Goal: Task Accomplishment & Management: Complete application form

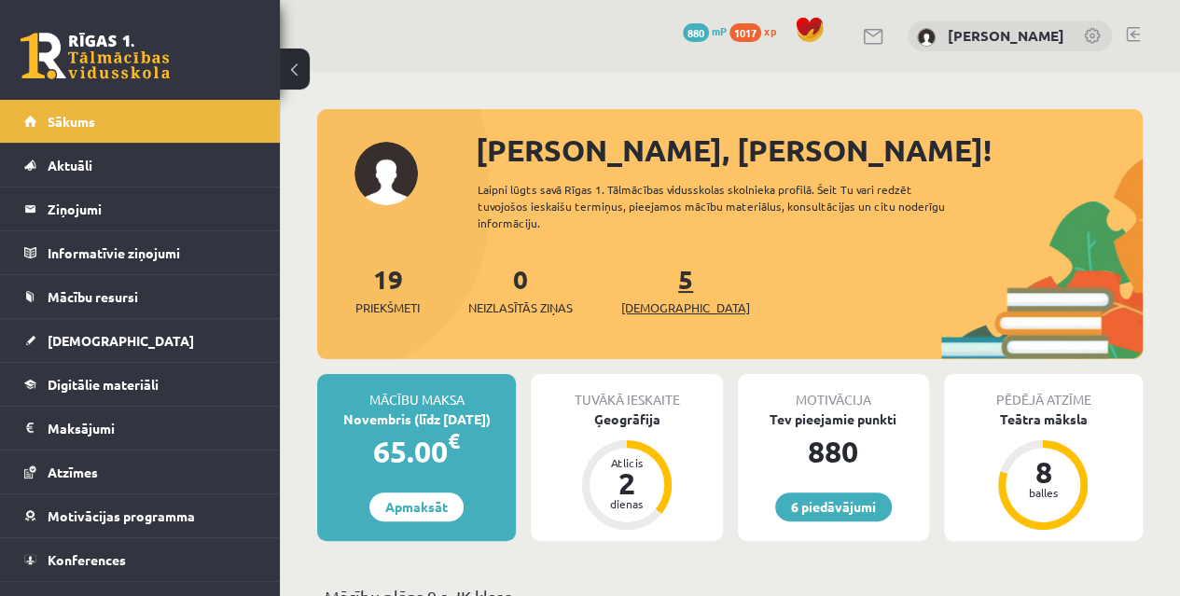
click at [655, 292] on link "5 Ieskaites" at bounding box center [685, 289] width 129 height 55
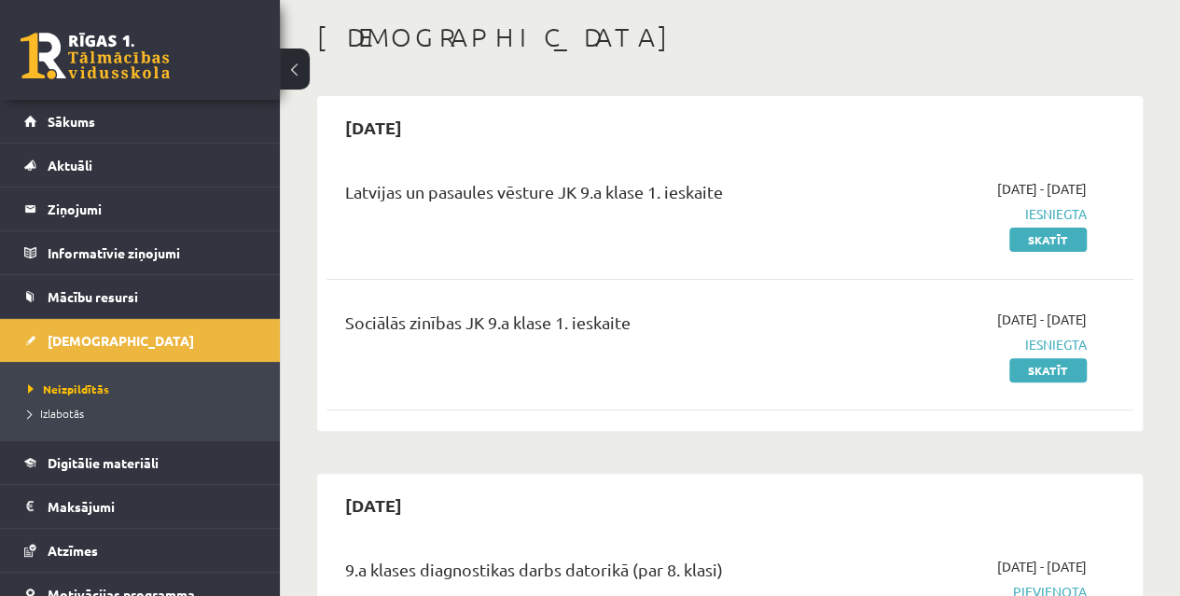
scroll to position [187, 0]
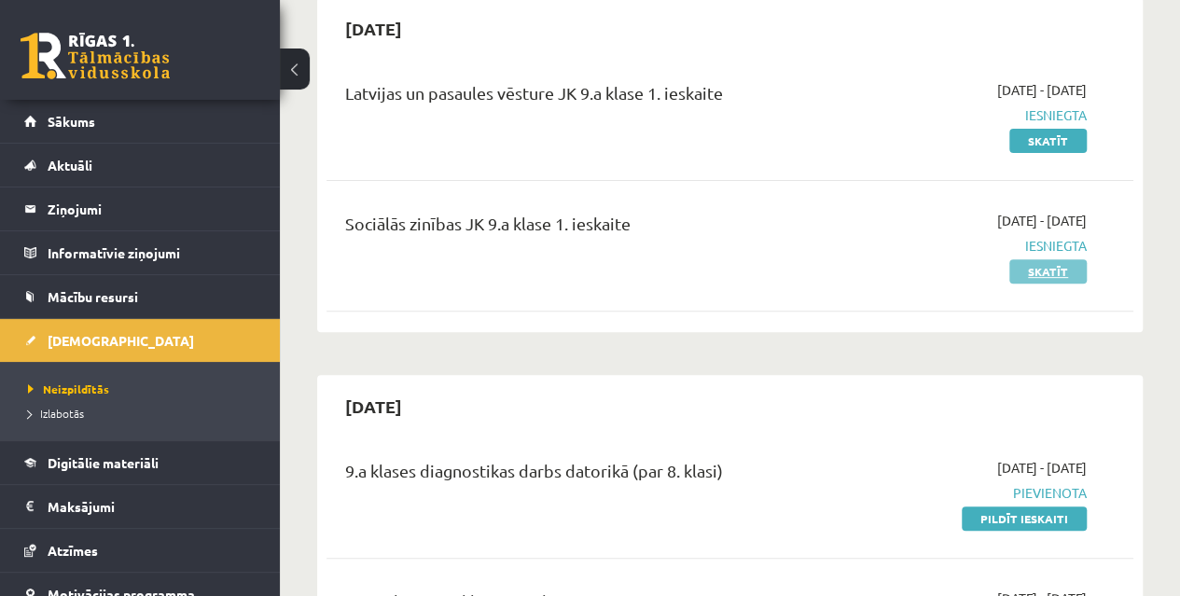
click at [1062, 266] on link "Skatīt" at bounding box center [1047, 271] width 77 height 24
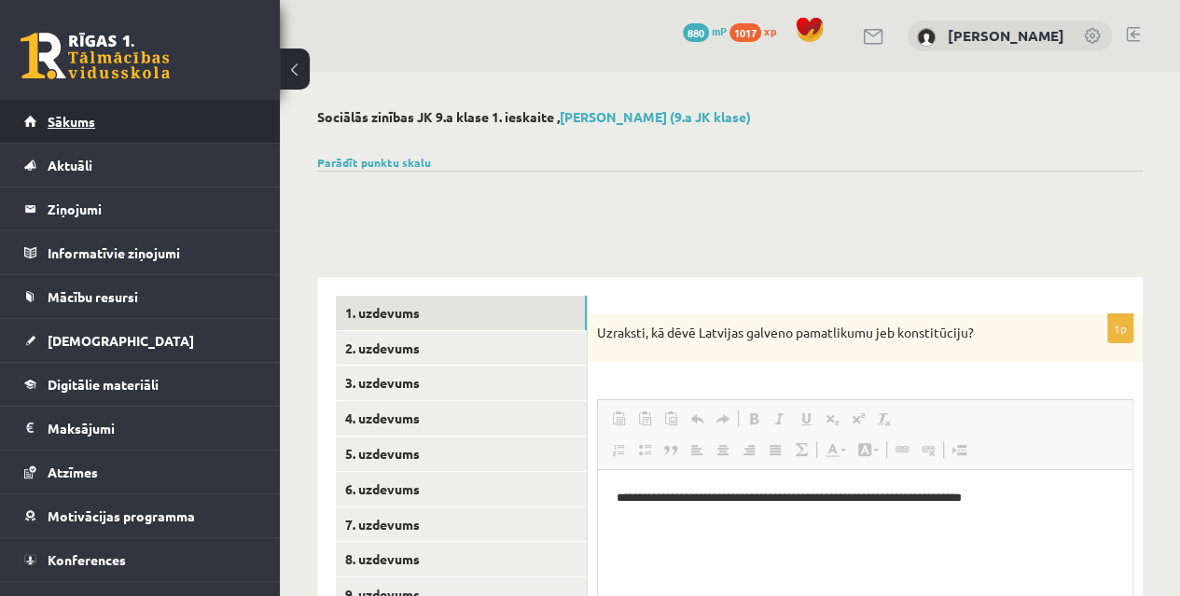
click at [131, 117] on link "Sākums" at bounding box center [140, 121] width 232 height 43
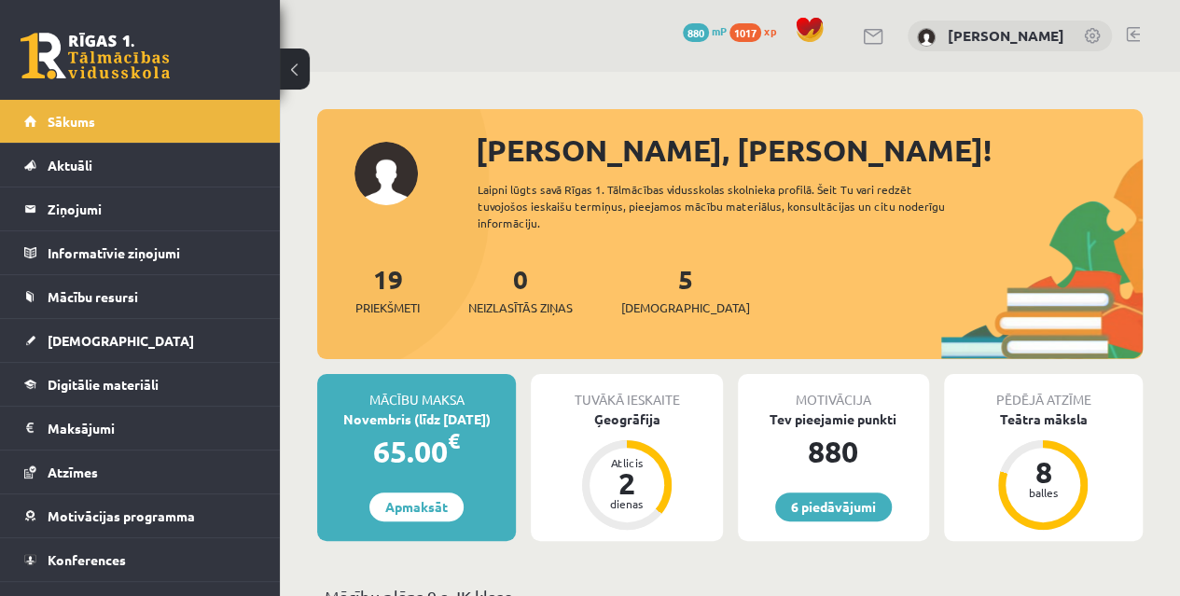
click at [640, 277] on div "5 [DEMOGRAPHIC_DATA]" at bounding box center [685, 288] width 129 height 58
drag, startPoint x: 657, startPoint y: 298, endPoint x: 640, endPoint y: 277, distance: 26.5
click at [640, 277] on div "5 [DEMOGRAPHIC_DATA]" at bounding box center [685, 288] width 129 height 58
click at [659, 296] on div "5 Ieskaites" at bounding box center [685, 288] width 129 height 58
click at [663, 307] on span "[DEMOGRAPHIC_DATA]" at bounding box center [685, 308] width 129 height 19
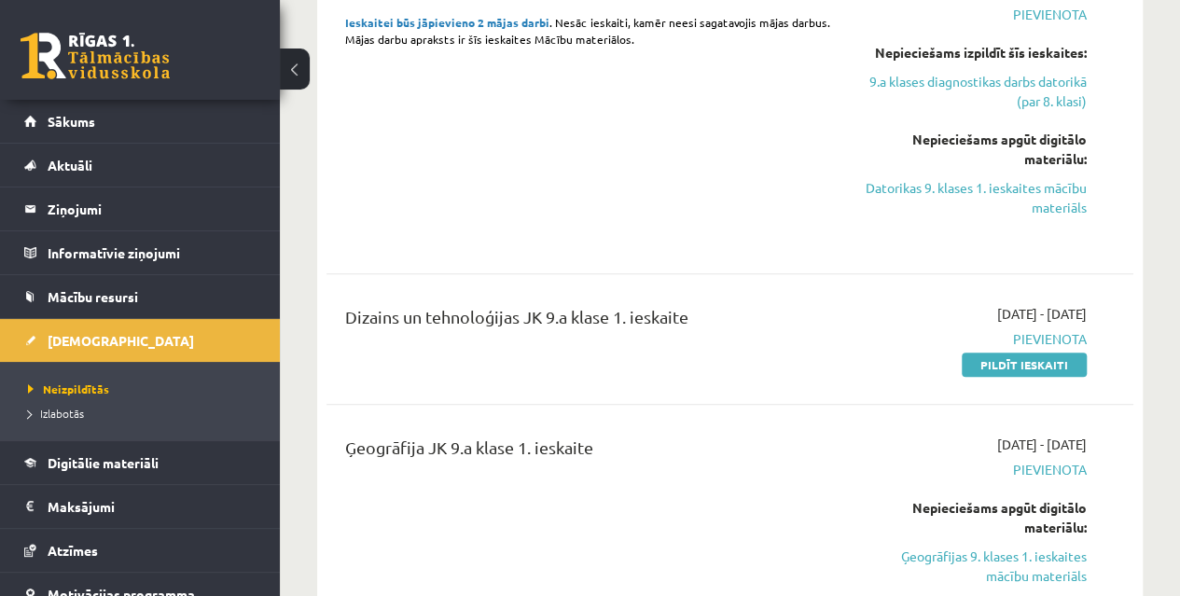
scroll to position [815, 0]
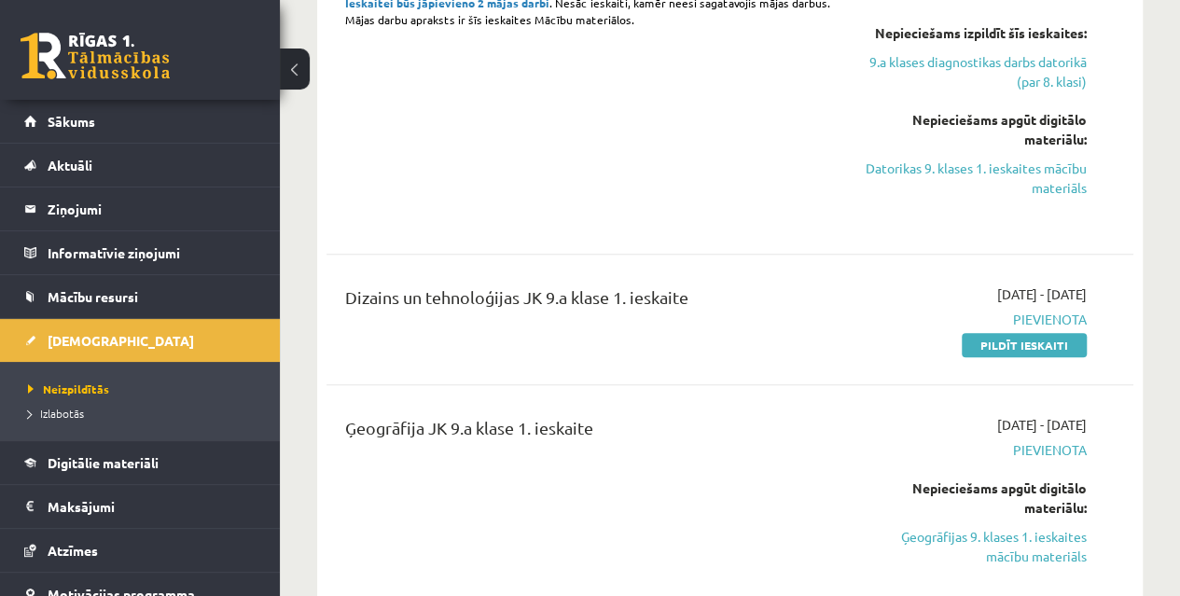
click at [1024, 354] on div "Dizains un tehnoloģijas JK 9.a klase 1. ieskaite 2025-10-01 - 2025-10-15 Pievie…" at bounding box center [729, 319] width 807 height 107
click at [1019, 346] on link "Pildīt ieskaiti" at bounding box center [1024, 345] width 125 height 24
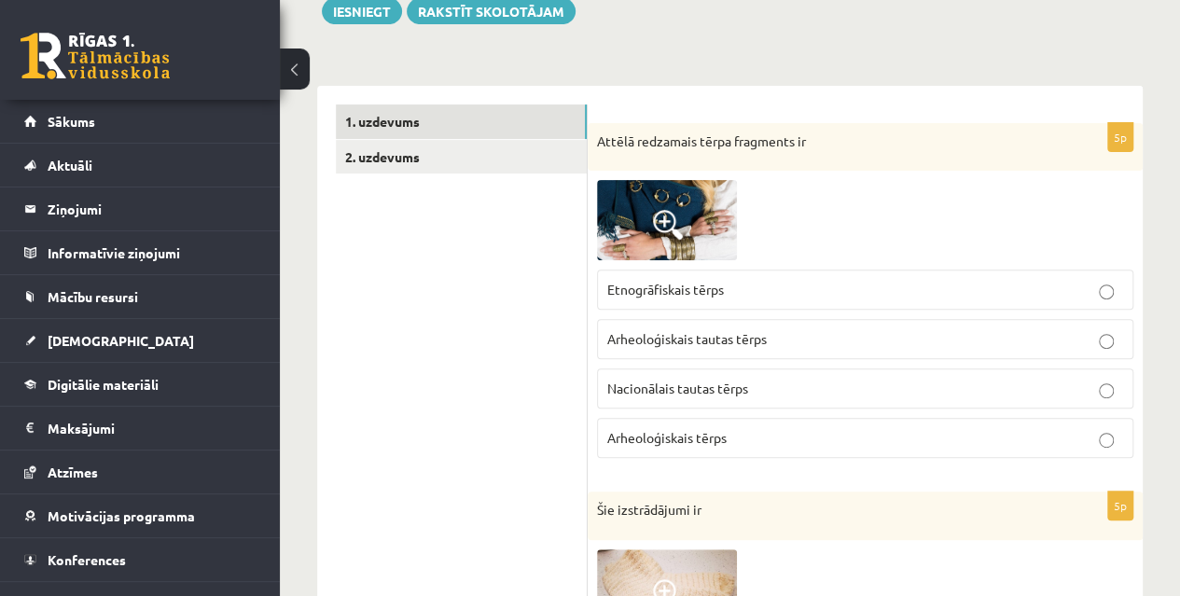
scroll to position [250, 0]
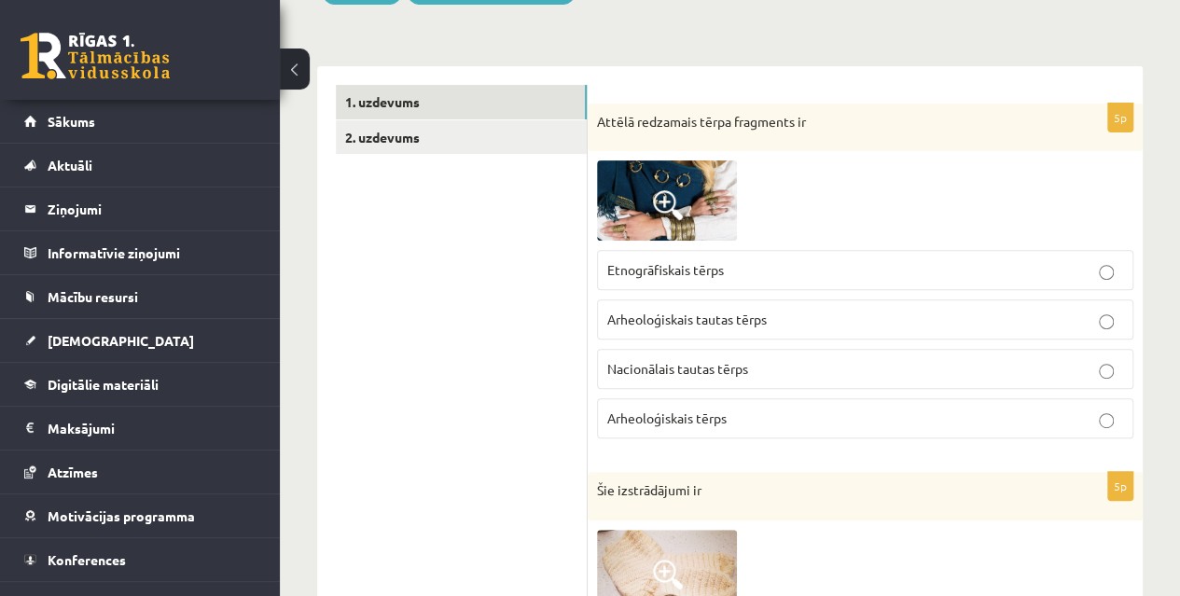
click at [724, 185] on img at bounding box center [667, 200] width 140 height 80
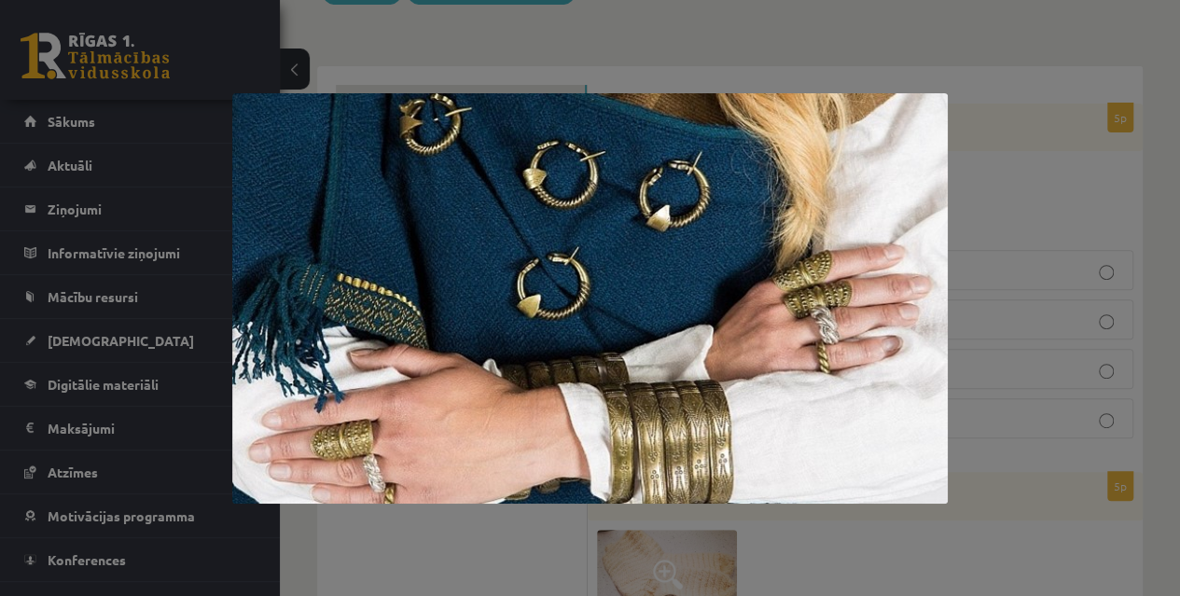
click at [724, 185] on img at bounding box center [589, 298] width 715 height 410
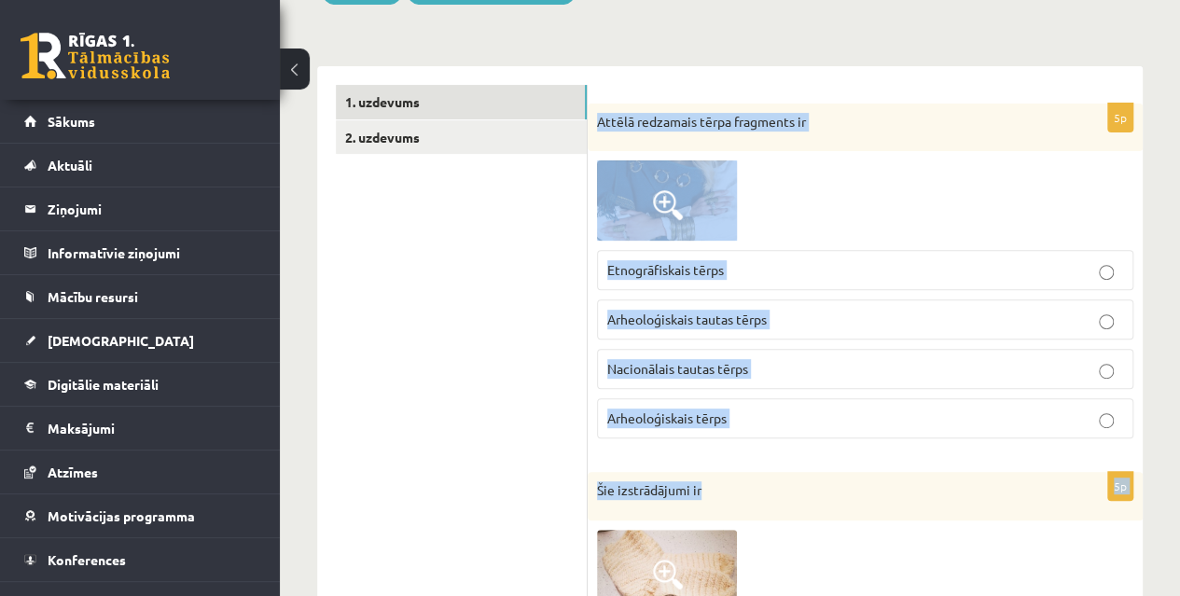
drag, startPoint x: 590, startPoint y: 118, endPoint x: 1000, endPoint y: 499, distance: 559.7
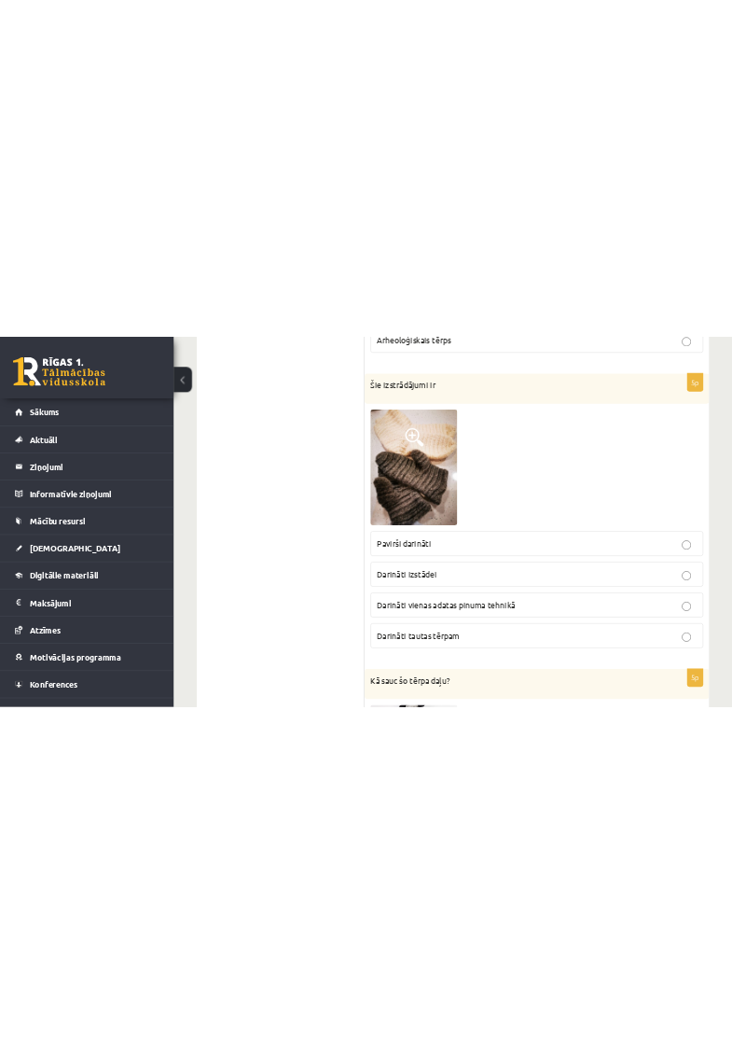
scroll to position [660, 0]
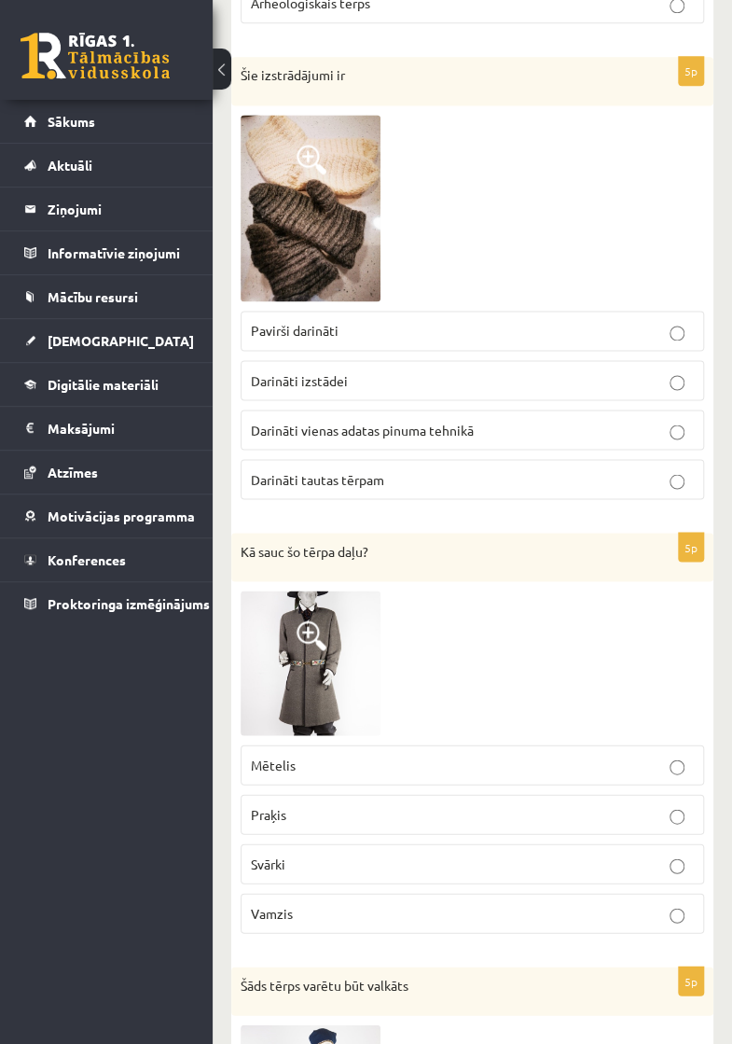
click at [696, 289] on div at bounding box center [473, 208] width 464 height 187
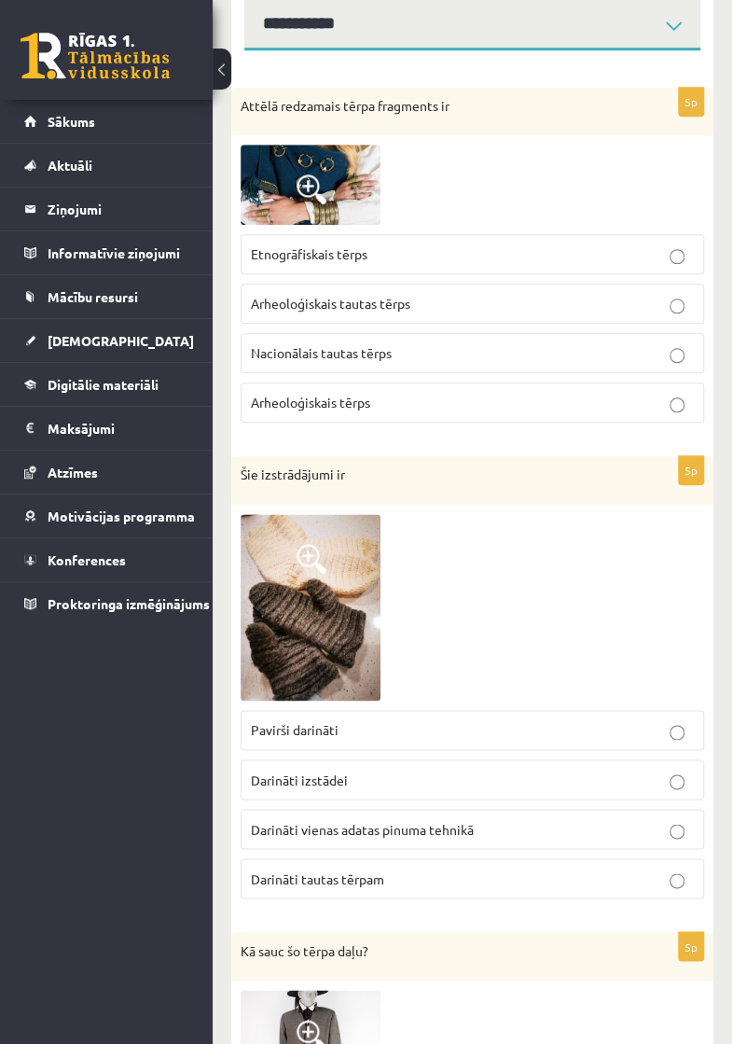
scroll to position [269, 0]
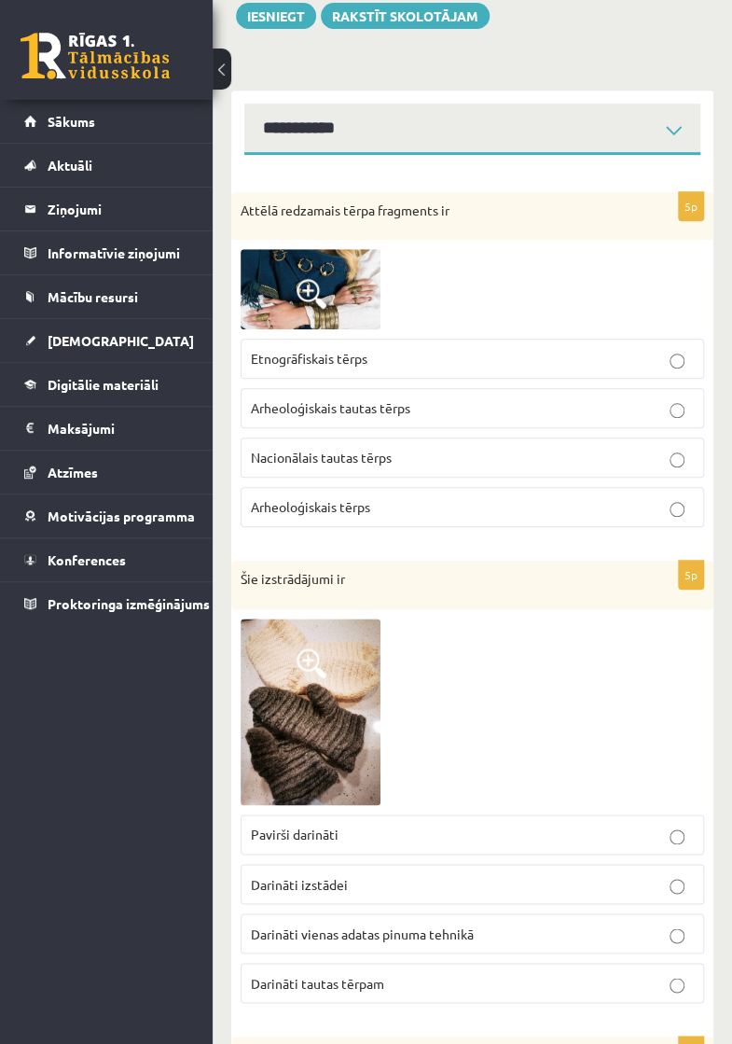
scroll to position [183, 0]
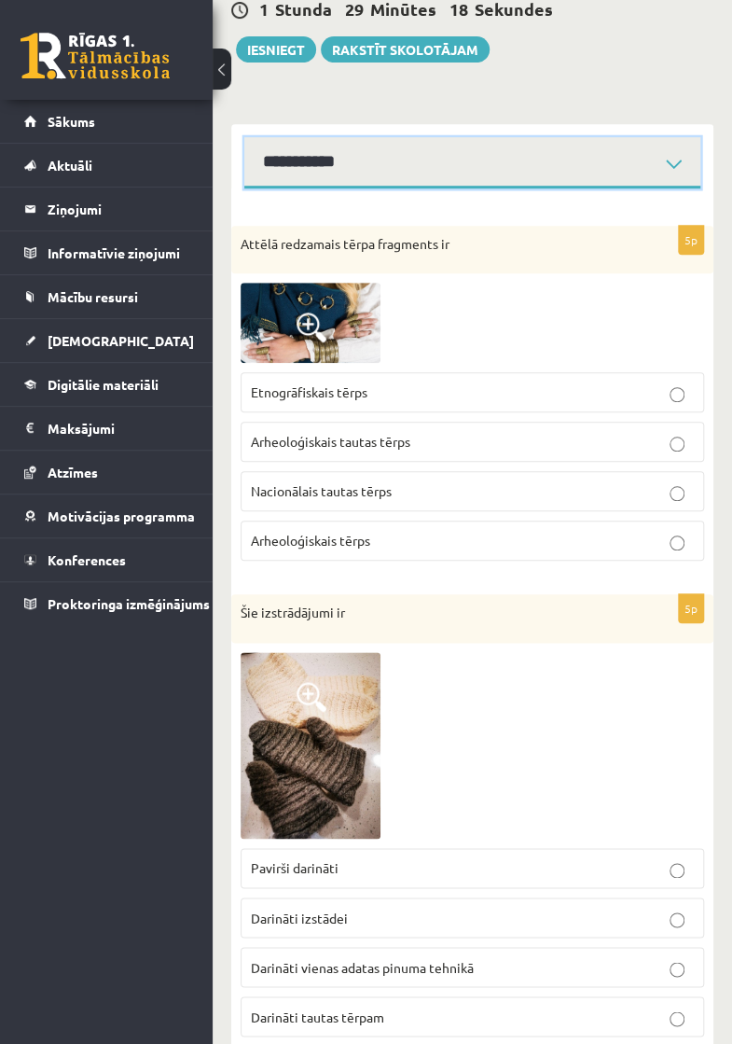
click at [686, 166] on select "**********" at bounding box center [472, 162] width 456 height 51
click at [244, 152] on select "**********" at bounding box center [472, 162] width 456 height 51
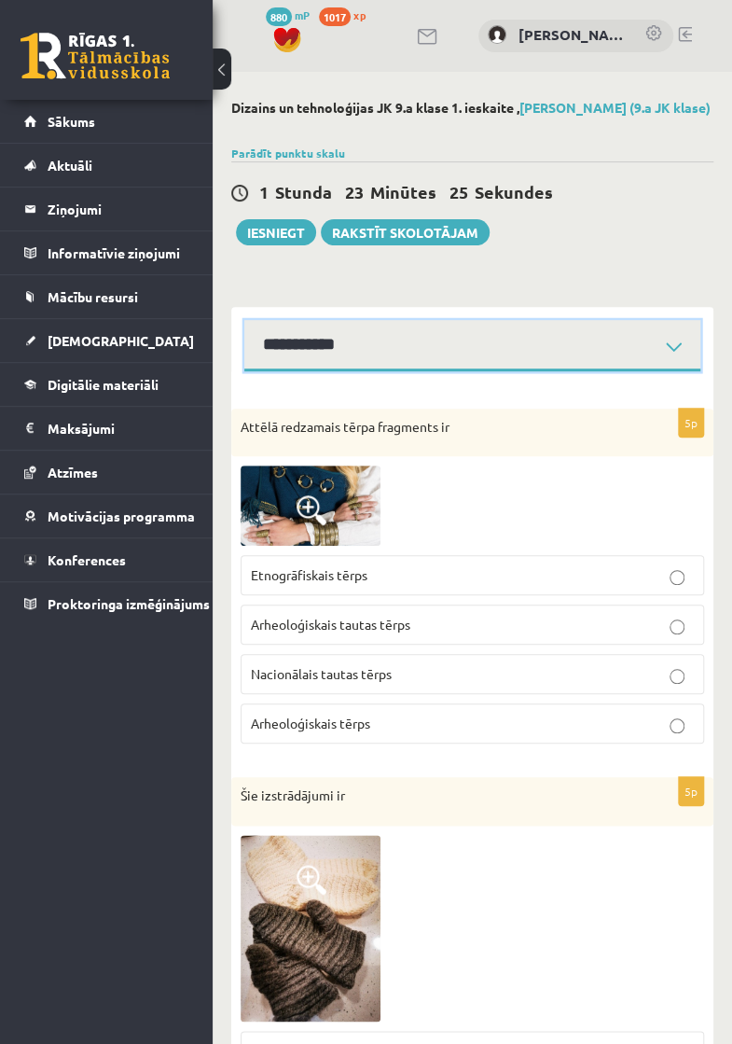
click at [330, 345] on select "**********" at bounding box center [472, 345] width 456 height 51
select select "**********"
click at [244, 335] on select "**********" at bounding box center [472, 345] width 456 height 51
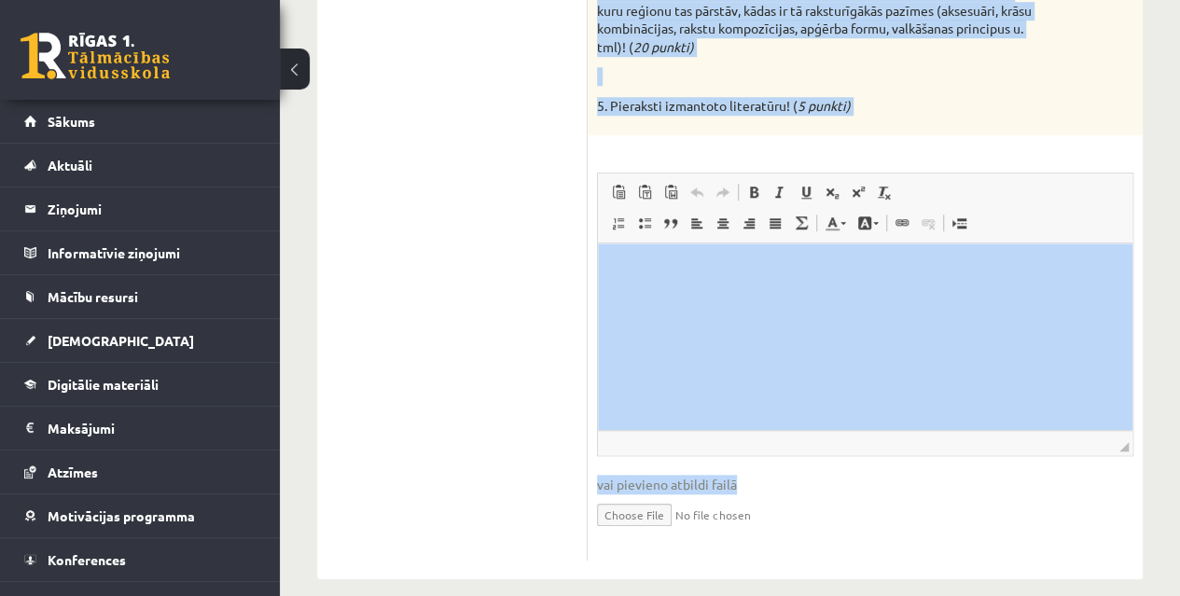
scroll to position [709, 0]
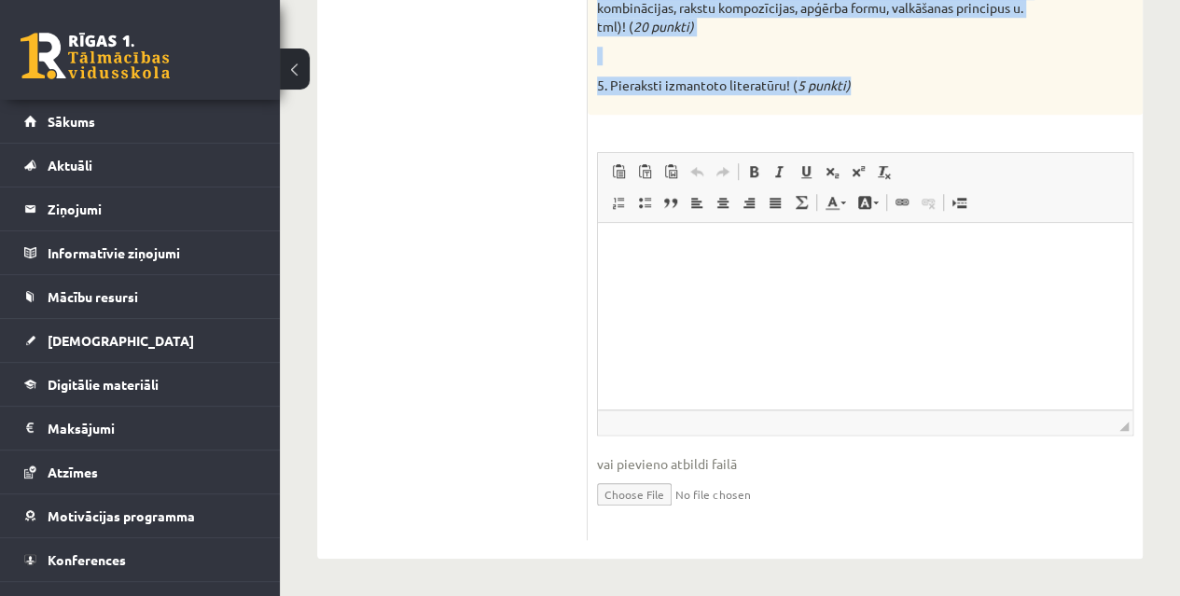
drag, startPoint x: 599, startPoint y: 242, endPoint x: 881, endPoint y: 77, distance: 326.1
copy div "1. Izvēlies ierosmes avotu – arheoloģisko vai etnogrāfisko latviešu tautastērpu…"
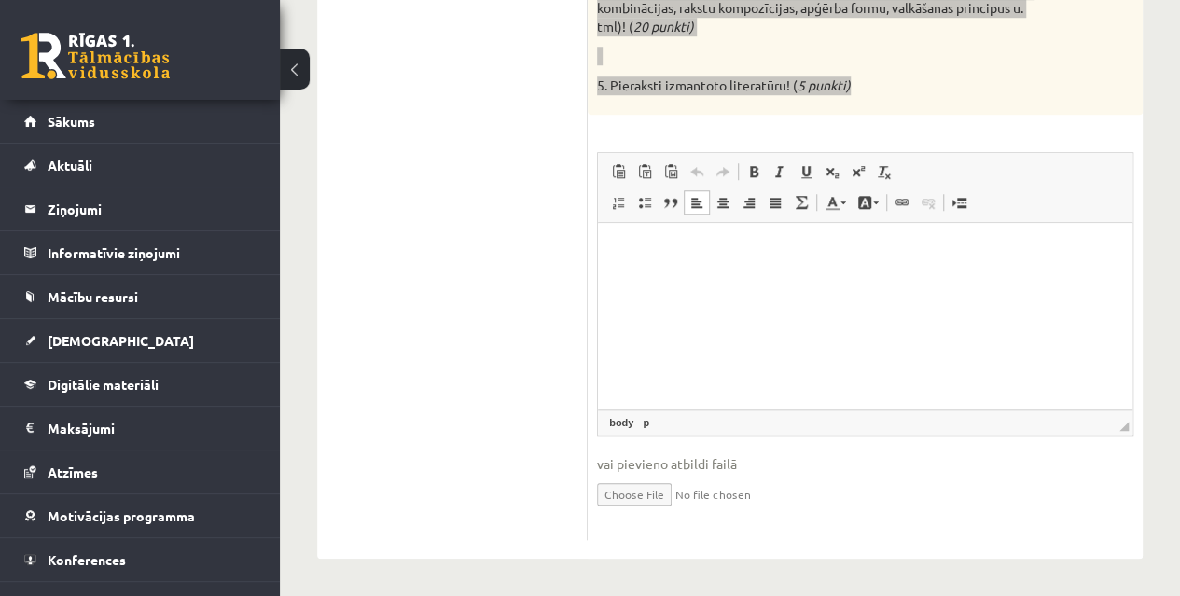
click at [604, 251] on html at bounding box center [865, 251] width 535 height 57
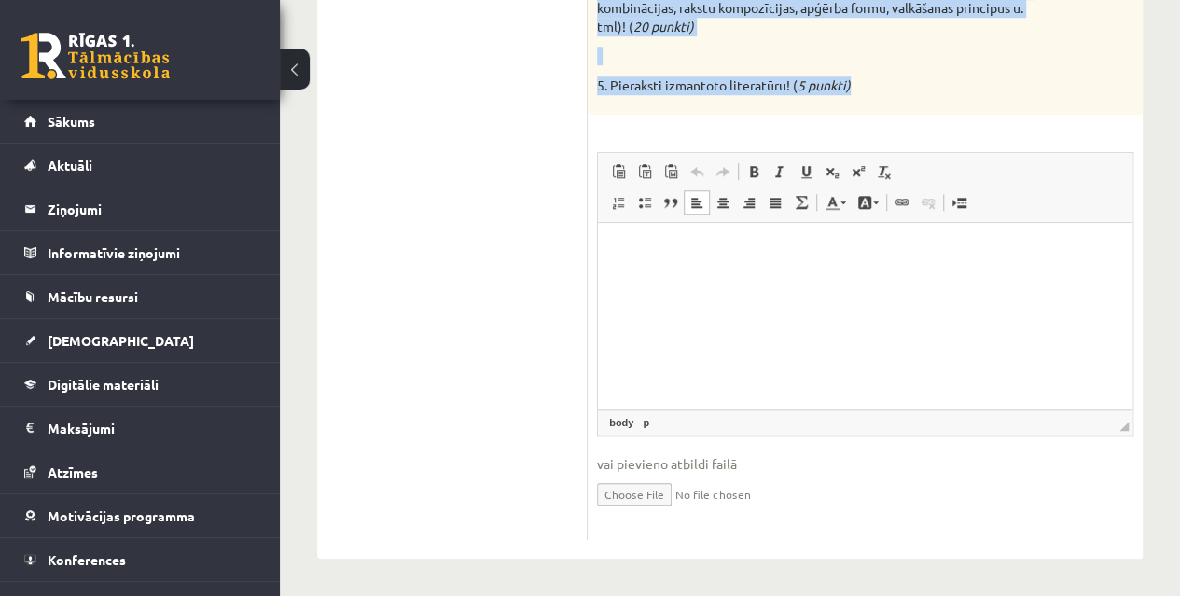
click at [660, 499] on input "file" at bounding box center [865, 493] width 536 height 38
type input "**********"
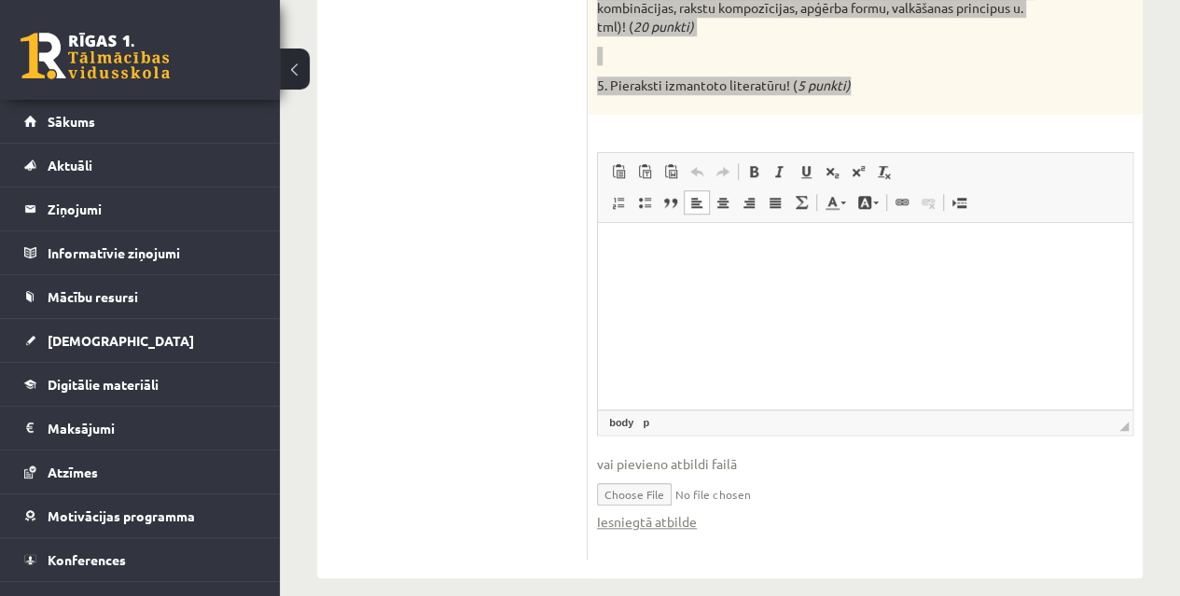
click at [675, 275] on html at bounding box center [865, 251] width 535 height 57
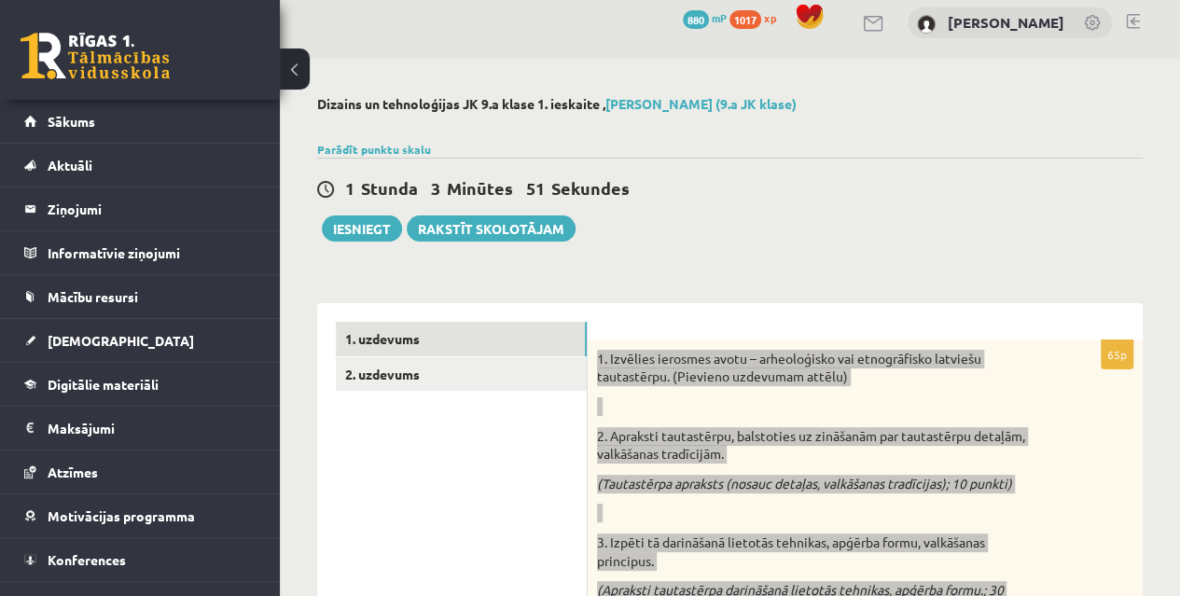
scroll to position [0, 0]
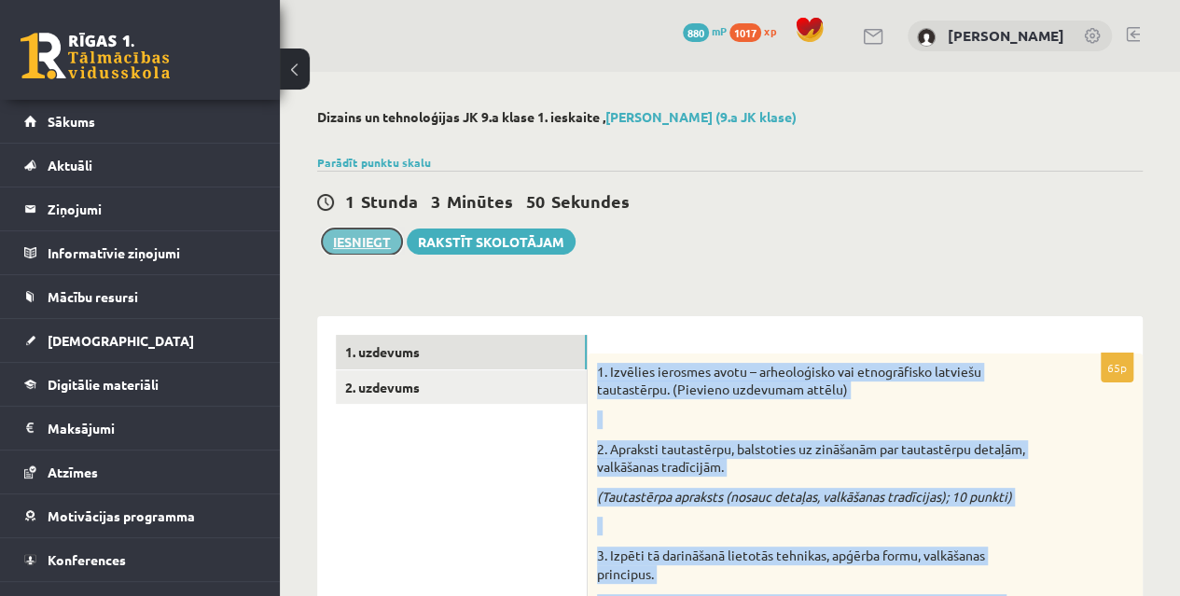
click at [361, 240] on button "Iesniegt" at bounding box center [362, 242] width 80 height 26
click at [384, 350] on link "1. uzdevums" at bounding box center [461, 352] width 251 height 35
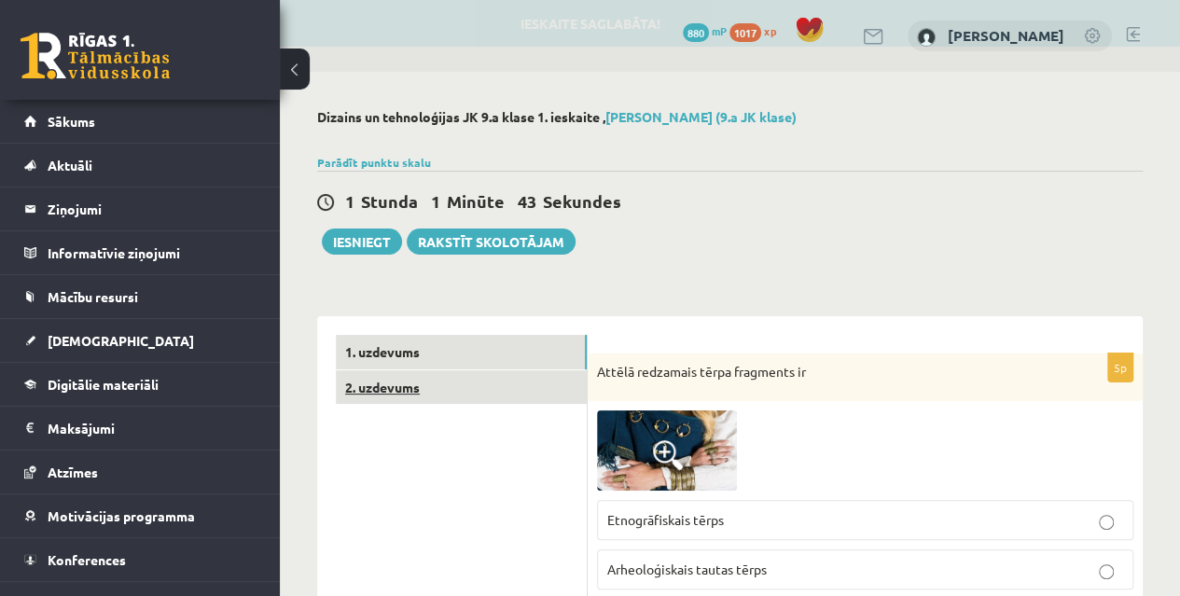
click at [402, 383] on link "2. uzdevums" at bounding box center [461, 387] width 251 height 35
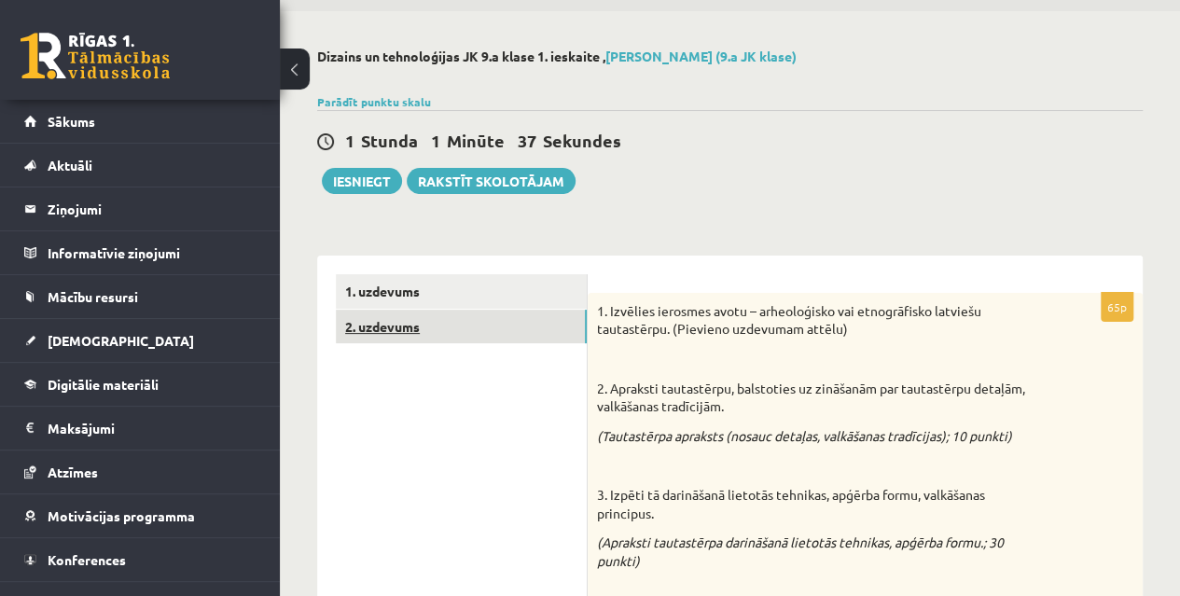
scroll to position [60, 0]
click at [358, 174] on button "Iesniegt" at bounding box center [362, 182] width 80 height 26
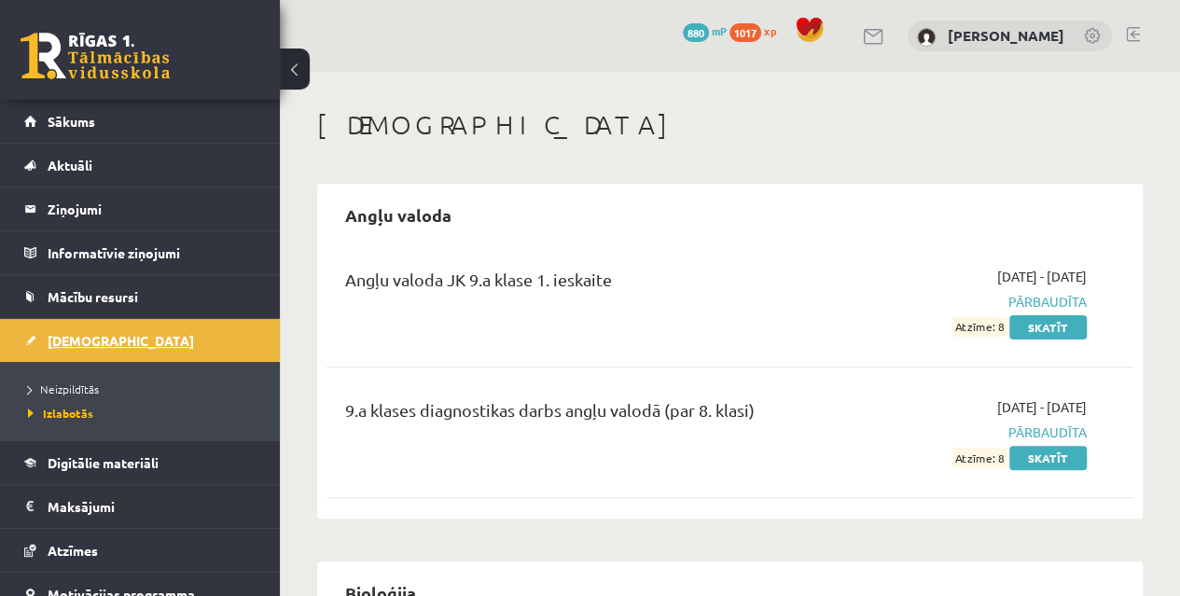
click at [86, 349] on link "[DEMOGRAPHIC_DATA]" at bounding box center [140, 340] width 232 height 43
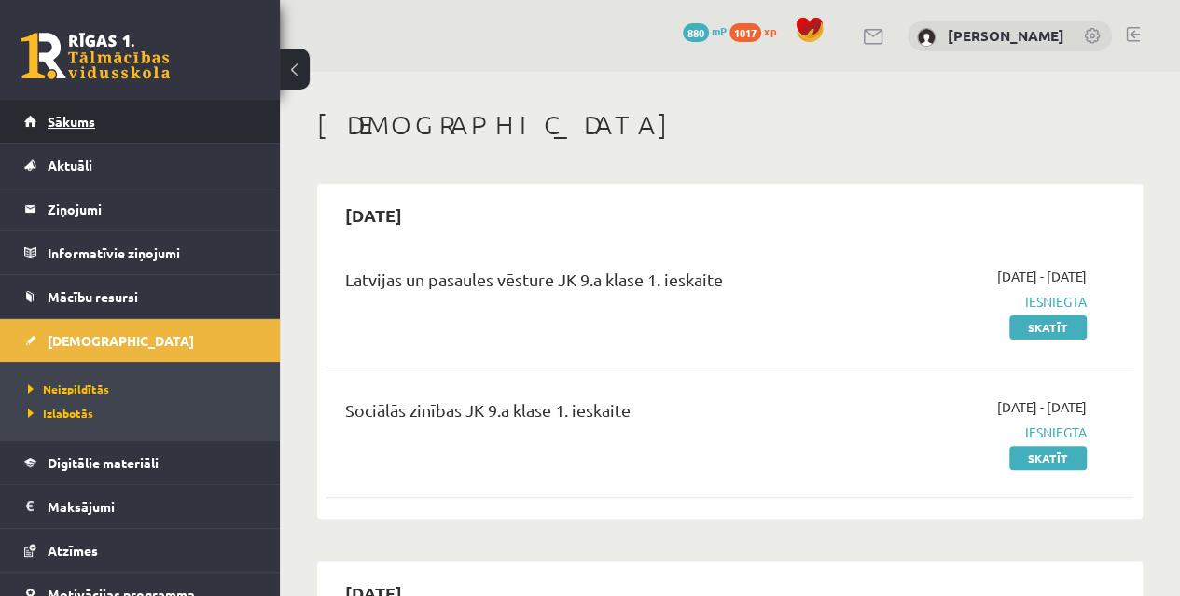
click at [69, 129] on link "Sākums" at bounding box center [140, 121] width 232 height 43
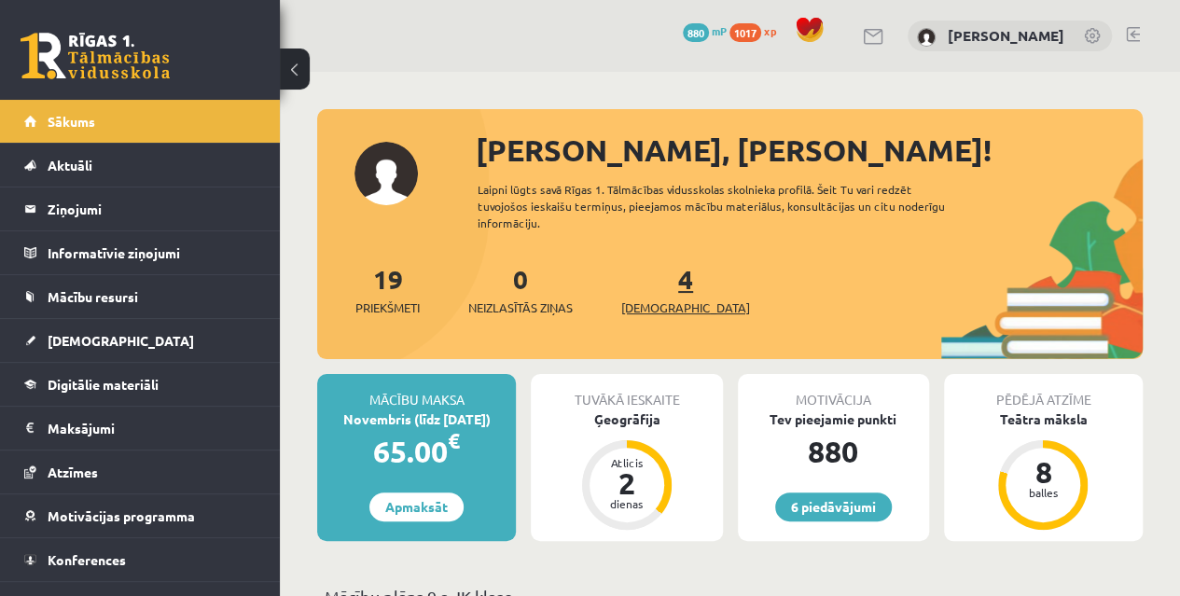
click at [632, 302] on span "[DEMOGRAPHIC_DATA]" at bounding box center [685, 308] width 129 height 19
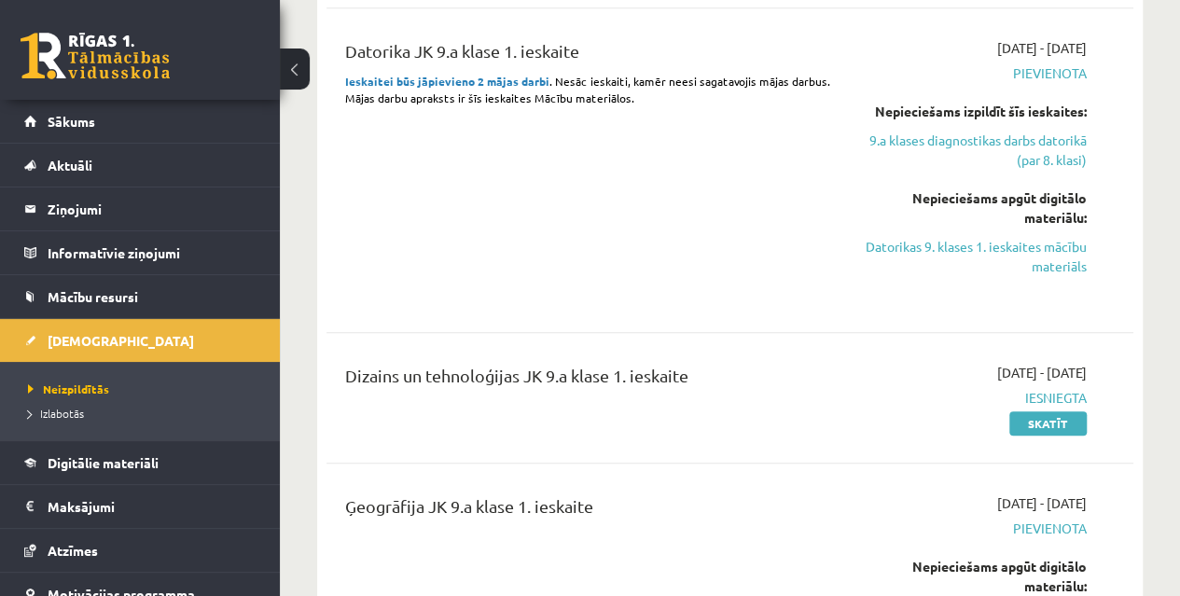
scroll to position [772, 0]
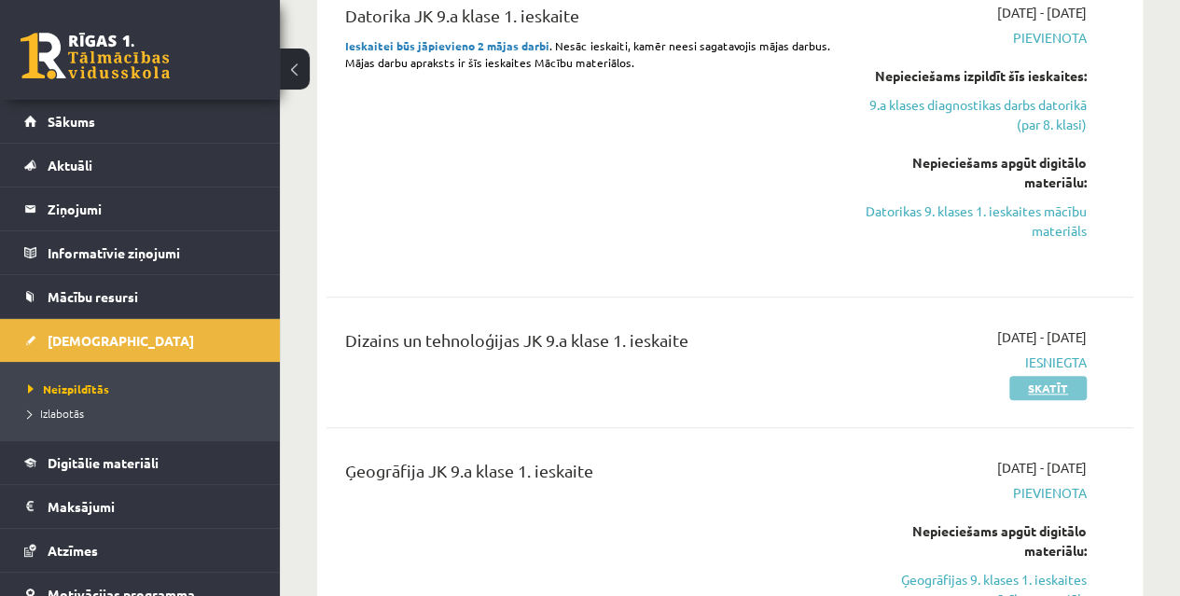
click at [1051, 382] on link "Skatīt" at bounding box center [1047, 388] width 77 height 24
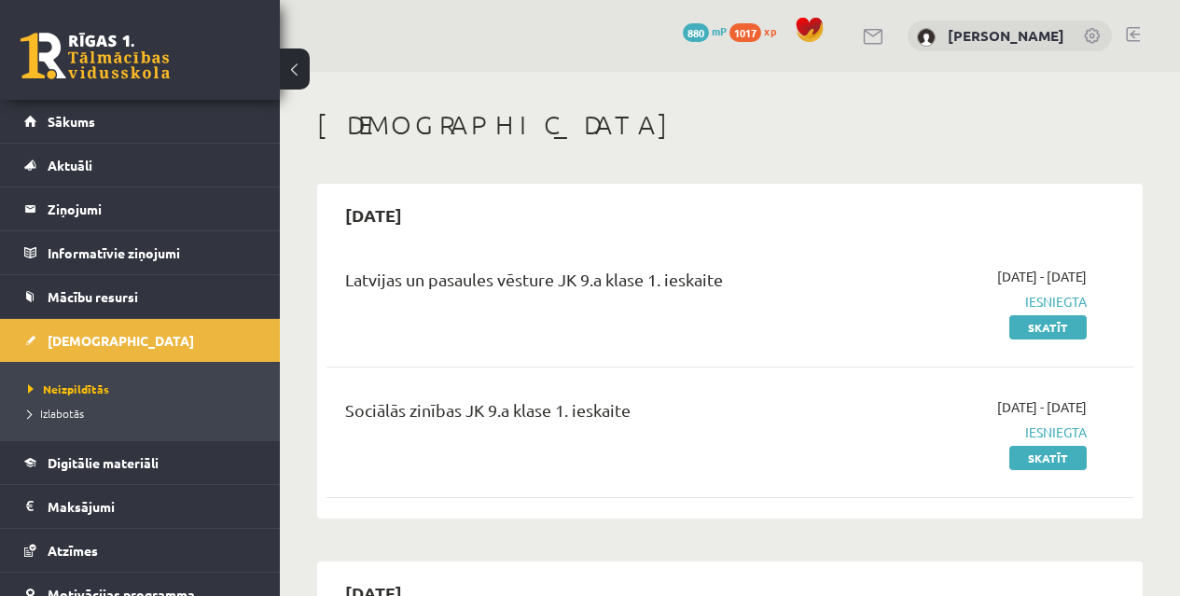
scroll to position [772, 0]
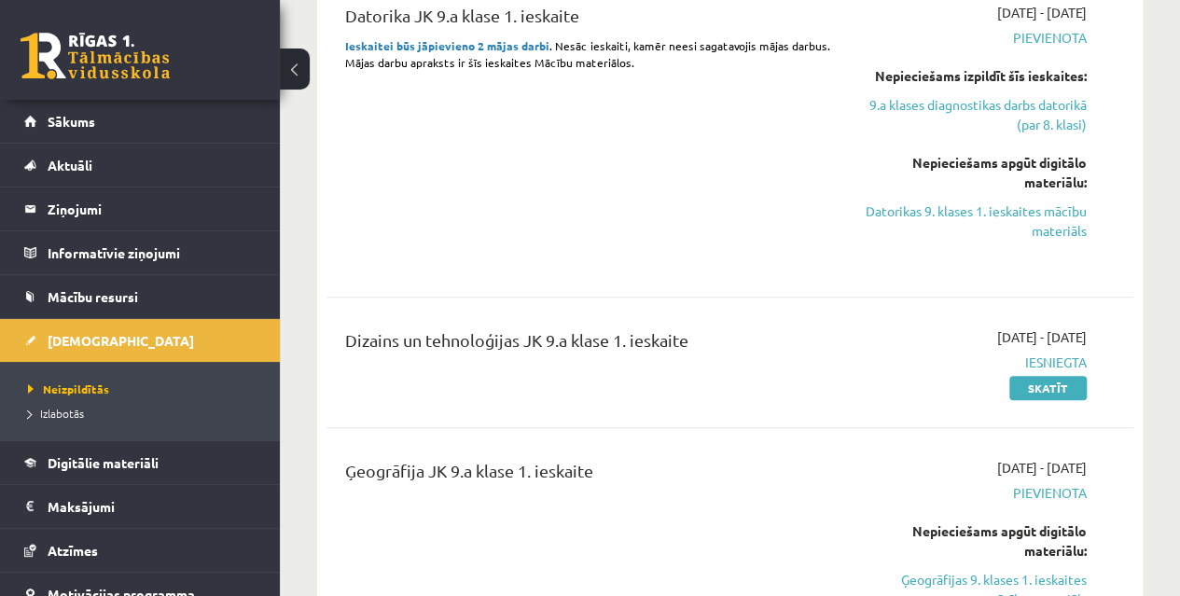
click at [1095, 524] on div "2025-10-01 - 2025-10-15 Pievienota Nepieciešams apgūt digitālo materiālu: Ģeogr…" at bounding box center [972, 546] width 257 height 177
click at [1095, 486] on div "2025-10-01 - 2025-10-15 Pievienota Nepieciešams apgūt digitālo materiālu: Ģeogr…" at bounding box center [972, 546] width 257 height 177
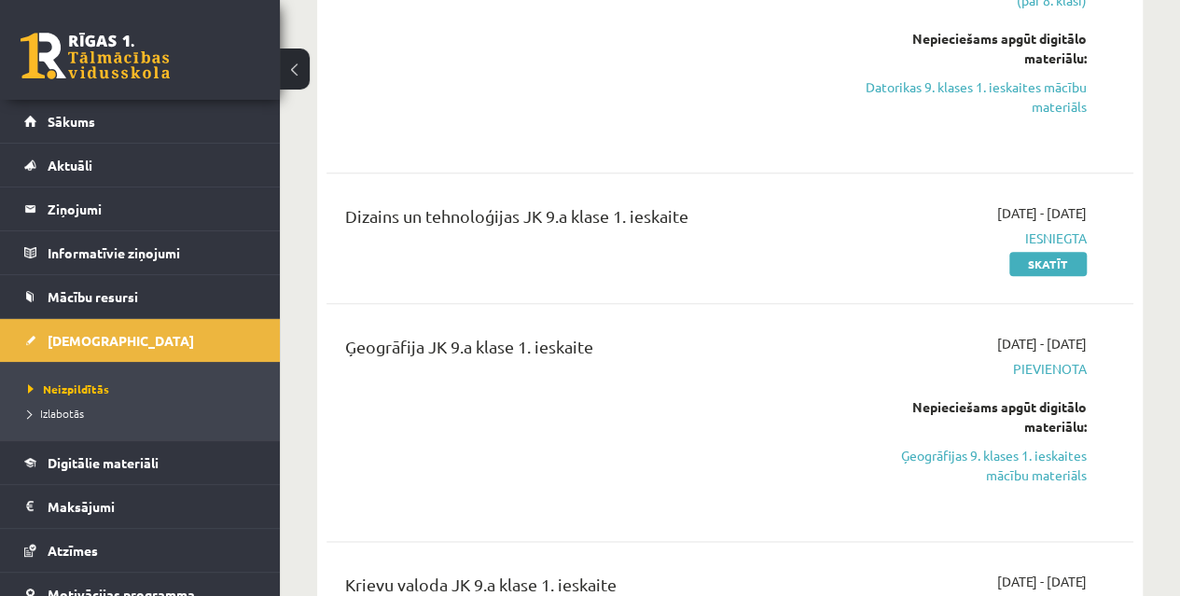
scroll to position [903, 0]
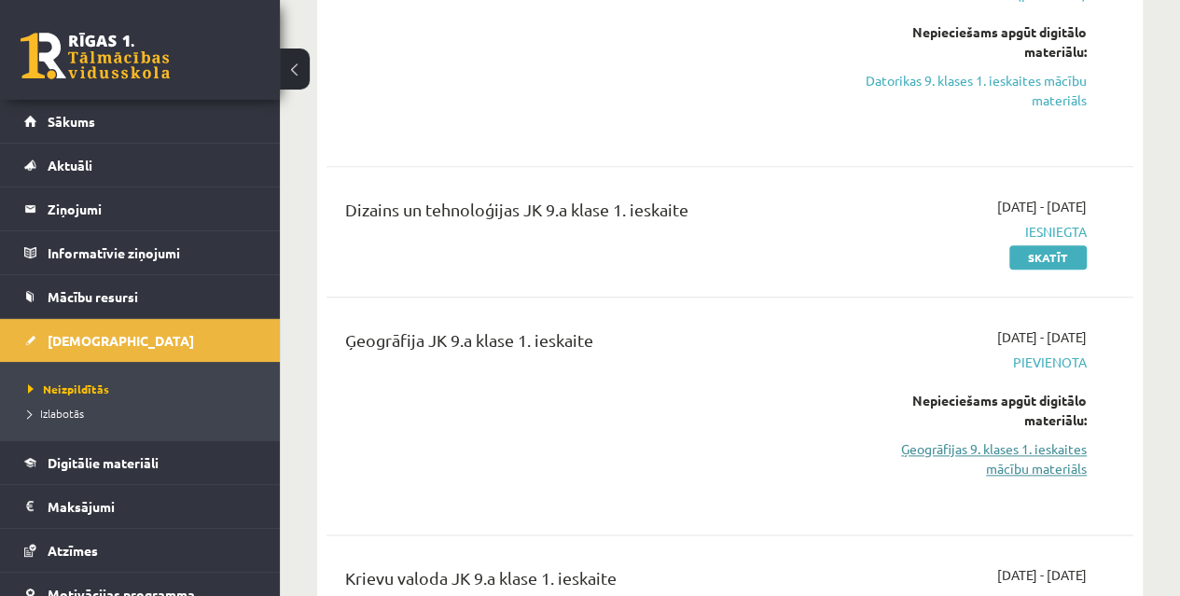
click at [1065, 466] on link "Ģeogrāfijas 9. klases 1. ieskaites mācību materiāls" at bounding box center [972, 458] width 229 height 39
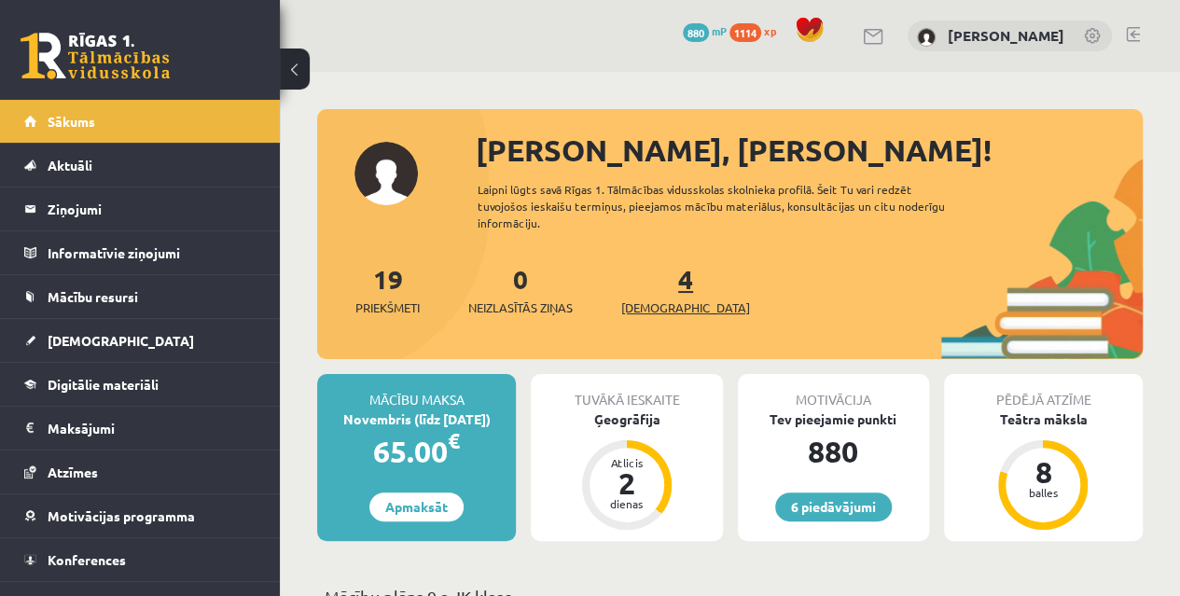
click at [651, 311] on span "[DEMOGRAPHIC_DATA]" at bounding box center [685, 308] width 129 height 19
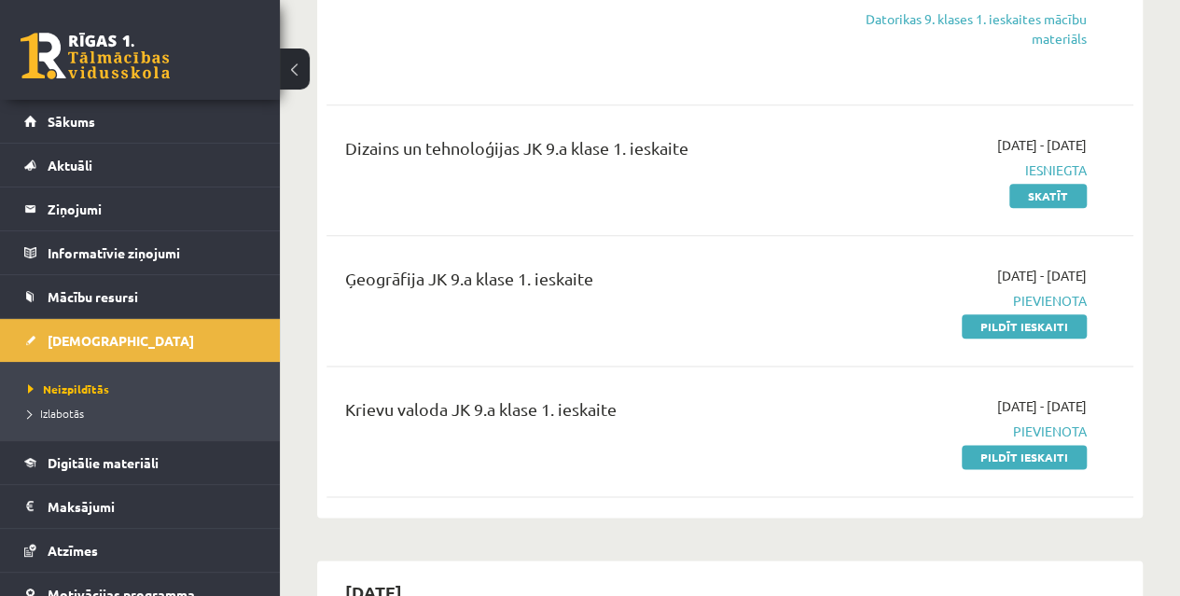
scroll to position [975, 0]
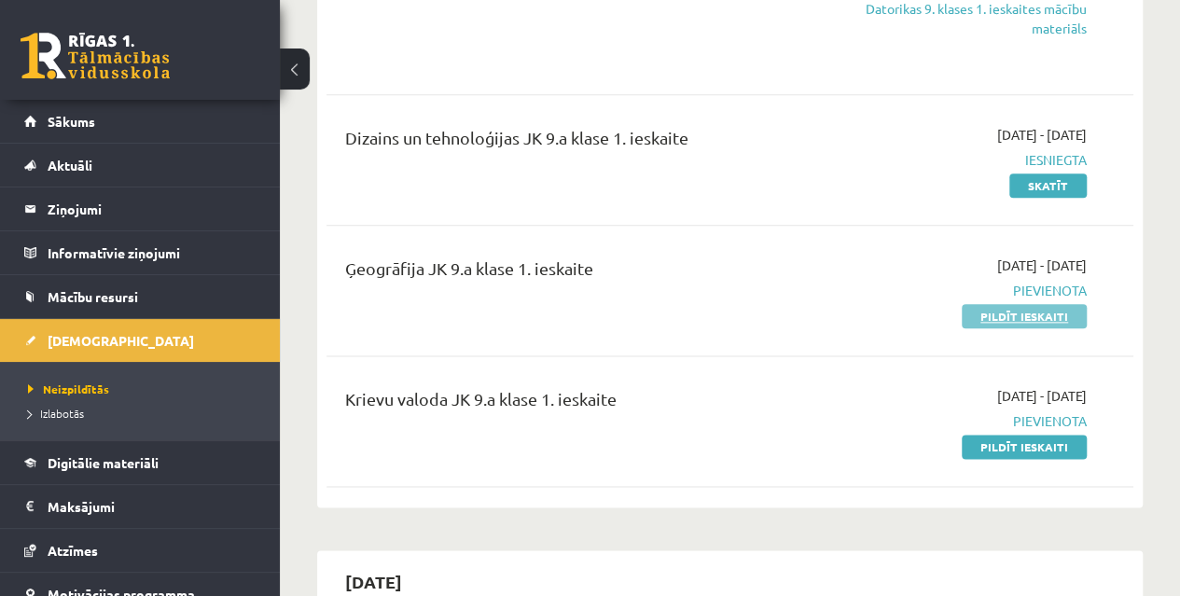
click at [1055, 313] on link "Pildīt ieskaiti" at bounding box center [1024, 316] width 125 height 24
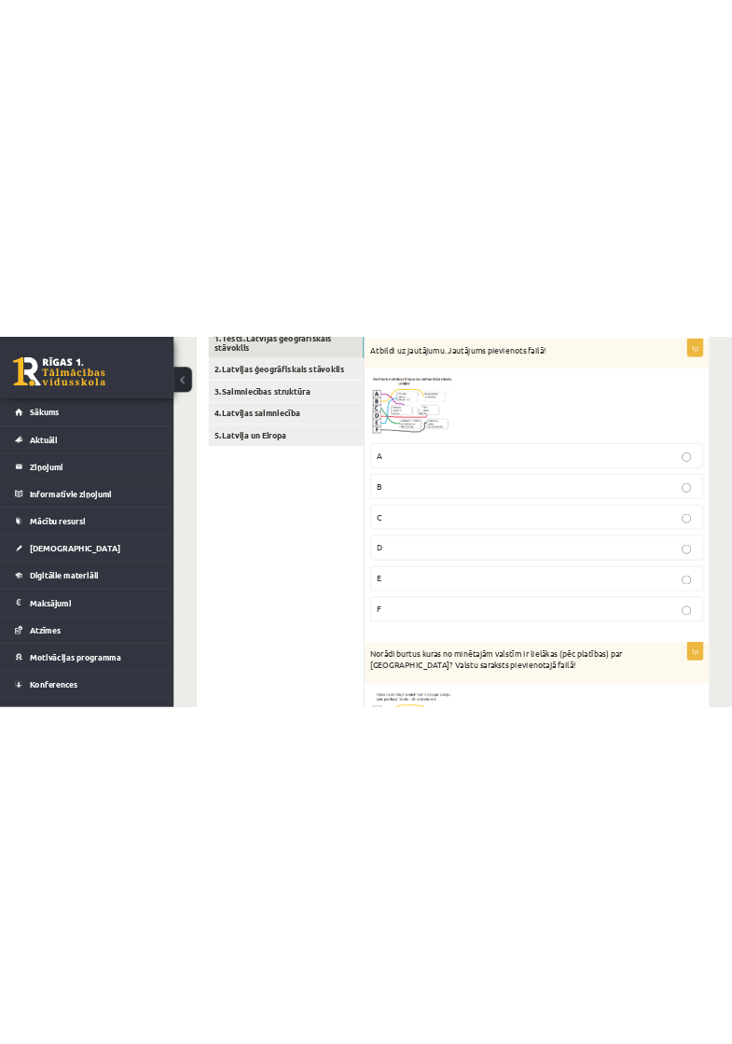
scroll to position [355, 0]
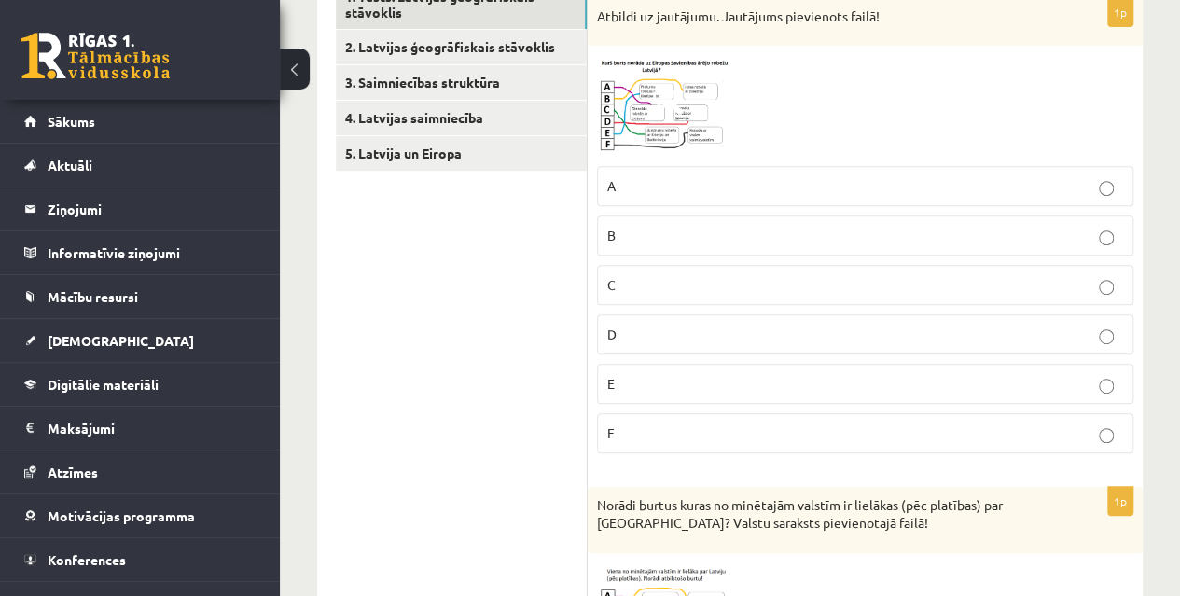
click at [721, 95] on img at bounding box center [667, 105] width 140 height 101
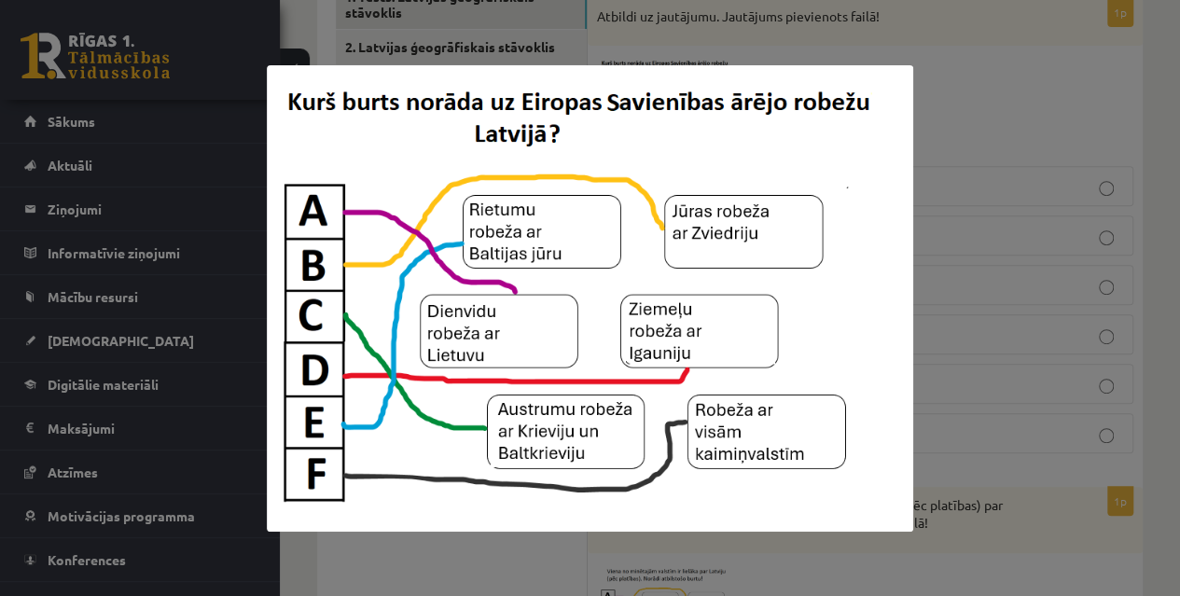
click at [968, 130] on div at bounding box center [590, 298] width 1180 height 596
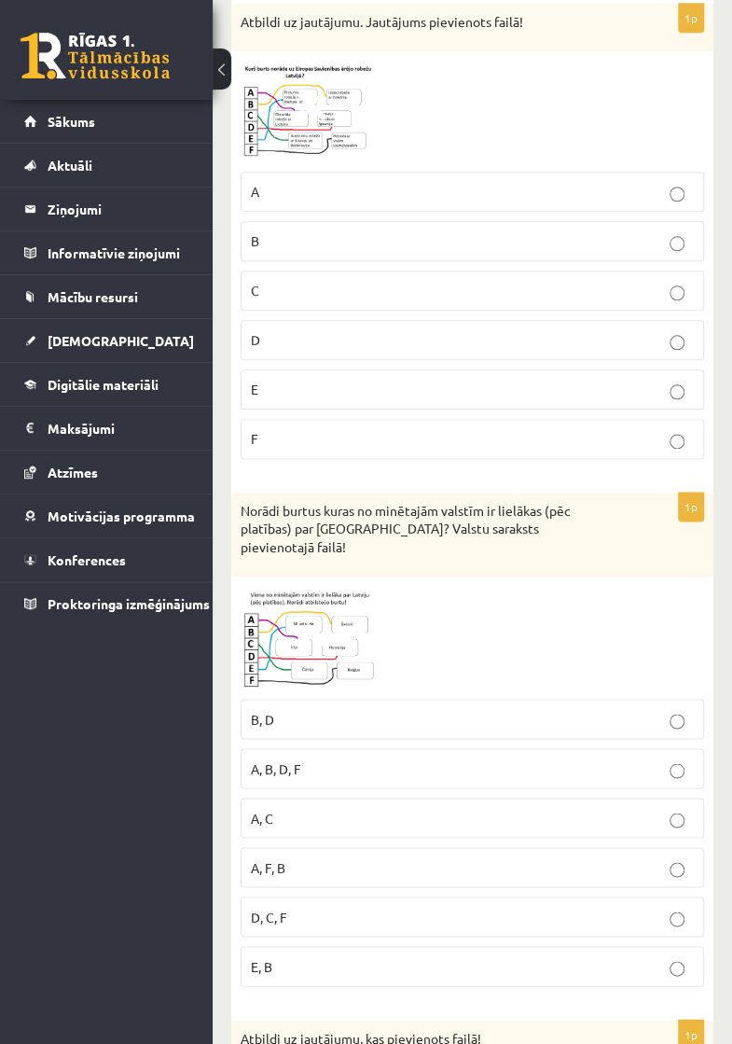
scroll to position [409, 0]
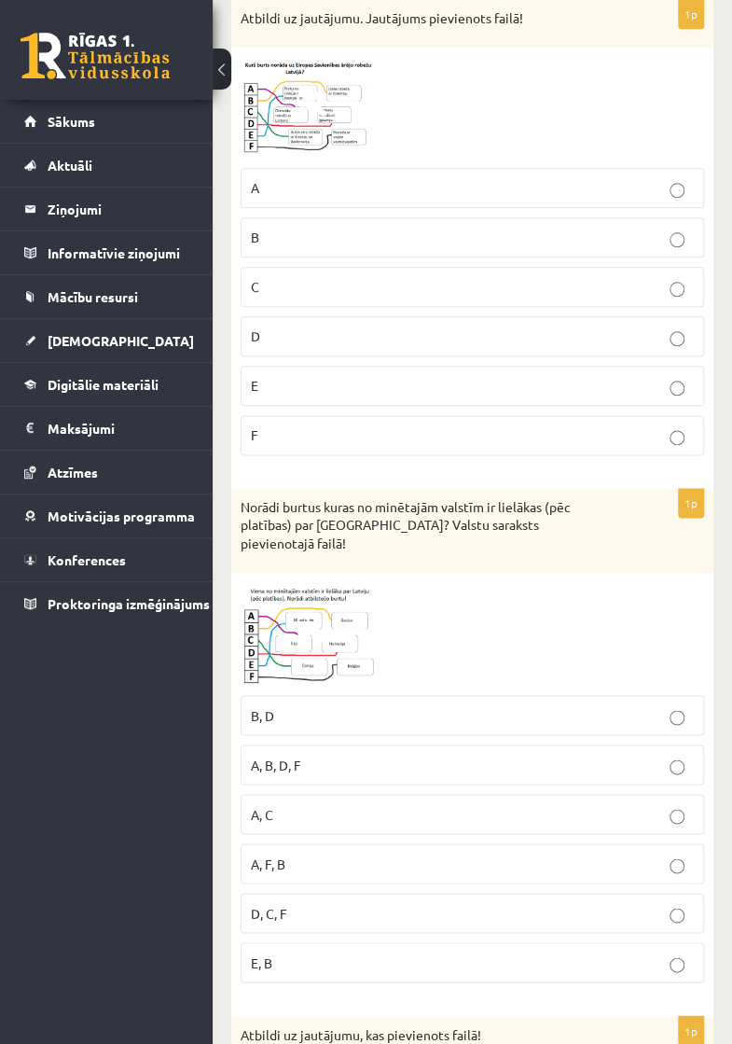
click at [331, 106] on img at bounding box center [311, 107] width 140 height 101
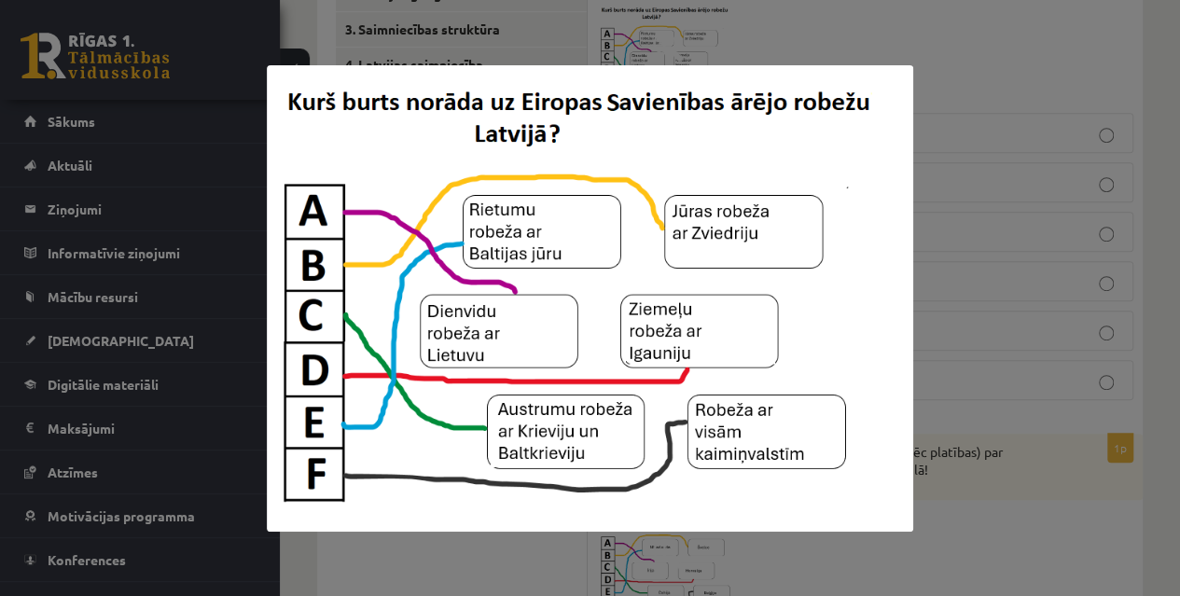
click at [1036, 283] on div at bounding box center [590, 298] width 1180 height 596
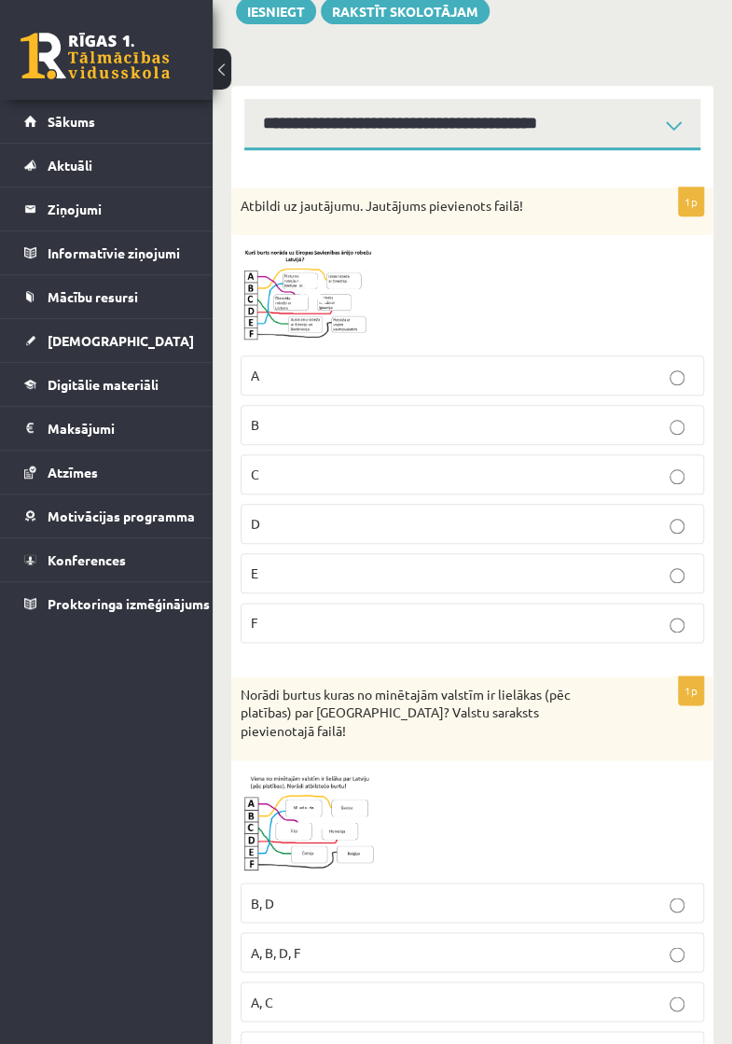
scroll to position [229, 0]
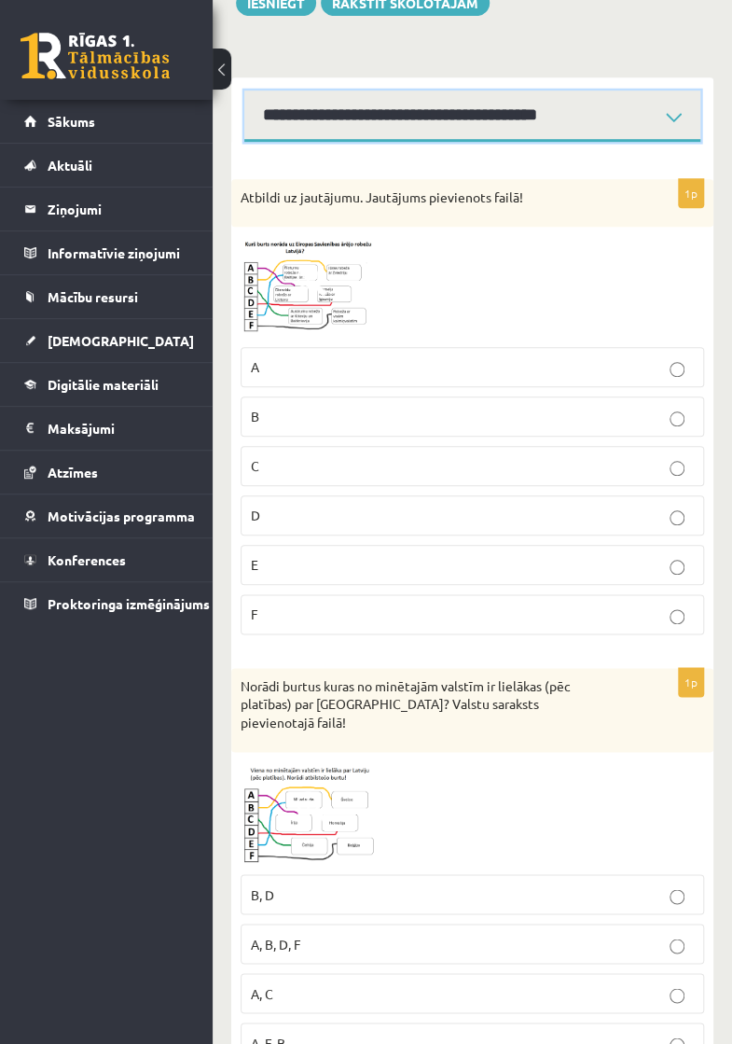
click at [694, 126] on select "**********" at bounding box center [472, 115] width 456 height 51
select select "**********"
click at [244, 90] on select "**********" at bounding box center [472, 115] width 456 height 51
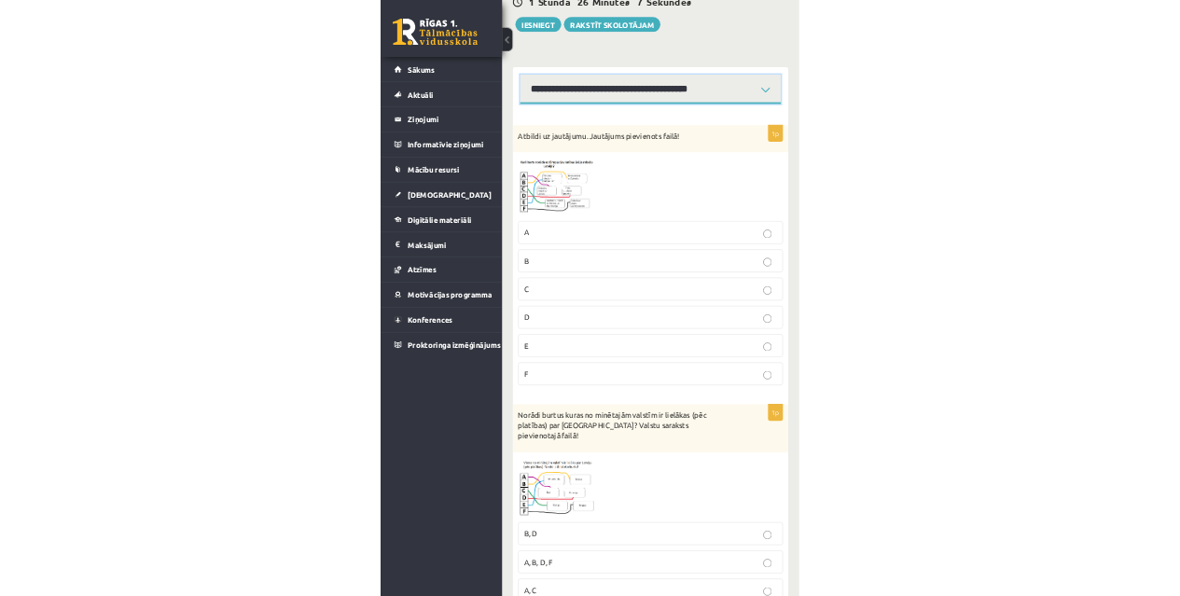
scroll to position [186, 0]
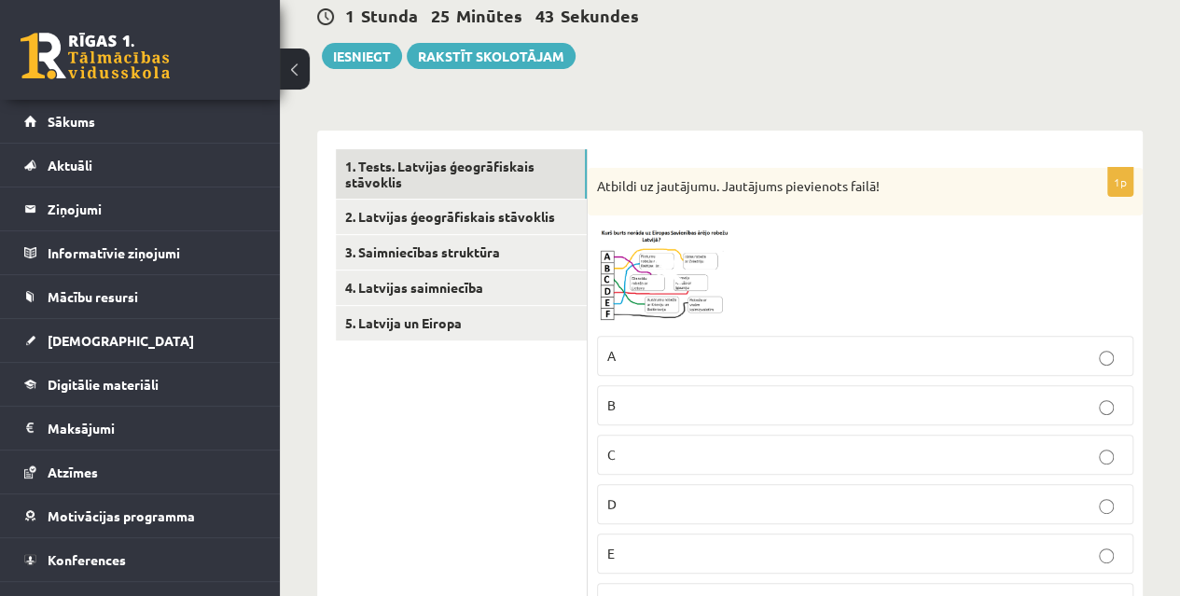
click at [454, 332] on link "5. Latvija un Eiropa" at bounding box center [461, 323] width 251 height 35
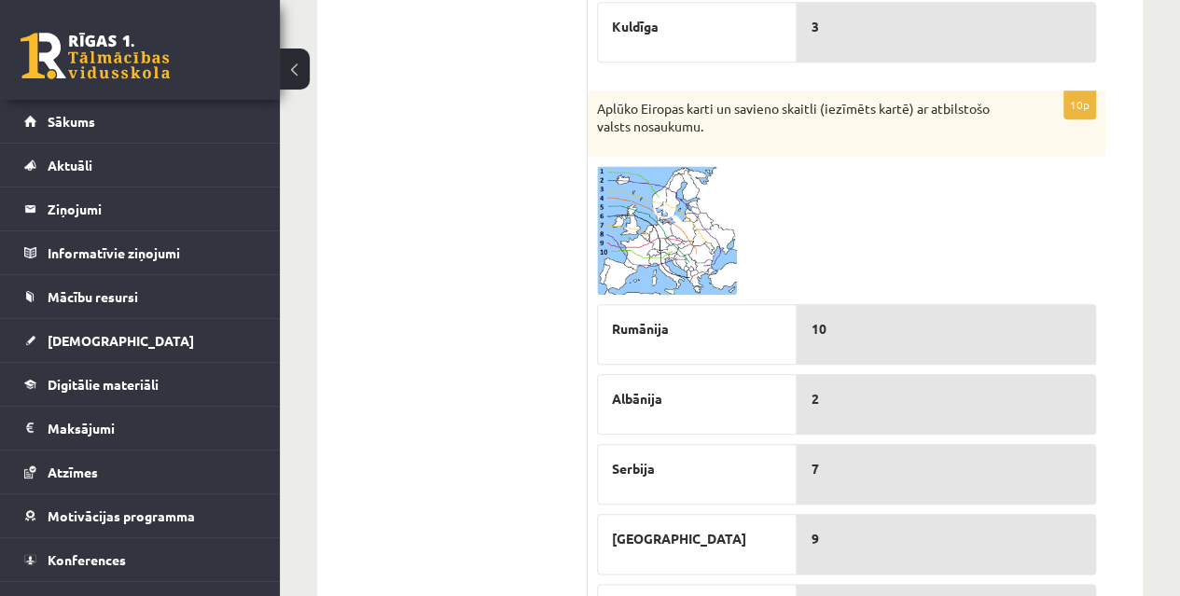
scroll to position [811, 0]
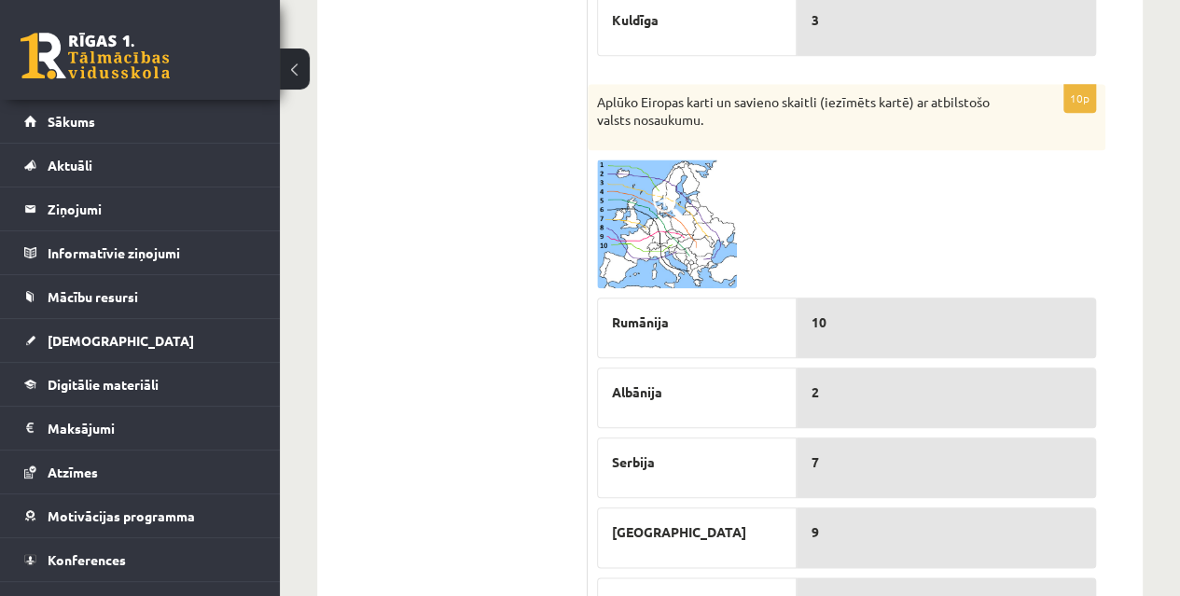
click at [676, 221] on img at bounding box center [667, 224] width 140 height 129
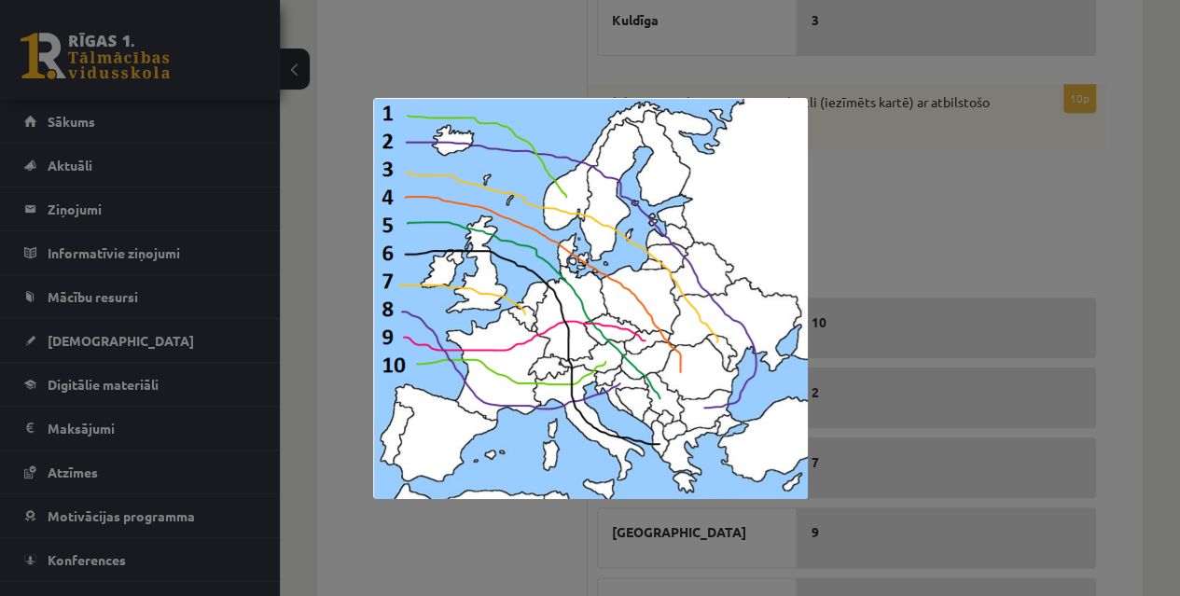
click at [1030, 168] on div at bounding box center [590, 298] width 1180 height 596
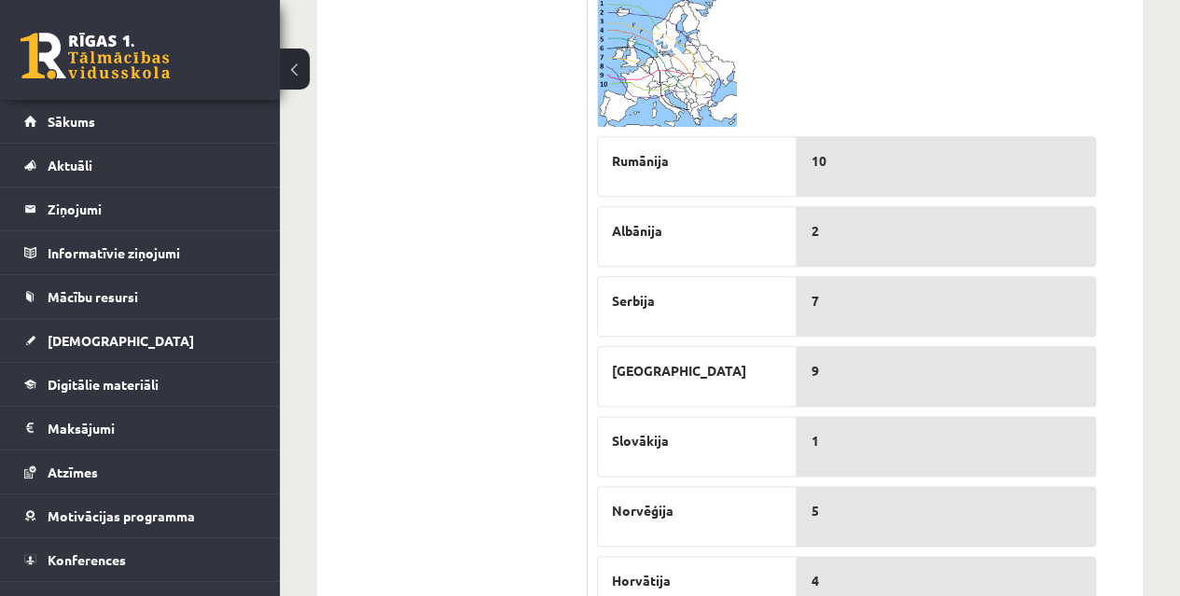
scroll to position [979, 0]
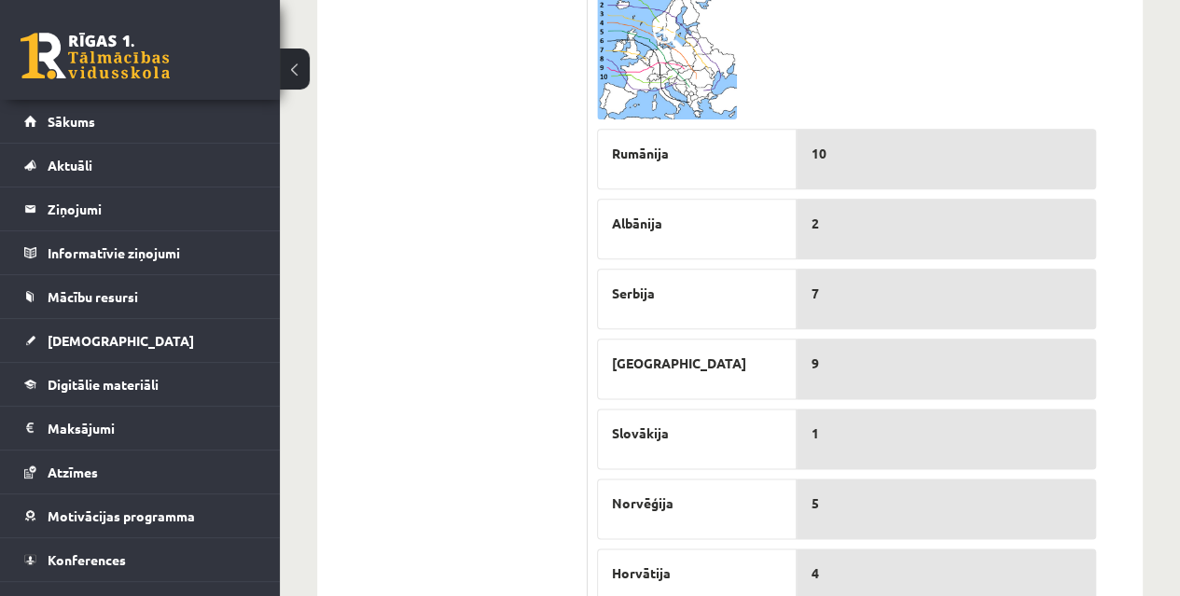
click at [664, 58] on img at bounding box center [667, 55] width 140 height 129
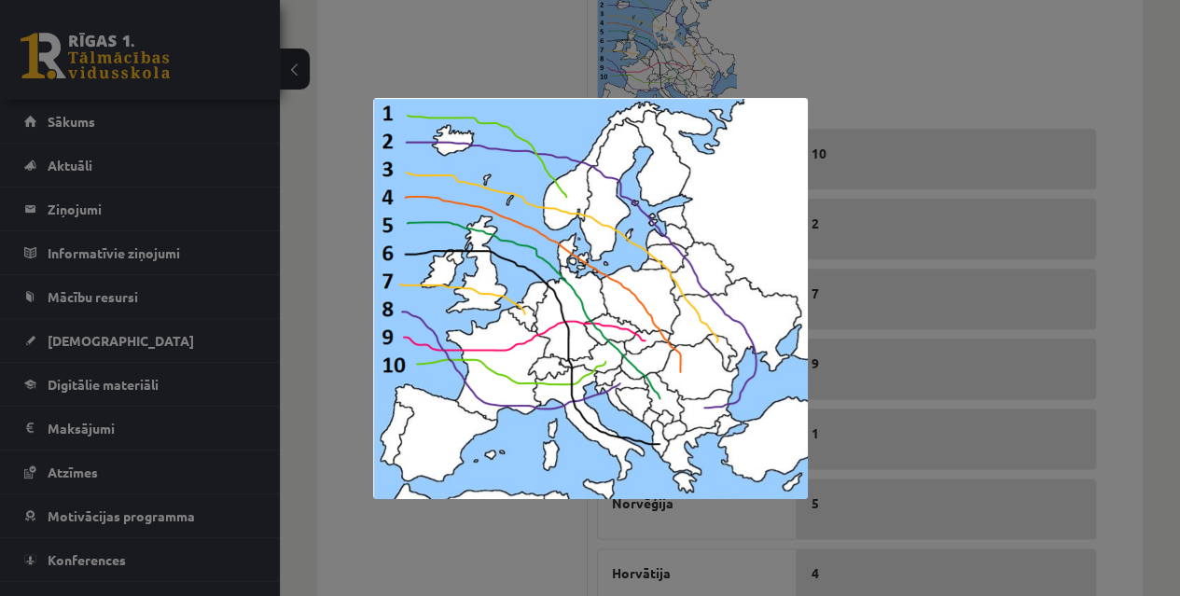
click at [946, 56] on div at bounding box center [590, 298] width 1180 height 596
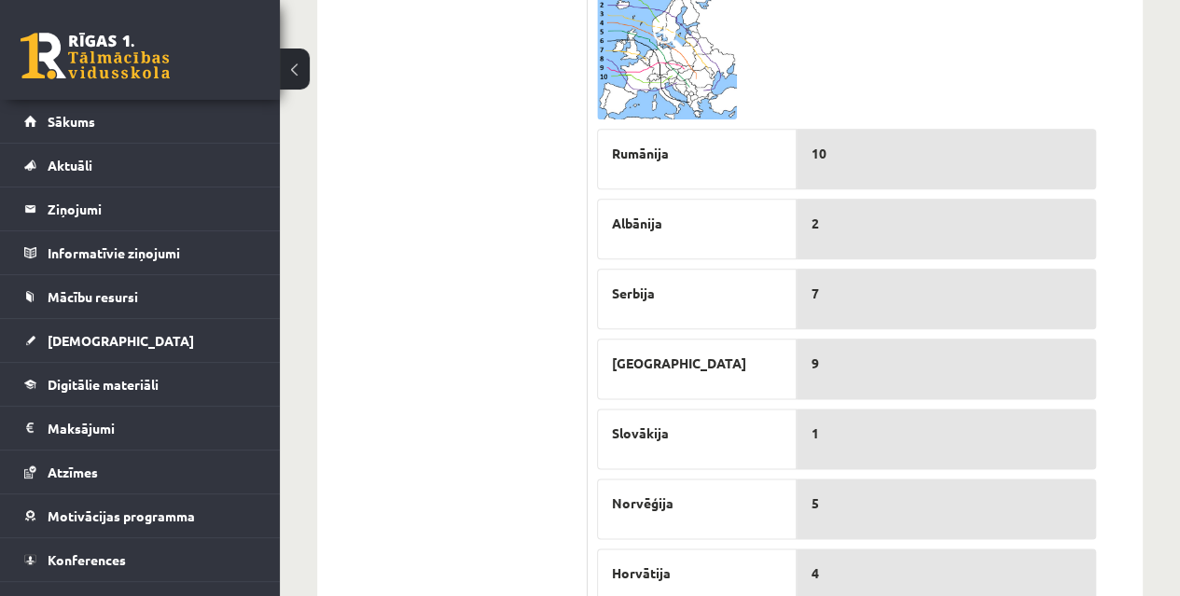
click at [682, 60] on img at bounding box center [667, 55] width 140 height 129
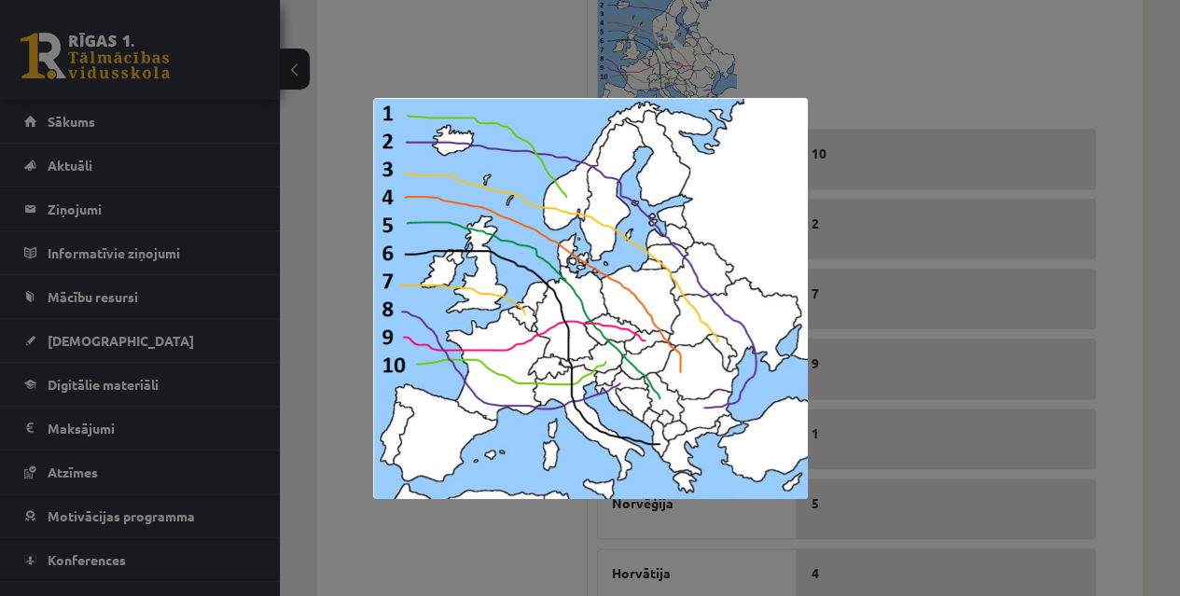
click at [1006, 70] on div at bounding box center [590, 298] width 1180 height 596
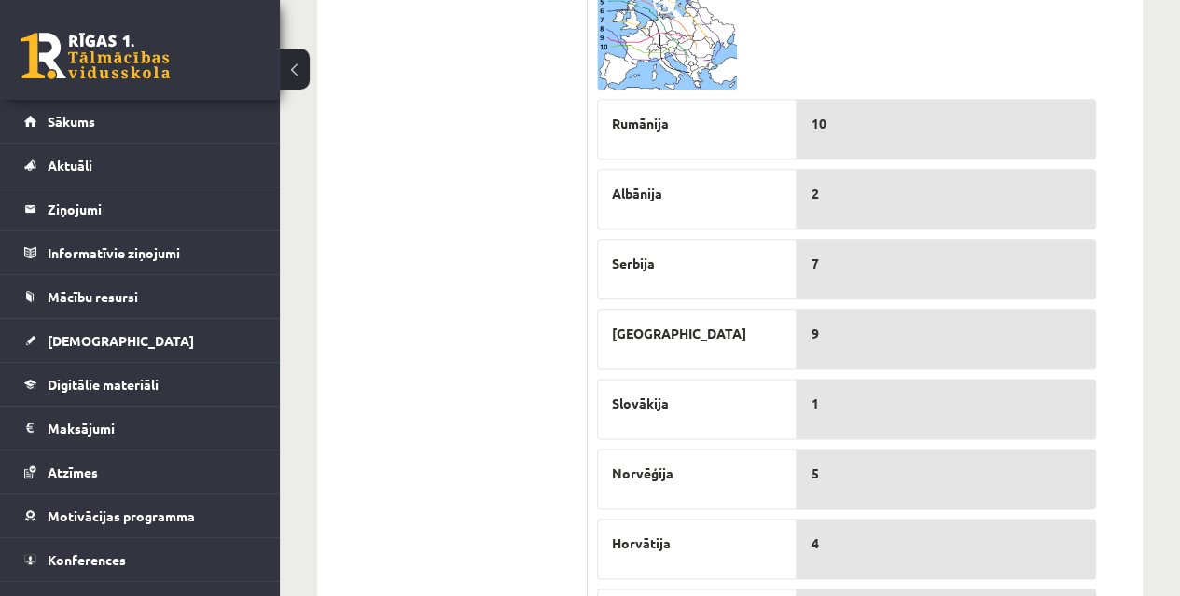
scroll to position [1053, 0]
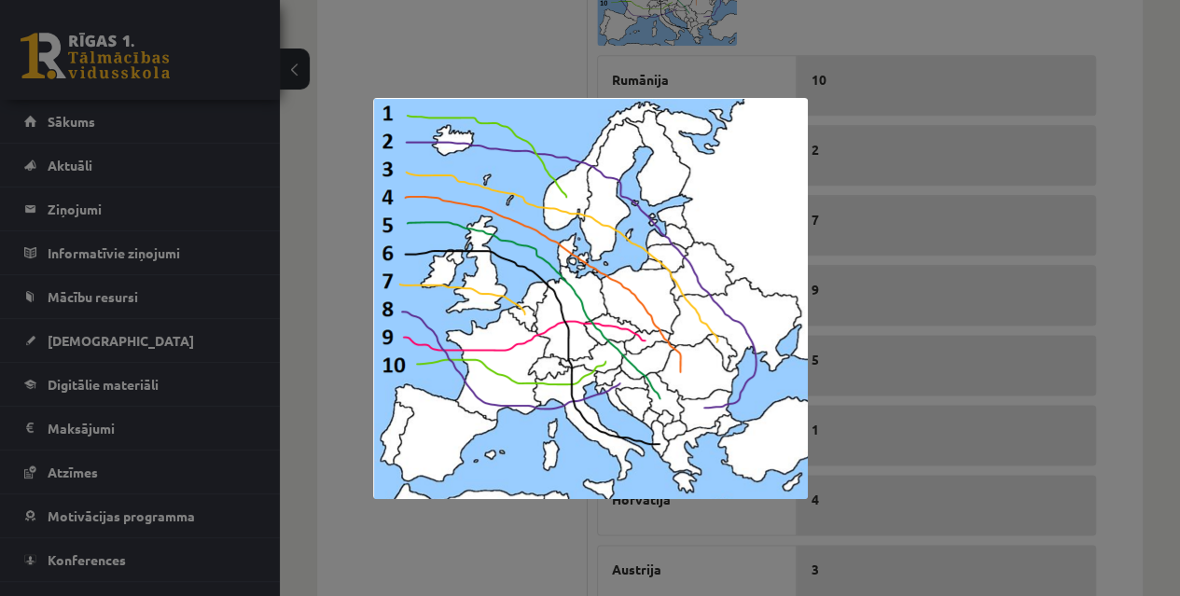
click at [1142, 284] on div at bounding box center [590, 298] width 1180 height 596
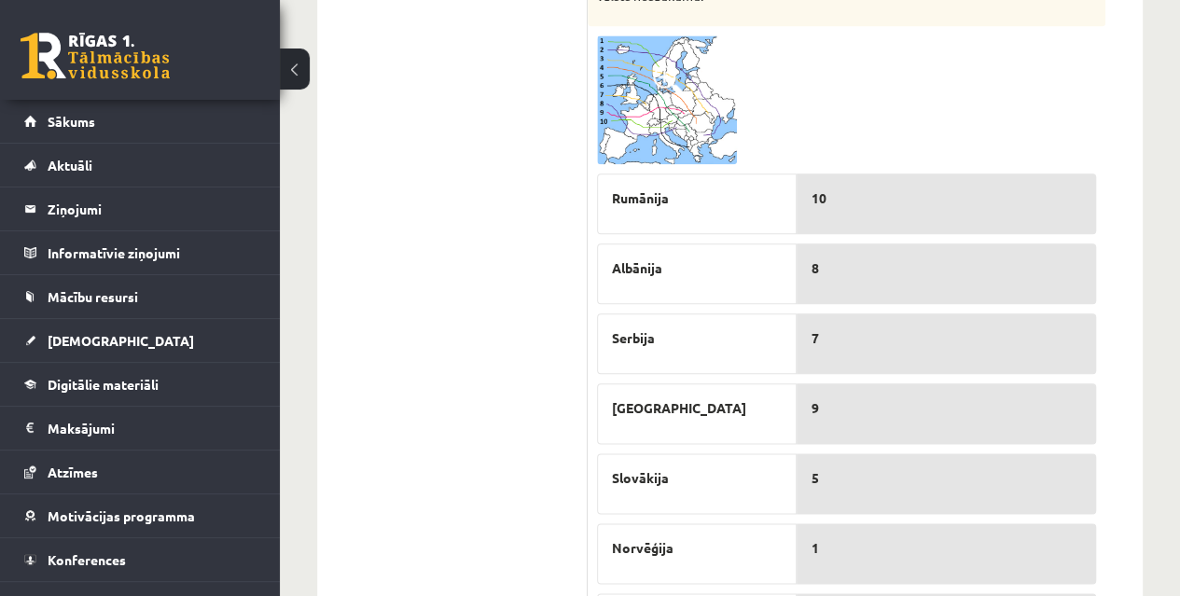
scroll to position [934, 0]
click at [642, 103] on img at bounding box center [667, 100] width 140 height 129
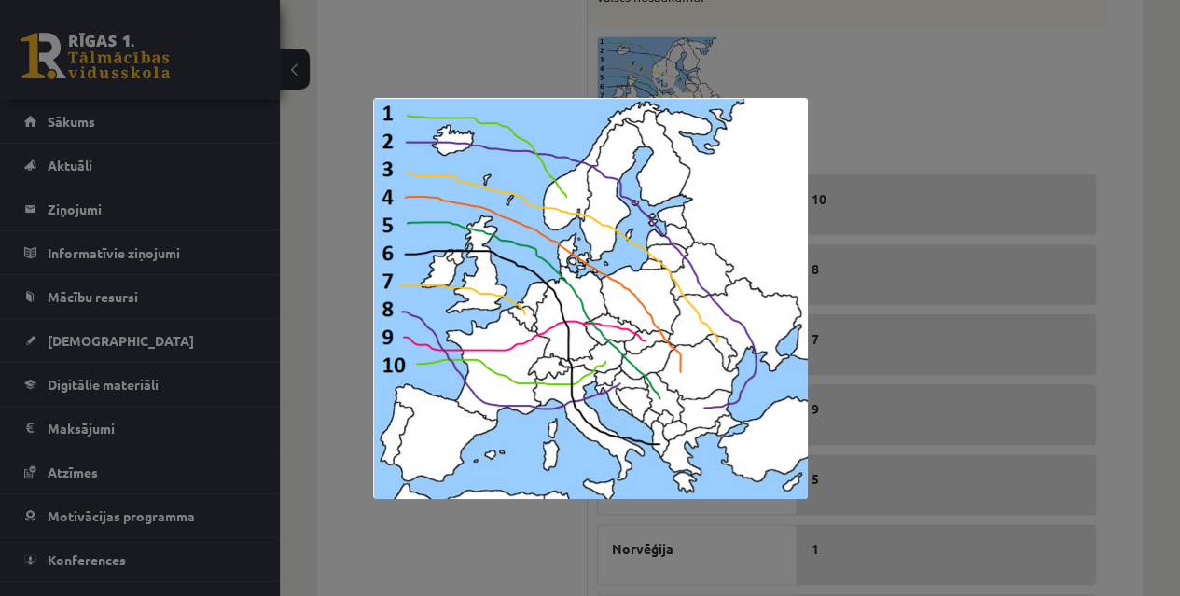
click at [1136, 272] on div at bounding box center [590, 298] width 1180 height 596
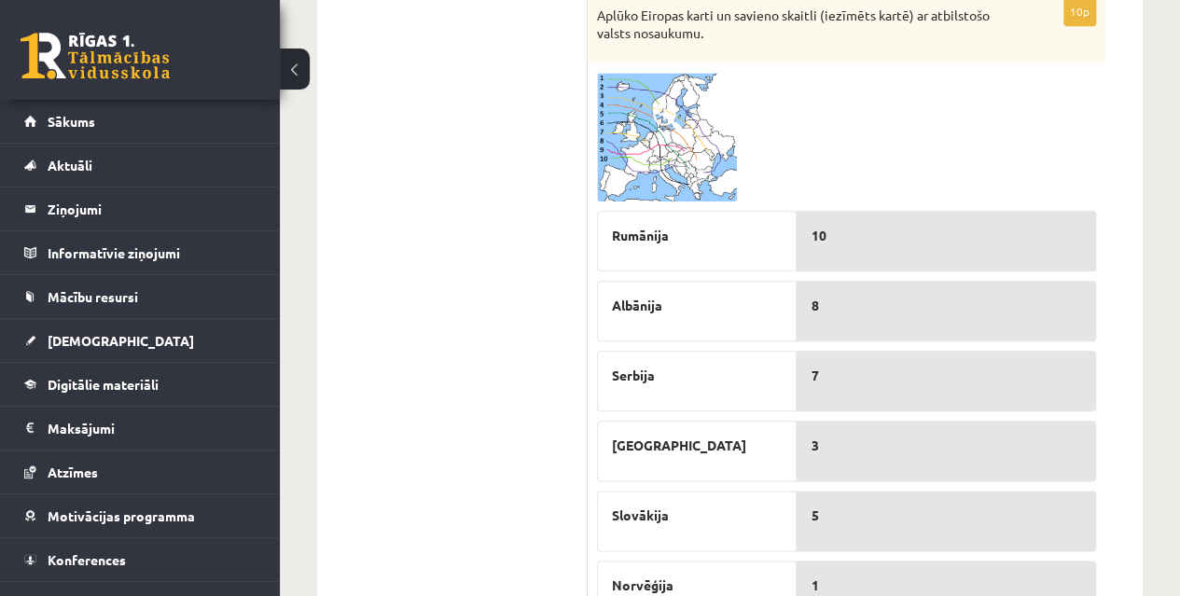
scroll to position [894, 0]
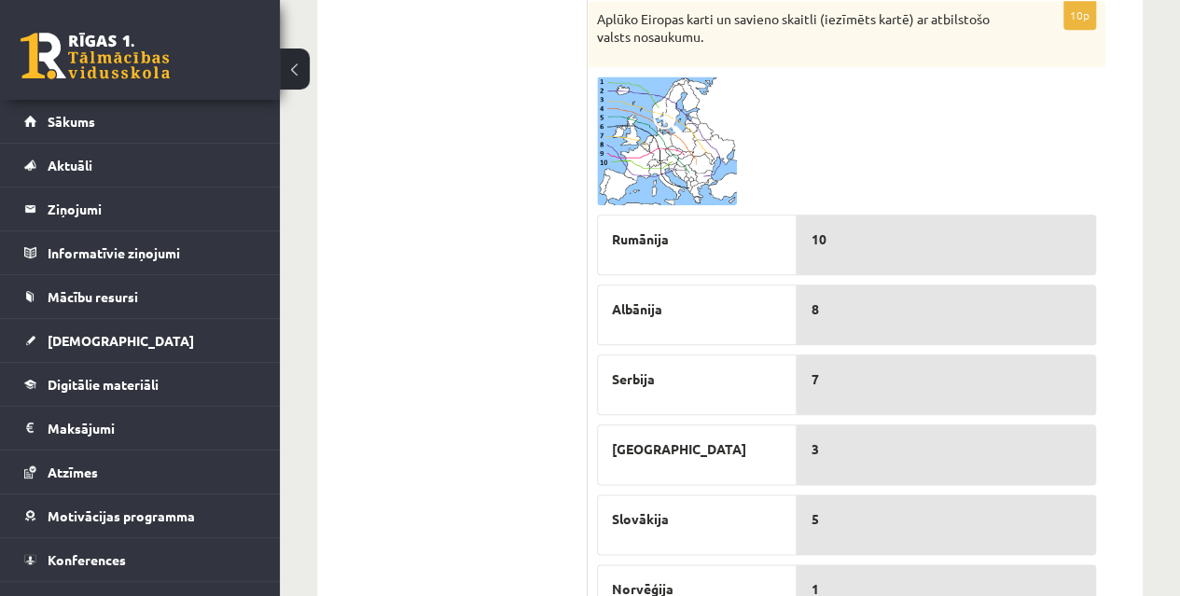
click at [631, 149] on img at bounding box center [667, 140] width 140 height 129
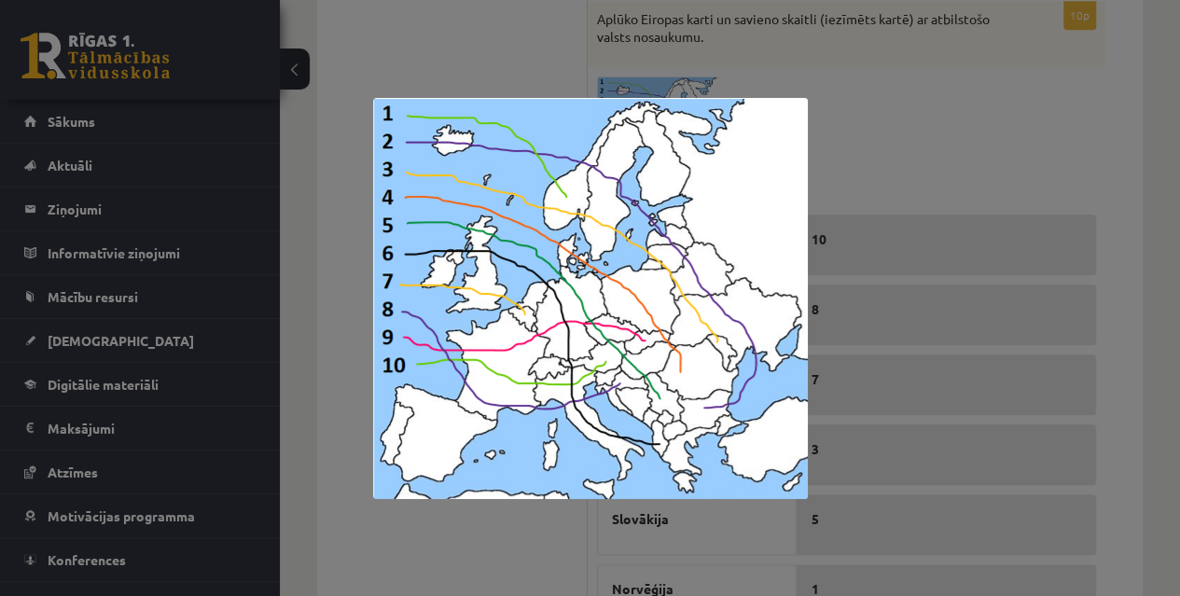
click at [1136, 271] on div at bounding box center [590, 298] width 1180 height 596
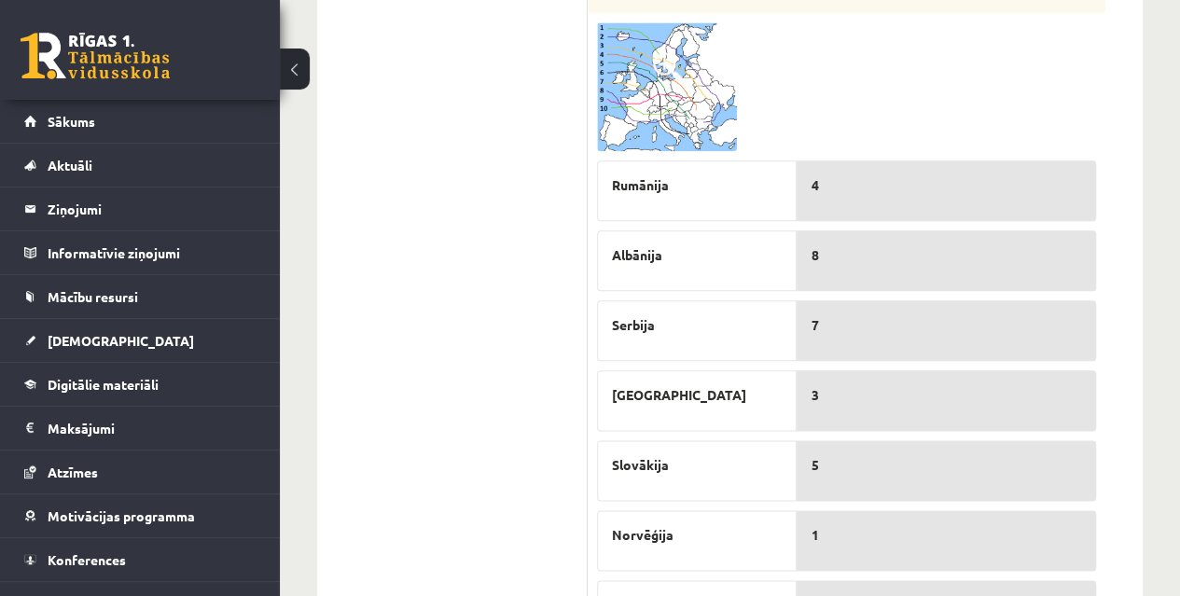
scroll to position [945, 0]
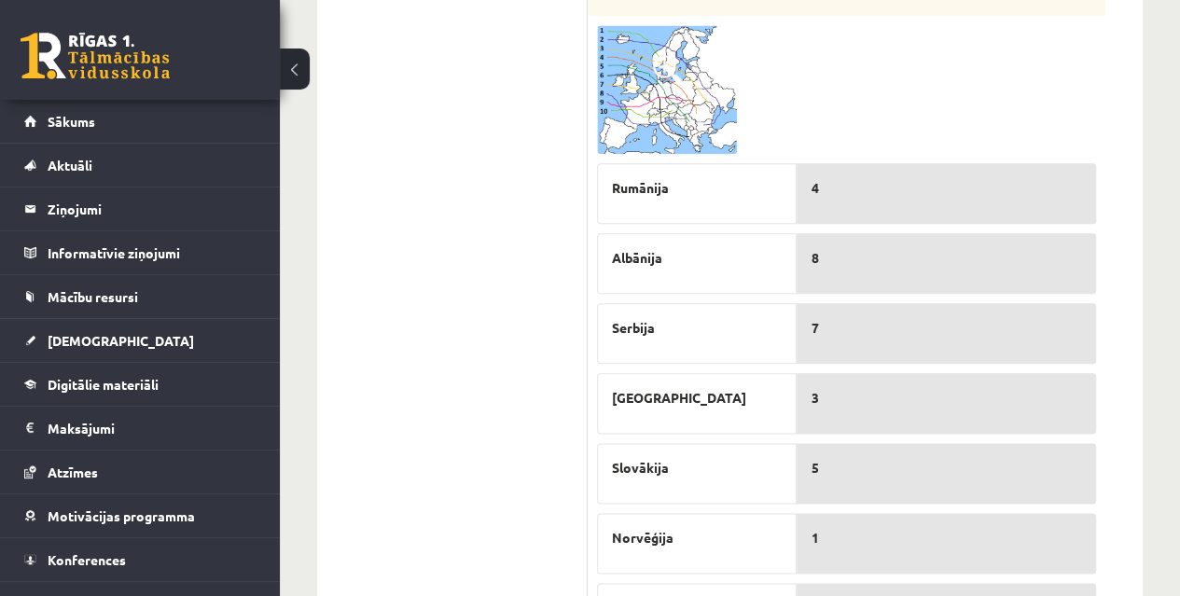
click at [624, 112] on img at bounding box center [667, 89] width 140 height 129
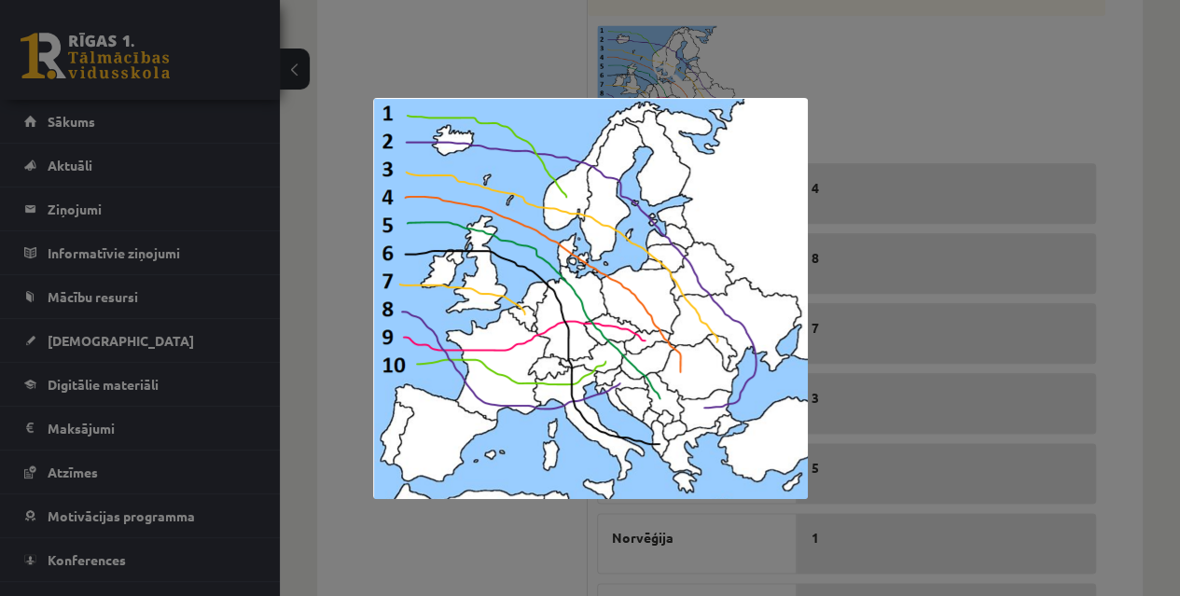
click at [1158, 221] on div at bounding box center [590, 298] width 1180 height 596
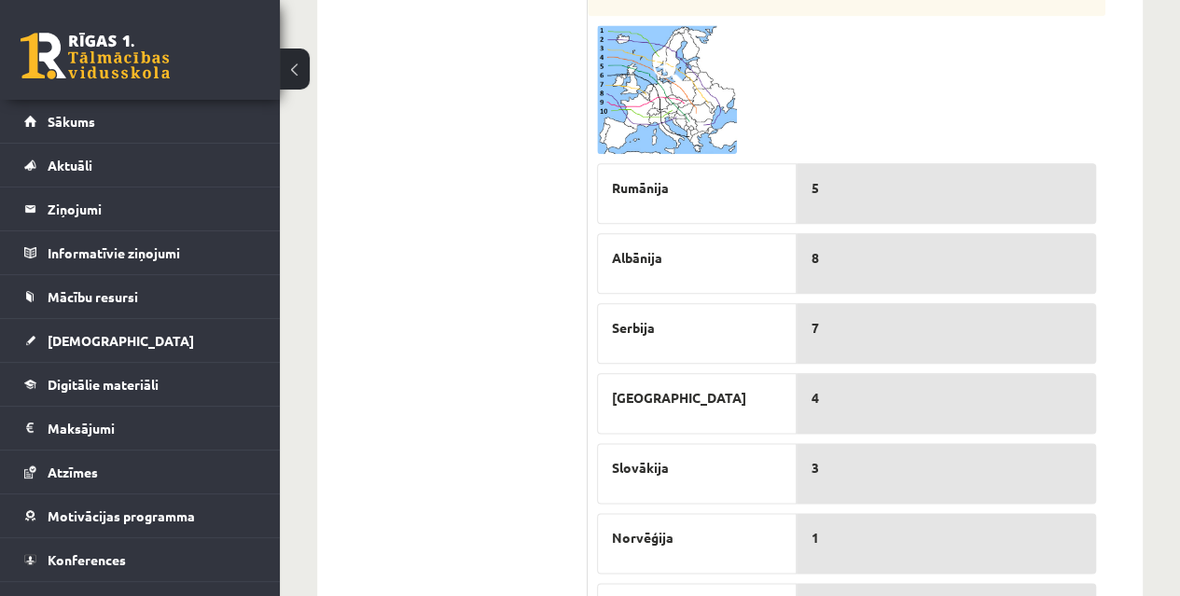
click at [684, 96] on img at bounding box center [667, 89] width 140 height 129
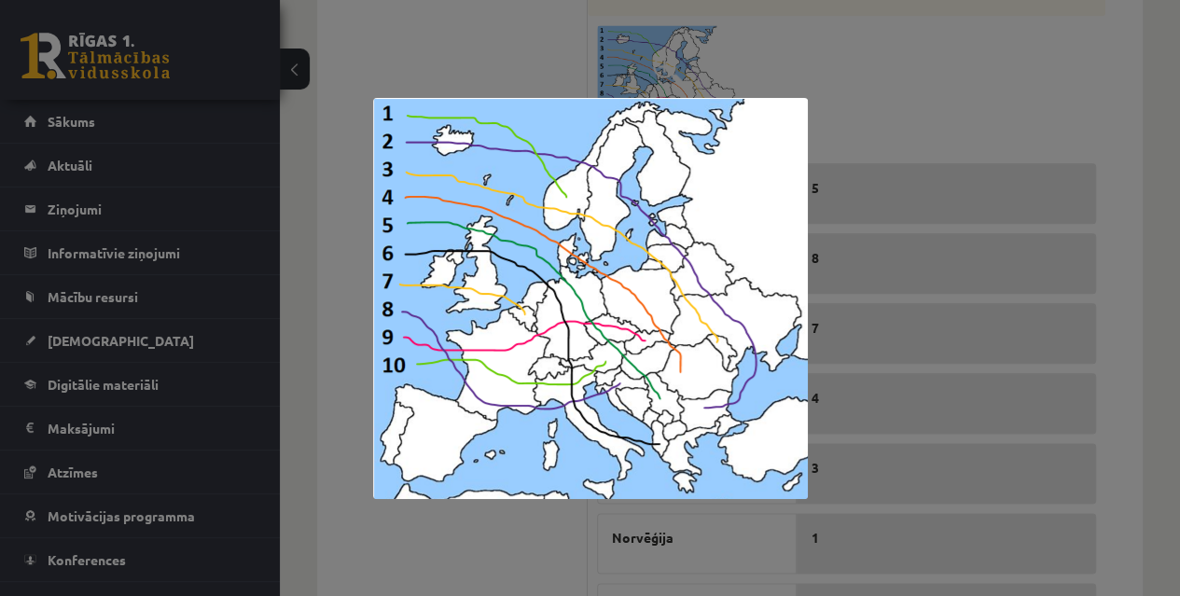
click at [1156, 246] on div at bounding box center [590, 298] width 1180 height 596
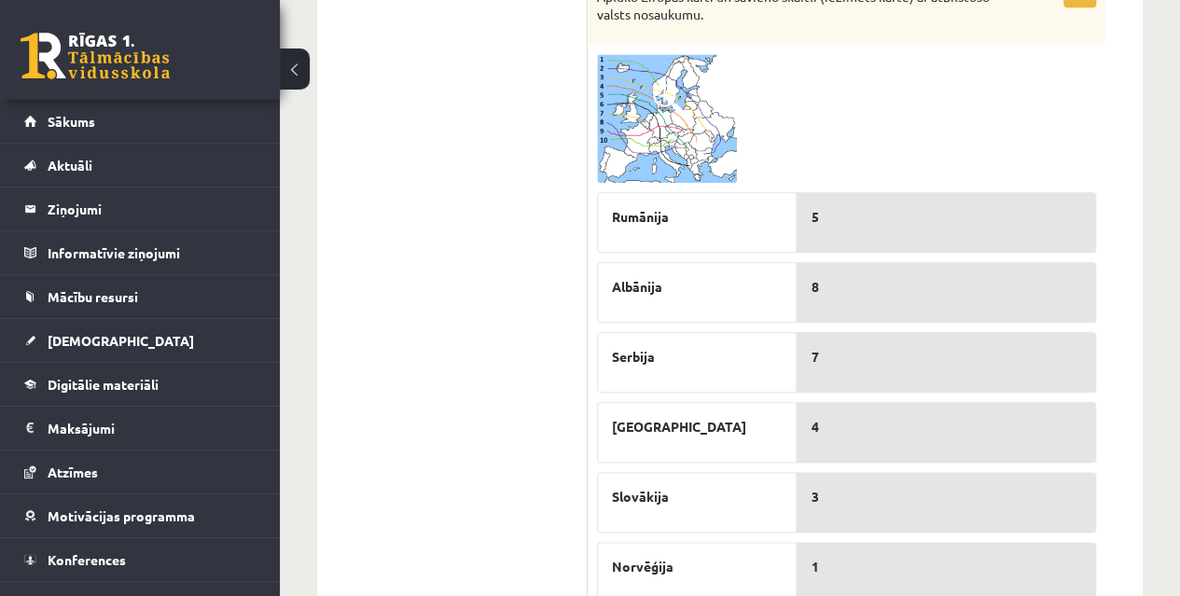
scroll to position [914, 0]
click at [706, 140] on img at bounding box center [667, 120] width 140 height 129
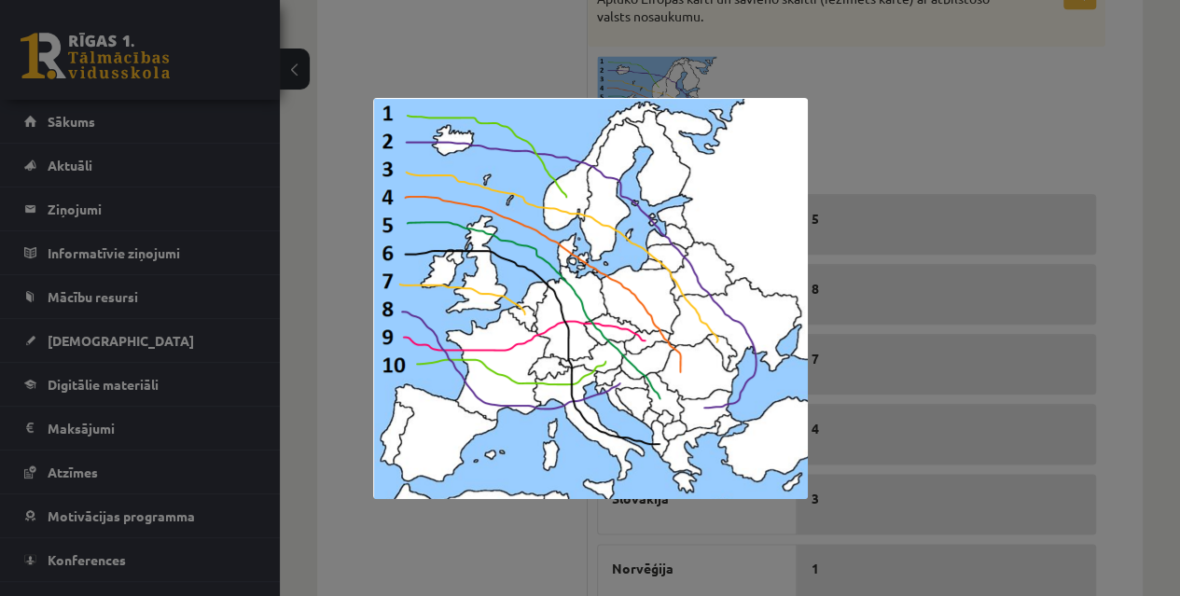
click at [1125, 249] on div at bounding box center [590, 298] width 1180 height 596
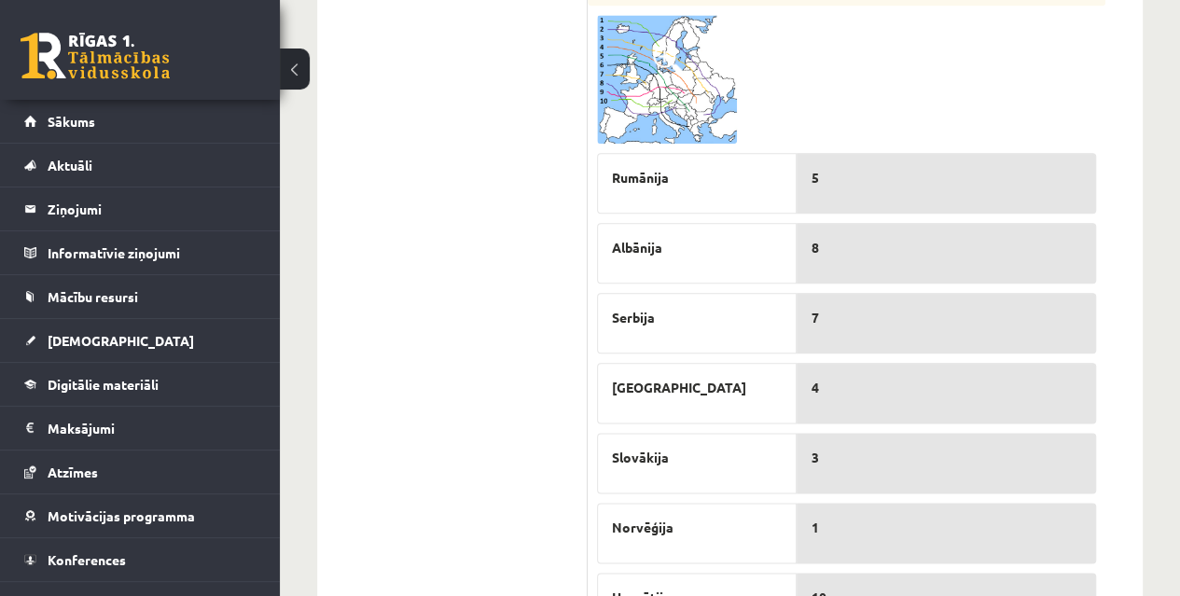
scroll to position [954, 0]
click at [641, 112] on img at bounding box center [667, 80] width 140 height 129
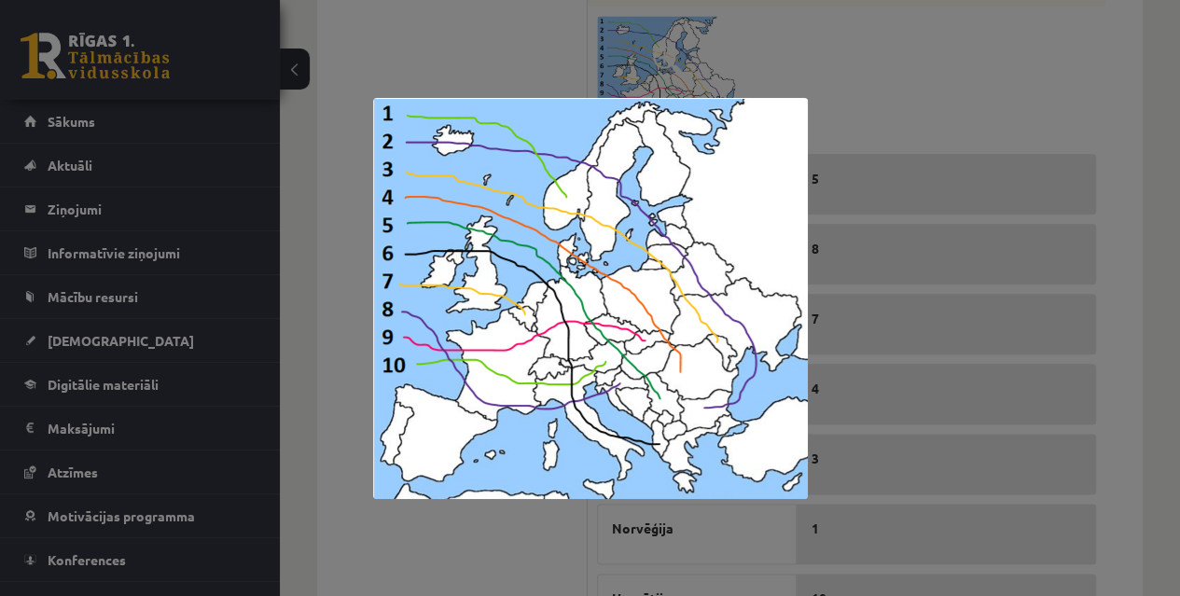
click at [1144, 293] on div at bounding box center [590, 298] width 1180 height 596
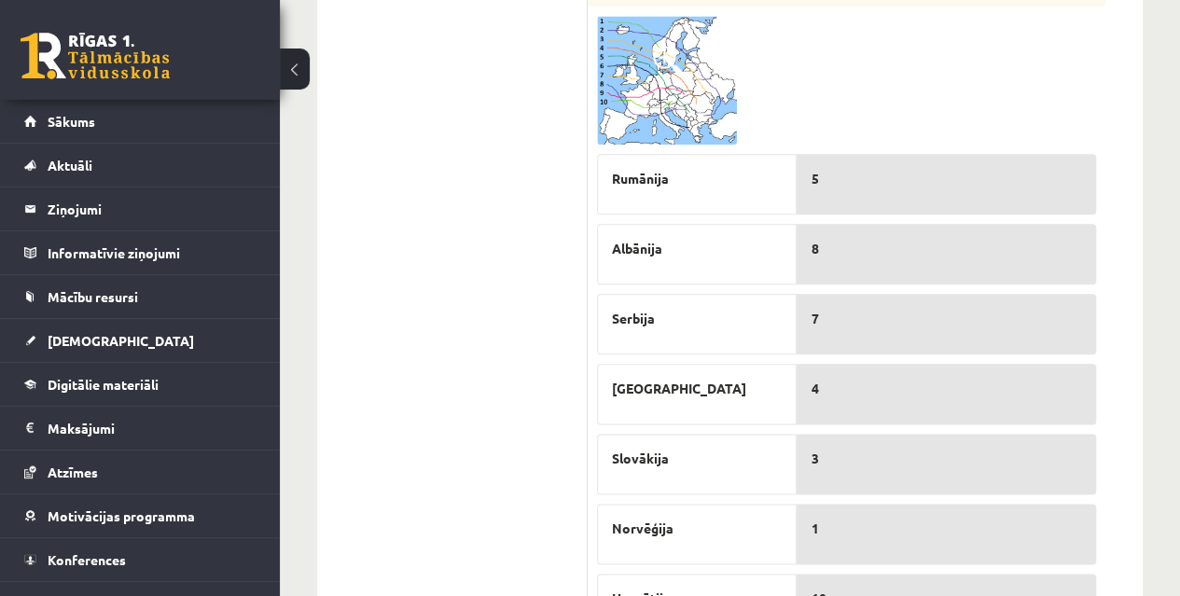
click at [694, 102] on img at bounding box center [667, 80] width 140 height 129
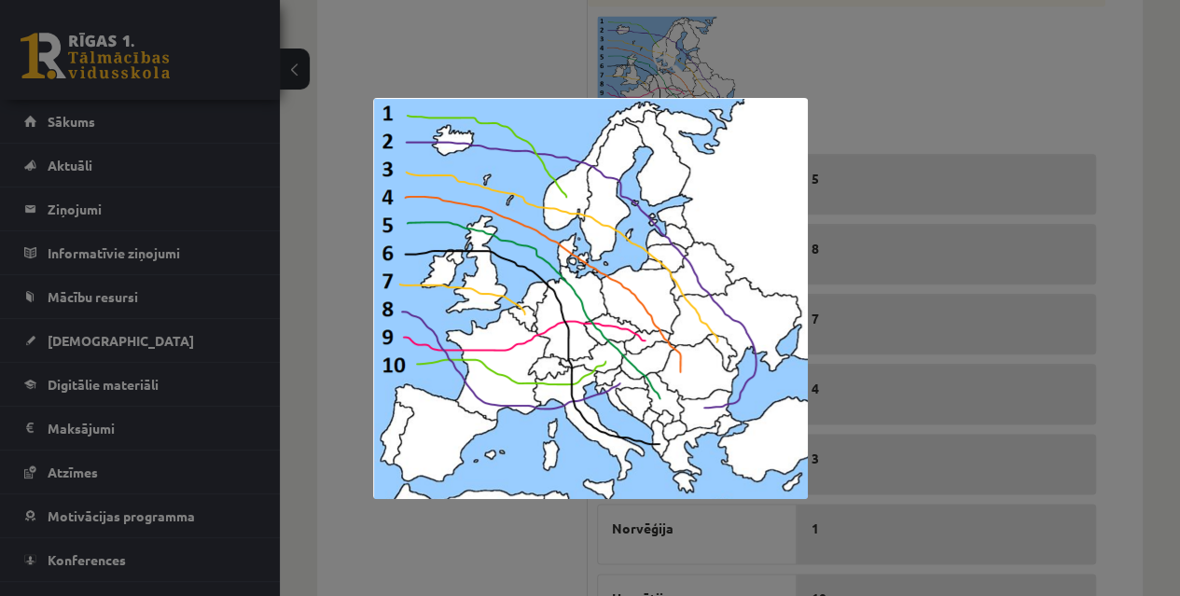
click at [1146, 306] on div at bounding box center [590, 298] width 1180 height 596
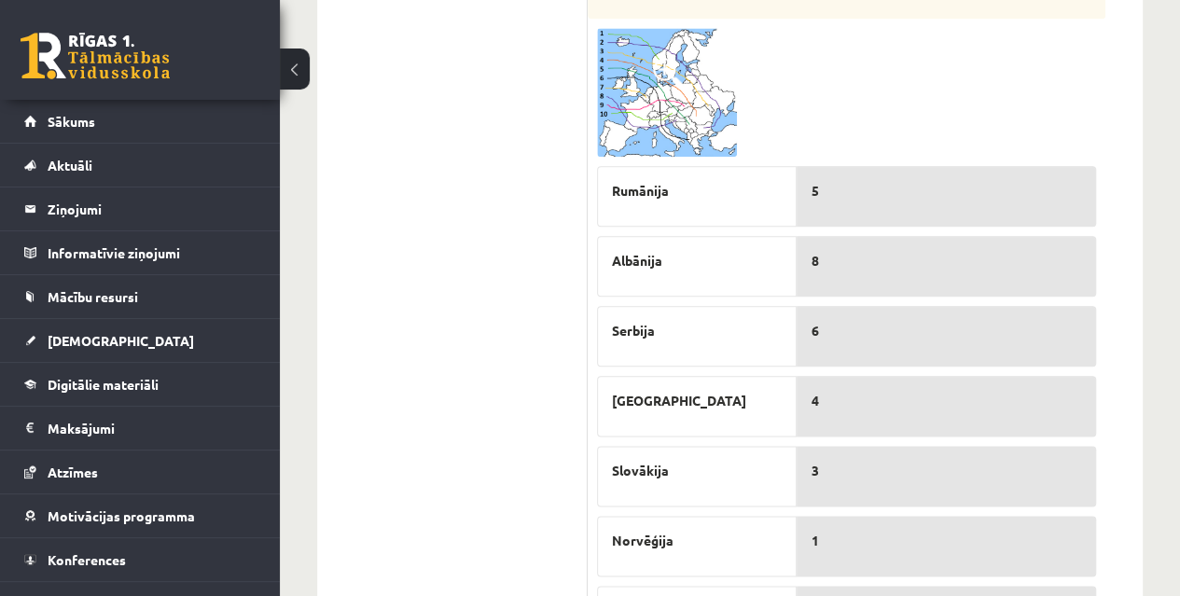
scroll to position [926, 0]
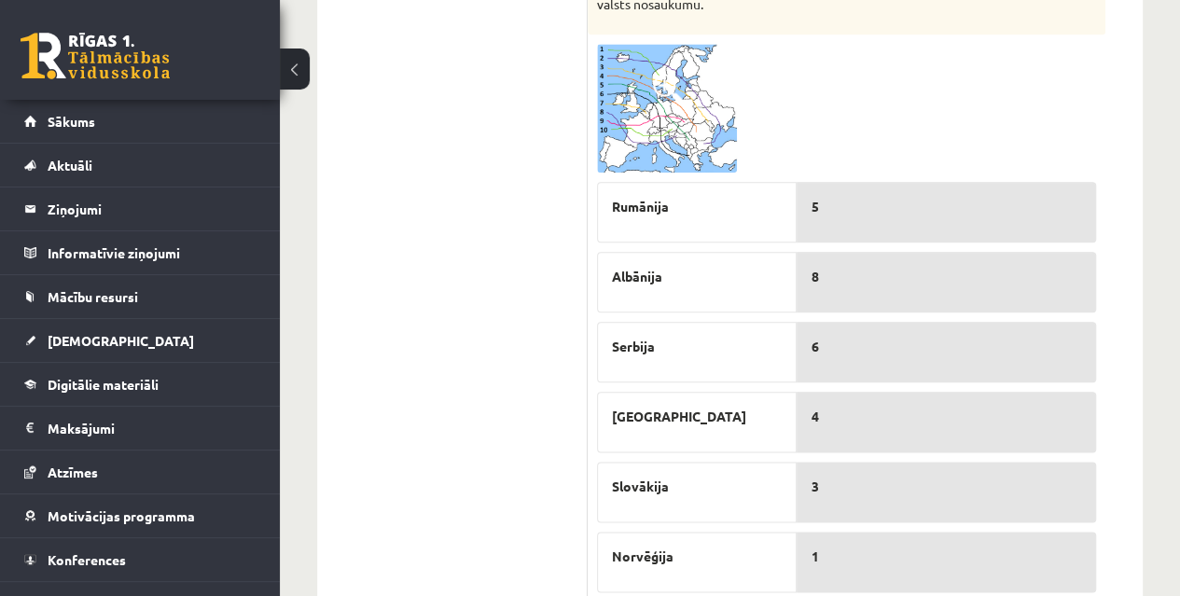
click at [662, 129] on img at bounding box center [667, 108] width 140 height 129
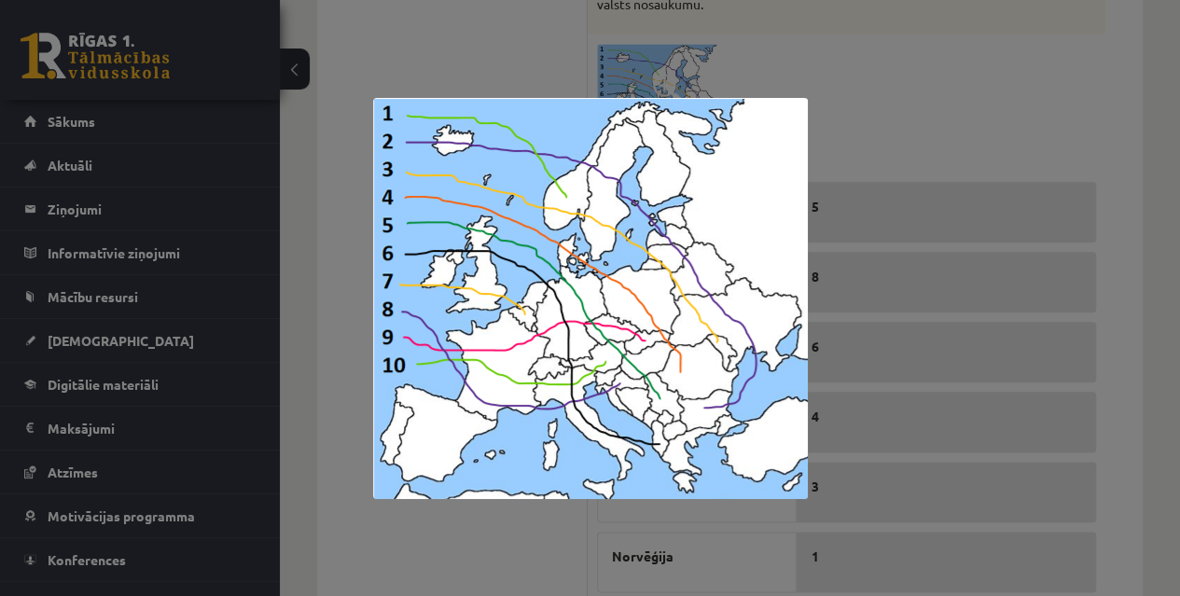
click at [1155, 347] on div at bounding box center [590, 298] width 1180 height 596
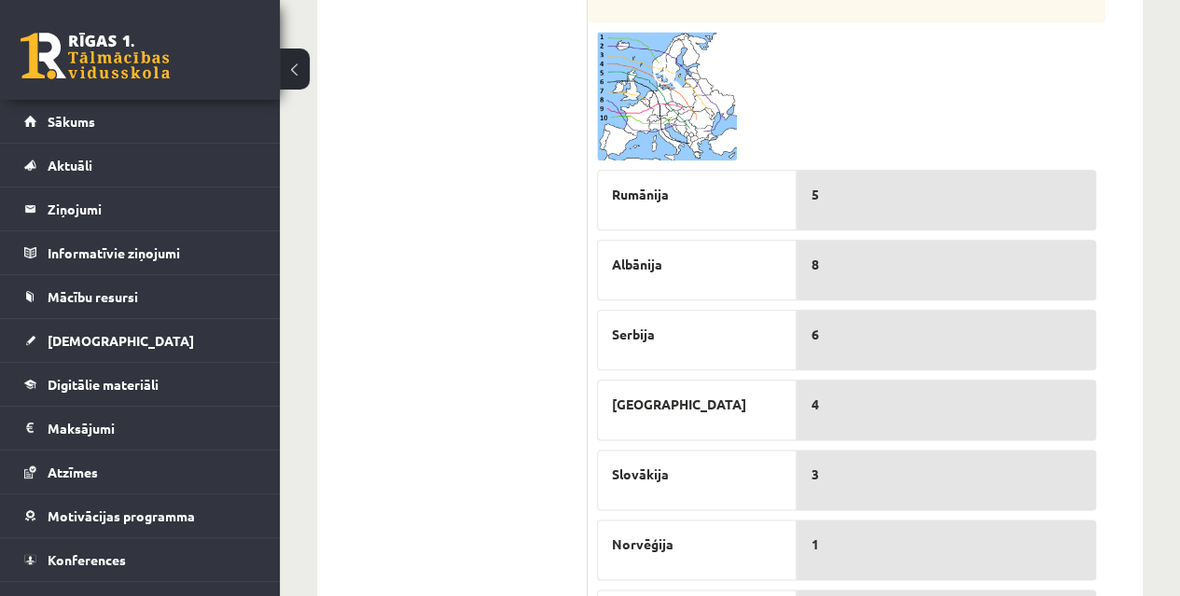
scroll to position [937, 0]
click at [666, 97] on img at bounding box center [667, 97] width 140 height 129
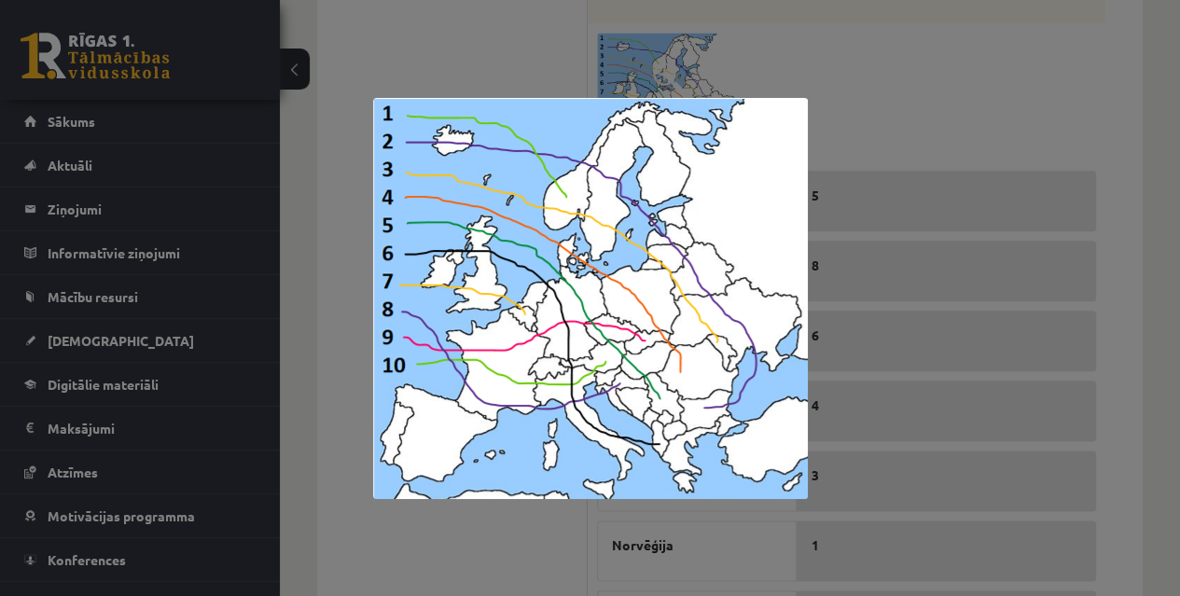
click at [1146, 340] on div at bounding box center [590, 298] width 1180 height 596
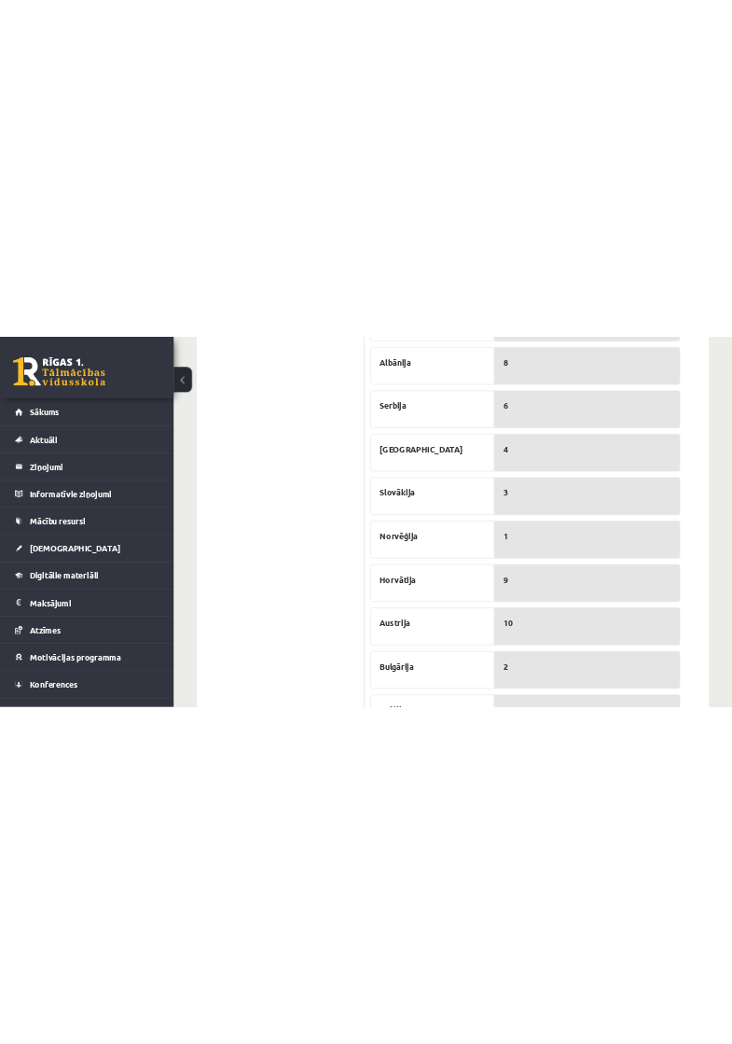
scroll to position [856, 0]
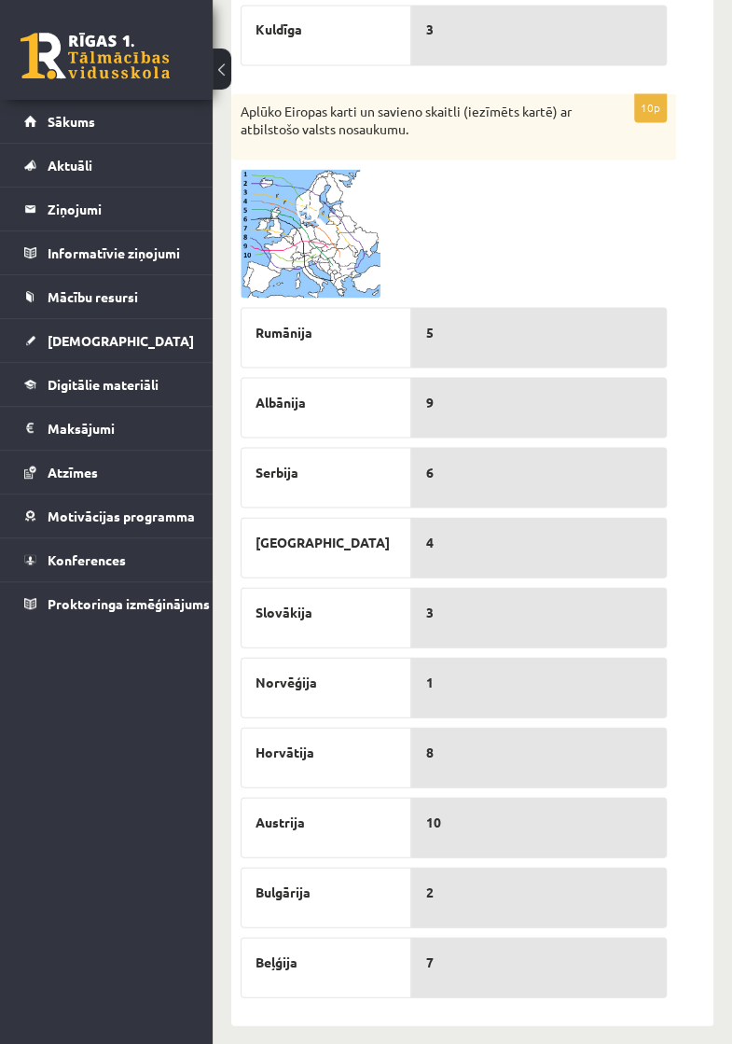
click at [286, 246] on img at bounding box center [311, 233] width 140 height 129
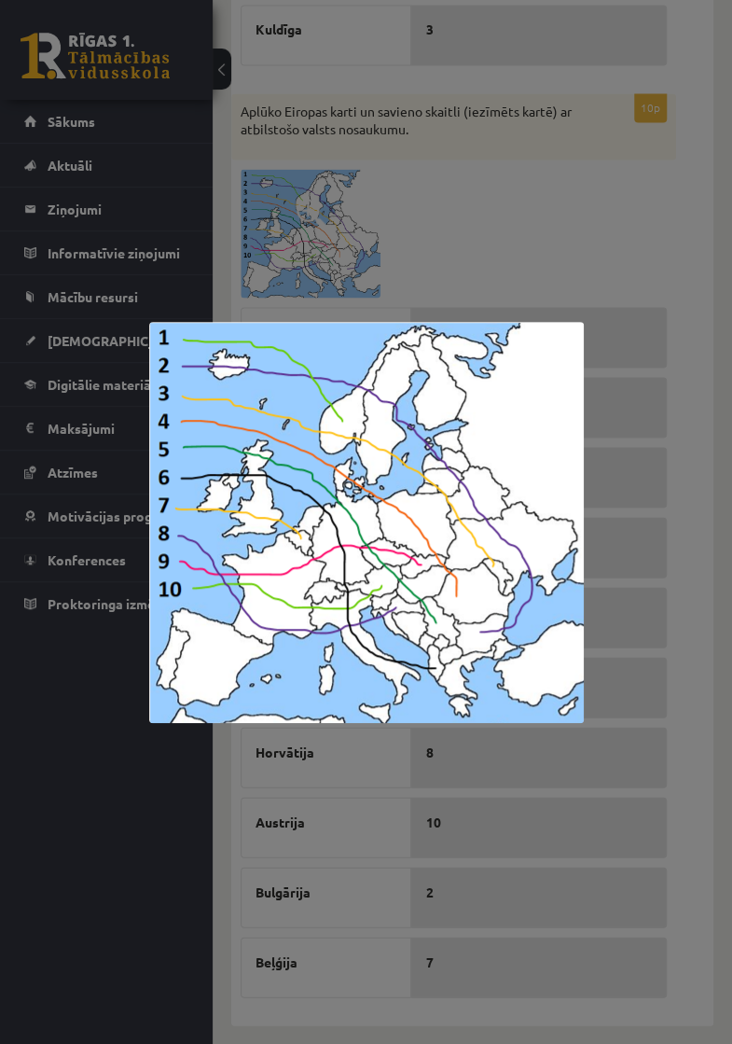
click at [717, 323] on div at bounding box center [366, 522] width 732 height 1044
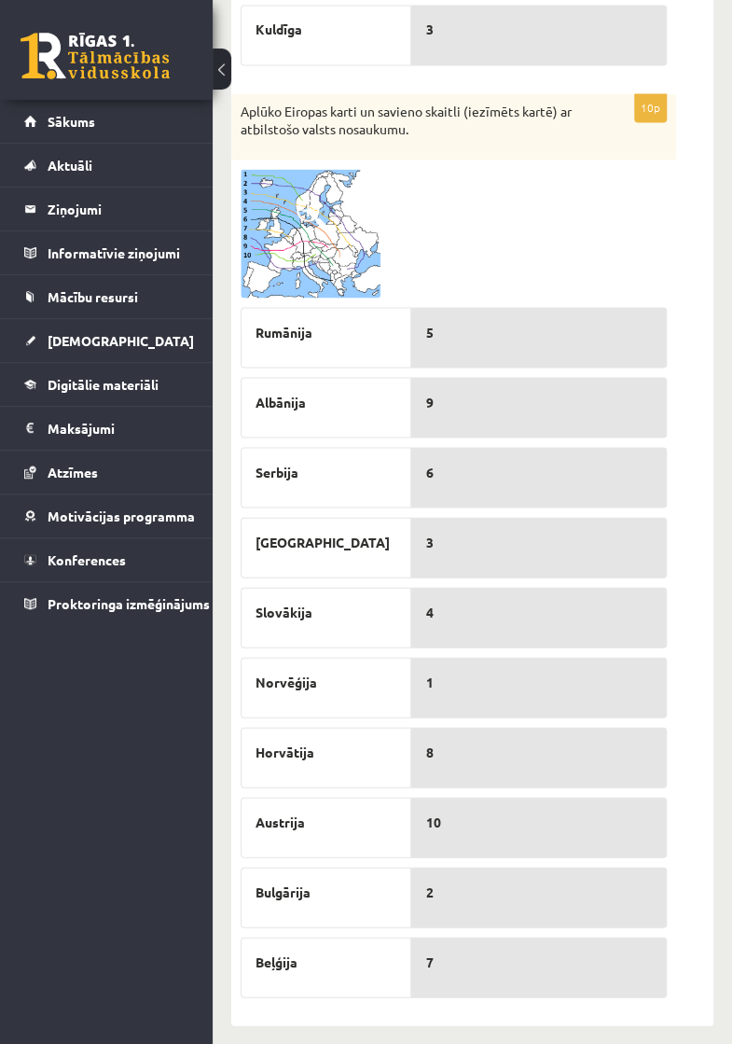
click at [339, 228] on img at bounding box center [311, 233] width 140 height 129
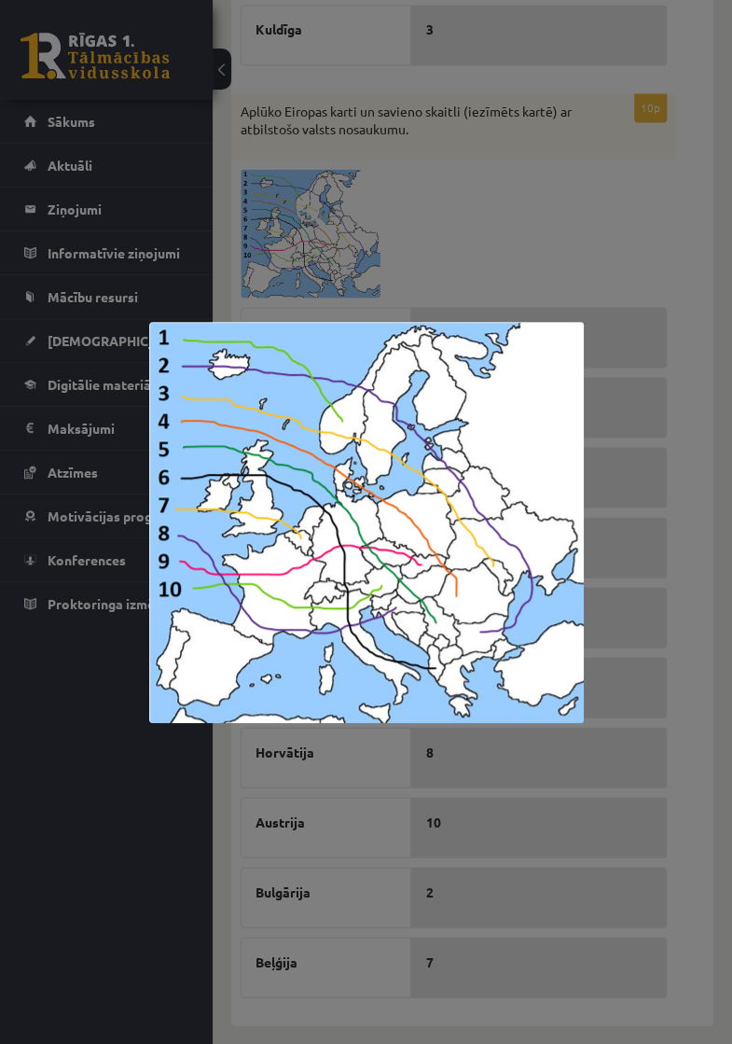
click at [711, 447] on div at bounding box center [366, 522] width 732 height 1044
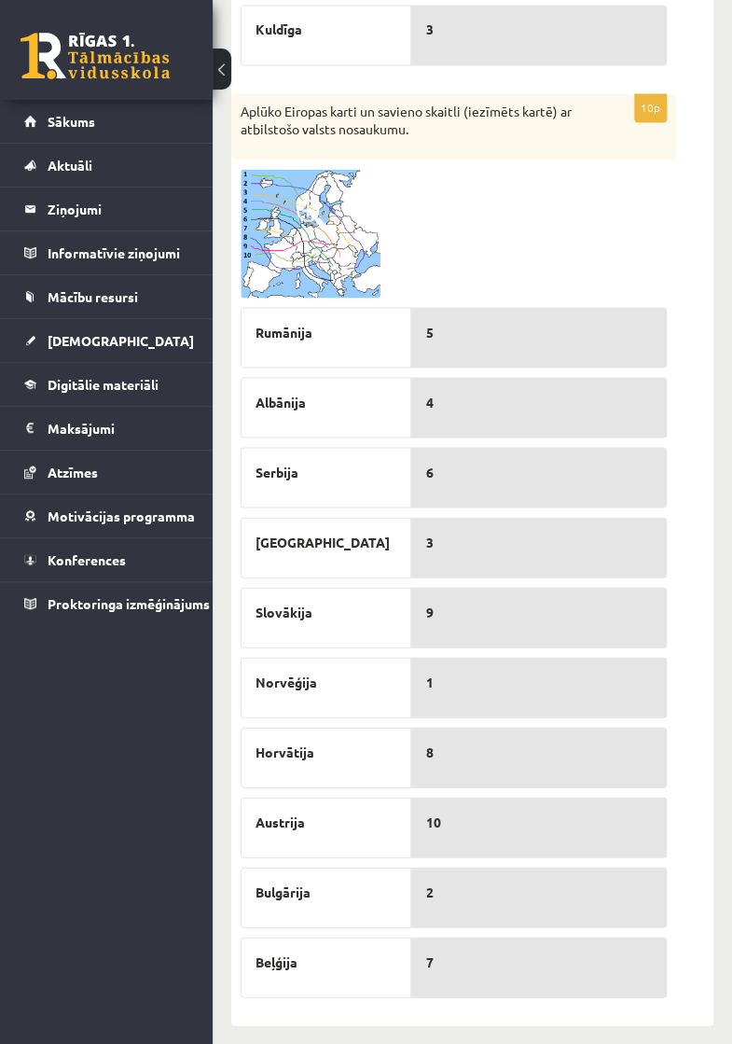
click at [337, 244] on img at bounding box center [311, 233] width 140 height 129
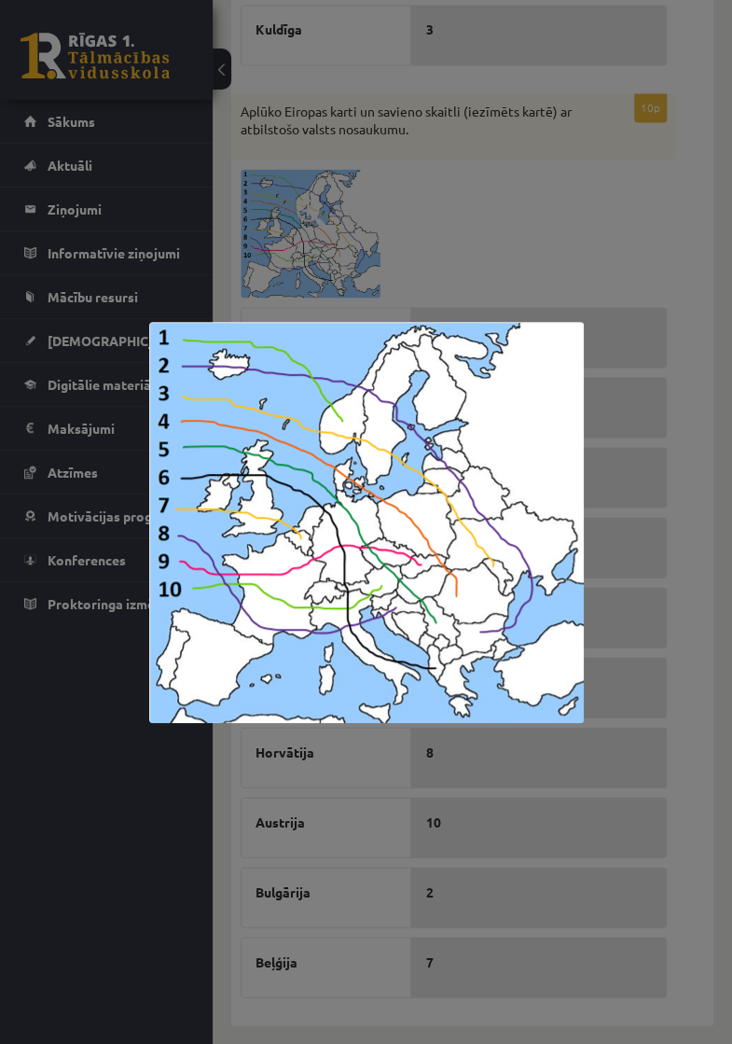
scroll to position [0, 0]
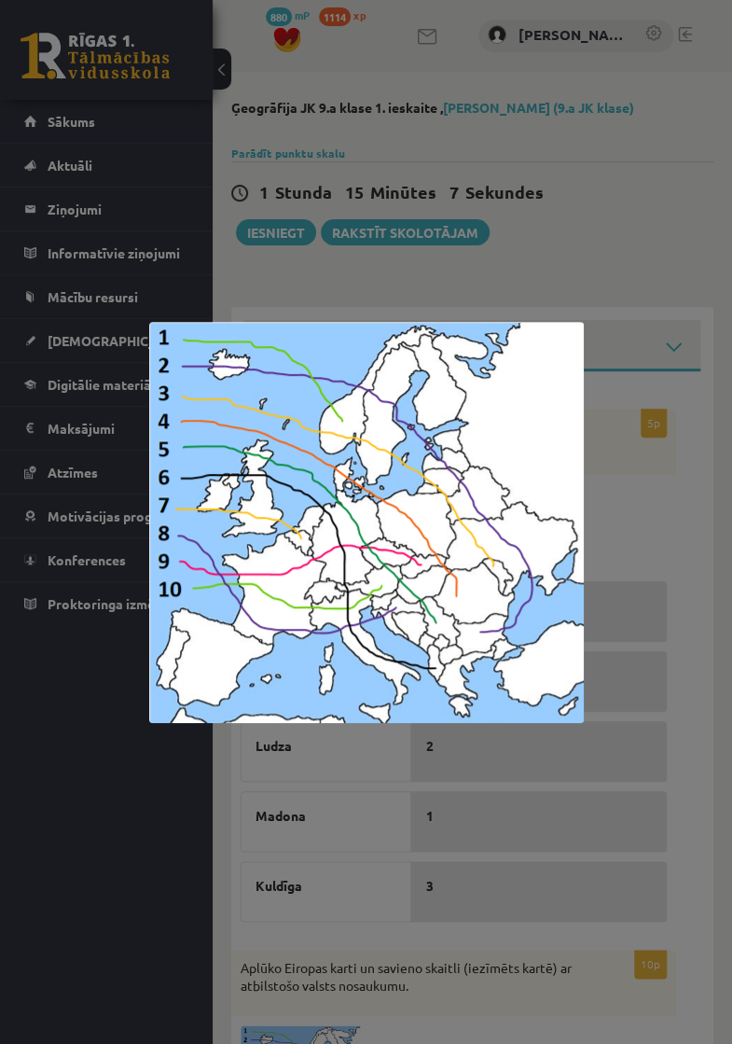
click at [694, 530] on div at bounding box center [366, 522] width 732 height 1044
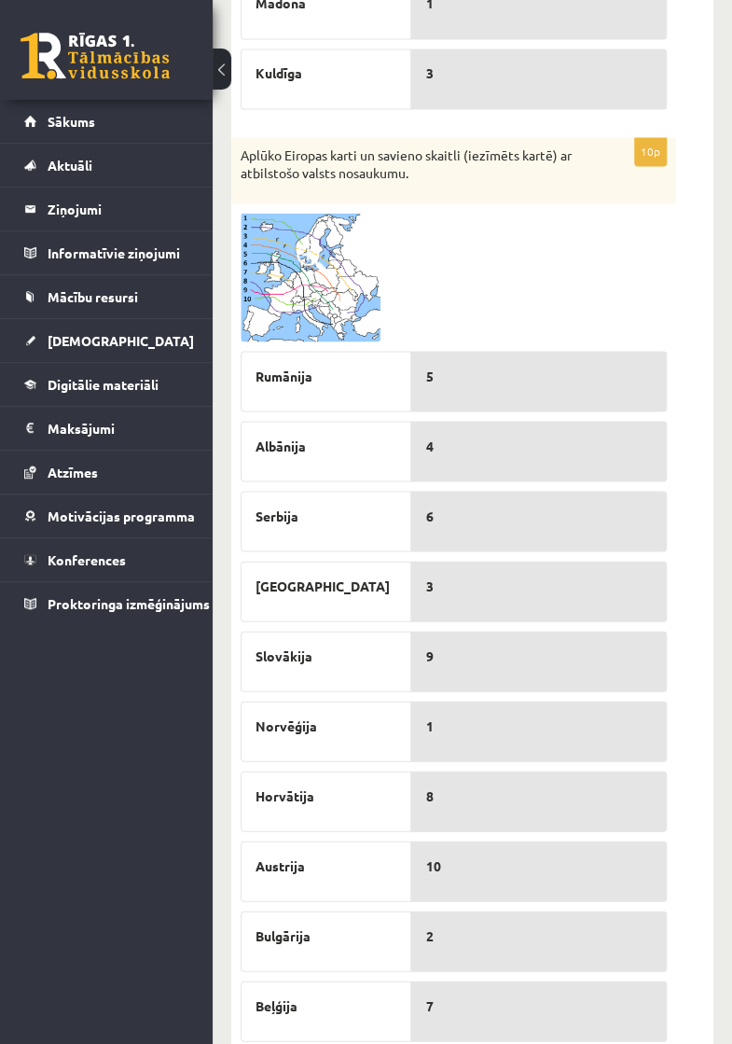
scroll to position [813, 0]
click at [331, 291] on img at bounding box center [311, 276] width 140 height 129
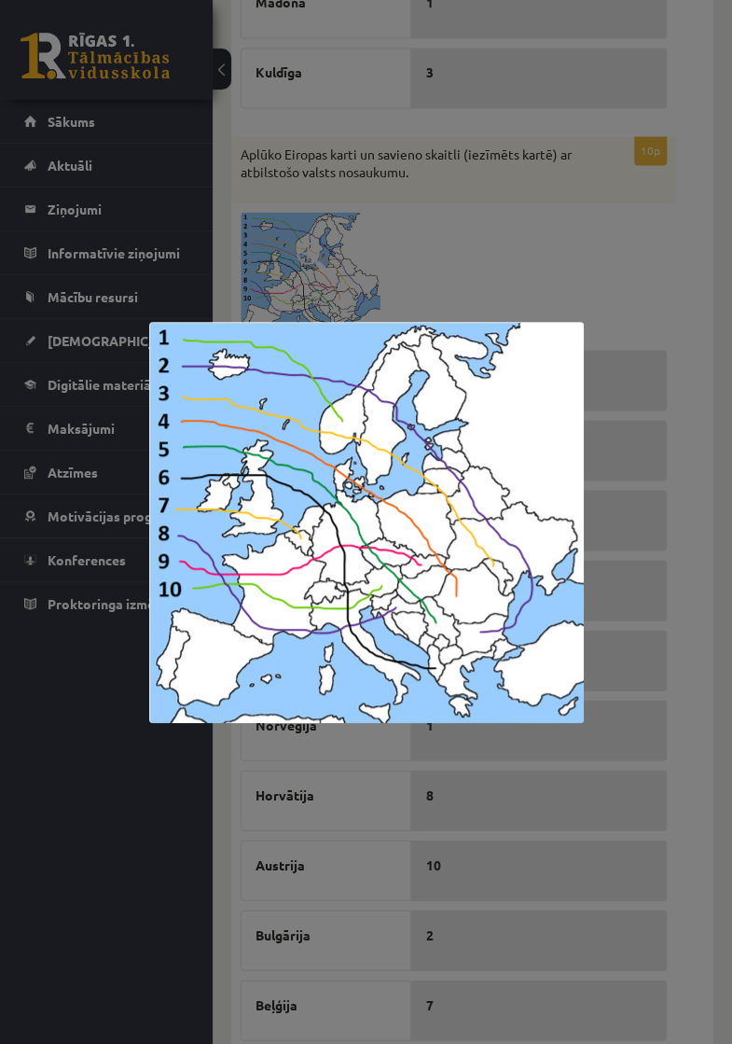
click at [698, 519] on div at bounding box center [366, 522] width 732 height 1044
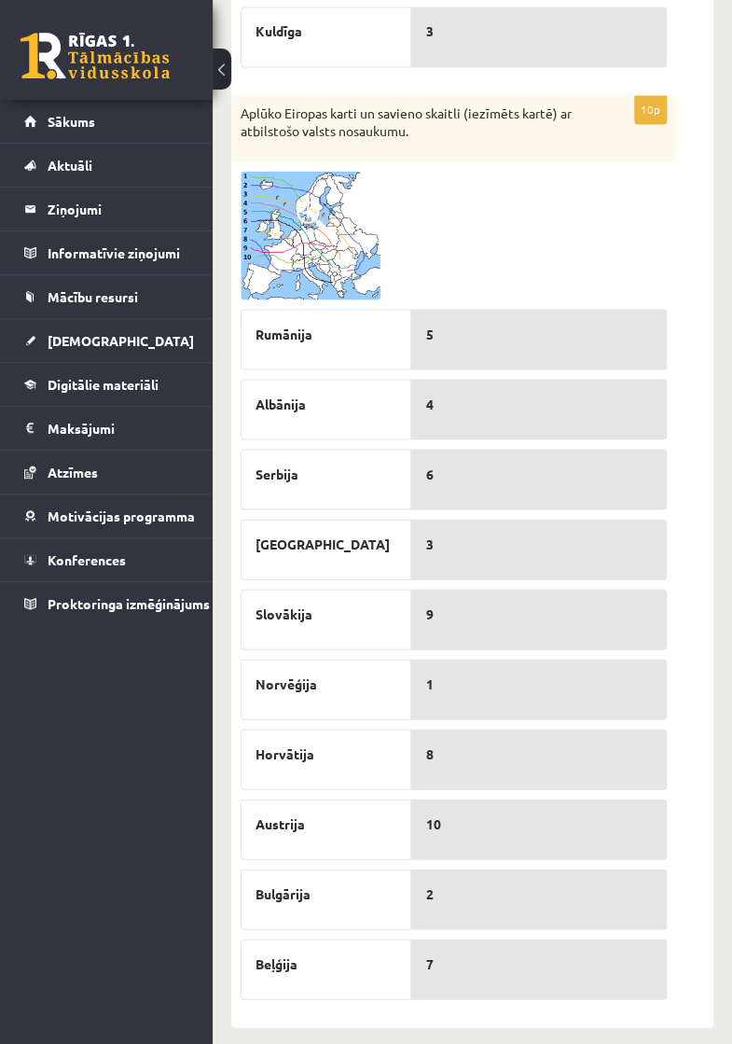
scroll to position [856, 0]
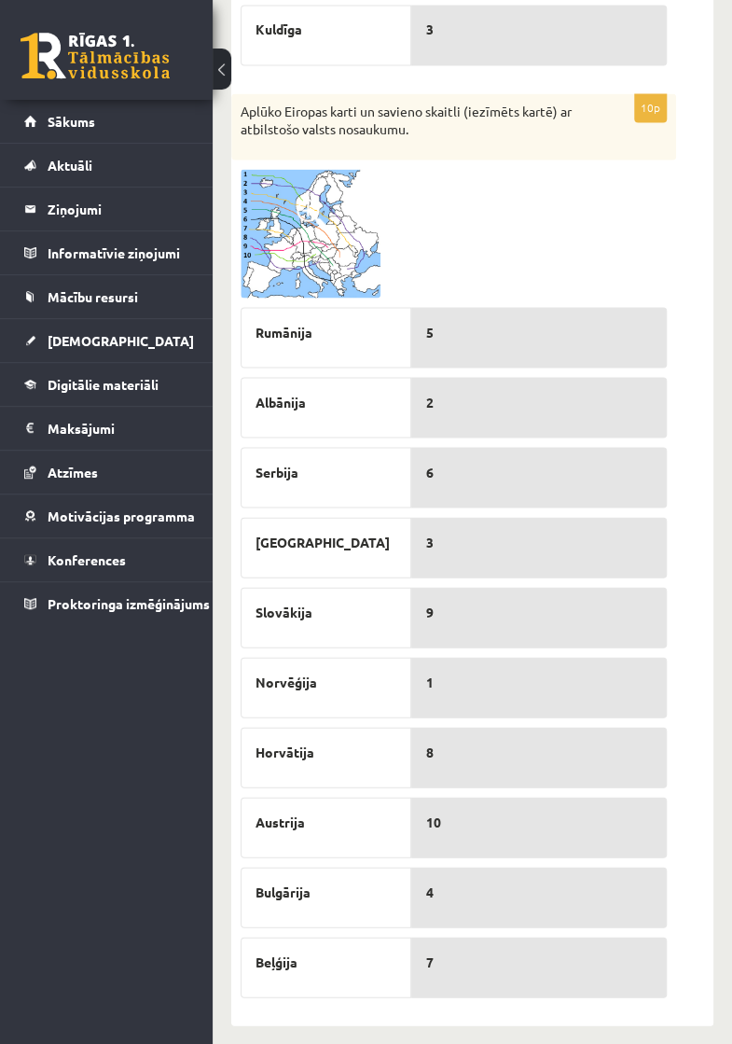
click at [317, 246] on img at bounding box center [311, 233] width 140 height 129
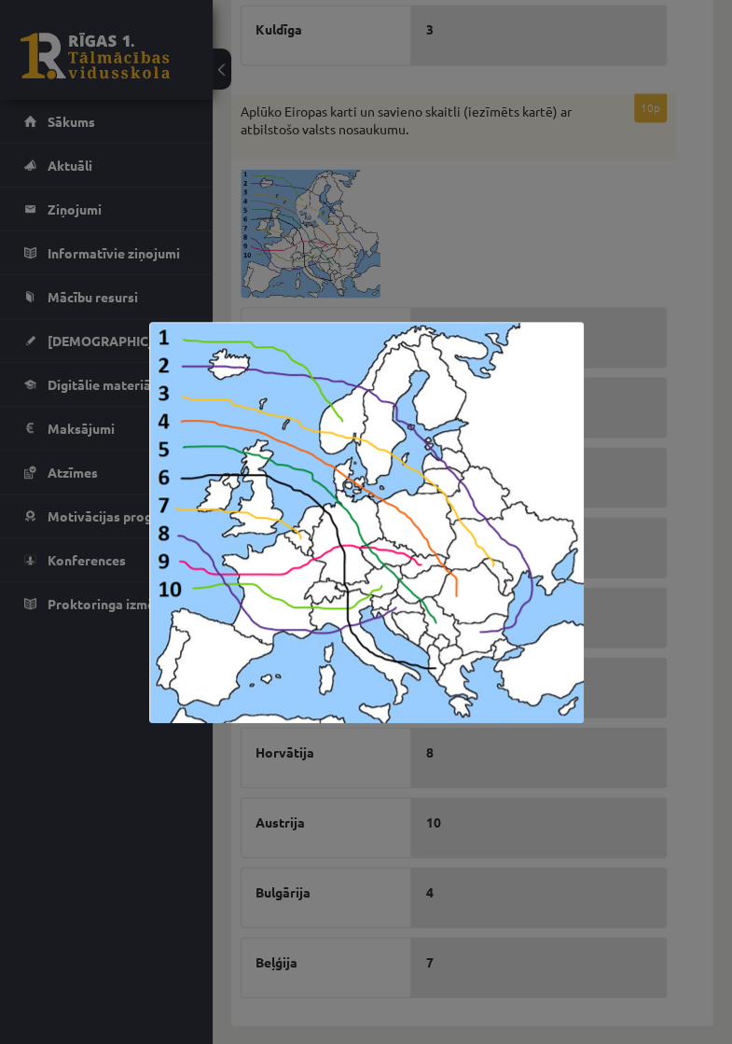
click at [711, 513] on div at bounding box center [366, 522] width 732 height 1044
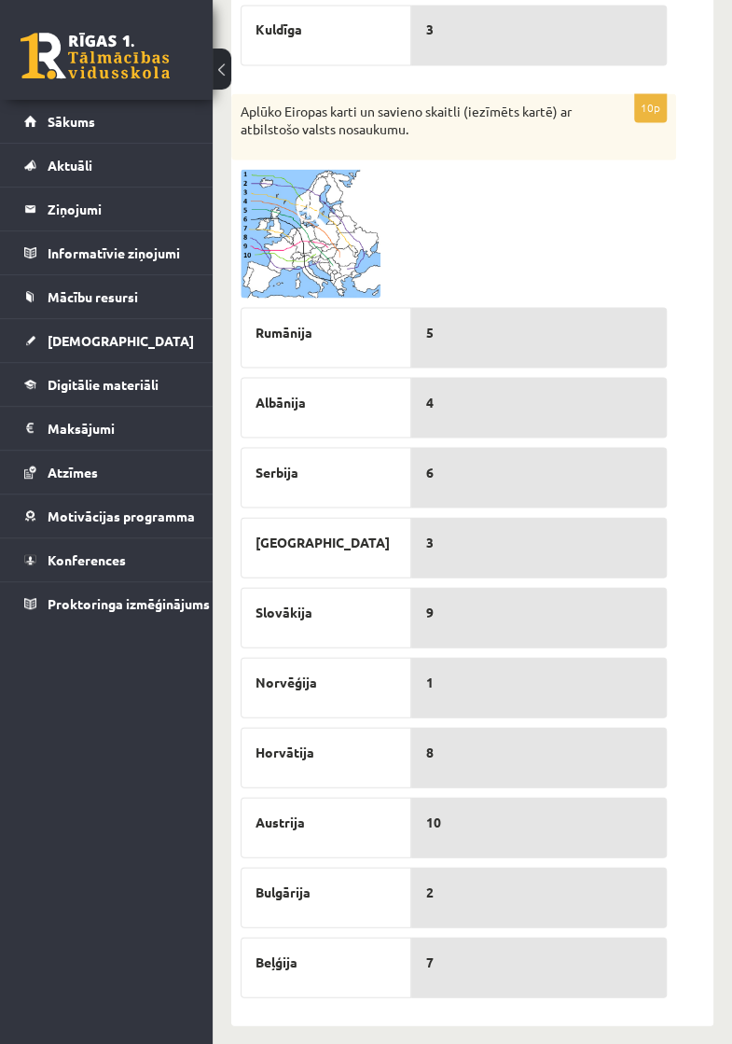
click at [333, 269] on img at bounding box center [311, 233] width 140 height 129
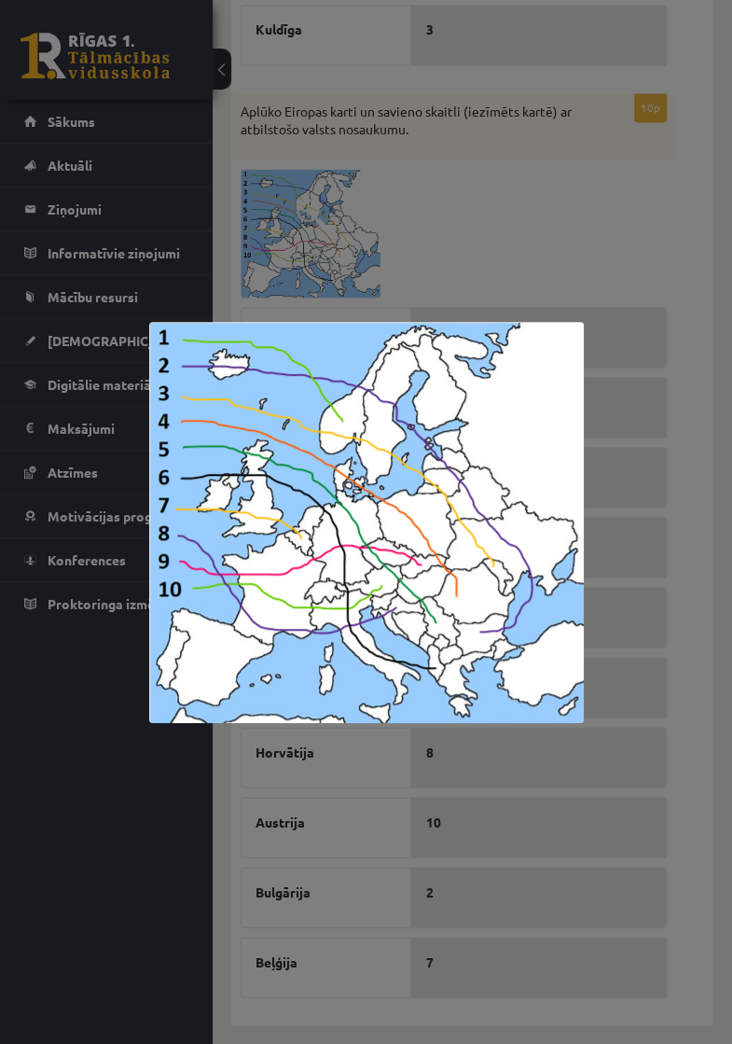
click at [731, 493] on div at bounding box center [366, 522] width 732 height 1044
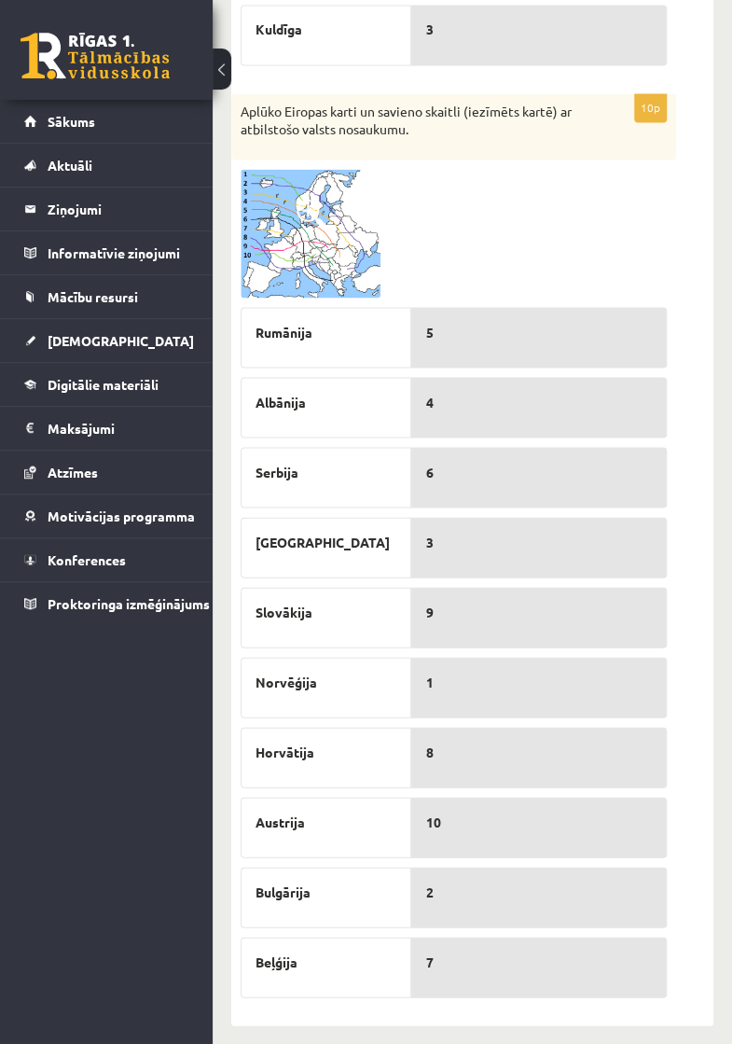
click at [323, 244] on img at bounding box center [311, 233] width 140 height 129
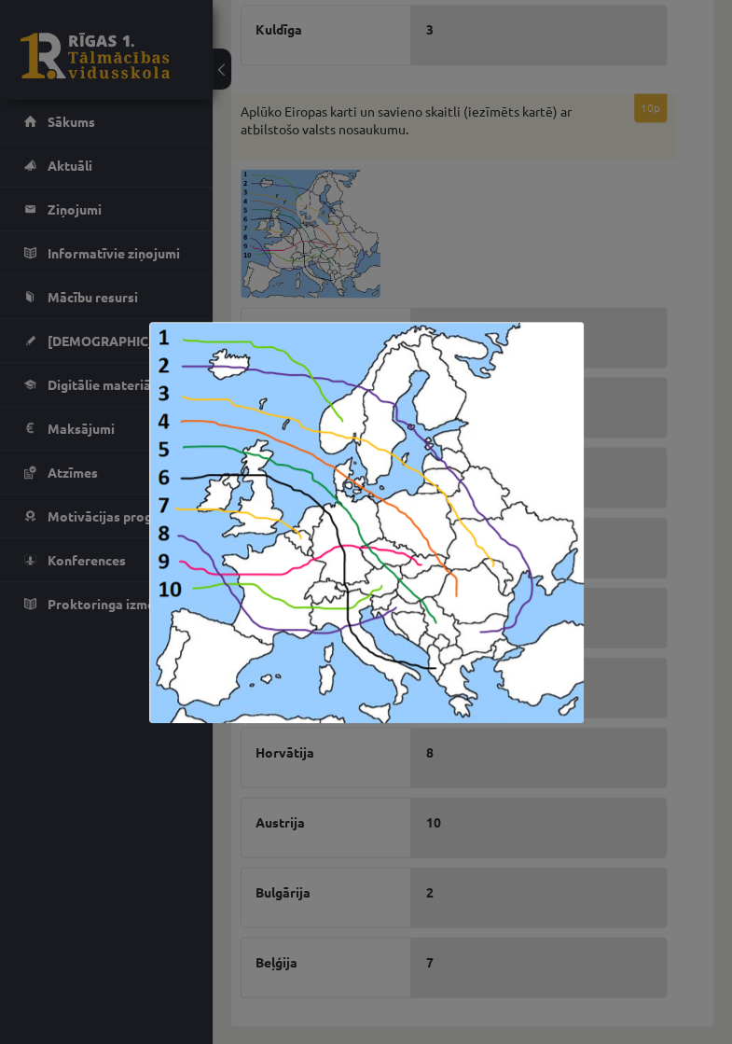
click at [705, 498] on div at bounding box center [366, 522] width 732 height 1044
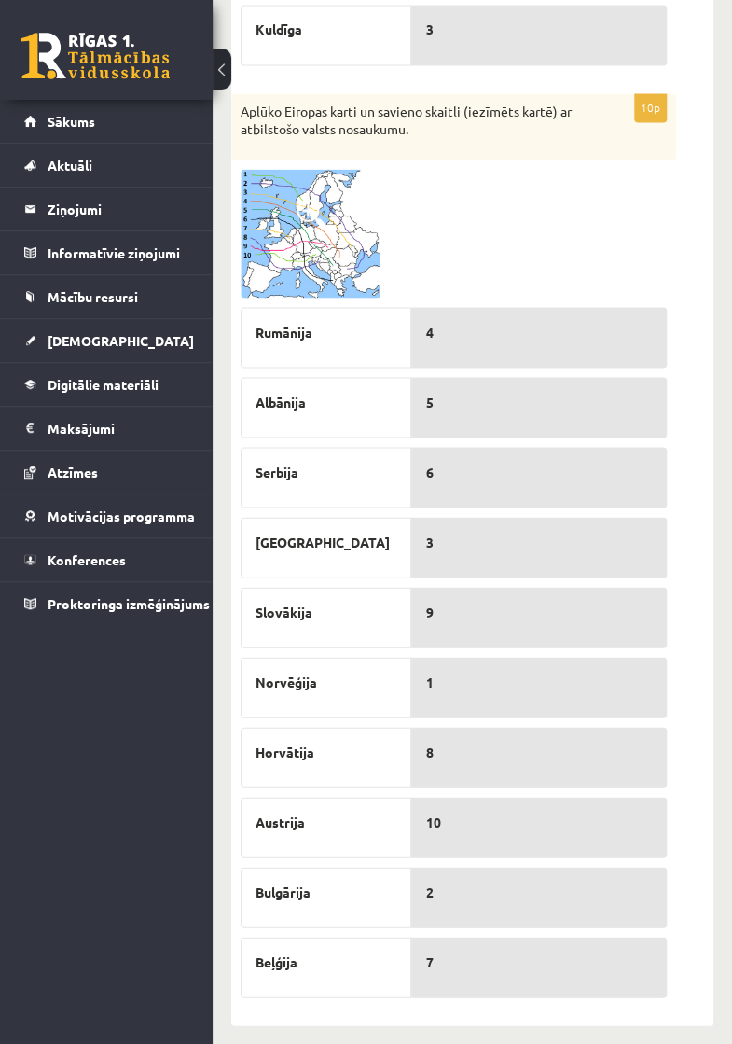
click at [331, 243] on img at bounding box center [311, 233] width 140 height 129
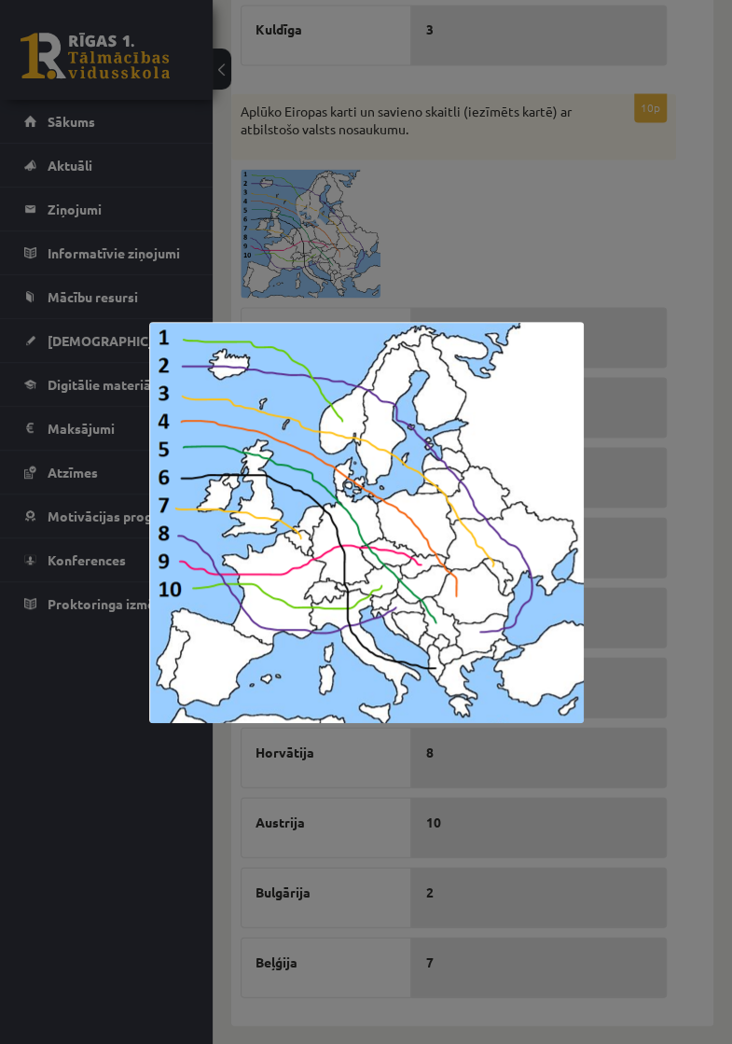
click at [705, 547] on div at bounding box center [366, 522] width 732 height 1044
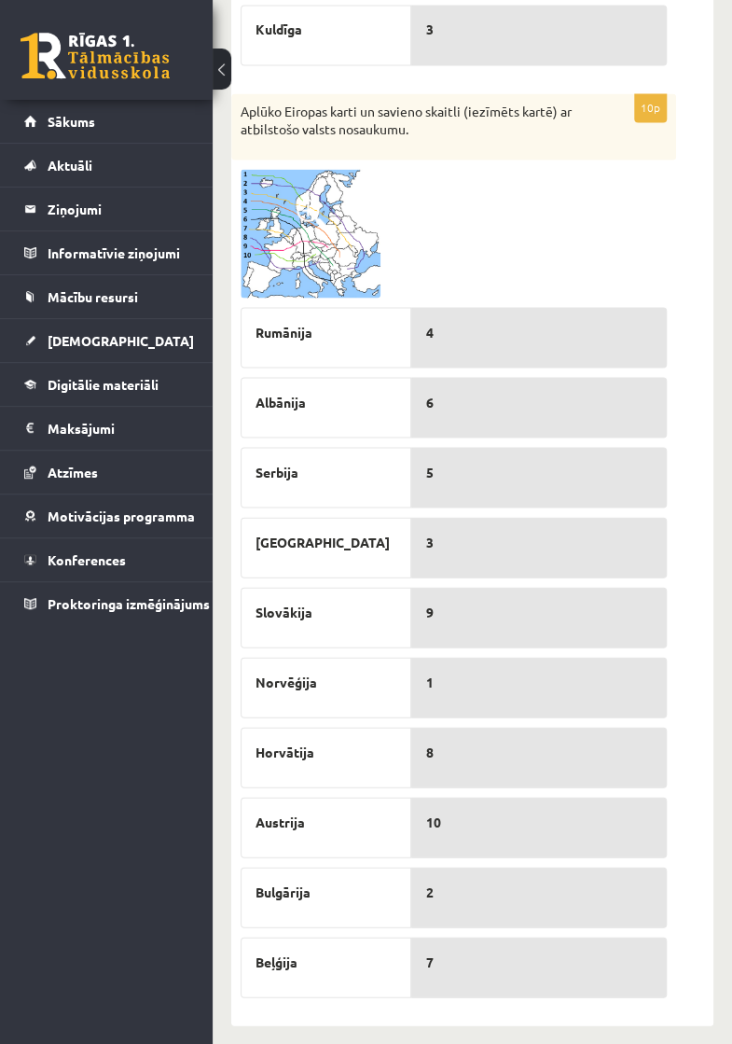
click at [313, 259] on img at bounding box center [311, 233] width 140 height 129
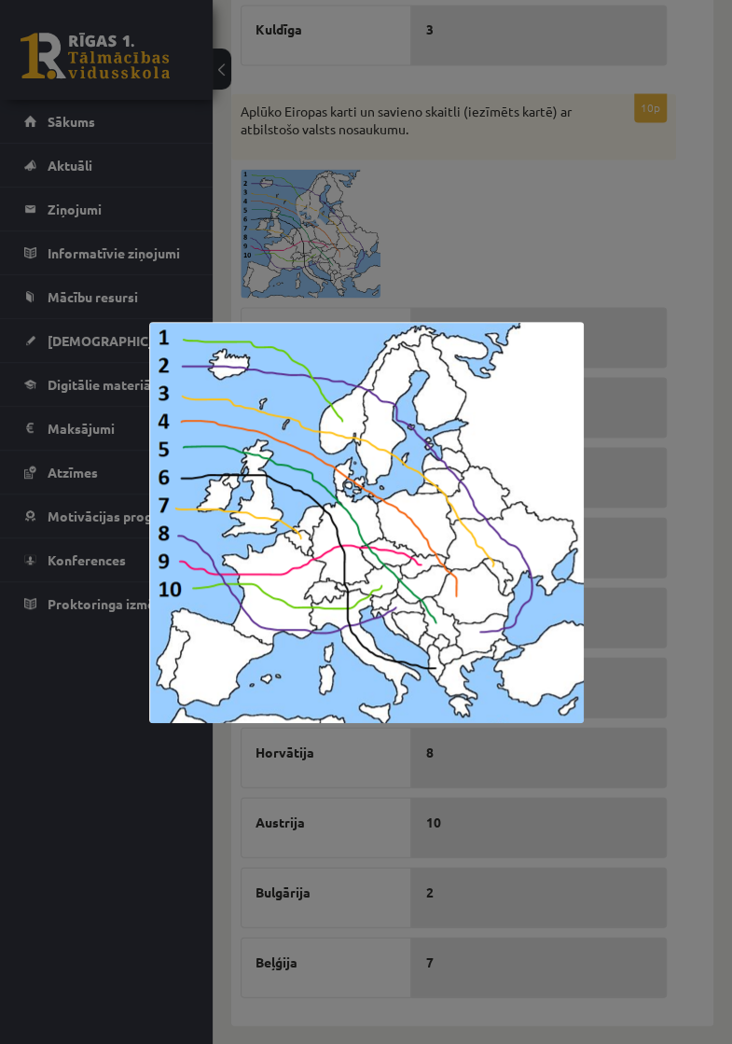
click at [722, 521] on div at bounding box center [366, 522] width 732 height 1044
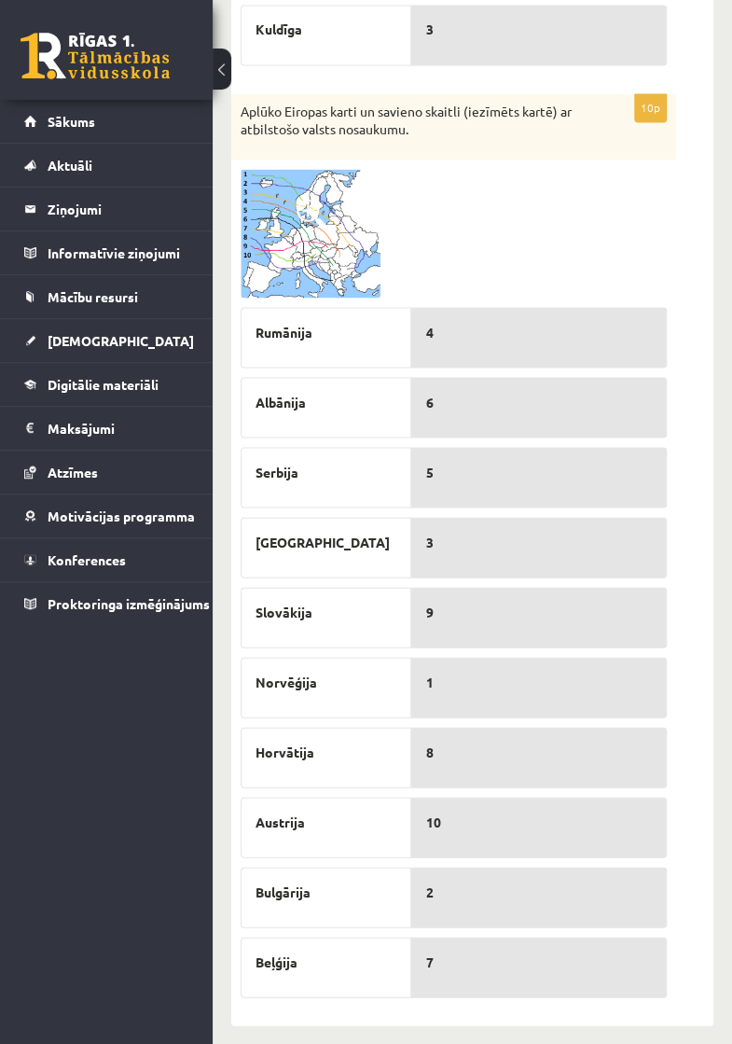
click at [369, 243] on img at bounding box center [311, 233] width 140 height 129
click at [306, 258] on img at bounding box center [311, 233] width 140 height 129
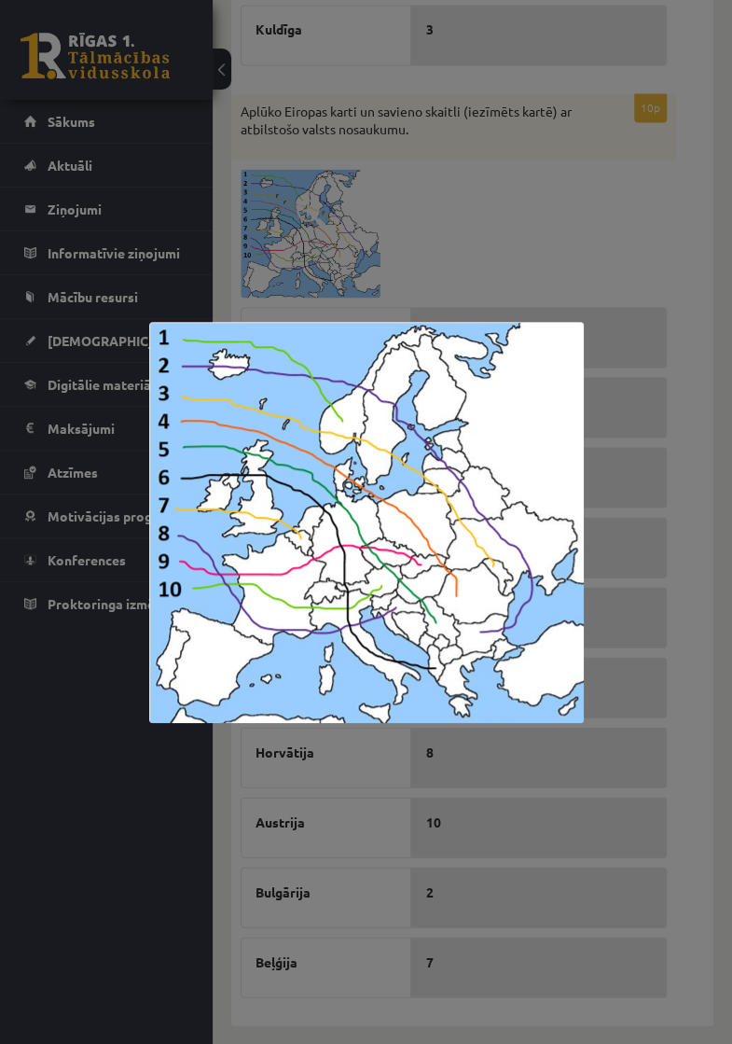
click at [718, 593] on div at bounding box center [366, 522] width 732 height 1044
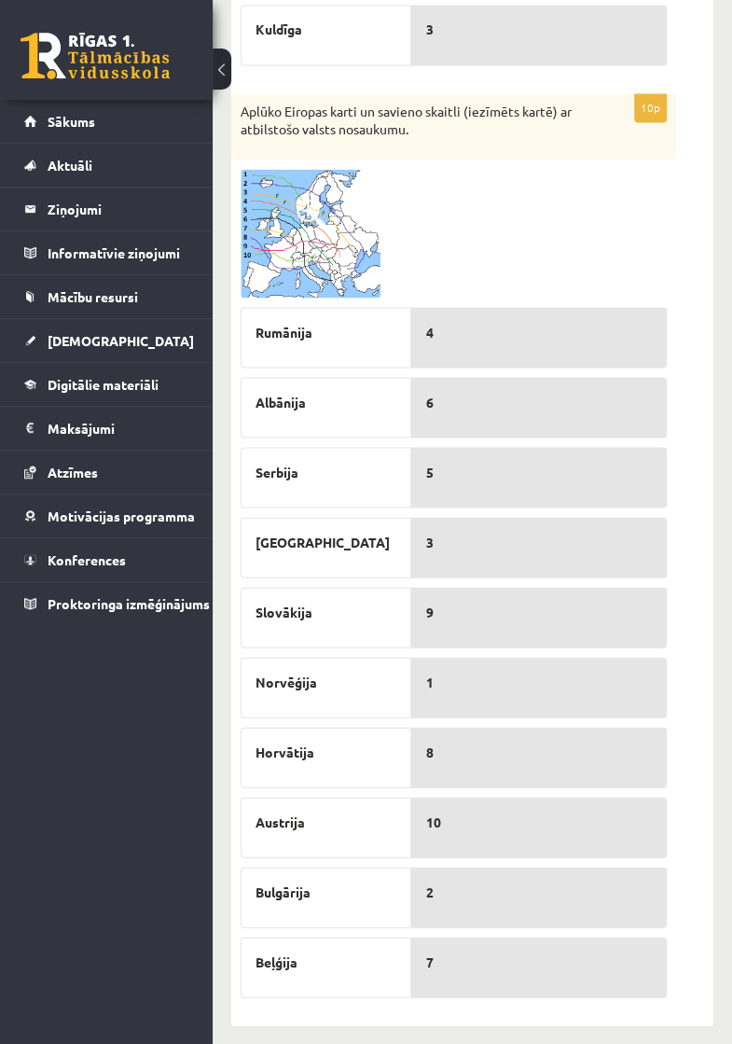
click at [325, 271] on img at bounding box center [311, 233] width 140 height 129
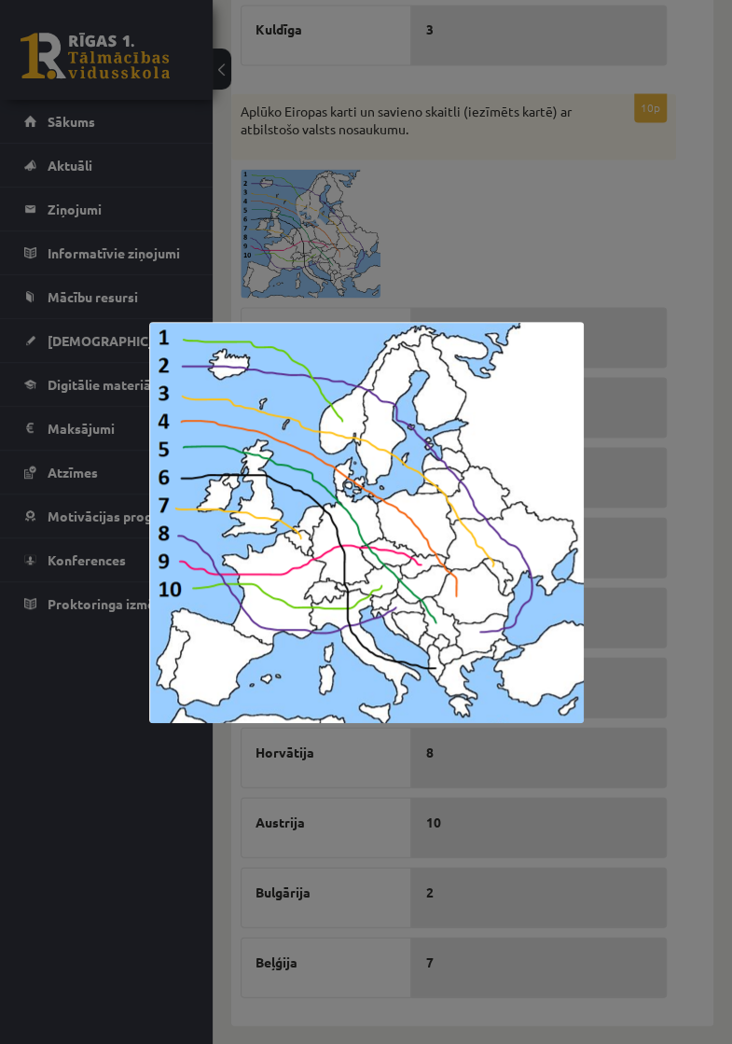
click at [714, 458] on div at bounding box center [366, 522] width 732 height 1044
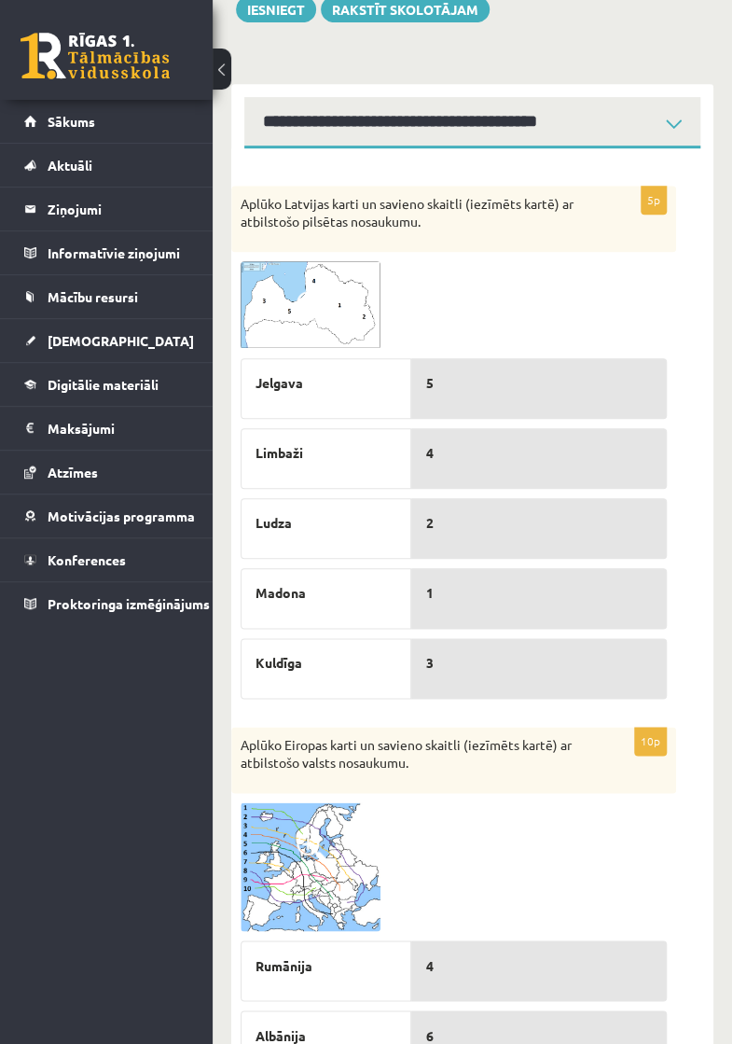
scroll to position [220, 0]
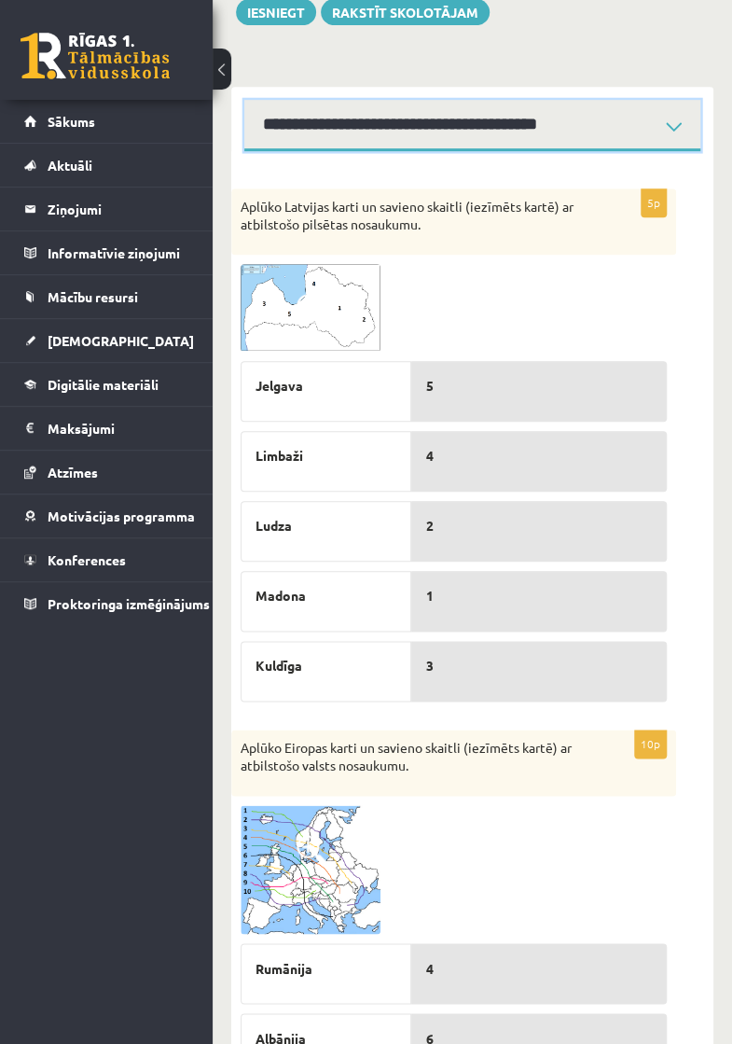
click at [664, 127] on select "**********" at bounding box center [472, 125] width 456 height 51
select select "**********"
click at [244, 100] on select "**********" at bounding box center [472, 125] width 456 height 51
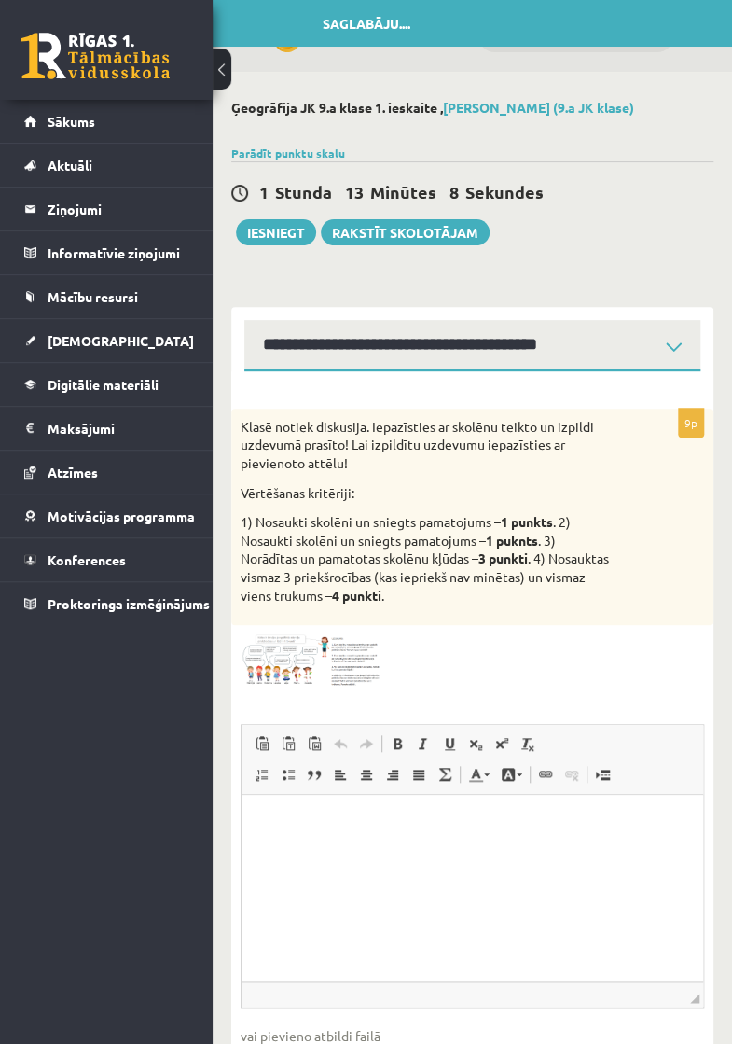
click at [325, 595] on span at bounding box center [312, 679] width 30 height 30
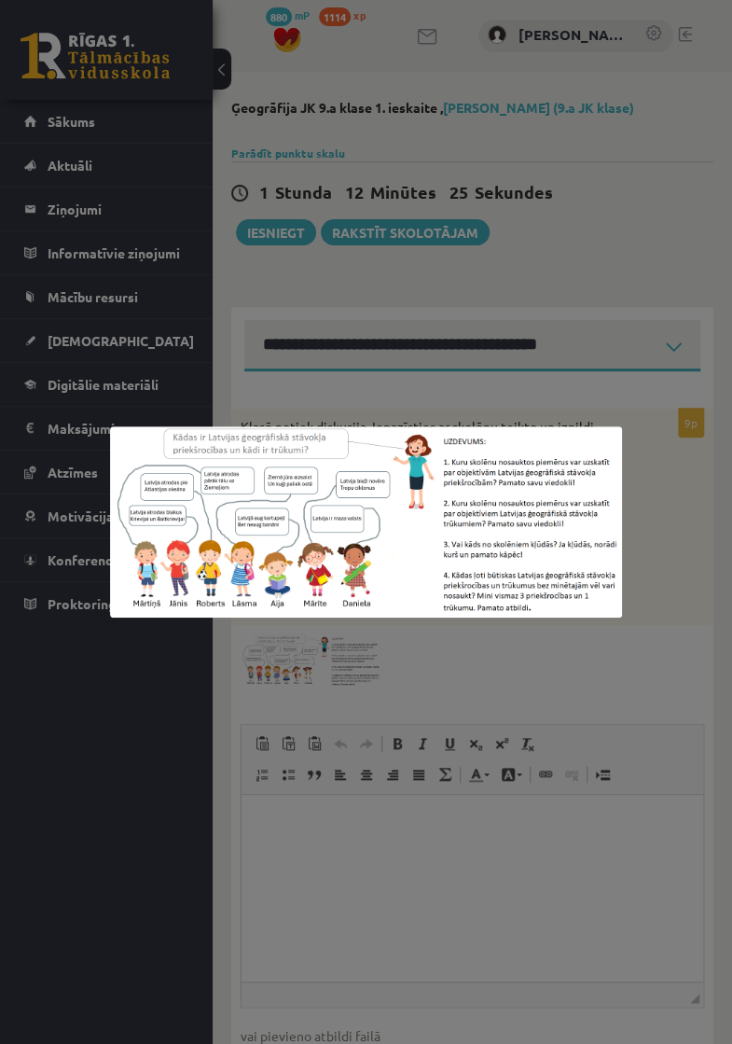
click at [718, 511] on div at bounding box center [366, 522] width 732 height 1044
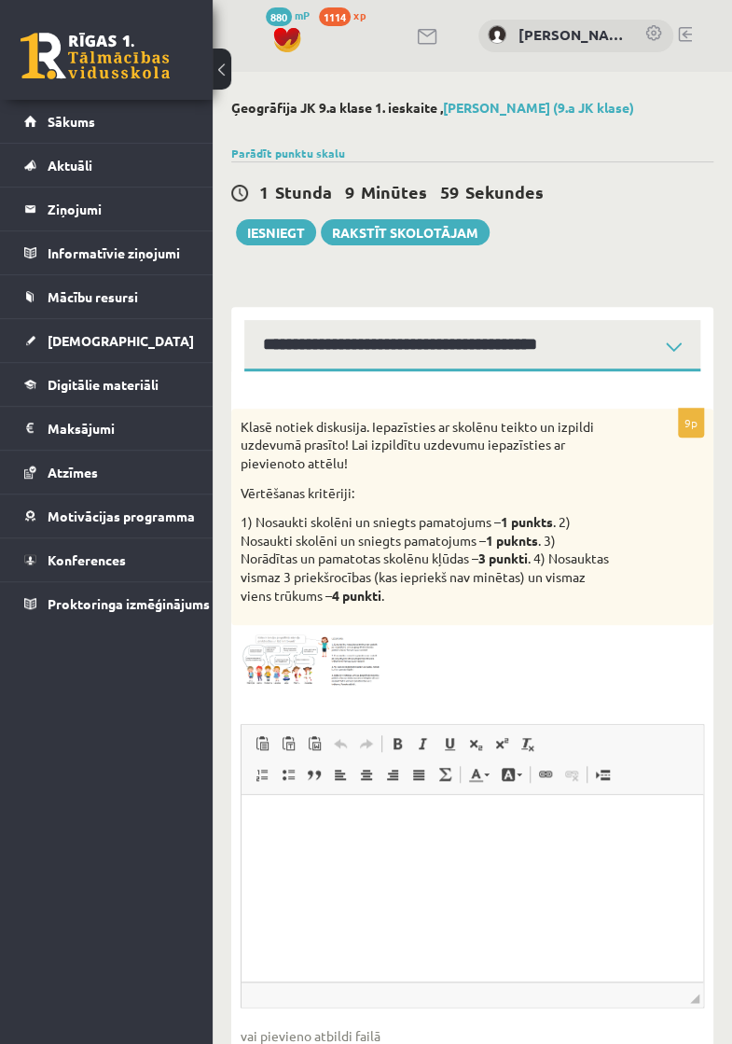
click at [11, 595] on div "0 Dāvanas 880 mP 1114 xp Toms Dombrovskis Sākums Aktuāli Kā mācīties eSKOLĀ Kon…" at bounding box center [106, 522] width 213 height 1044
click at [351, 595] on img at bounding box center [311, 660] width 140 height 52
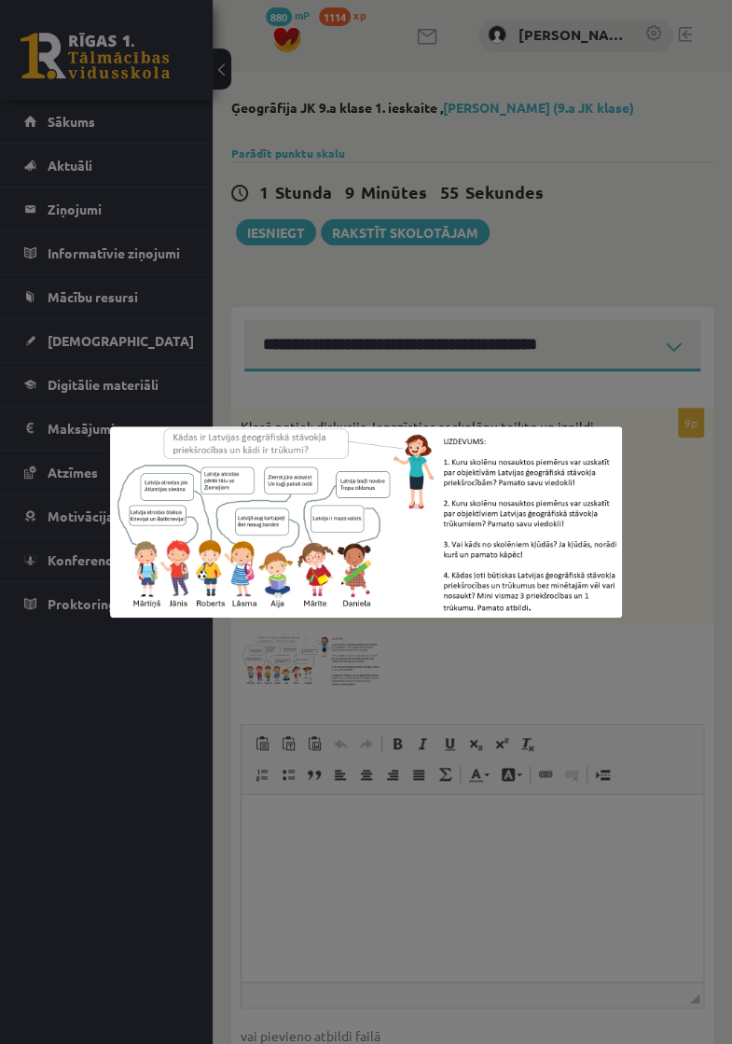
click at [723, 595] on div at bounding box center [366, 522] width 732 height 1044
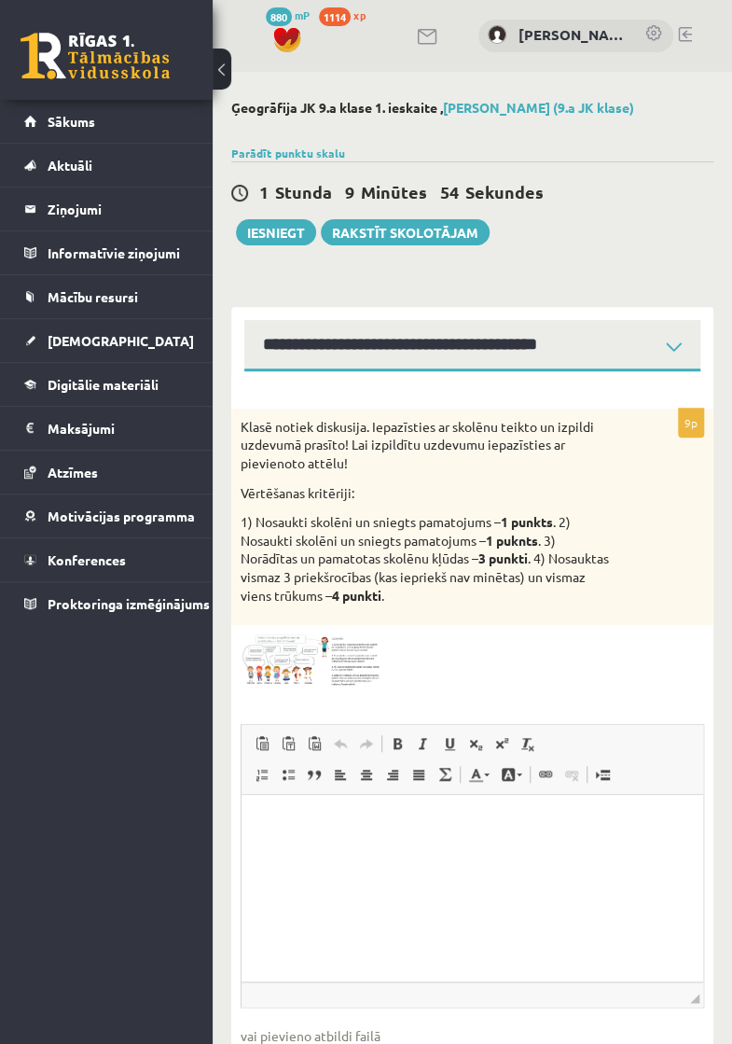
click at [437, 595] on p "Bagātinātā teksta redaktors, wiswyg-editor-user-answer-47434051609740" at bounding box center [472, 823] width 424 height 20
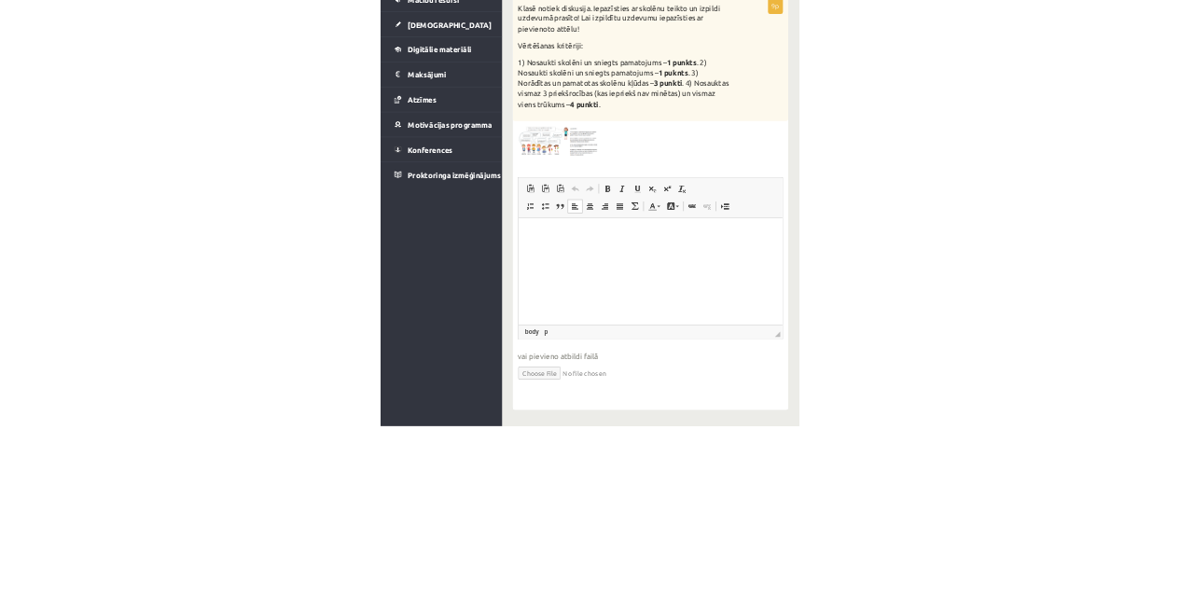
scroll to position [114, 0]
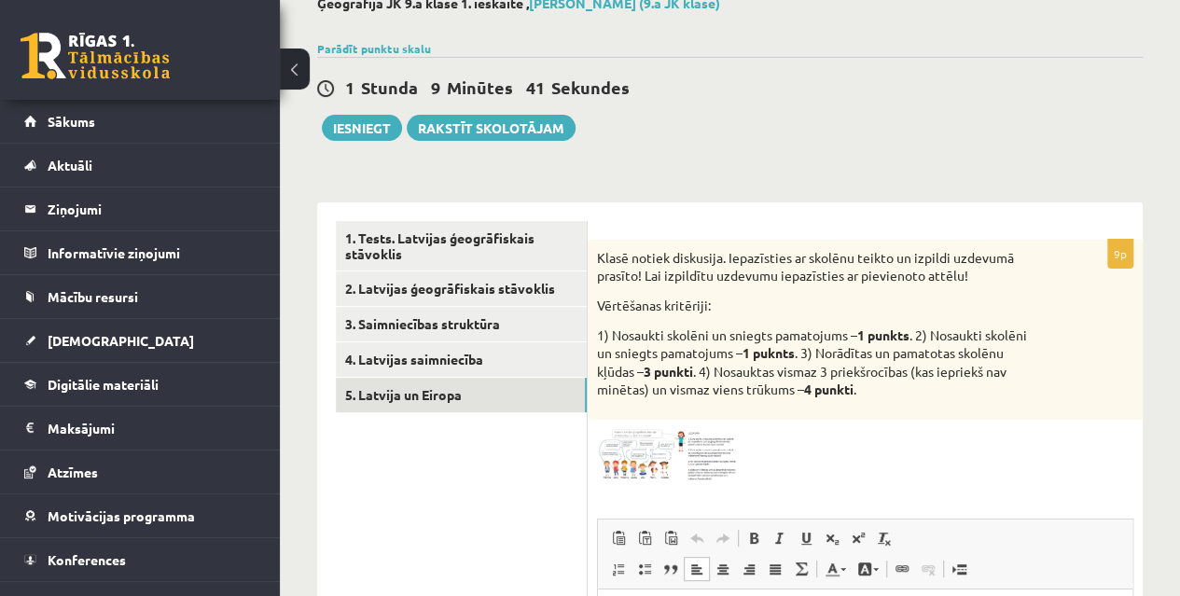
click at [533, 246] on link "1. Tests. Latvijas ģeogrāfiskais stāvoklis" at bounding box center [461, 246] width 251 height 50
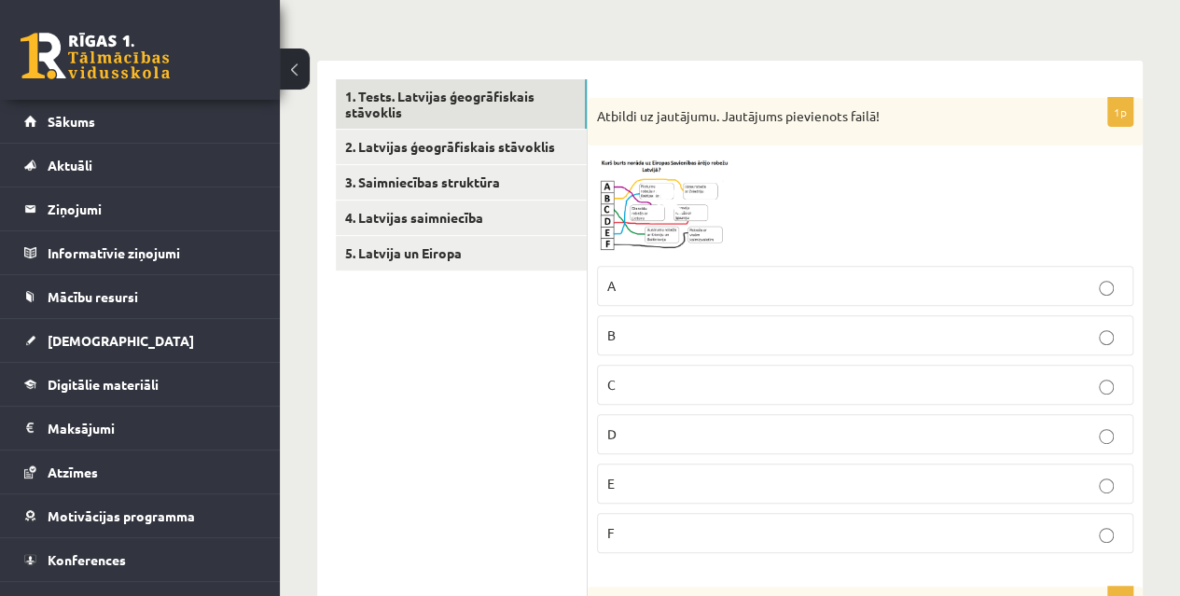
scroll to position [271, 0]
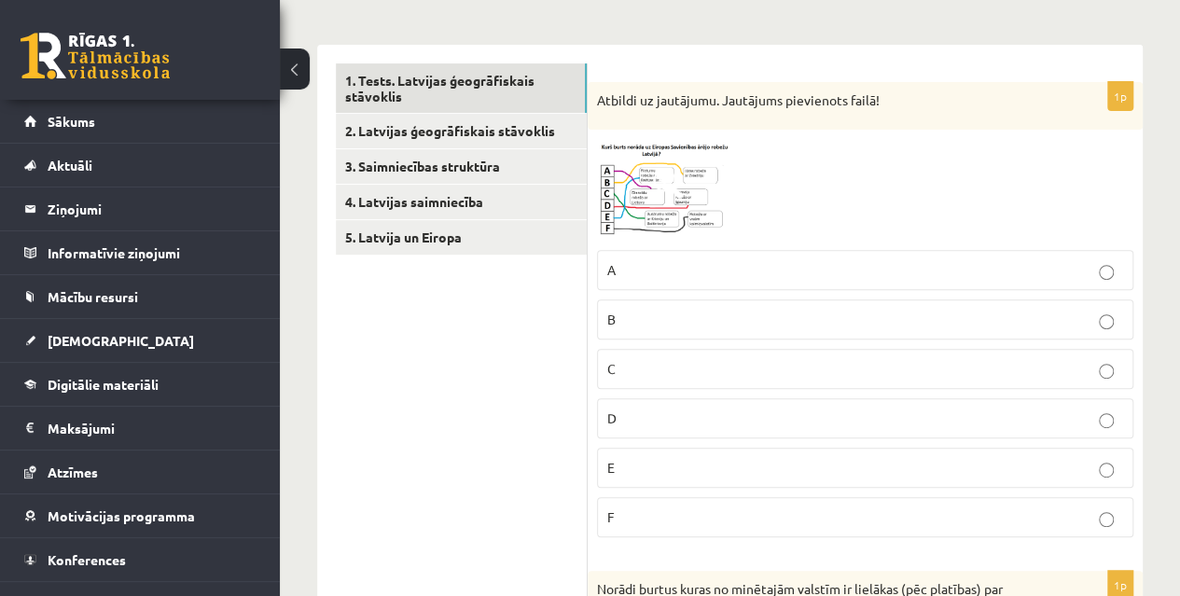
click at [397, 238] on link "5. Latvija un Eiropa" at bounding box center [461, 237] width 251 height 35
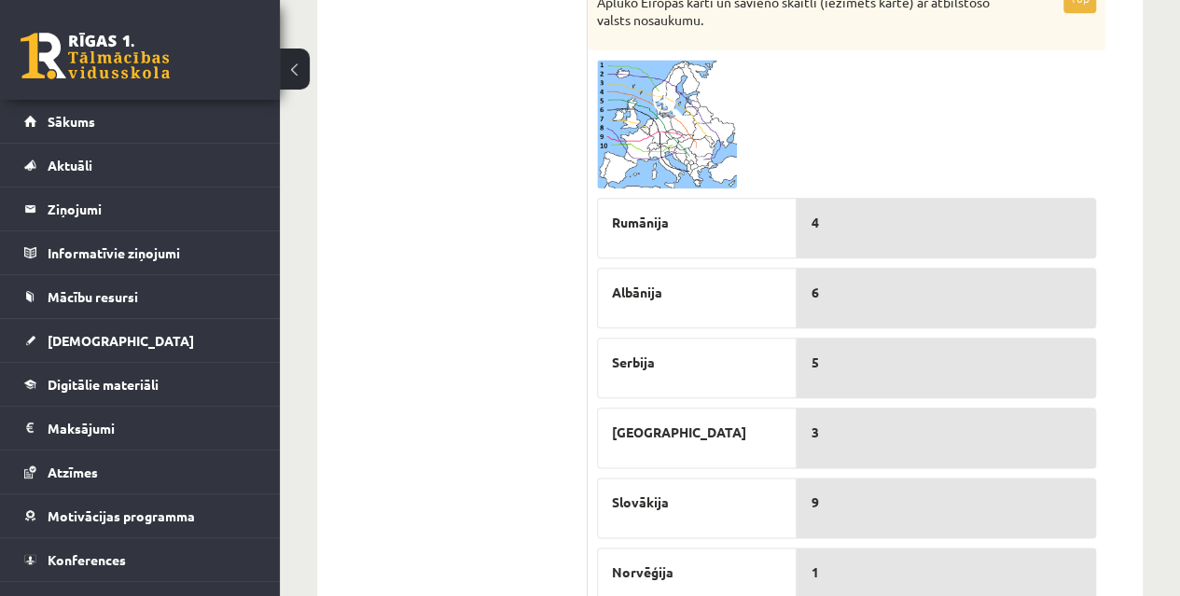
scroll to position [905, 0]
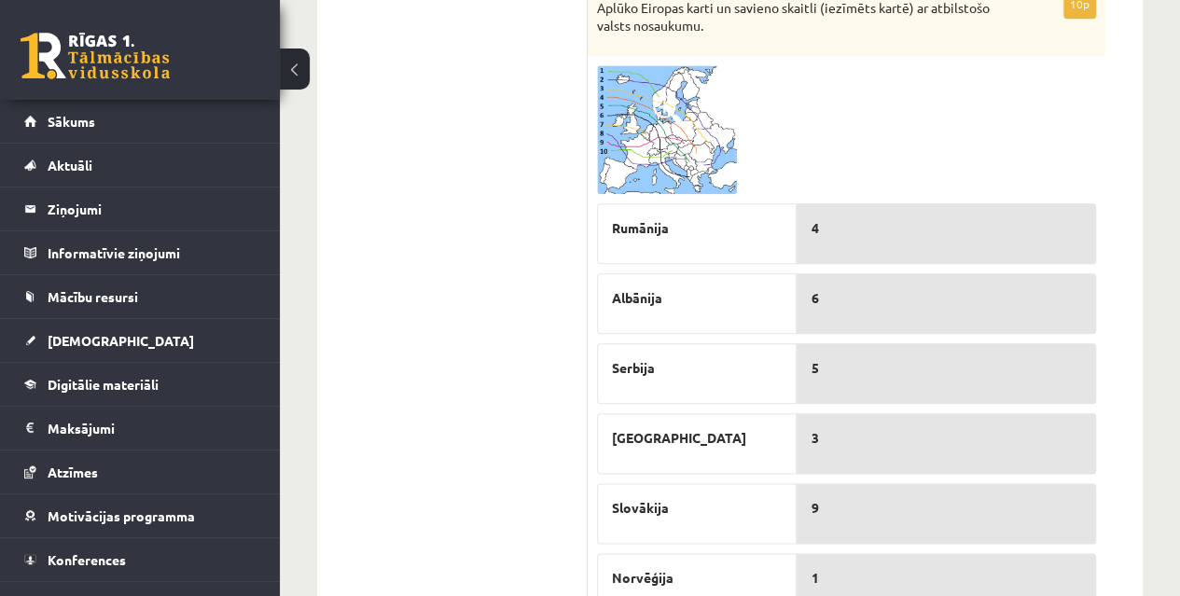
click at [649, 142] on img at bounding box center [667, 129] width 140 height 129
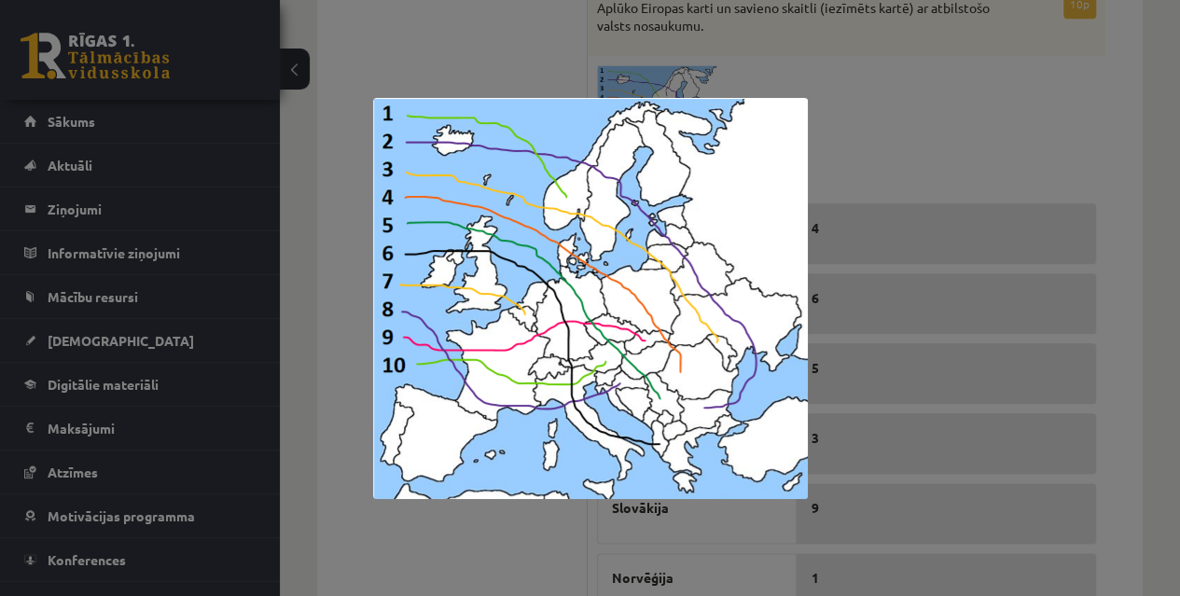
click at [343, 68] on div at bounding box center [590, 298] width 1180 height 596
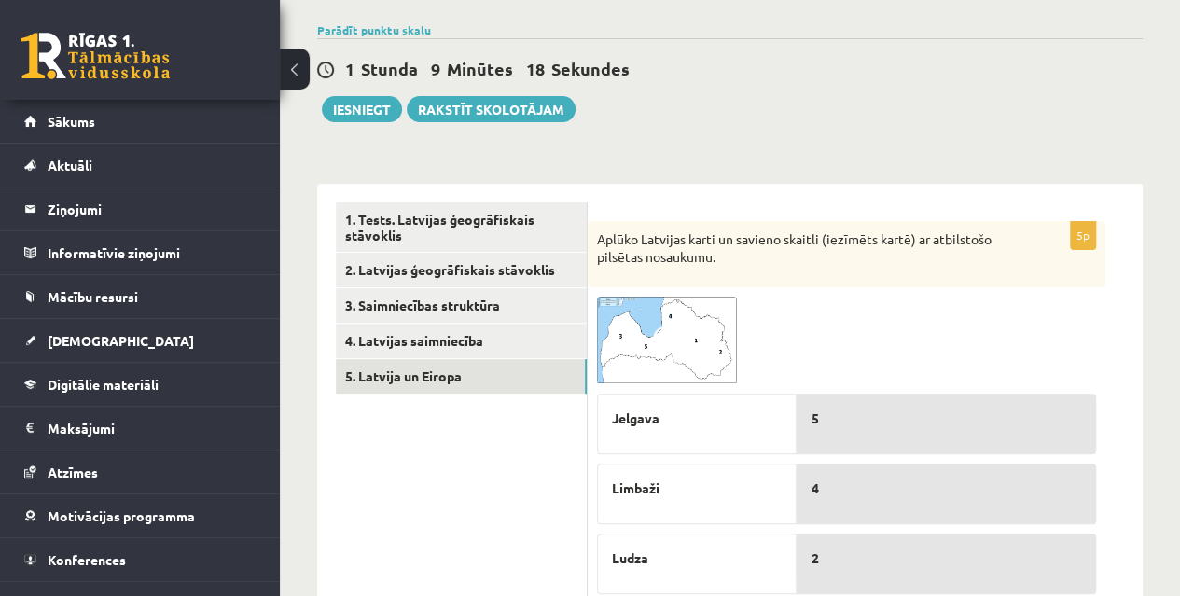
scroll to position [131, 0]
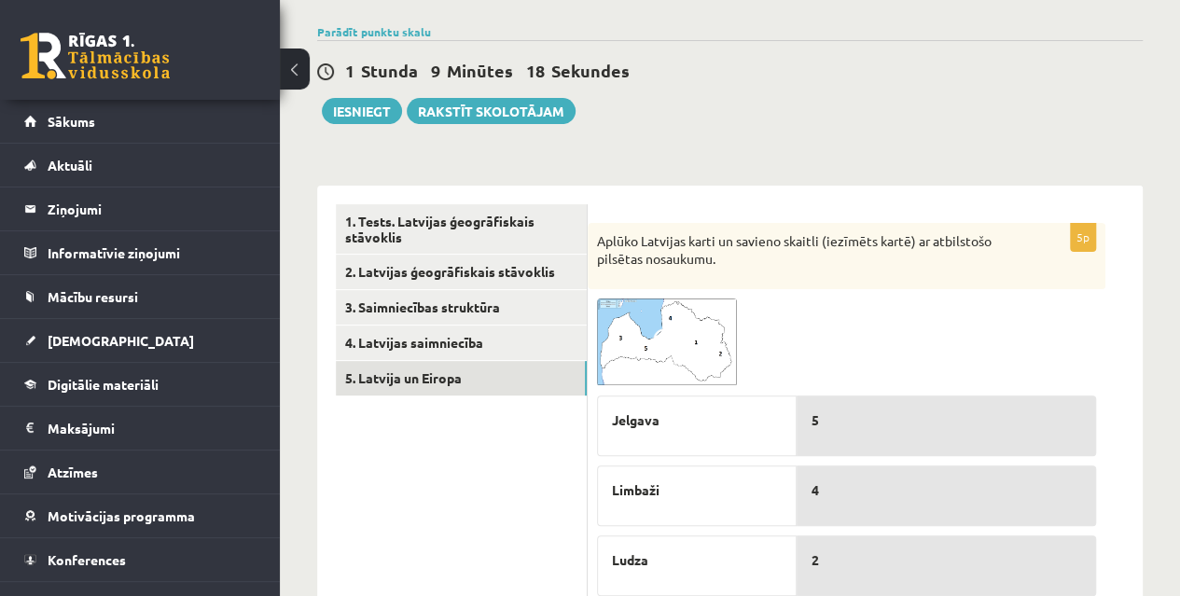
click at [389, 340] on link "4. Latvijas saimniecība" at bounding box center [461, 343] width 251 height 35
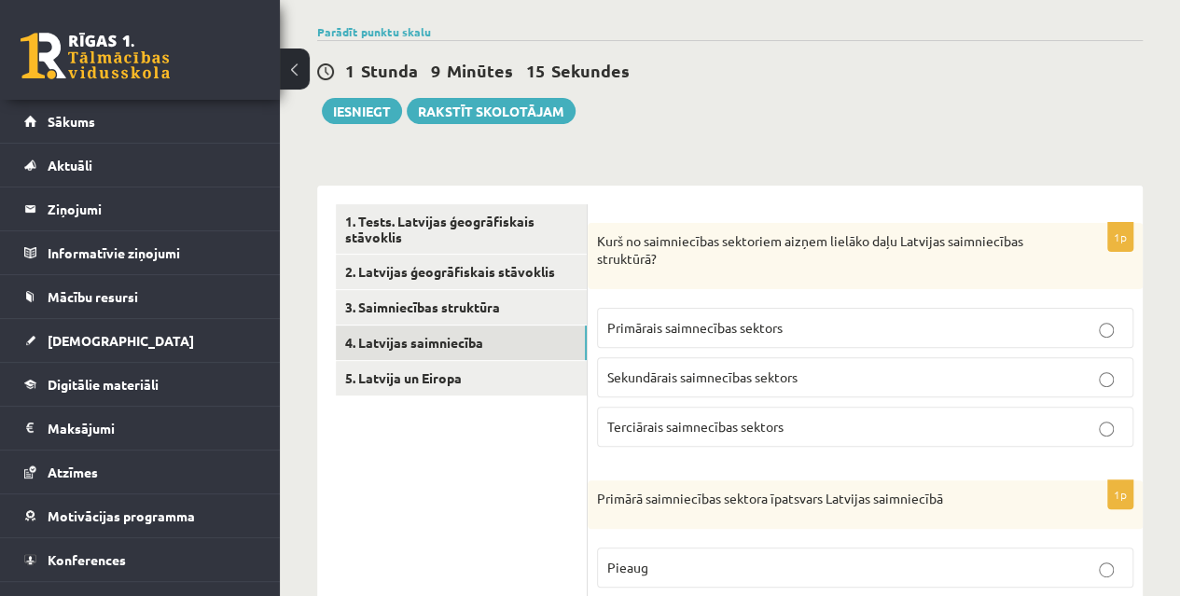
click at [414, 271] on link "2. Latvijas ģeogrāfiskais stāvoklis" at bounding box center [461, 272] width 251 height 35
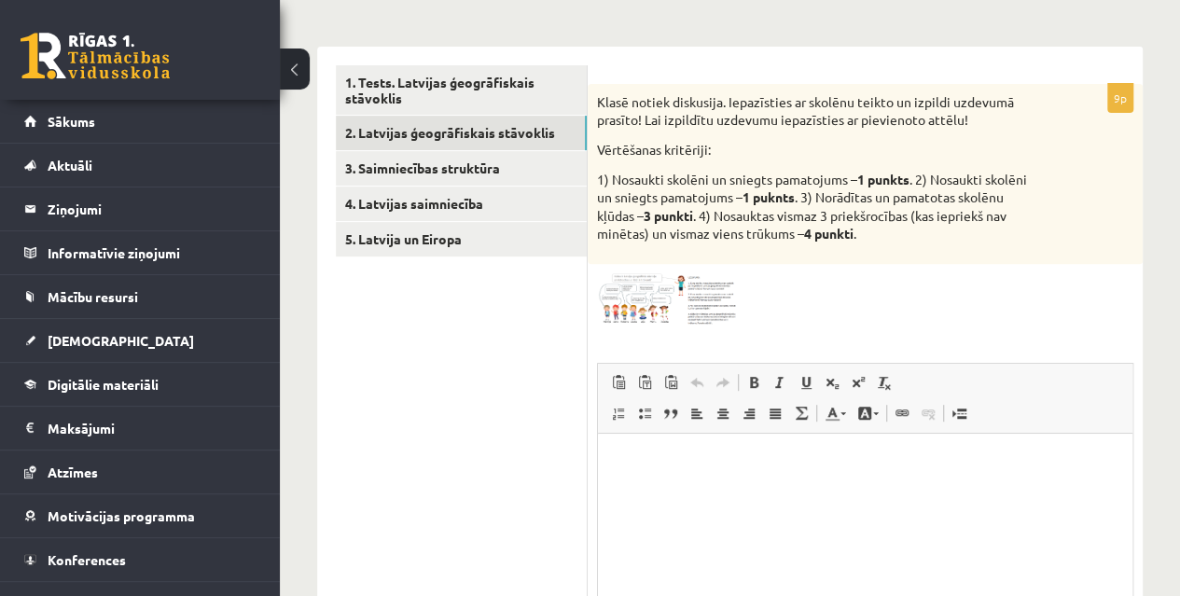
scroll to position [273, 0]
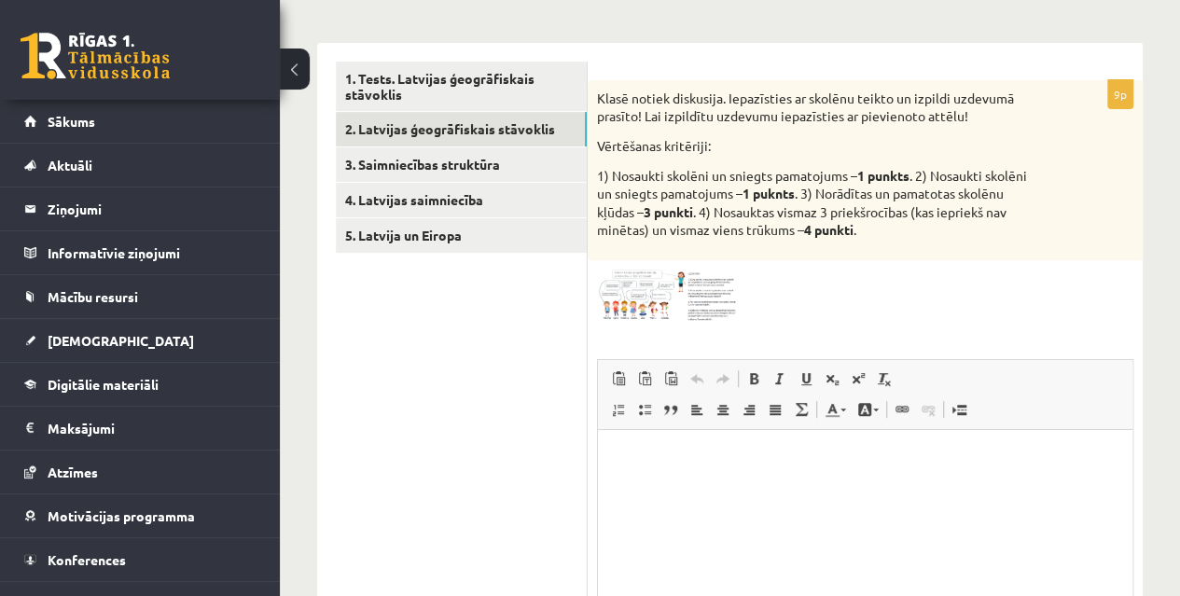
click at [702, 460] on p "Bagātinātā teksta redaktors, wiswyg-editor-user-answer-47433803454400" at bounding box center [865, 458] width 497 height 20
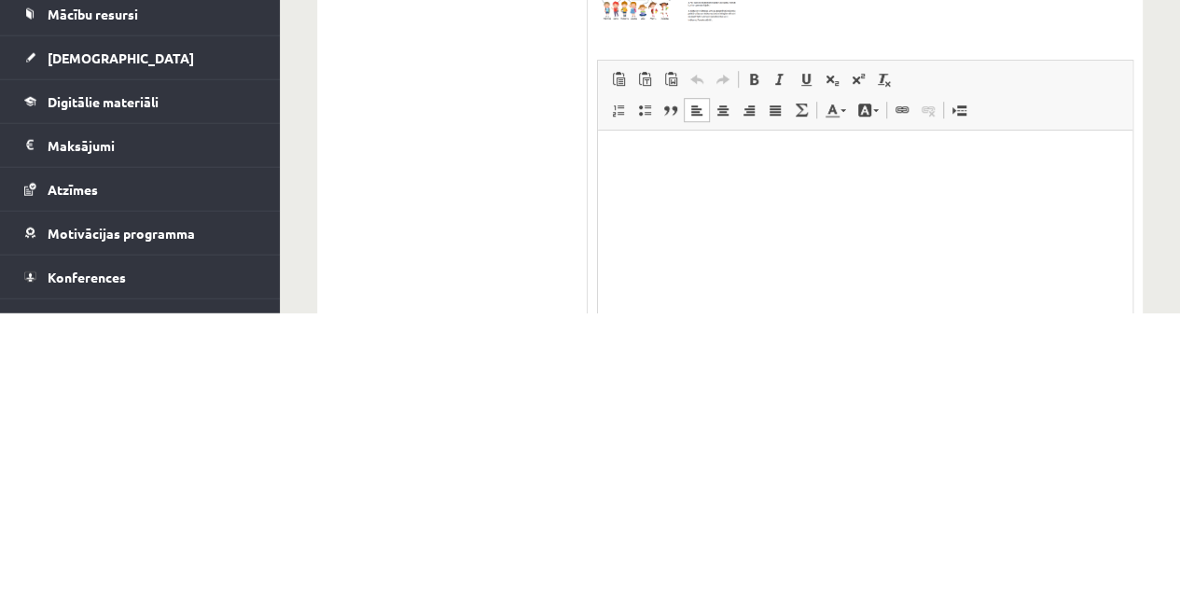
scroll to position [291, 0]
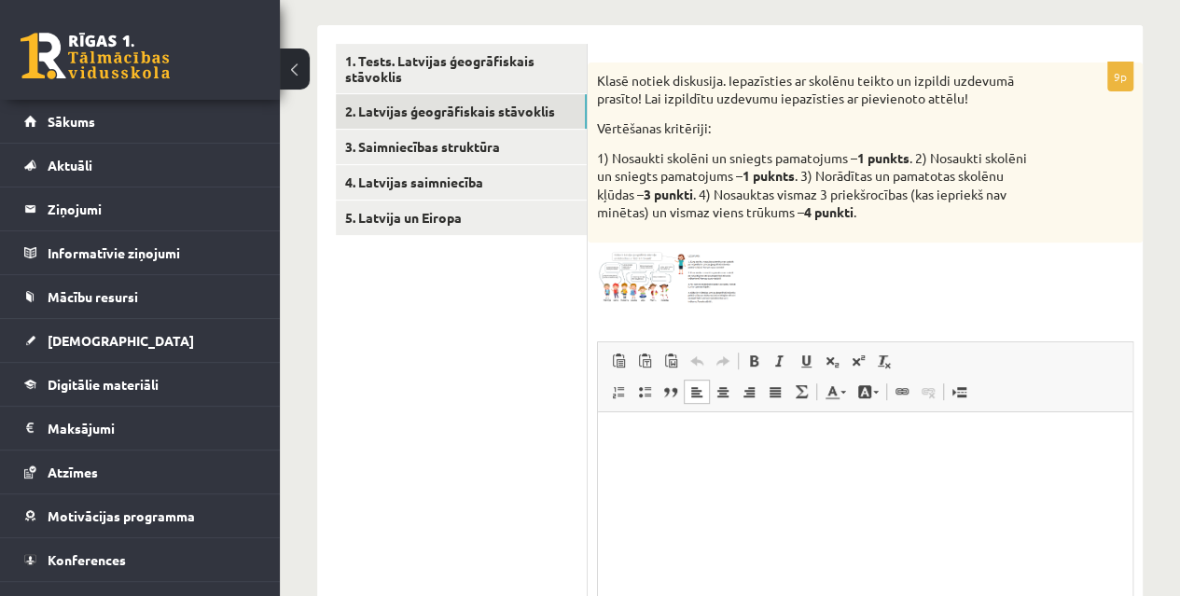
click at [733, 440] on p "Bagātinātā teksta redaktors, wiswyg-editor-user-answer-47433803454400" at bounding box center [865, 440] width 497 height 20
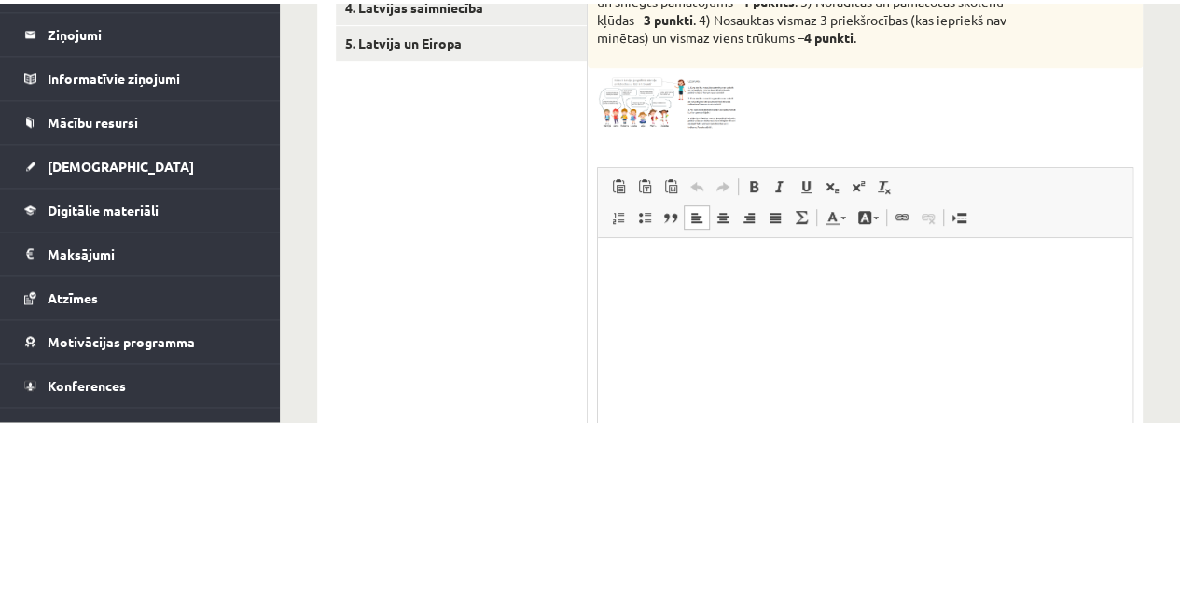
scroll to position [290, 0]
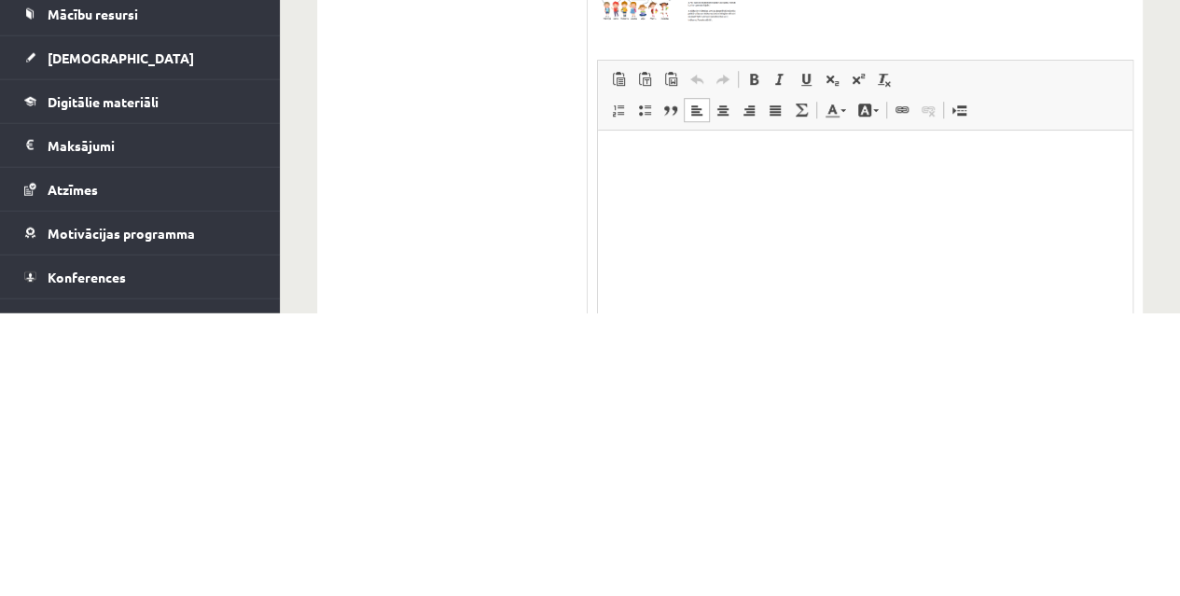
click at [826, 164] on p "Bagātinātā teksta redaktors, wiswyg-editor-user-answer-47433803454400" at bounding box center [865, 158] width 497 height 20
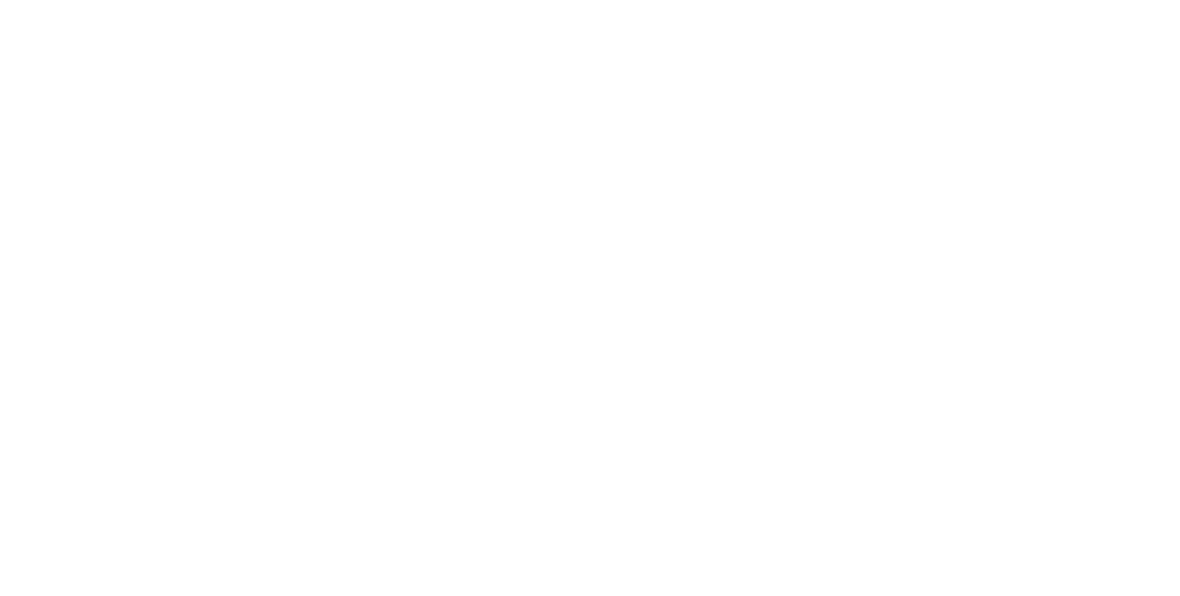
scroll to position [325, 0]
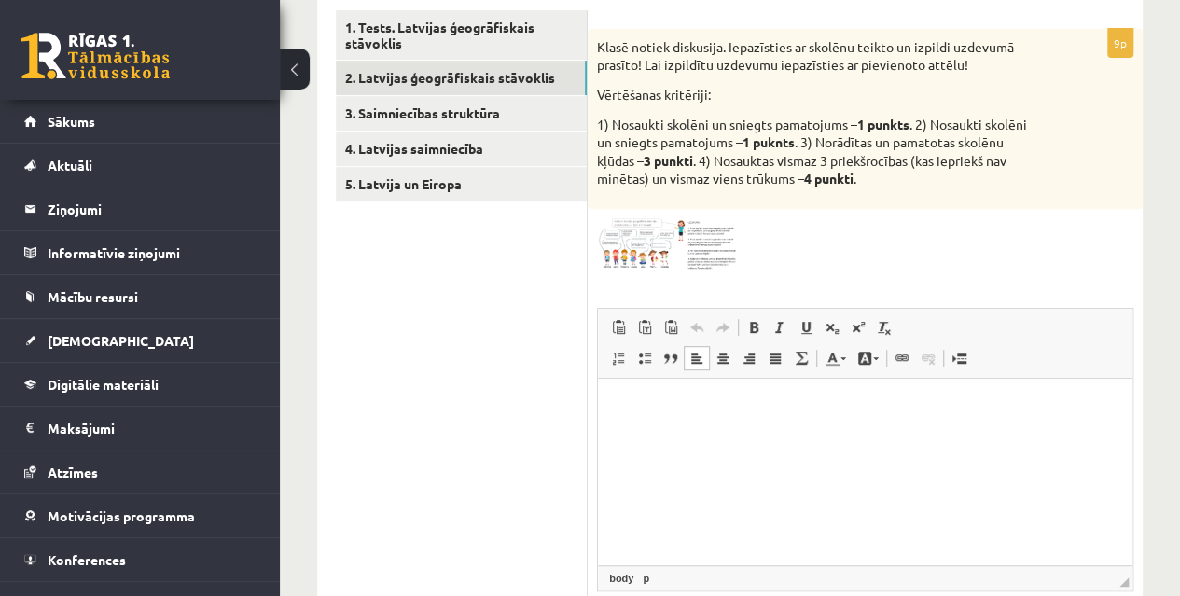
click at [661, 410] on p "Bagātinātā teksta redaktors, wiswyg-editor-user-answer-47433803454400" at bounding box center [865, 406] width 497 height 20
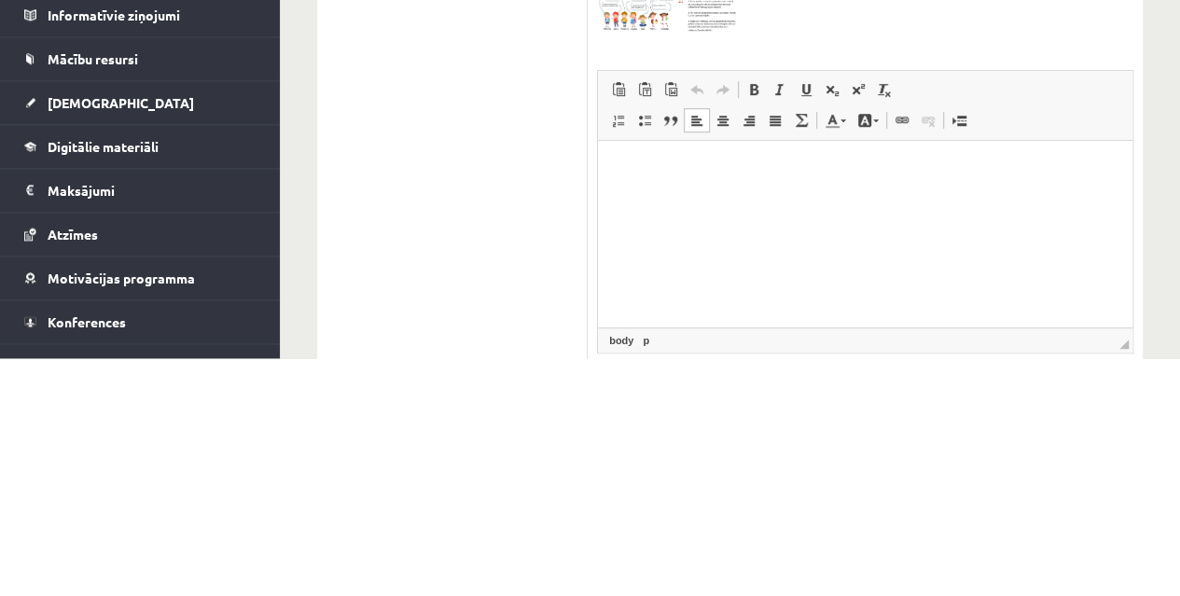
scroll to position [324, 0]
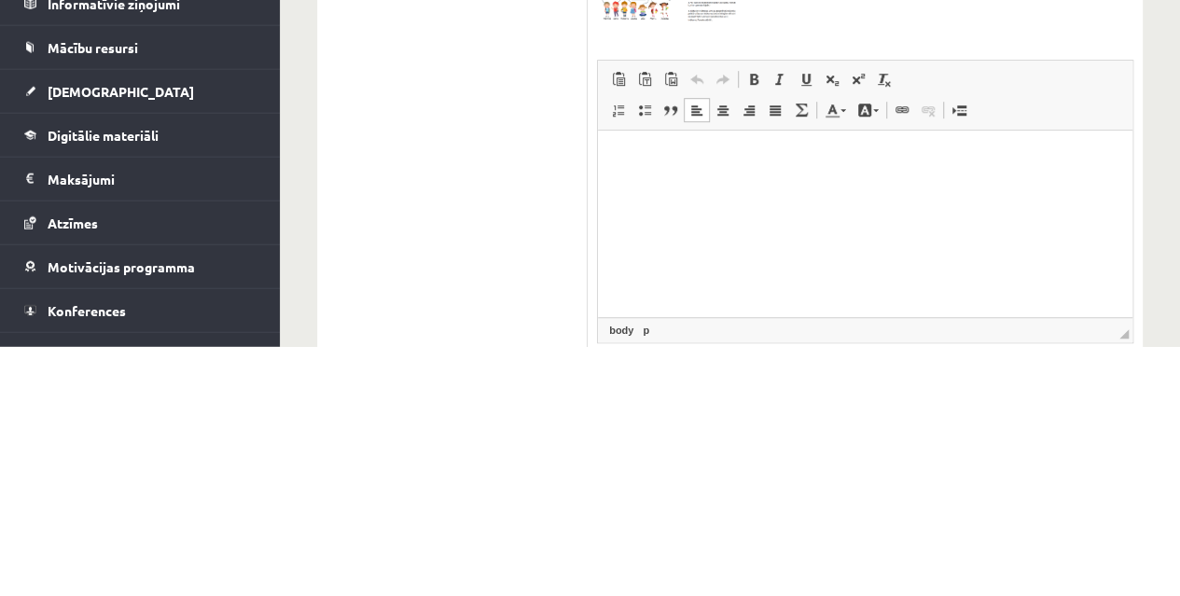
click at [646, 187] on html at bounding box center [865, 158] width 535 height 57
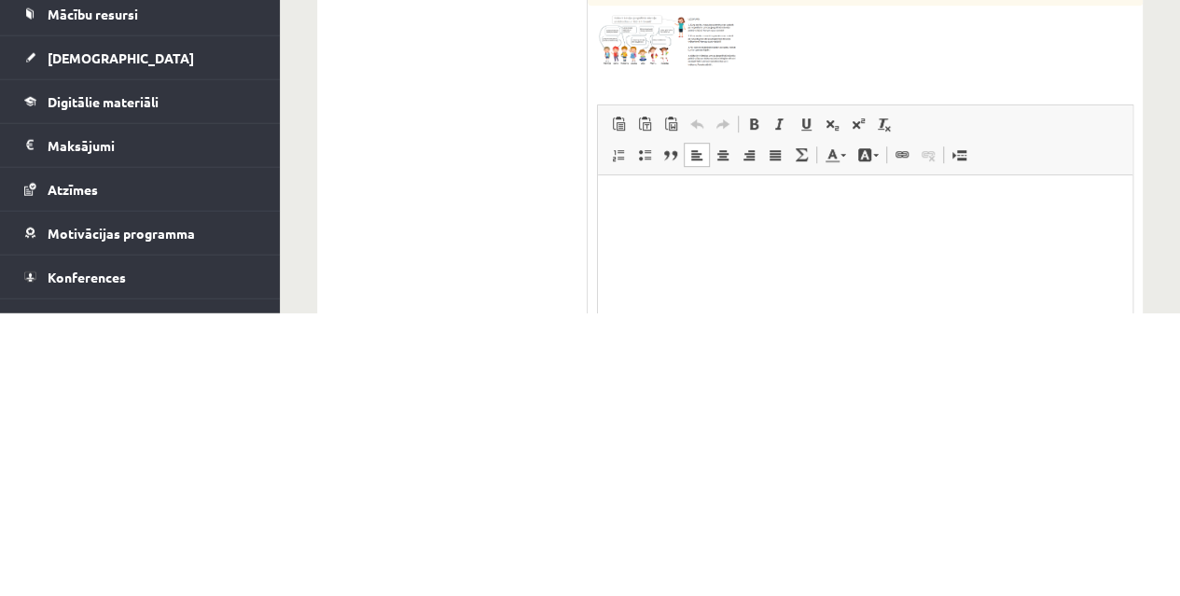
scroll to position [290, 0]
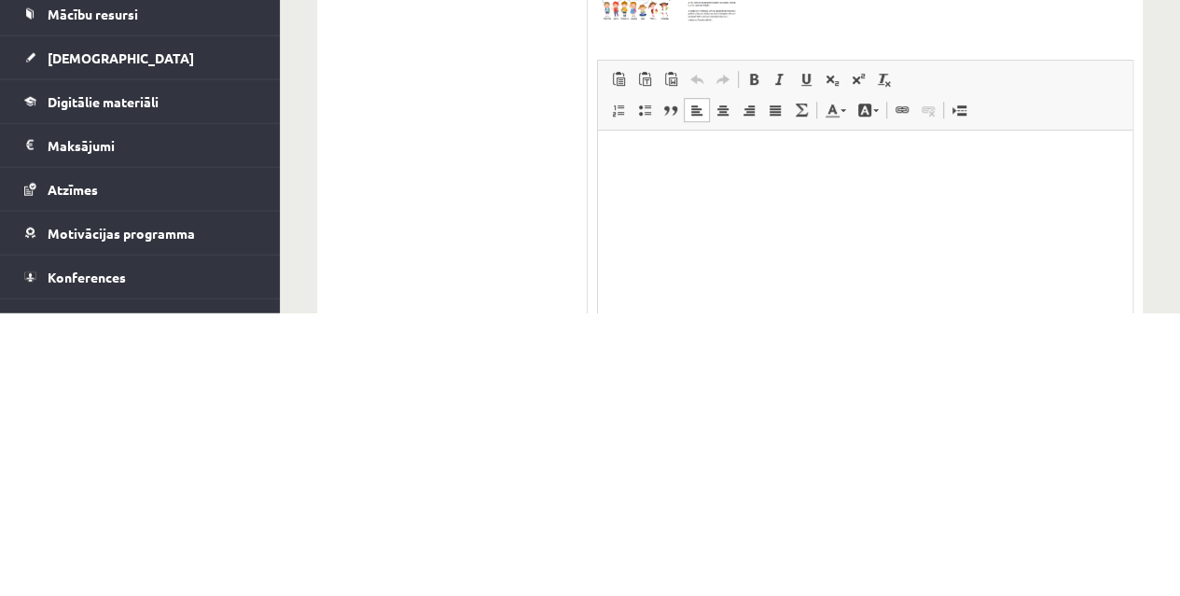
click at [1105, 187] on html at bounding box center [865, 158] width 535 height 57
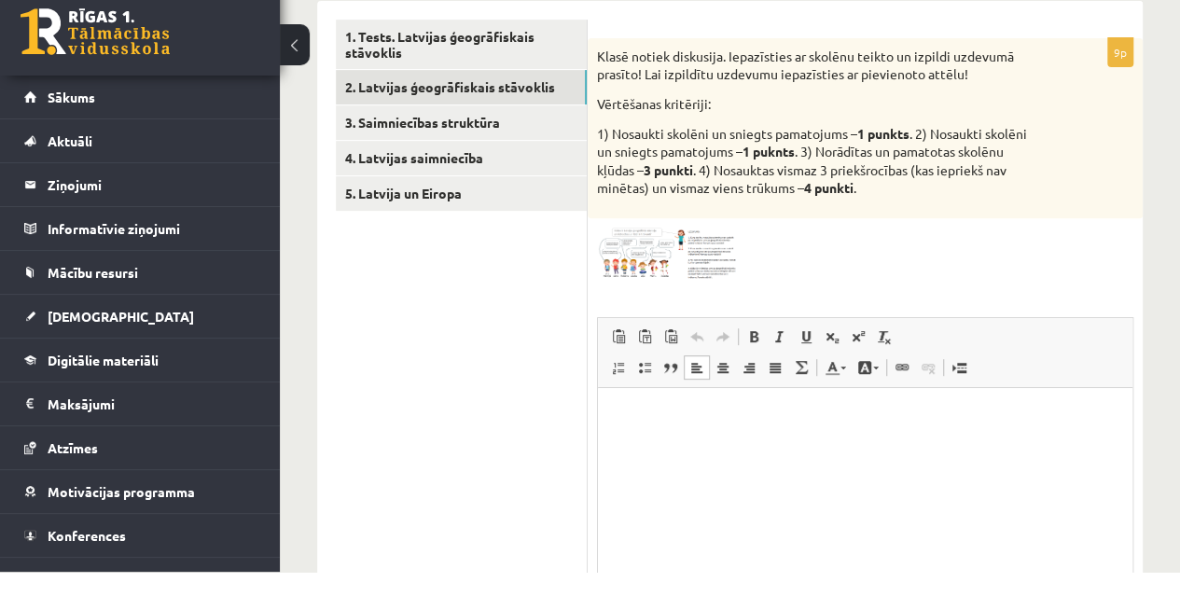
scroll to position [479, 0]
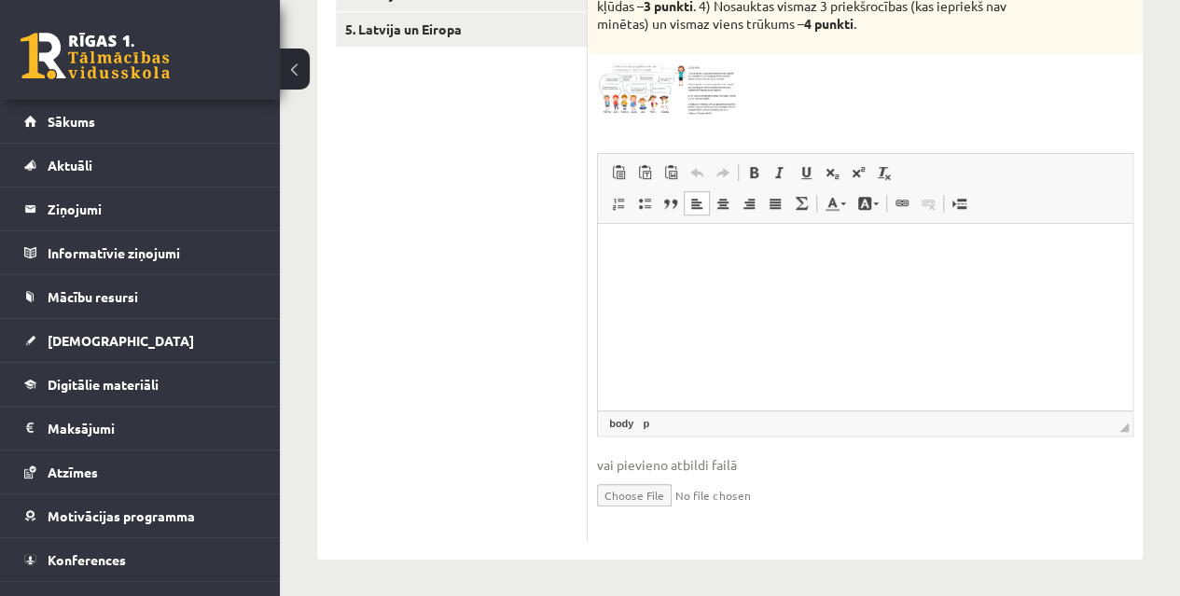
click at [774, 257] on p "Bagātinātā teksta redaktors, wiswyg-editor-user-answer-47433803454400" at bounding box center [865, 252] width 497 height 20
click at [493, 154] on ul "1. Tests. Latvijas ģeogrāfiskais stāvoklis 2. Latvijas ģeogrāfiskais stāvoklis …" at bounding box center [462, 198] width 252 height 686
click at [616, 427] on link "body" at bounding box center [621, 423] width 32 height 17
click at [704, 280] on html at bounding box center [865, 251] width 535 height 57
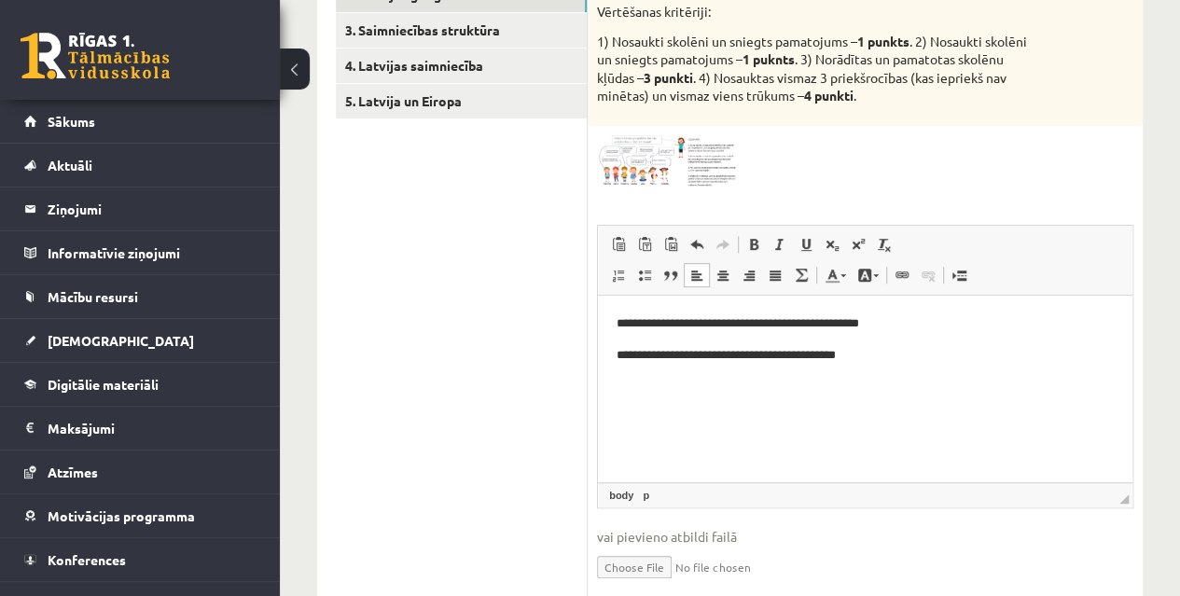
scroll to position [422, 0]
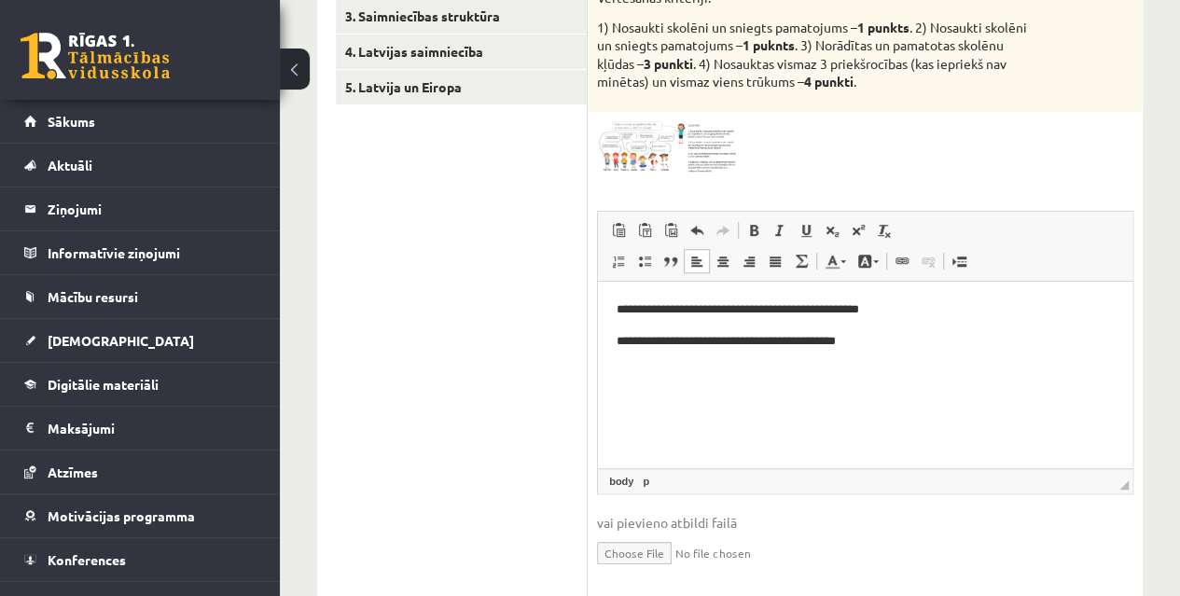
click at [941, 312] on p "**********" at bounding box center [865, 309] width 497 height 20
click at [887, 342] on p "**********" at bounding box center [865, 341] width 497 height 20
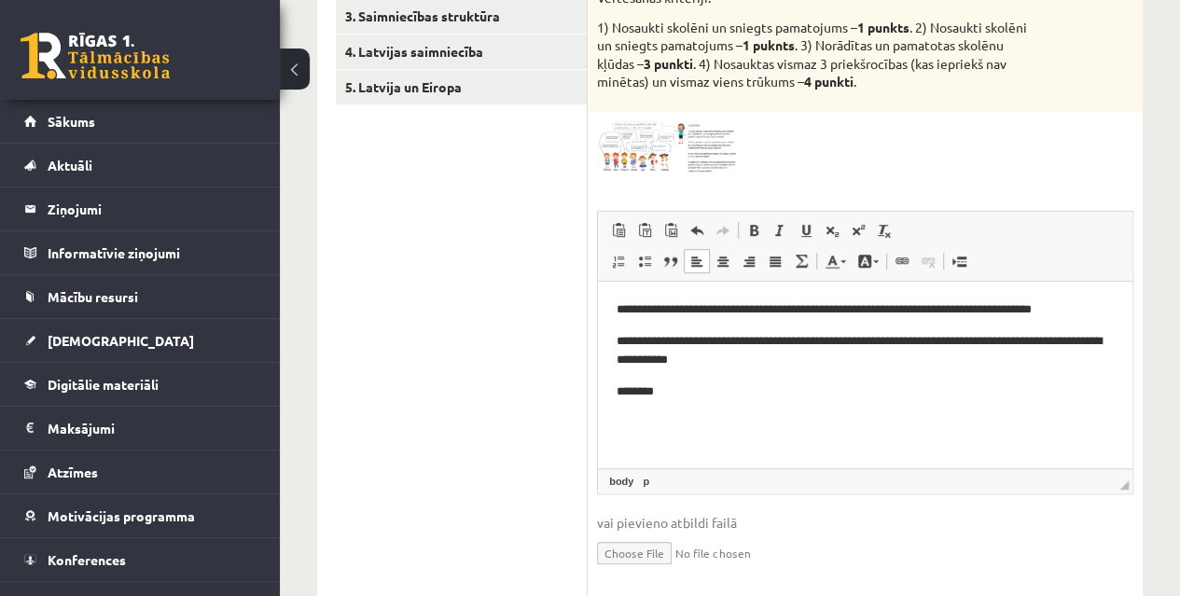
click at [858, 336] on p "**********" at bounding box center [865, 350] width 497 height 39
click at [655, 391] on p "********" at bounding box center [865, 392] width 497 height 20
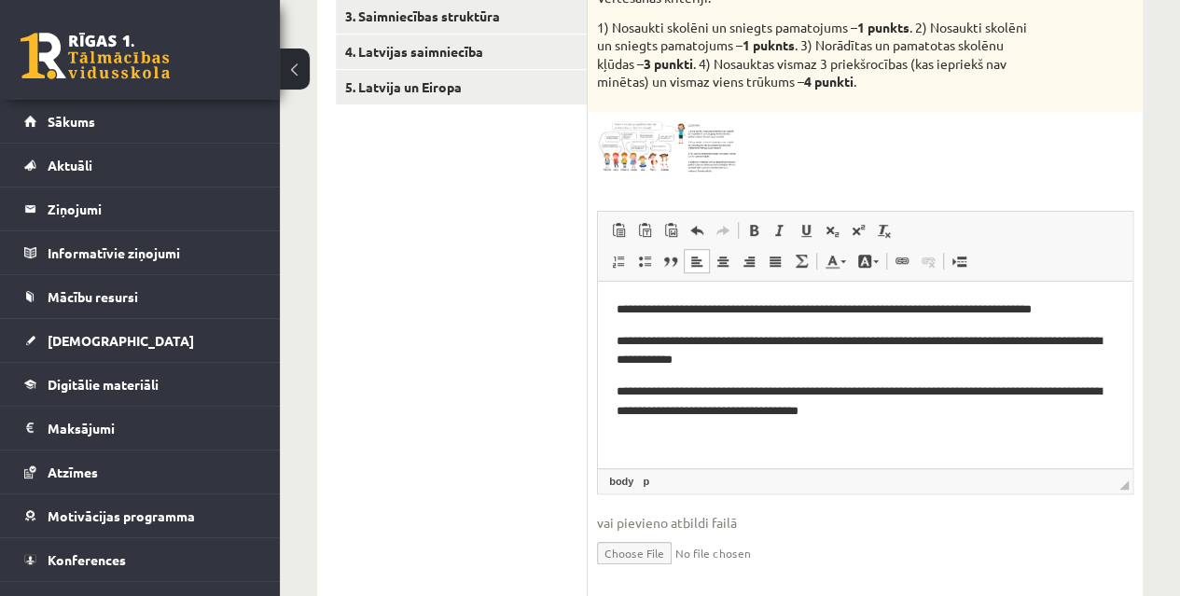
click at [758, 408] on p "**********" at bounding box center [865, 401] width 497 height 39
click at [753, 408] on p "**********" at bounding box center [865, 401] width 497 height 39
click at [1106, 413] on p "**********" at bounding box center [865, 401] width 497 height 39
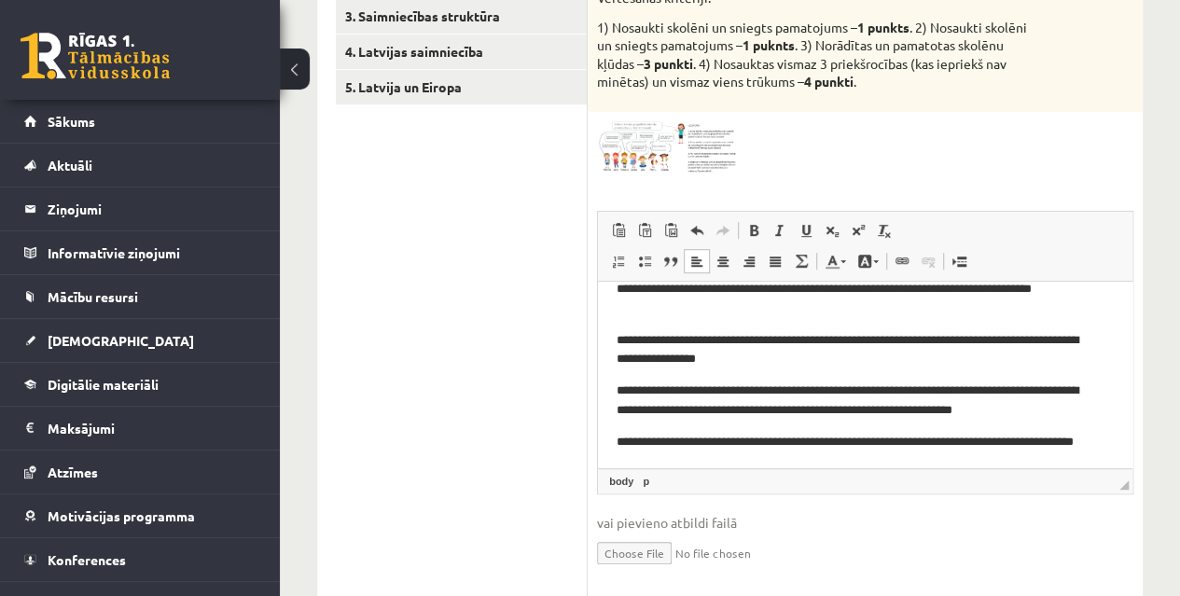
scroll to position [52, 0]
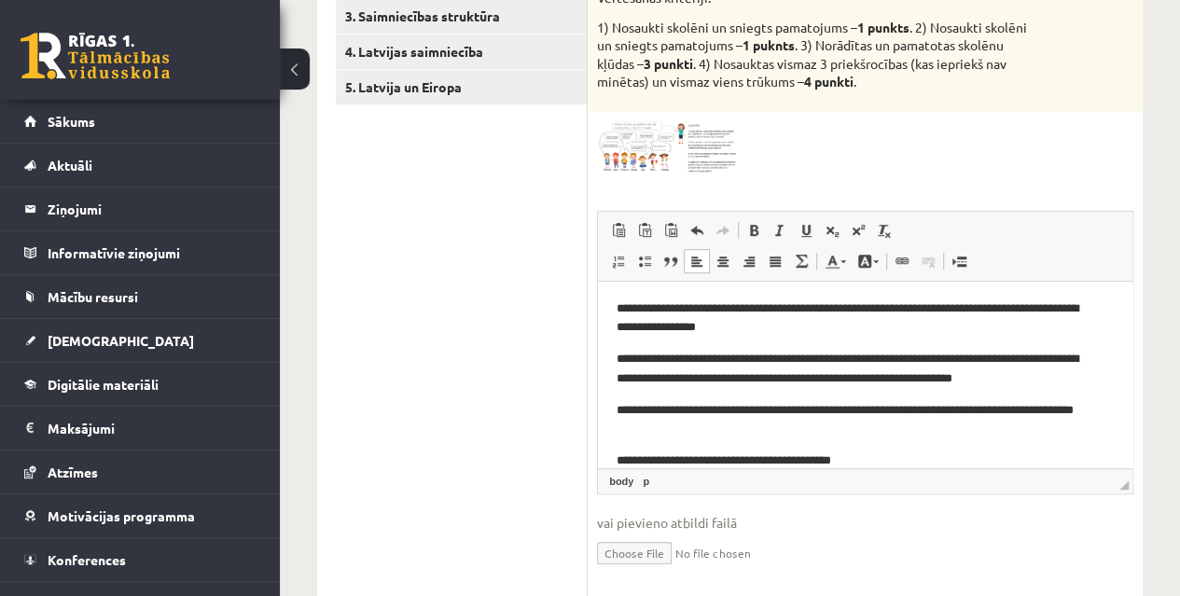
click at [854, 403] on p "**********" at bounding box center [858, 419] width 483 height 39
click at [848, 402] on p "**********" at bounding box center [858, 419] width 483 height 39
click at [857, 406] on p "**********" at bounding box center [858, 419] width 483 height 39
click at [850, 405] on p "**********" at bounding box center [858, 419] width 483 height 39
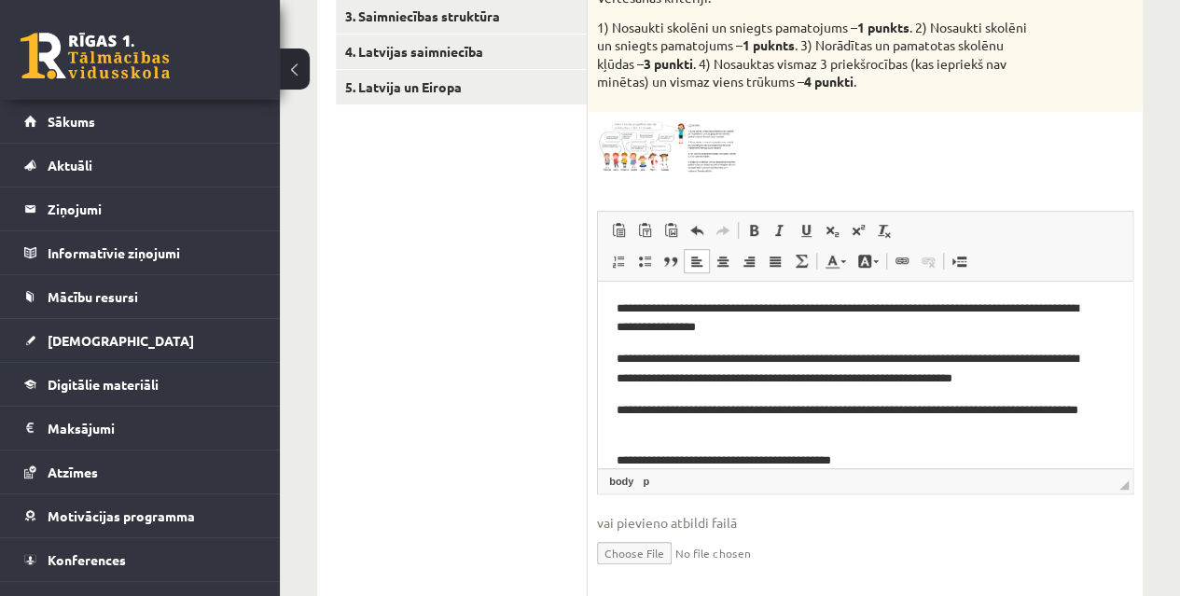
click at [864, 455] on p "**********" at bounding box center [858, 461] width 483 height 20
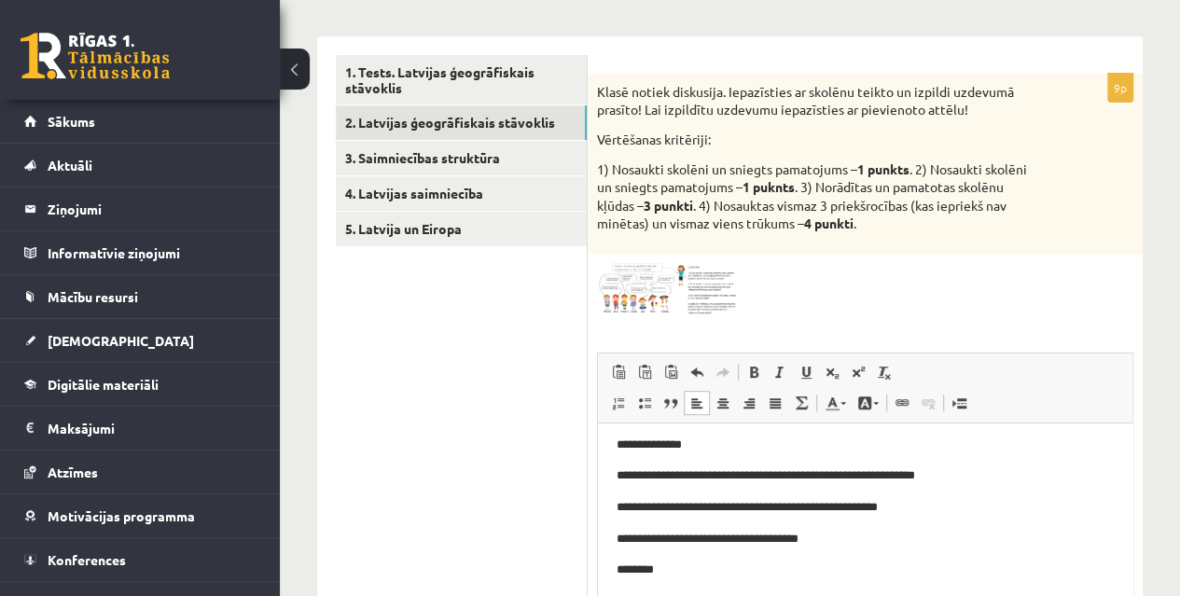
scroll to position [271, 0]
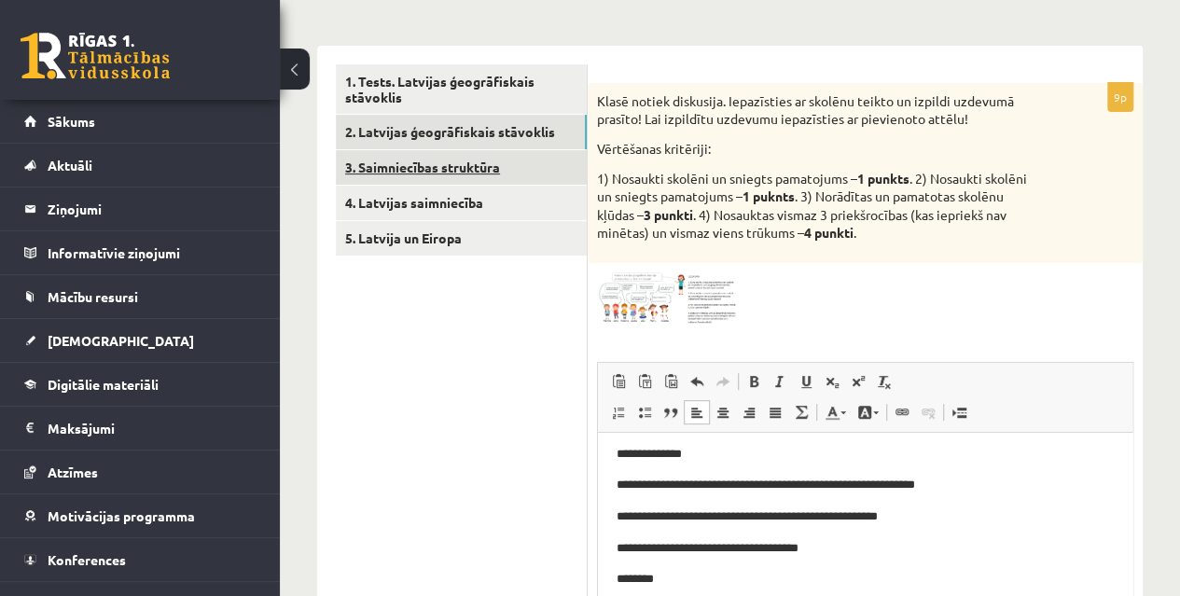
click at [384, 170] on link "3. Saimniecības struktūra" at bounding box center [461, 167] width 251 height 35
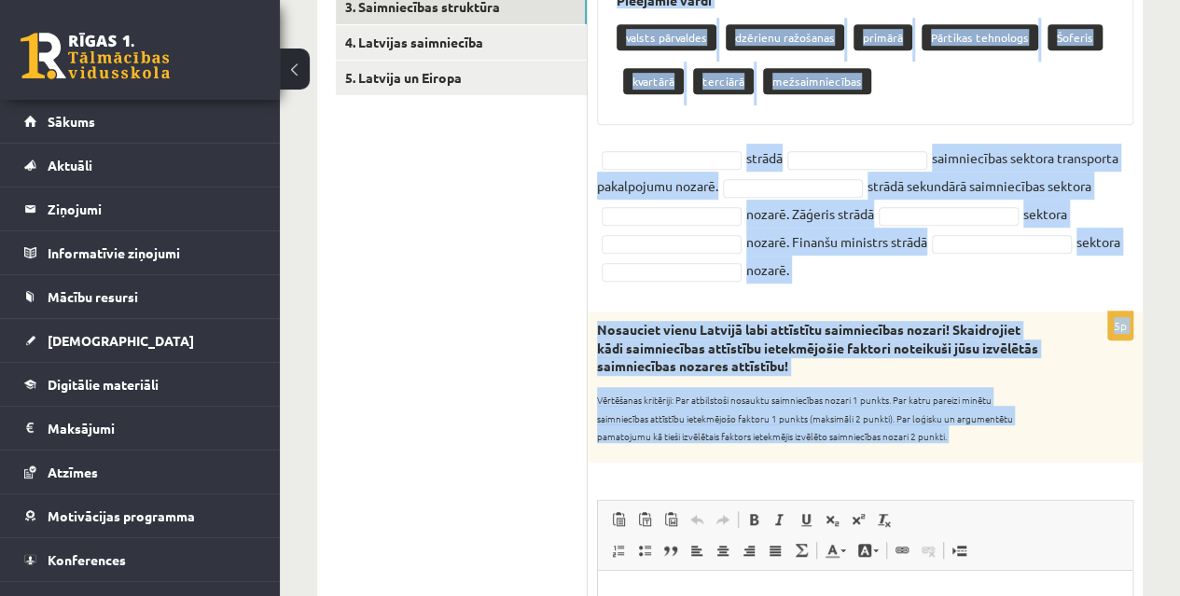
scroll to position [686, 0]
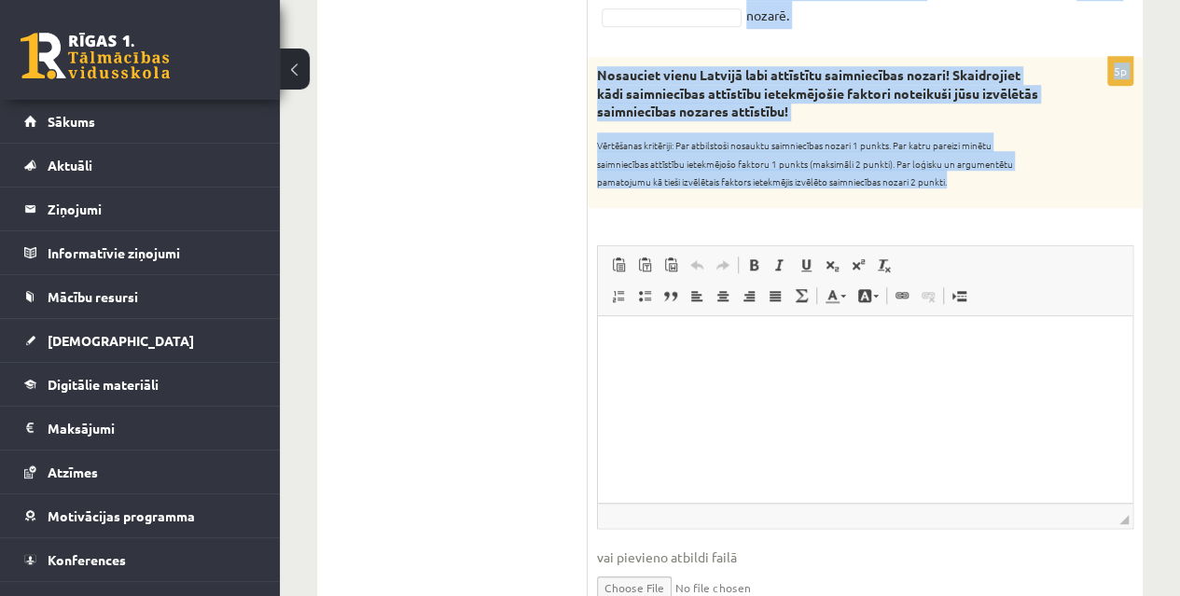
drag, startPoint x: 601, startPoint y: 41, endPoint x: 979, endPoint y: 182, distance: 404.1
click at [979, 182] on form "8p Papildini tekstu ar iztrūkstošajiem vārdiem Pieejamie vārdi valsts pārvaldes…" at bounding box center [865, 324] width 518 height 1350
copy form "Papildini tekstu ar iztrūkstošajiem vārdiem Pieejamie vārdi valsts pārvaldes dz…"
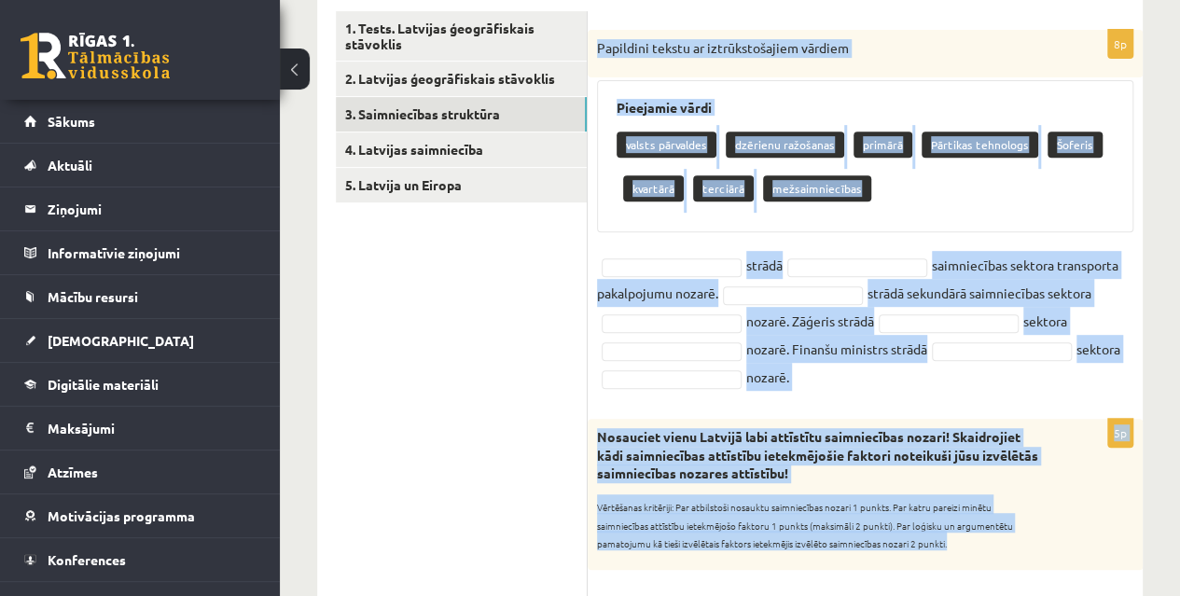
scroll to position [310, 0]
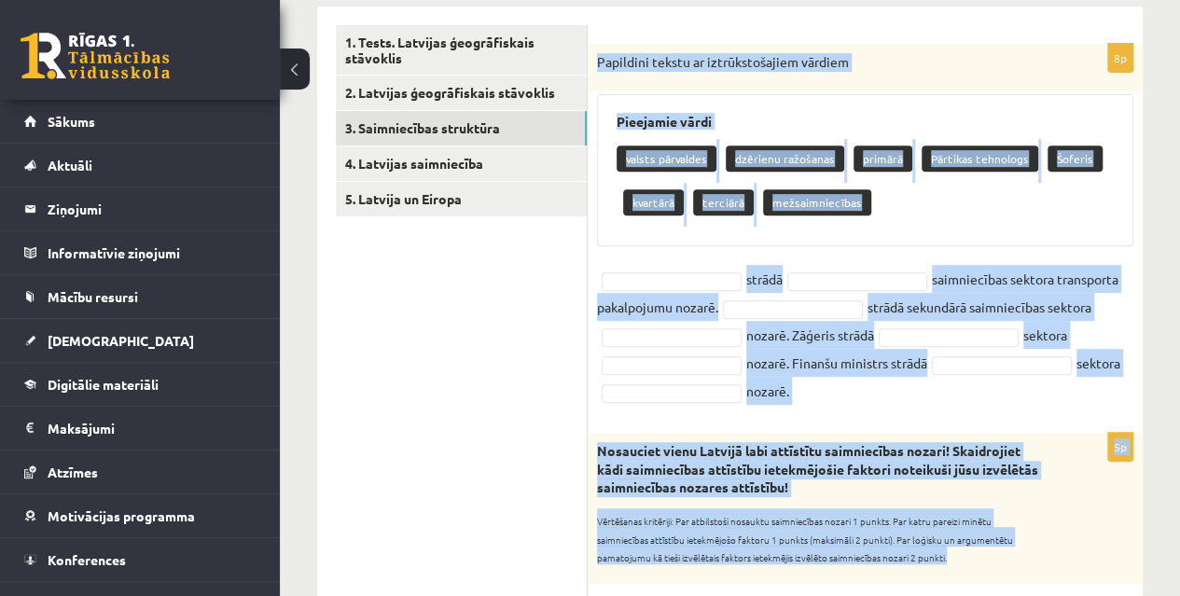
click at [1095, 140] on div "valsts pārvaldes dzērienu ražošanas primārā Pārtikas tehnologs Šoferis kvartārā…" at bounding box center [865, 183] width 497 height 88
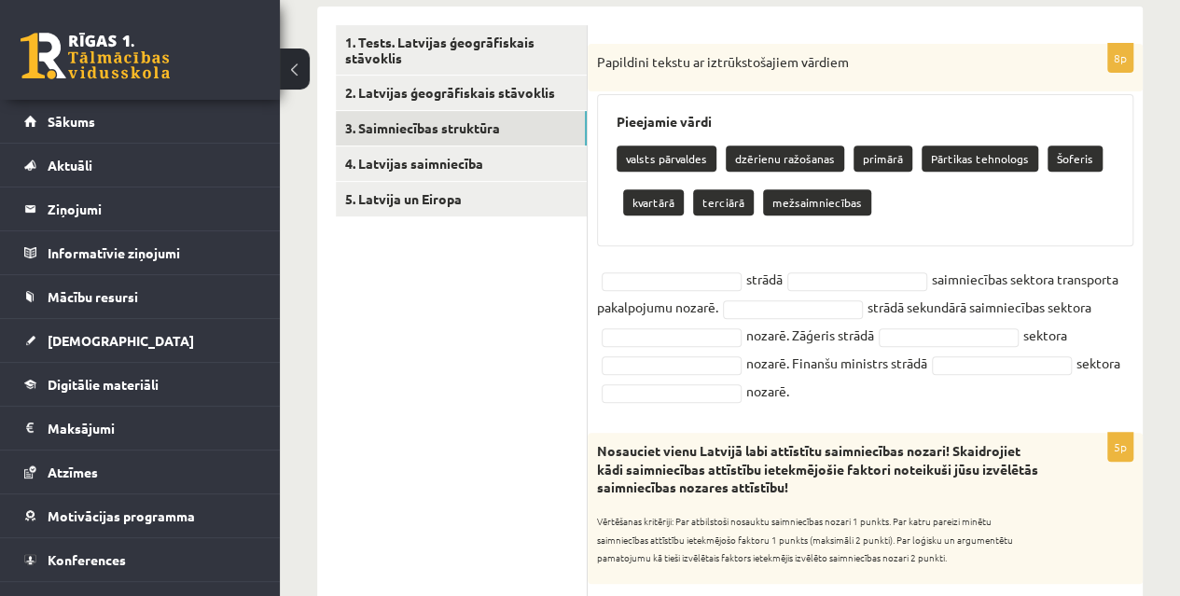
click at [1065, 160] on p "Šoferis" at bounding box center [1075, 159] width 55 height 26
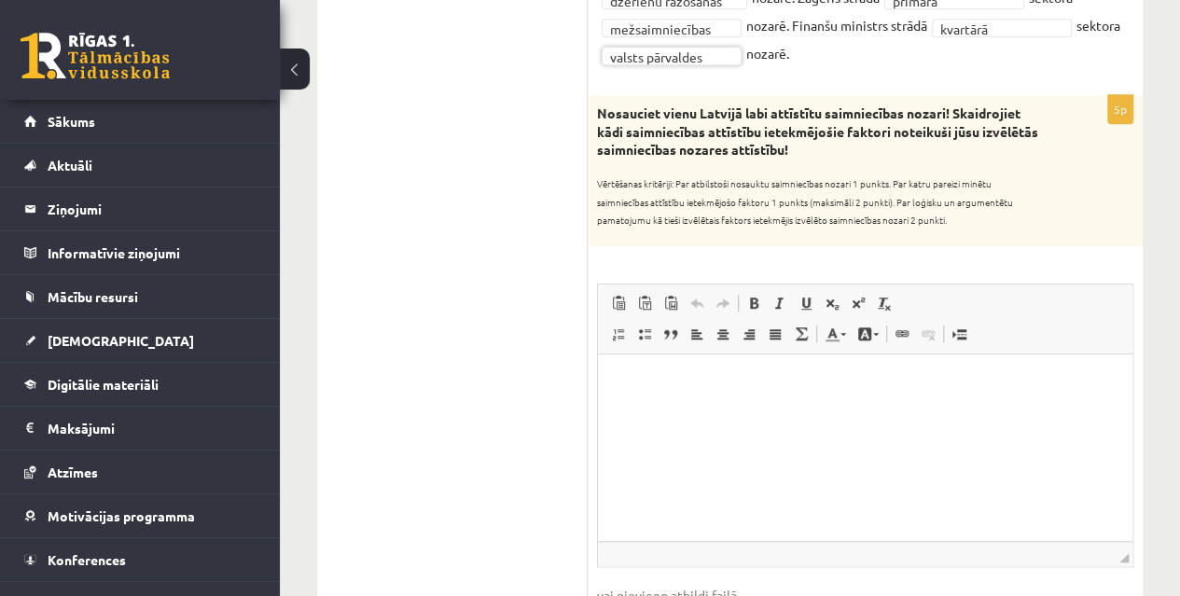
scroll to position [563, 0]
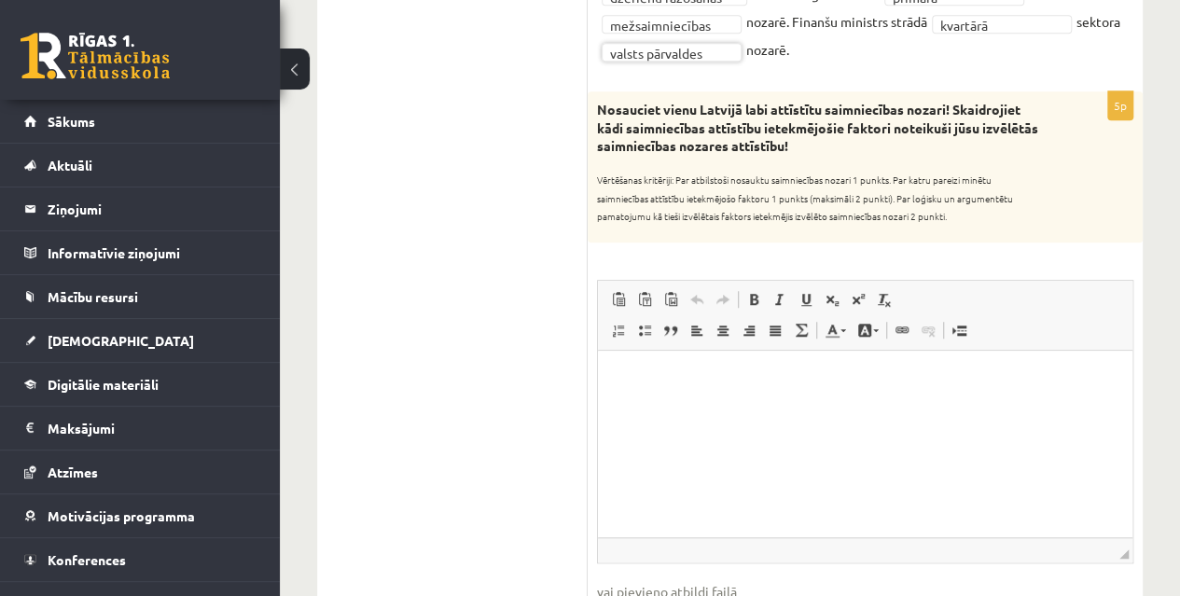
click at [947, 381] on p "Bagātinātā teksta redaktors, wiswyg-editor-user-answer-47433976703840" at bounding box center [865, 378] width 497 height 20
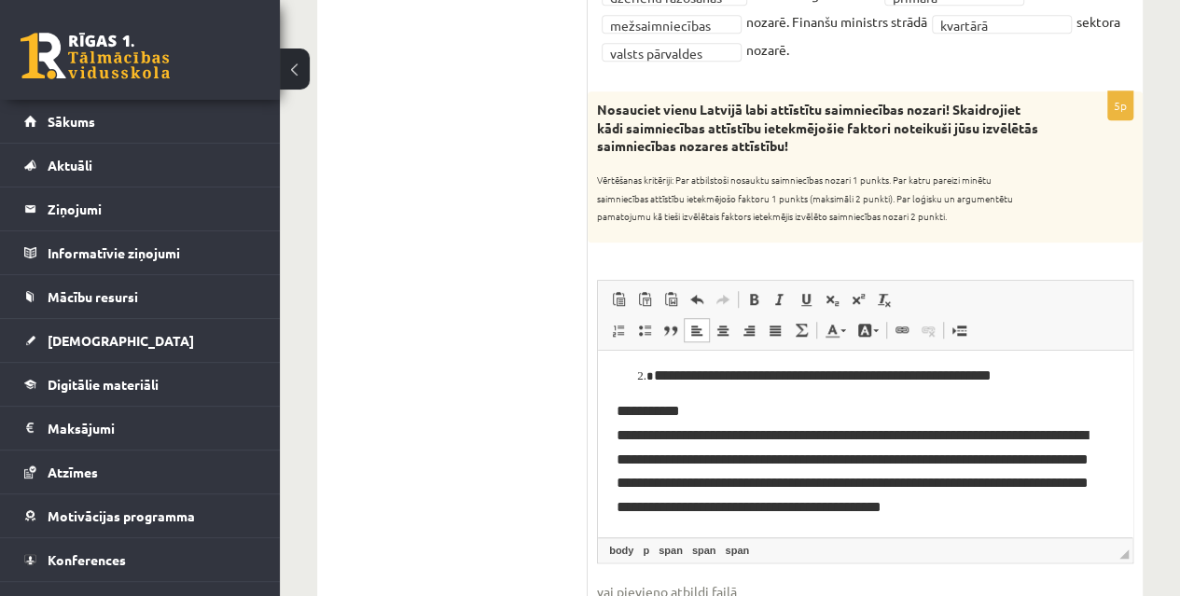
scroll to position [135, 0]
click at [719, 406] on p "**********" at bounding box center [865, 457] width 497 height 119
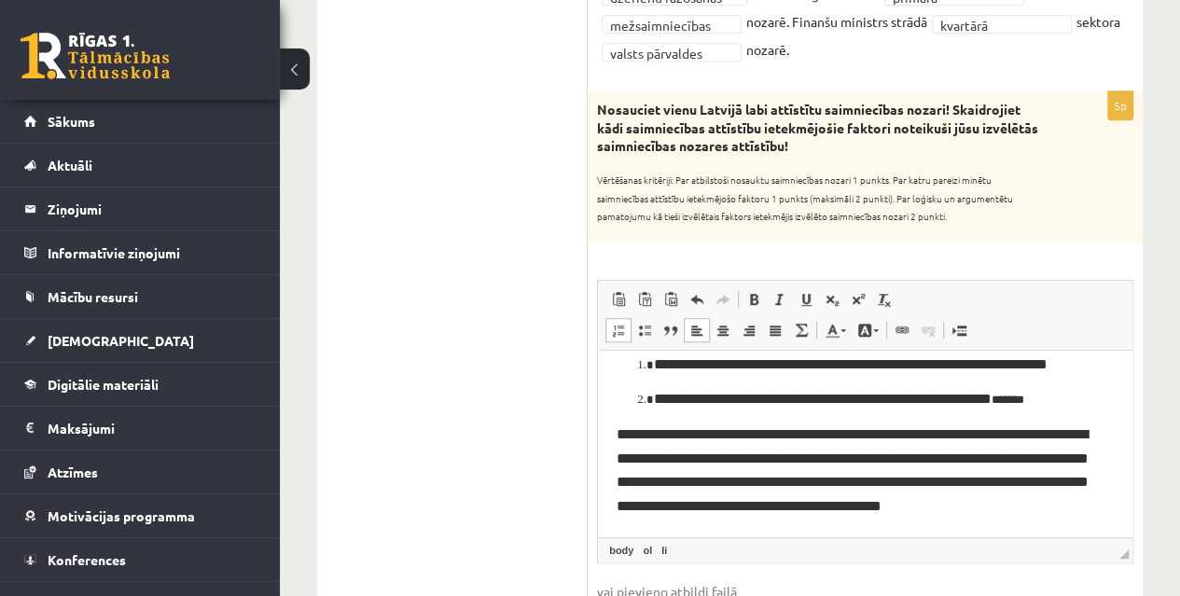
click at [637, 369] on ol "**********" at bounding box center [865, 381] width 497 height 58
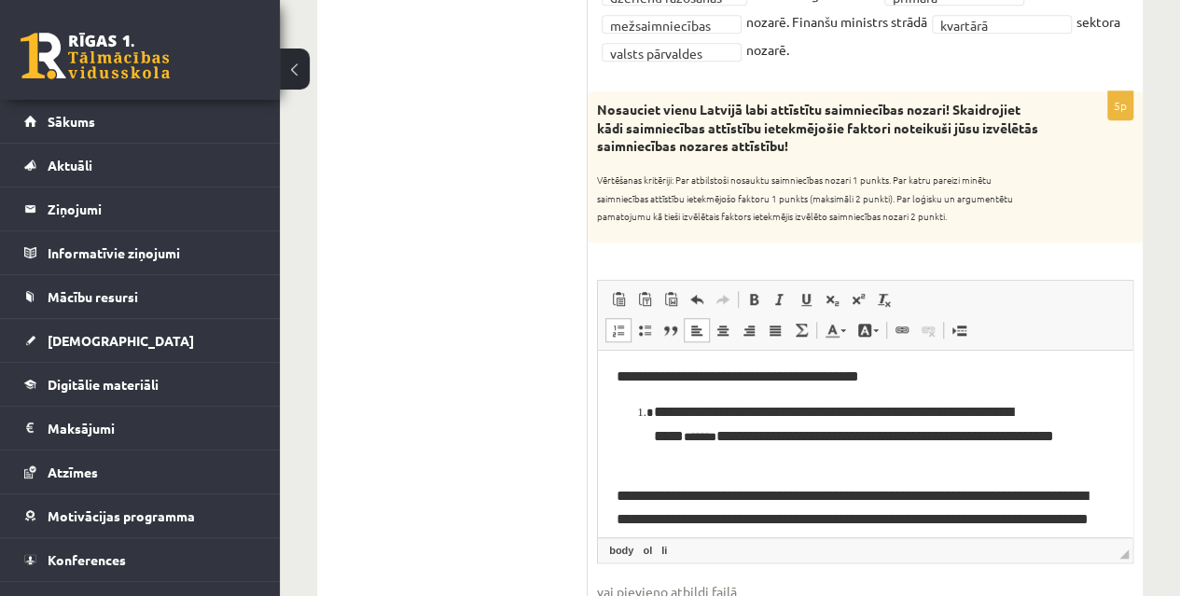
scroll to position [35, 0]
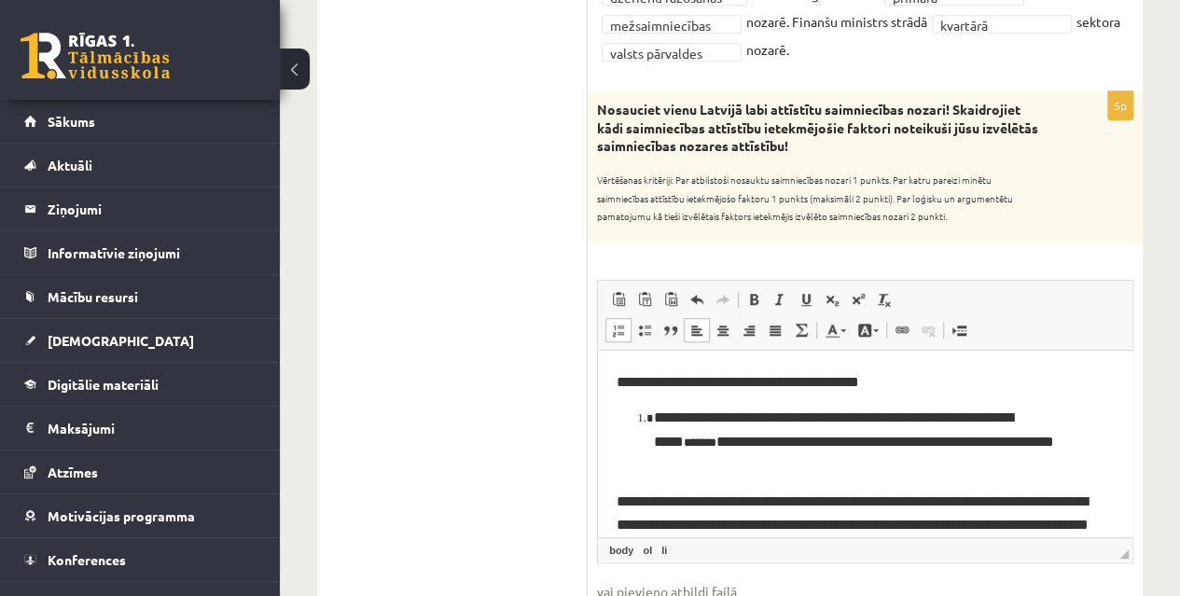
click at [654, 417] on li "**********" at bounding box center [858, 441] width 409 height 72
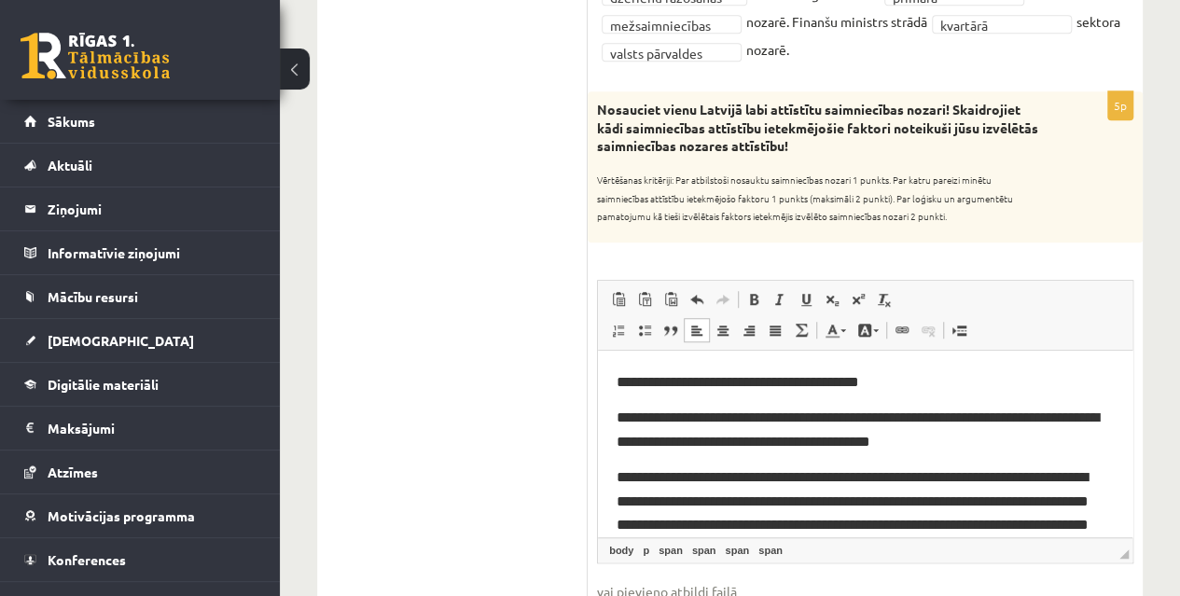
click at [651, 435] on span "**********" at bounding box center [858, 429] width 482 height 38
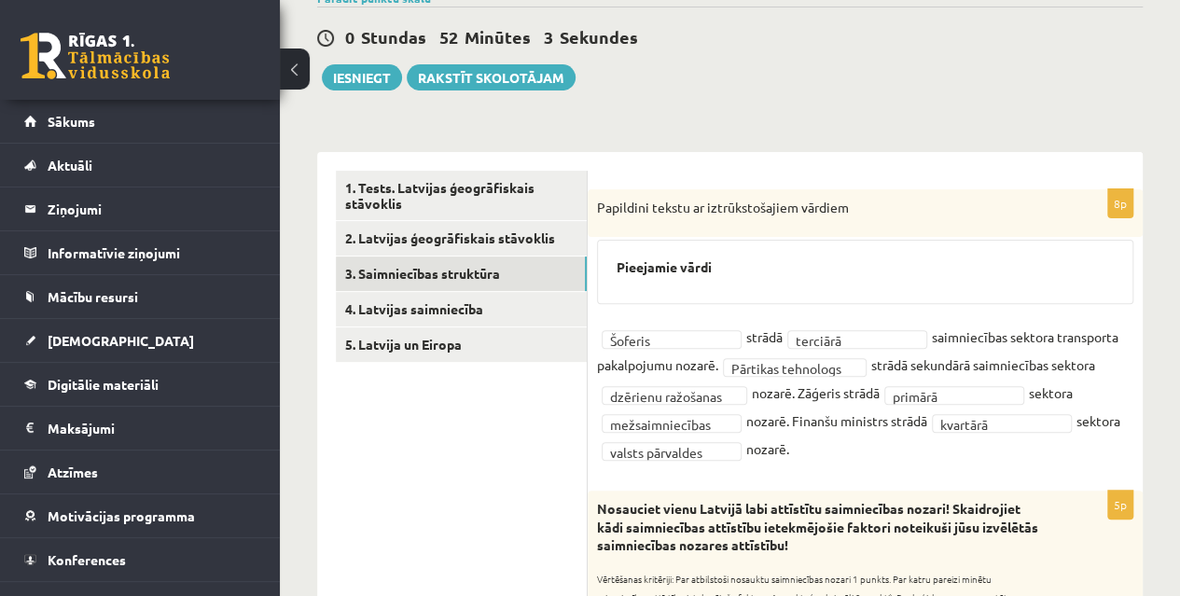
scroll to position [174, 0]
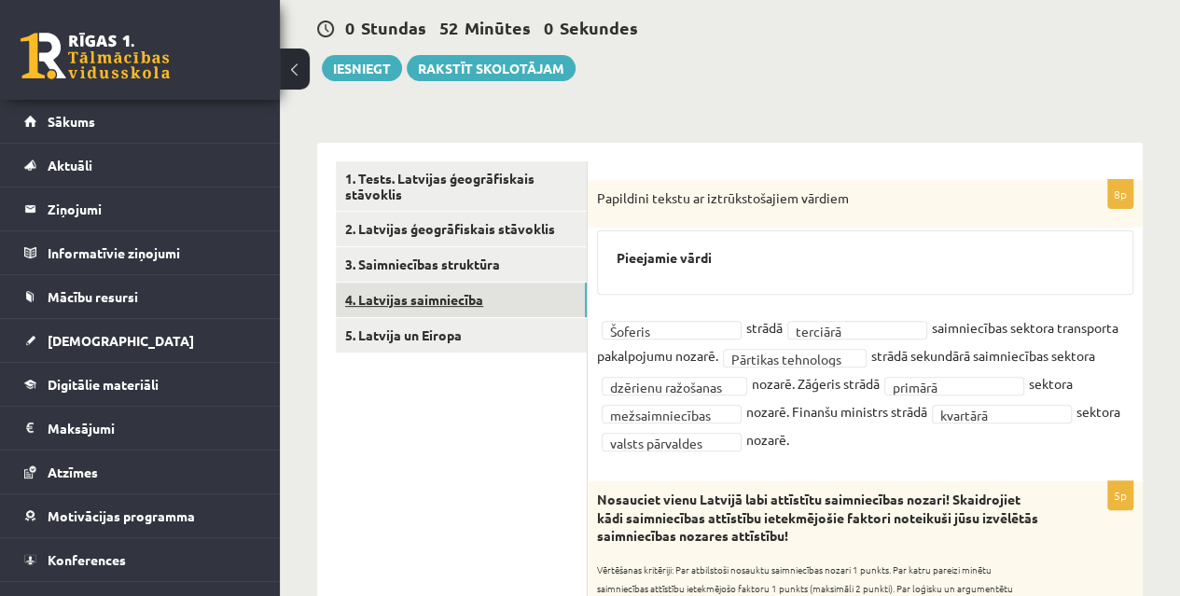
click at [447, 305] on link "4. Latvijas saimniecība" at bounding box center [461, 300] width 251 height 35
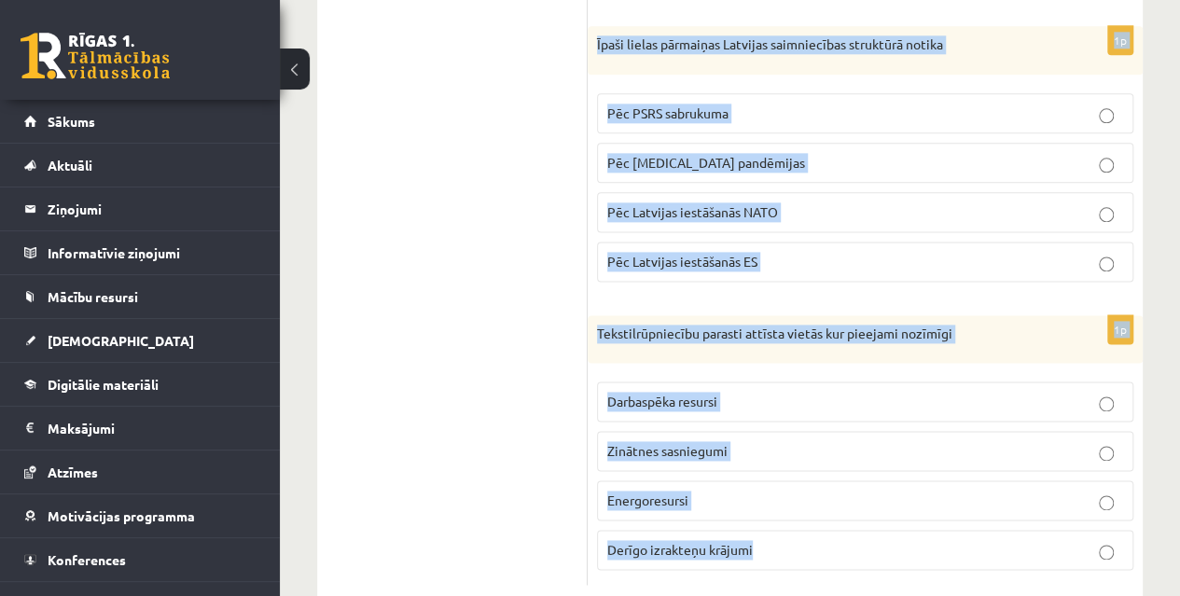
scroll to position [1147, 0]
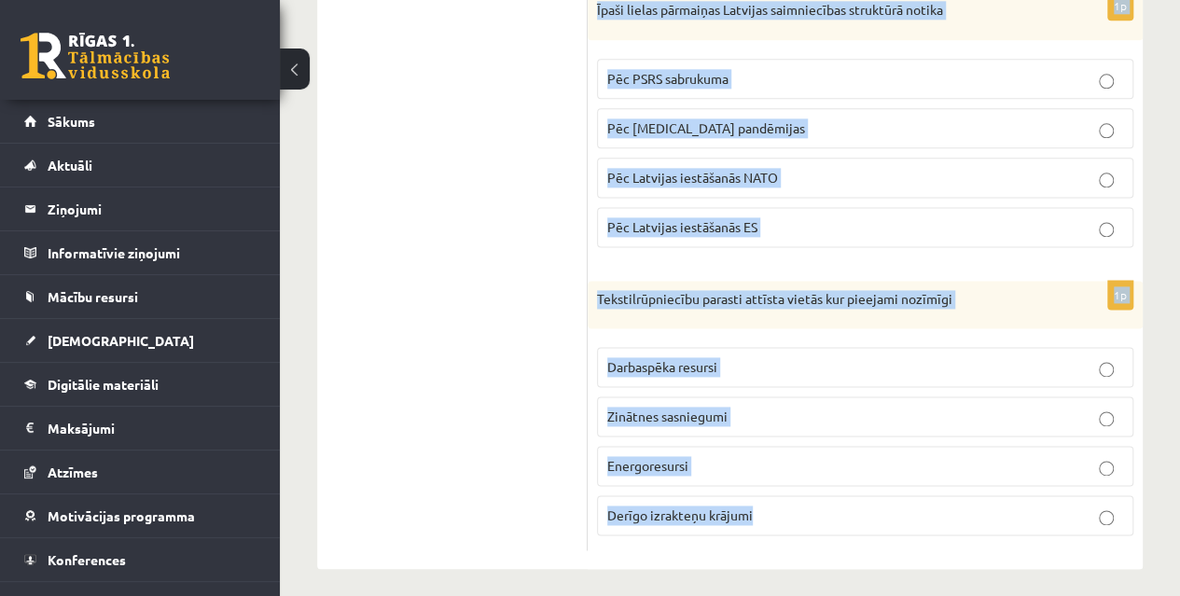
drag, startPoint x: 590, startPoint y: 369, endPoint x: 775, endPoint y: 510, distance: 232.3
copy form "Kurš no saimniecības sektoriem aizņem lielāko daļu Latvijas saimniecības strukt…"
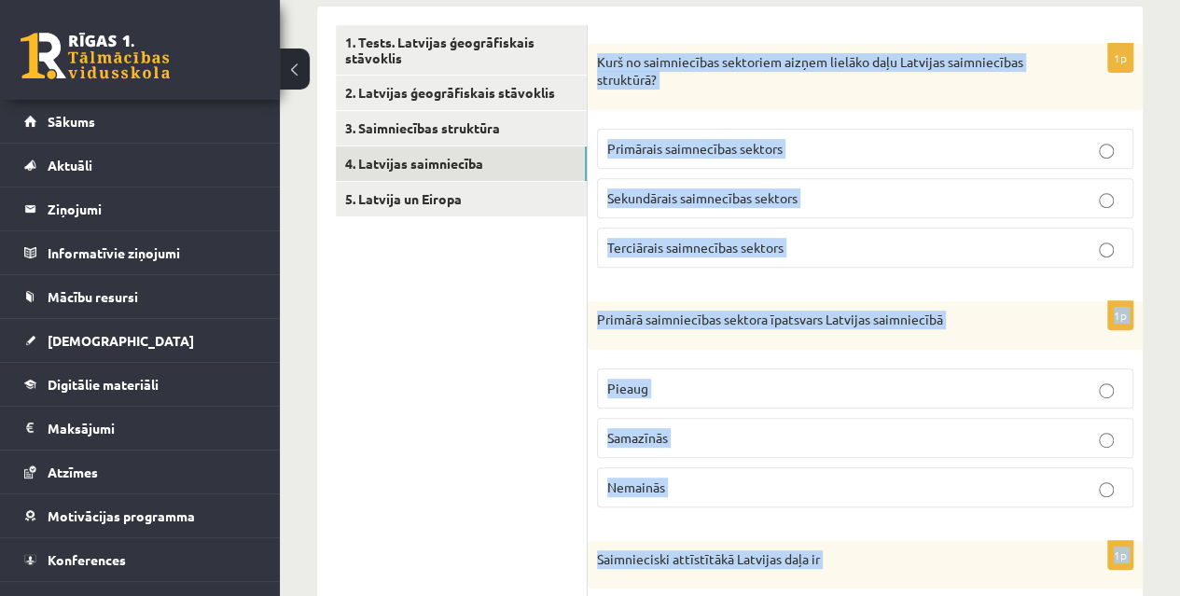
scroll to position [311, 0]
click at [748, 241] on span "Terciārais saimnecības sektors" at bounding box center [695, 246] width 176 height 17
click at [1149, 354] on div "**********" at bounding box center [730, 602] width 900 height 1682
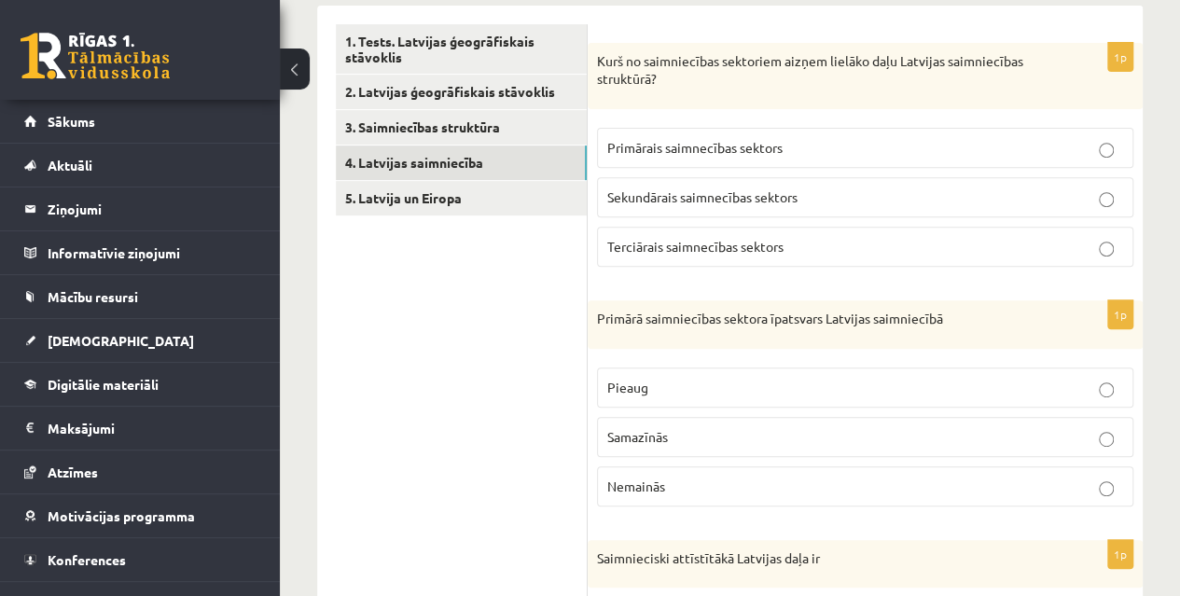
click at [722, 437] on p "Samazīnās" at bounding box center [865, 437] width 516 height 20
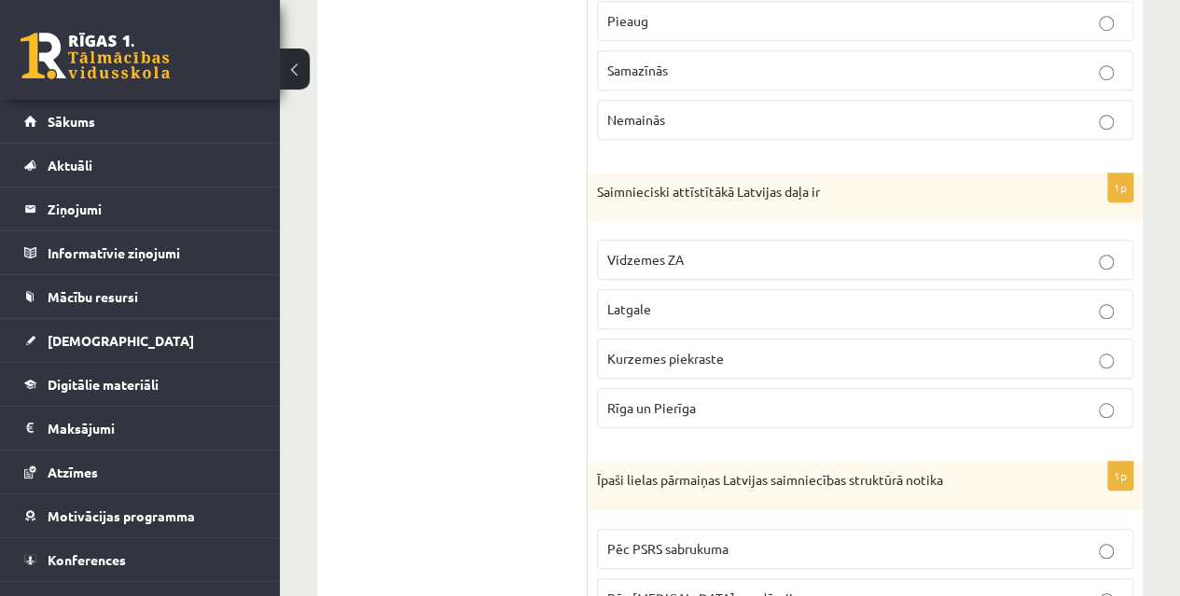
scroll to position [678, 0]
click at [794, 407] on p "Rīga un Pierīga" at bounding box center [865, 407] width 516 height 20
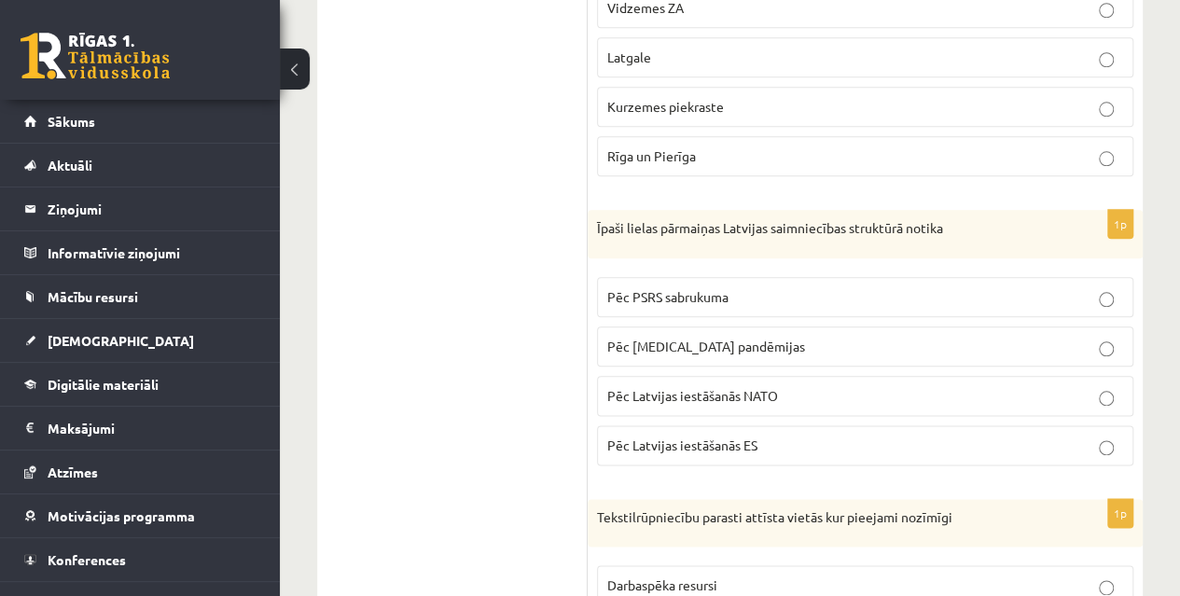
scroll to position [936, 0]
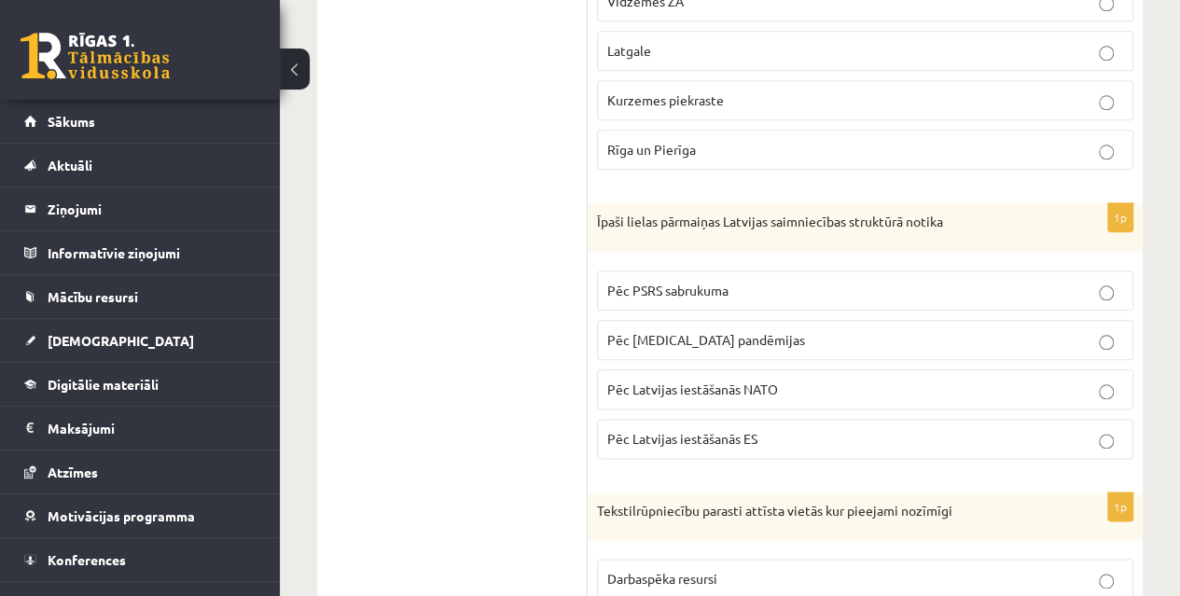
click at [725, 271] on label "Pēc PSRS sabrukuma" at bounding box center [865, 291] width 536 height 40
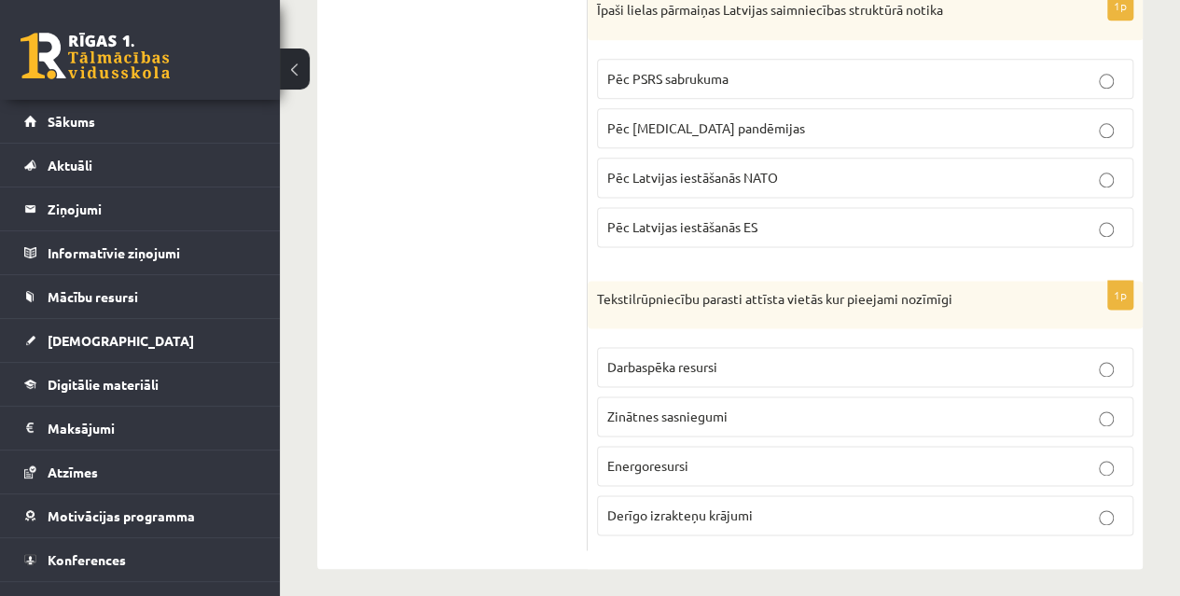
scroll to position [1146, 0]
click at [693, 359] on span "Darbaspēka resursi" at bounding box center [662, 367] width 110 height 17
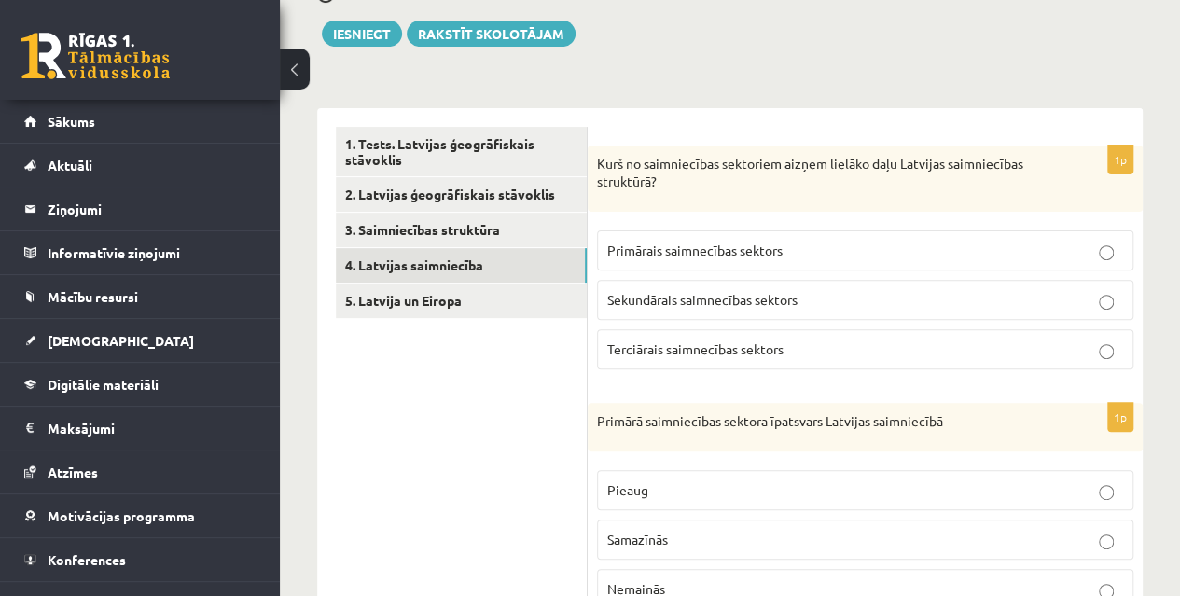
scroll to position [205, 0]
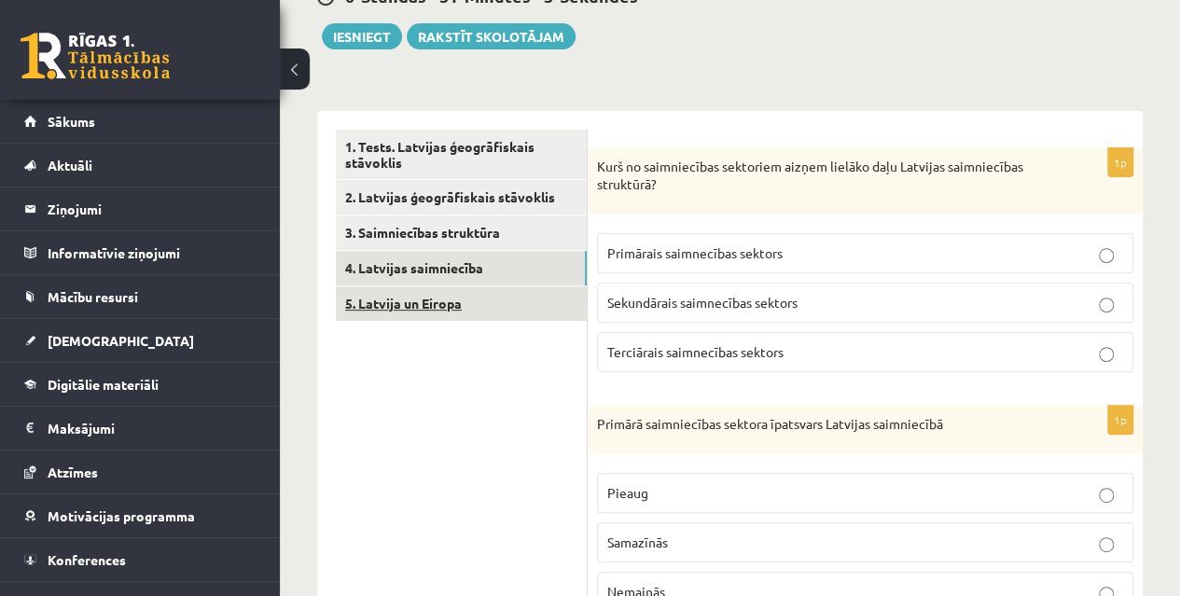
click at [386, 299] on link "5. Latvija un Eiropa" at bounding box center [461, 303] width 251 height 35
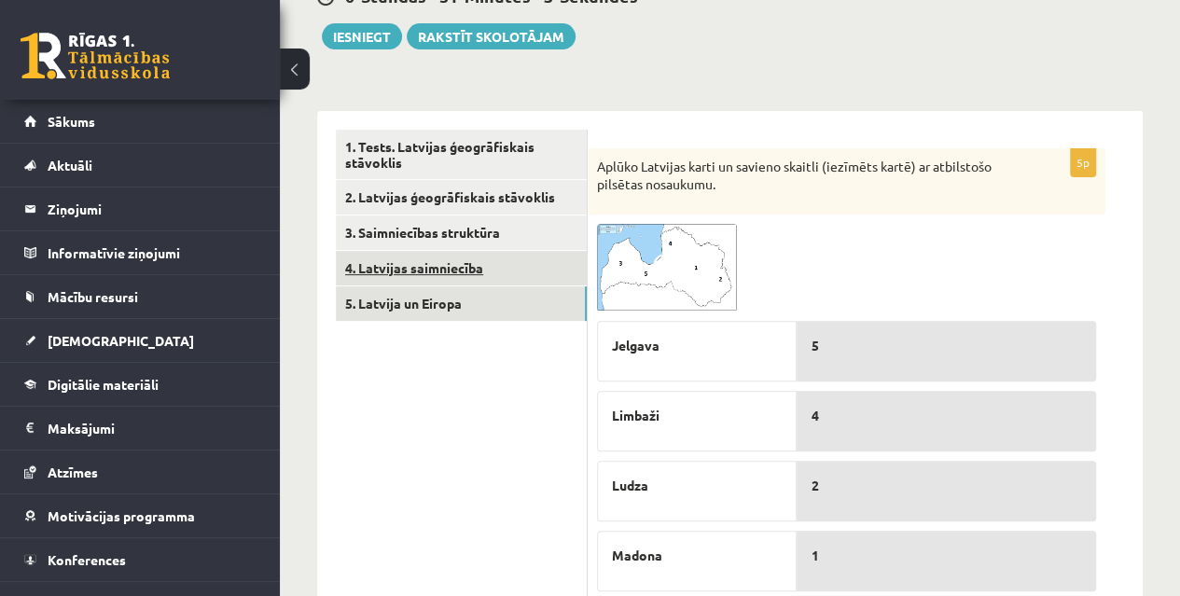
click at [419, 282] on link "4. Latvijas saimniecība" at bounding box center [461, 268] width 251 height 35
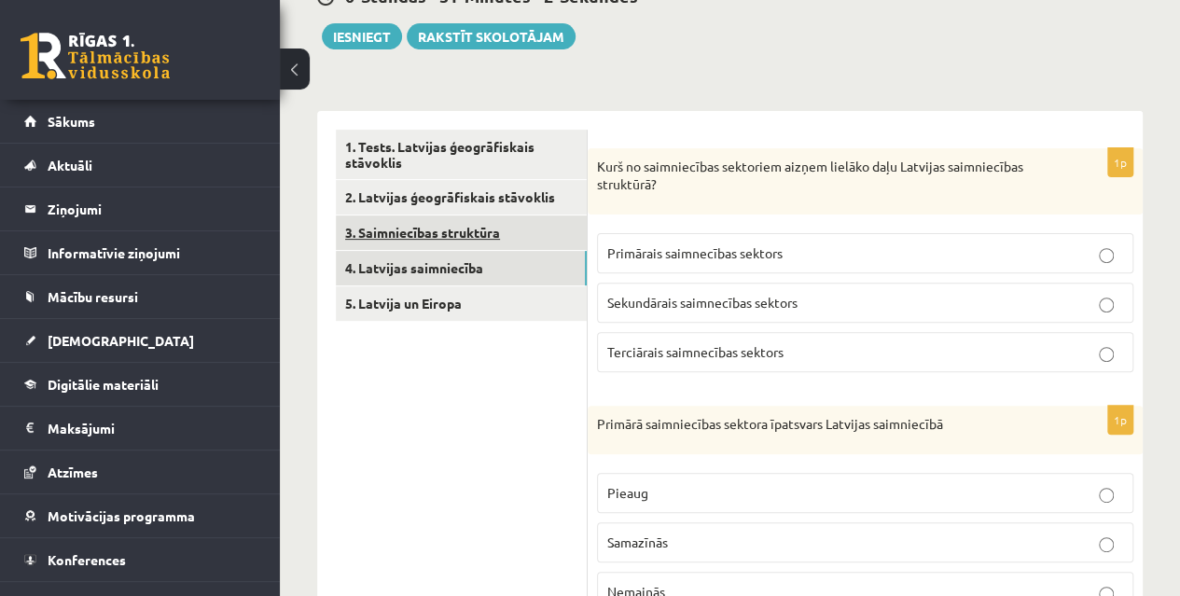
click at [392, 243] on link "3. Saimniecības struktūra" at bounding box center [461, 232] width 251 height 35
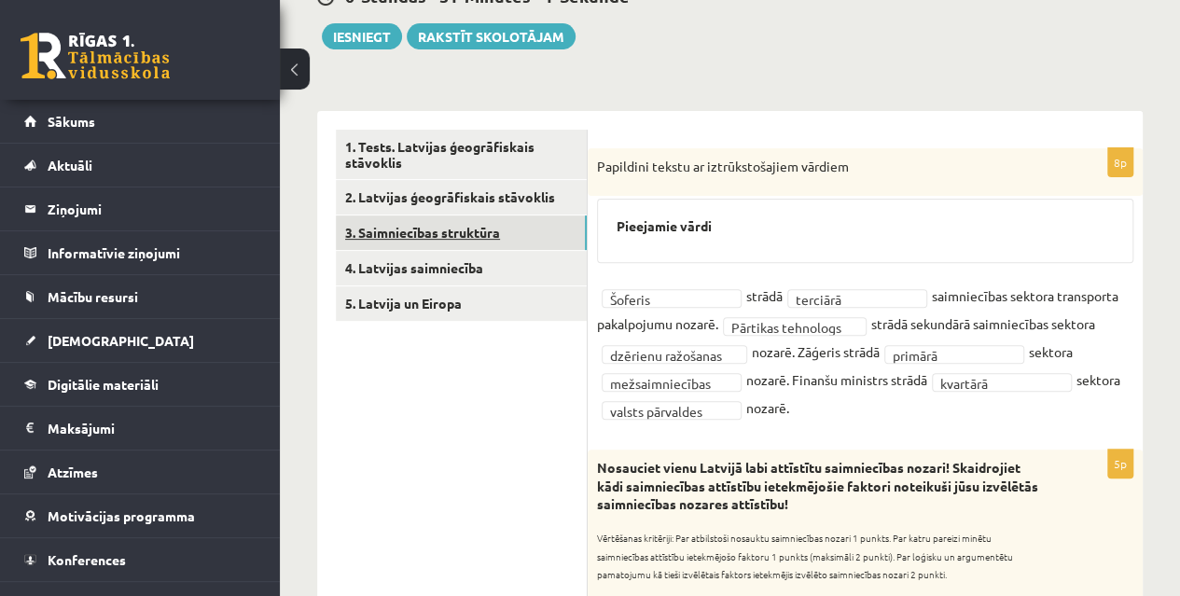
scroll to position [0, 0]
click at [386, 194] on link "2. Latvijas ģeogrāfiskais stāvoklis" at bounding box center [461, 197] width 251 height 35
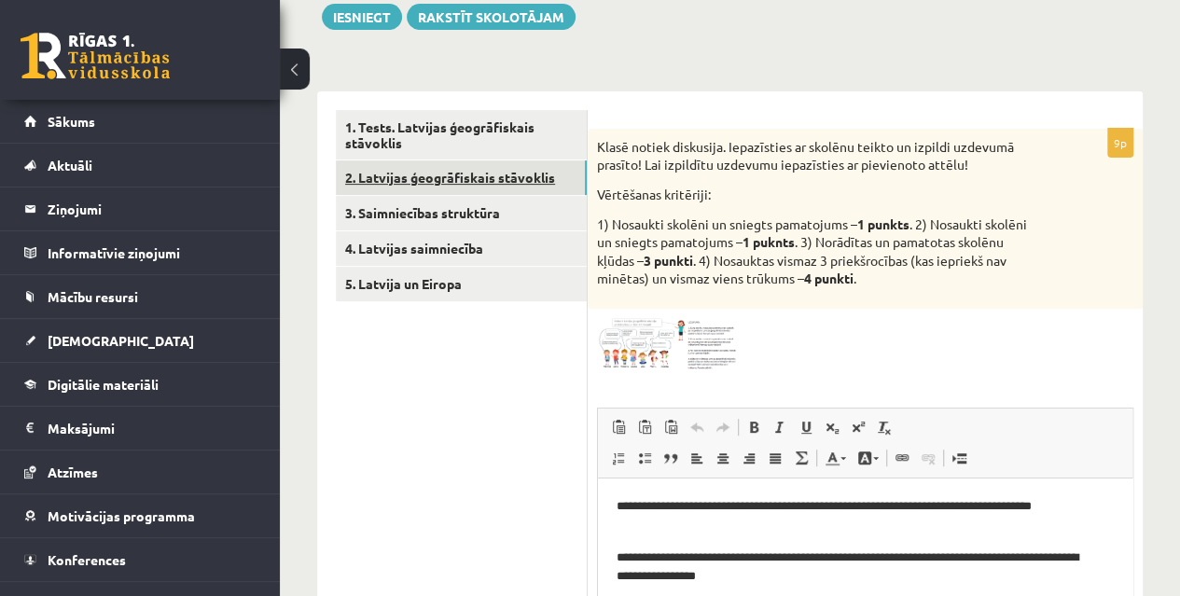
scroll to position [229, 0]
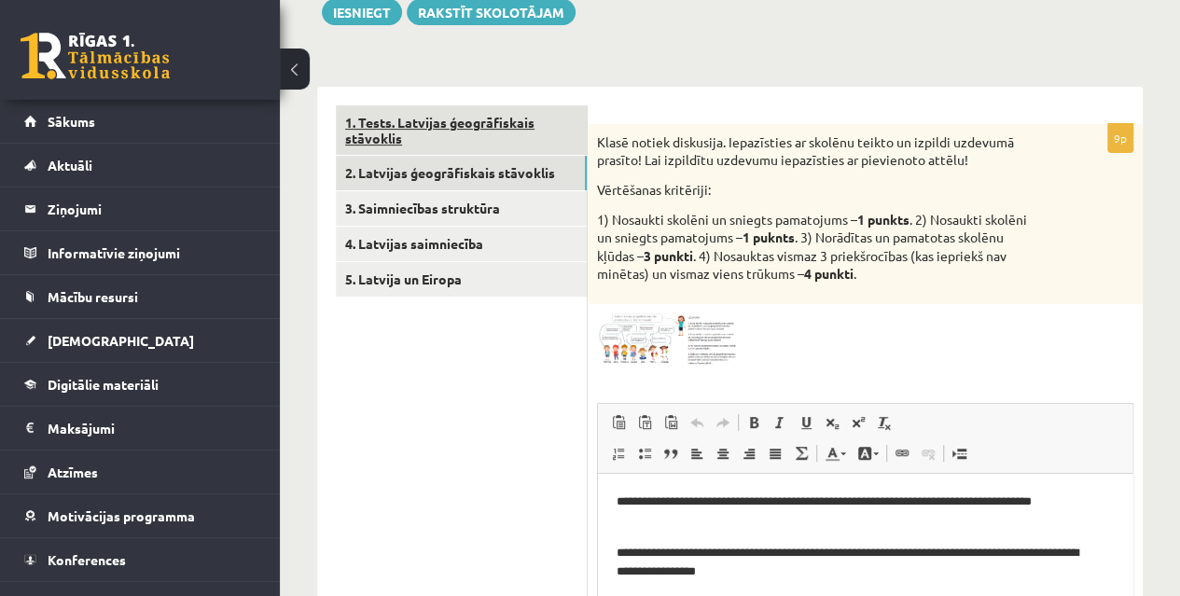
click at [372, 125] on link "1. Tests. Latvijas ģeogrāfiskais stāvoklis" at bounding box center [461, 130] width 251 height 50
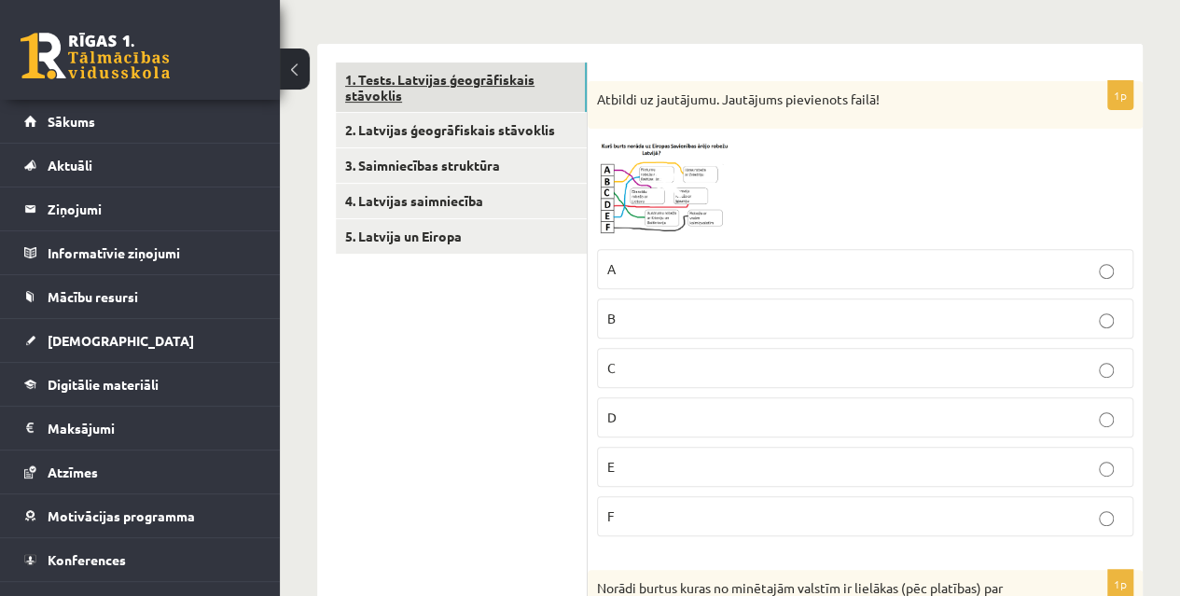
scroll to position [277, 0]
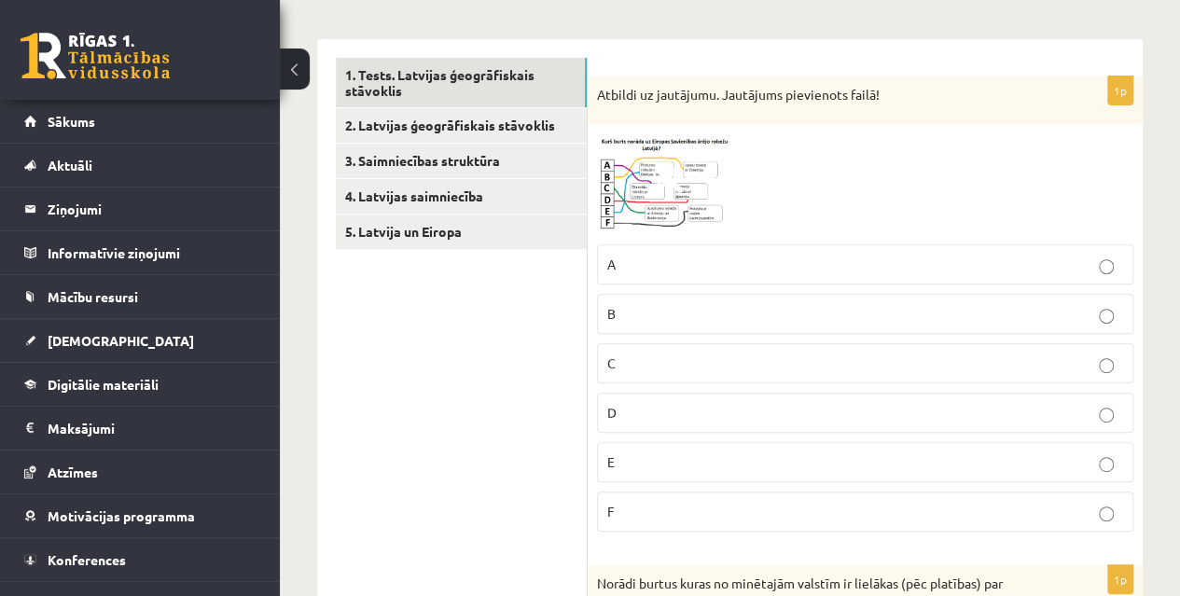
click at [612, 183] on img at bounding box center [667, 183] width 140 height 101
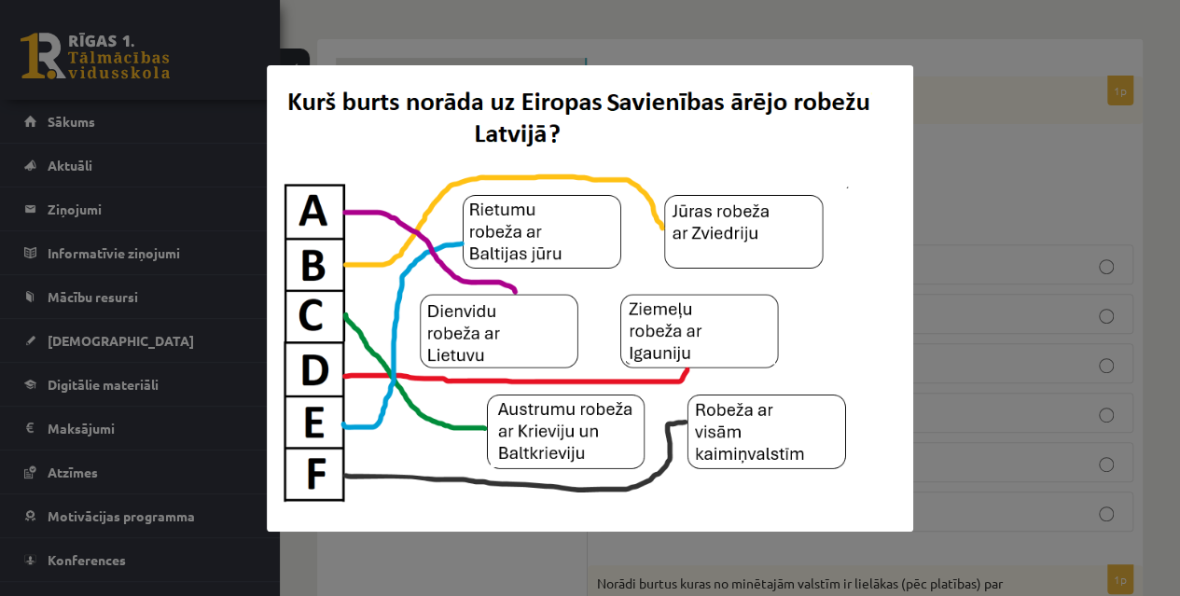
click at [339, 62] on div at bounding box center [590, 298] width 1180 height 596
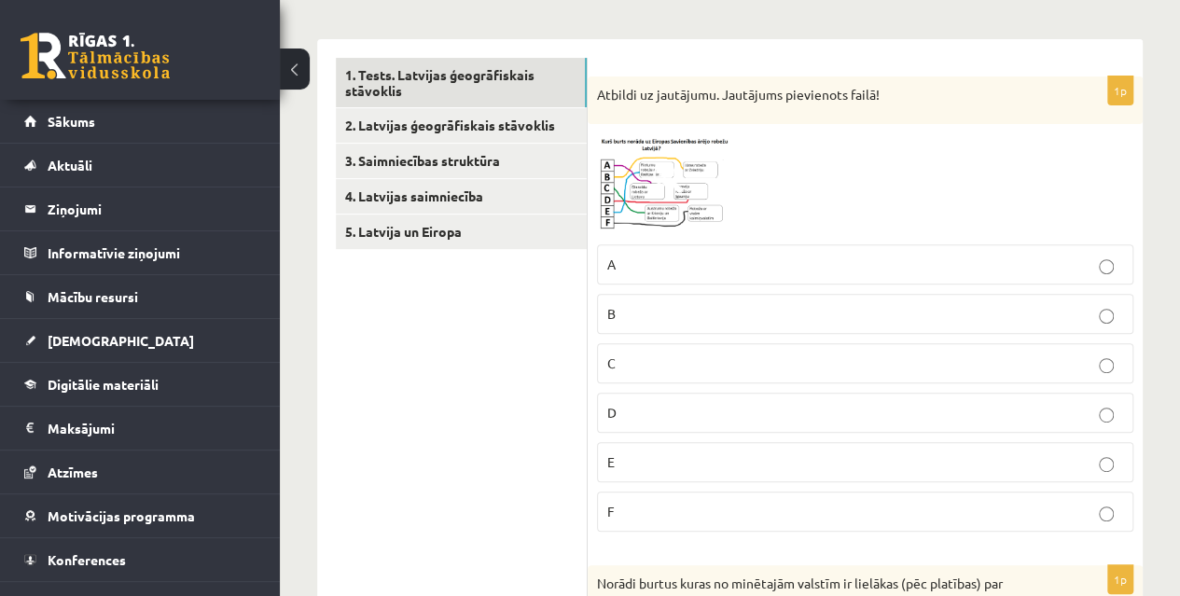
click at [618, 359] on p "C" at bounding box center [865, 364] width 516 height 20
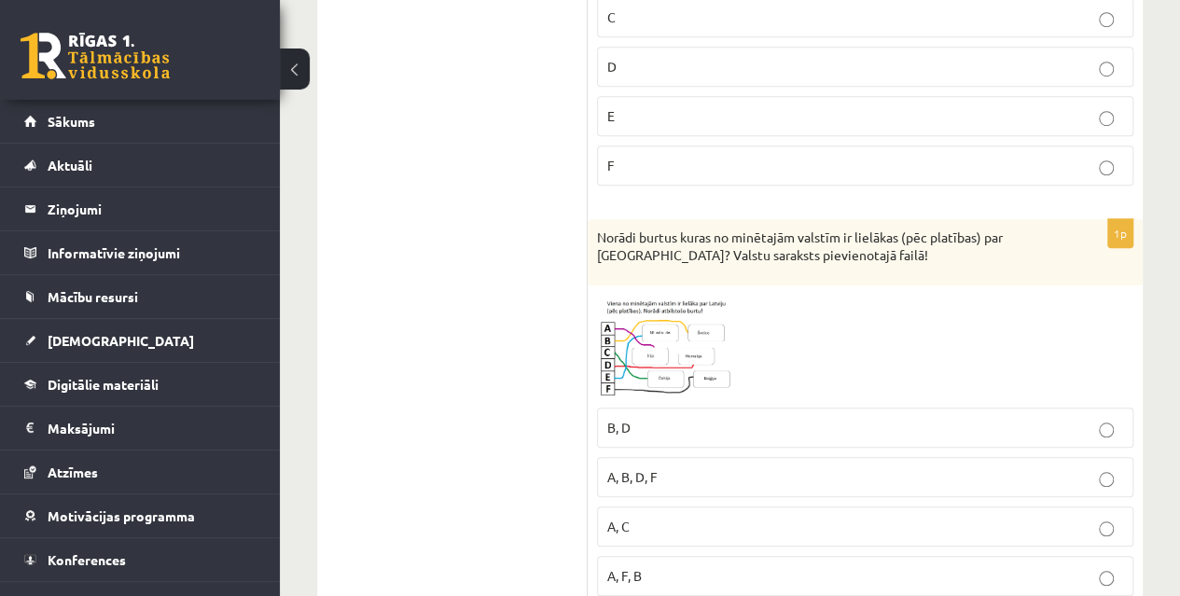
scroll to position [632, 0]
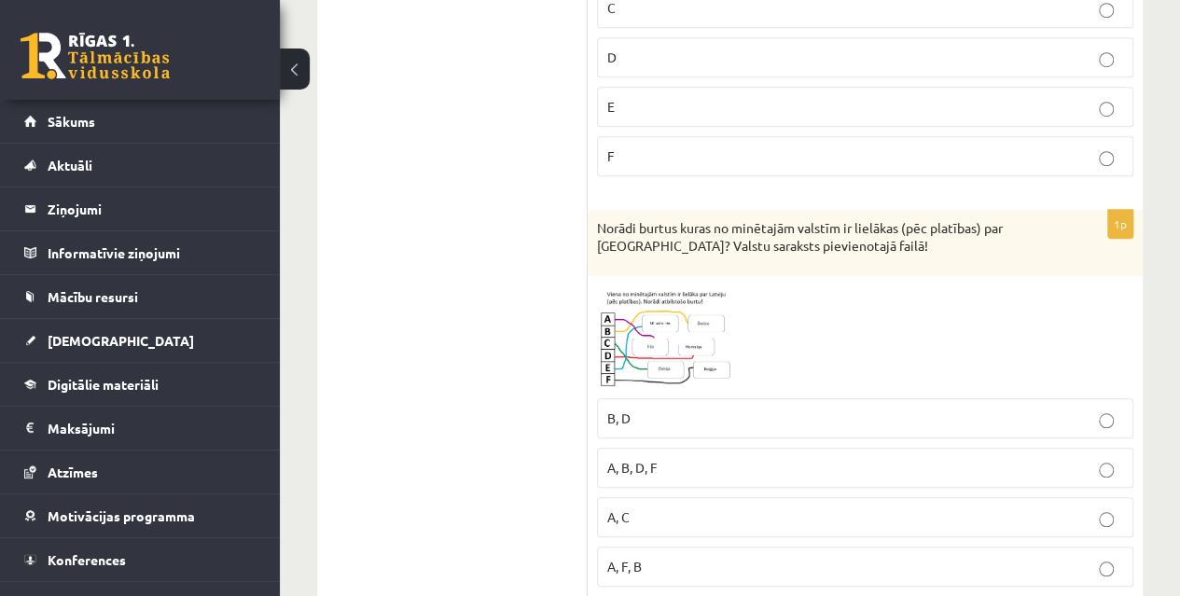
click at [626, 320] on img at bounding box center [667, 337] width 140 height 104
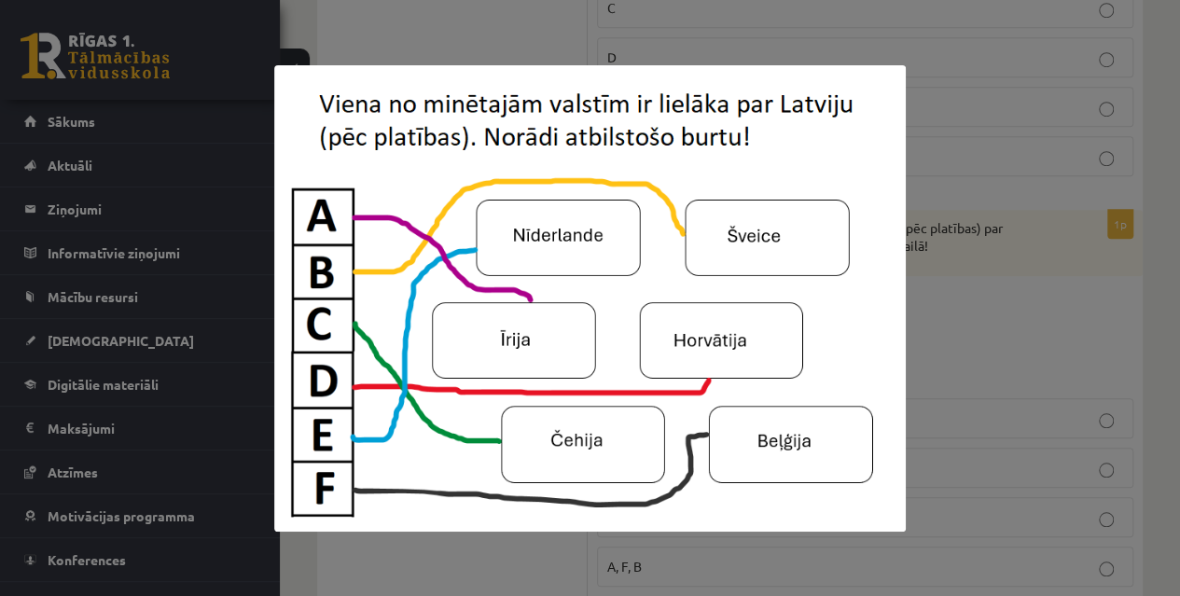
click at [1159, 309] on div at bounding box center [590, 298] width 1180 height 596
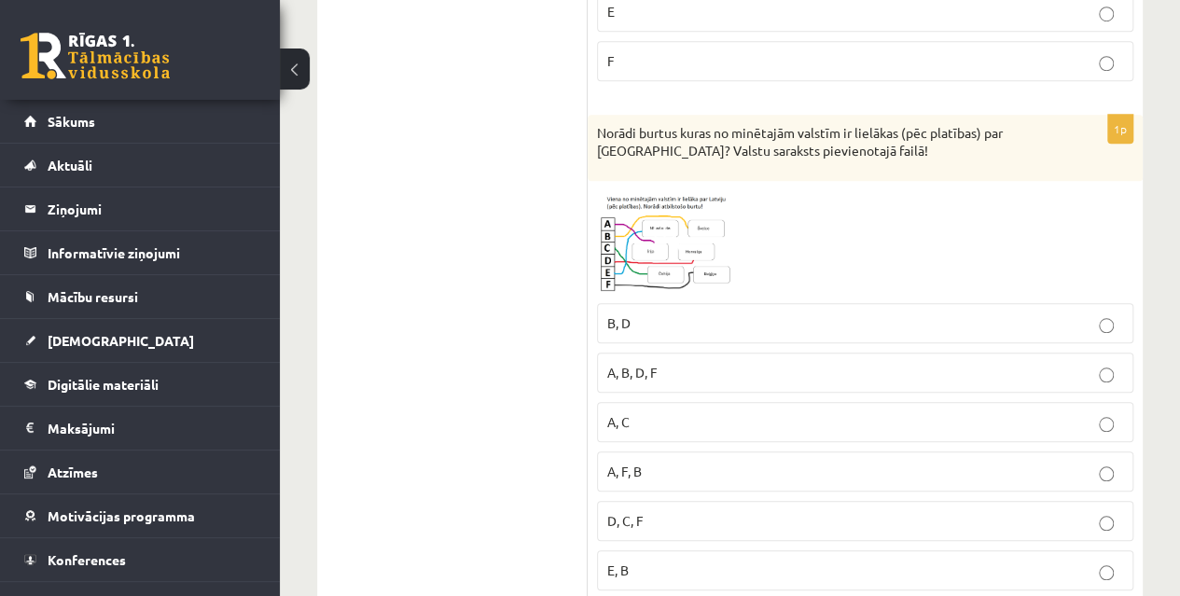
scroll to position [735, 0]
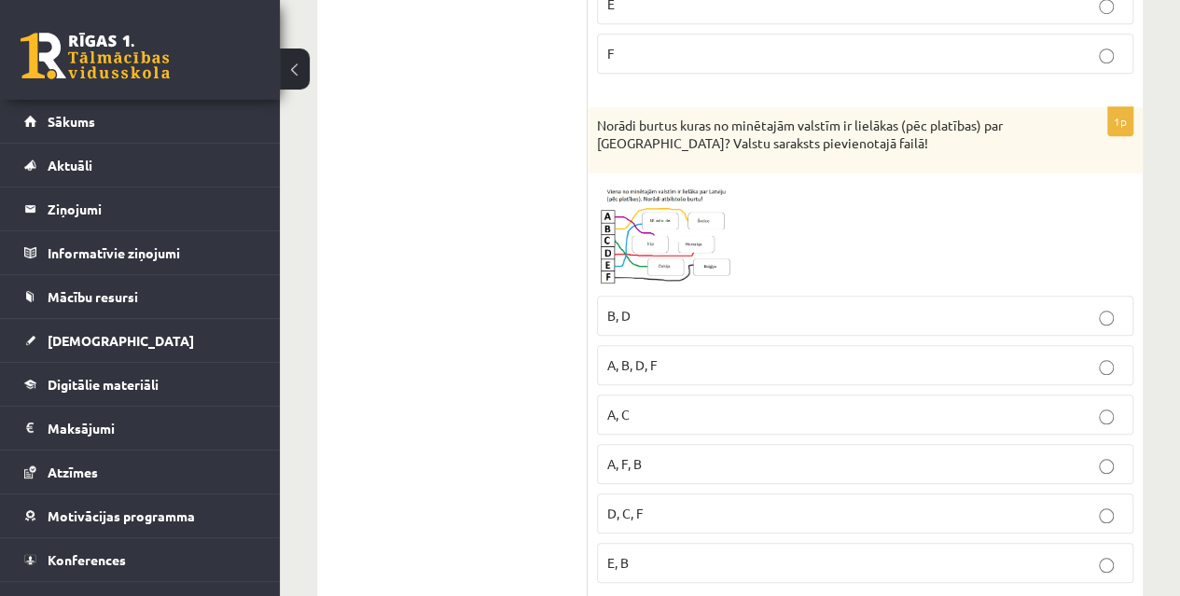
click at [697, 244] on img at bounding box center [667, 235] width 140 height 104
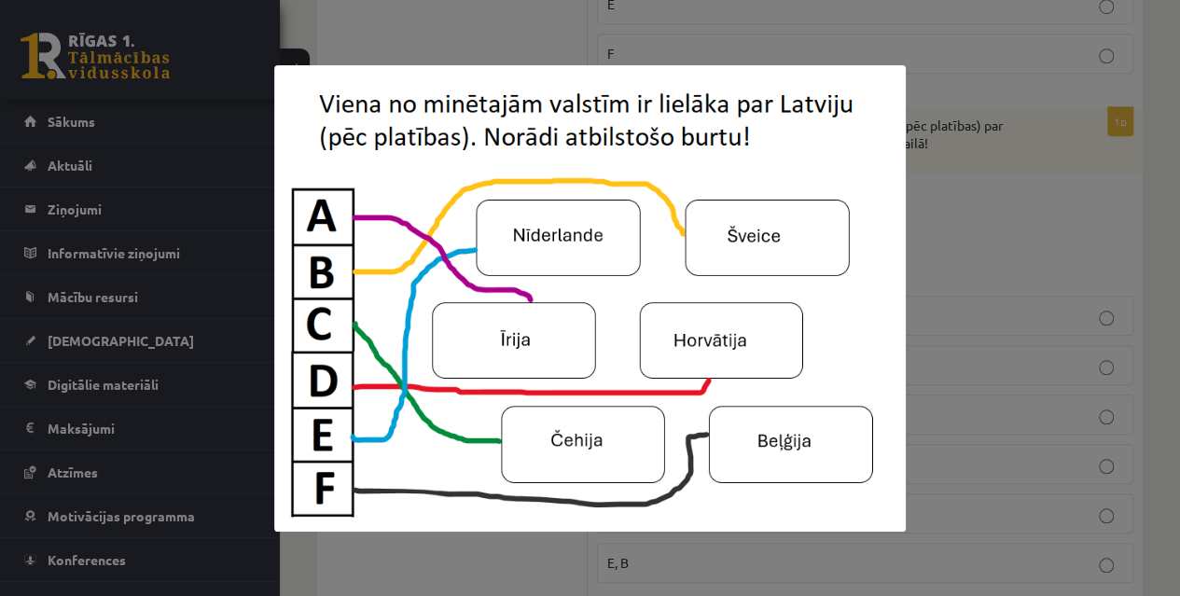
click at [1163, 243] on div at bounding box center [590, 298] width 1180 height 596
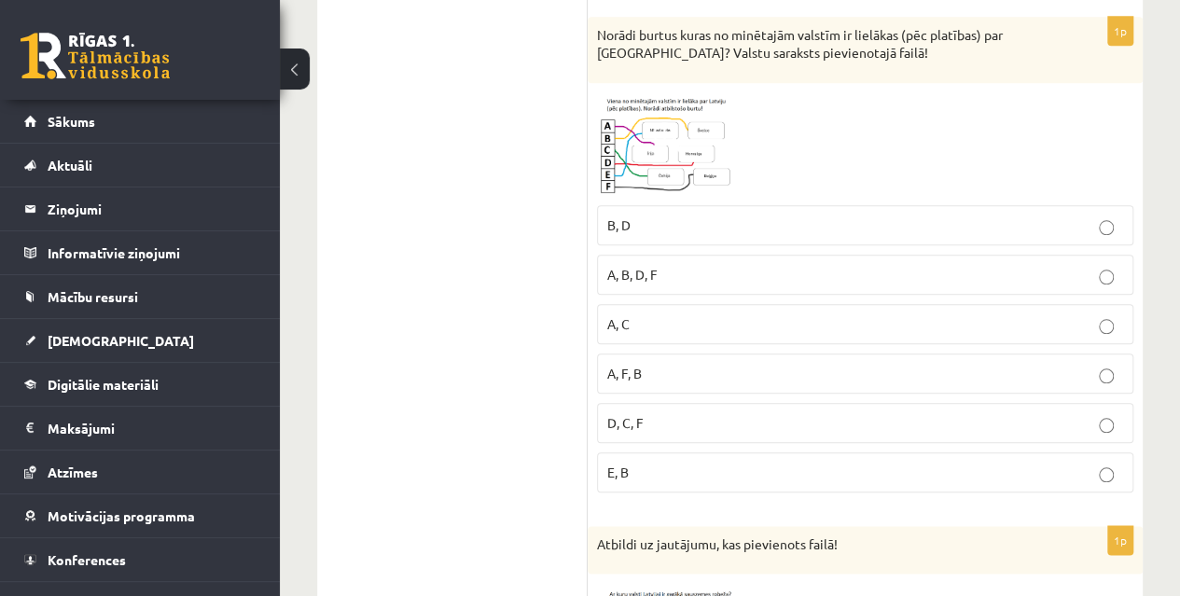
scroll to position [826, 0]
click at [771, 306] on label "A, C" at bounding box center [865, 323] width 536 height 40
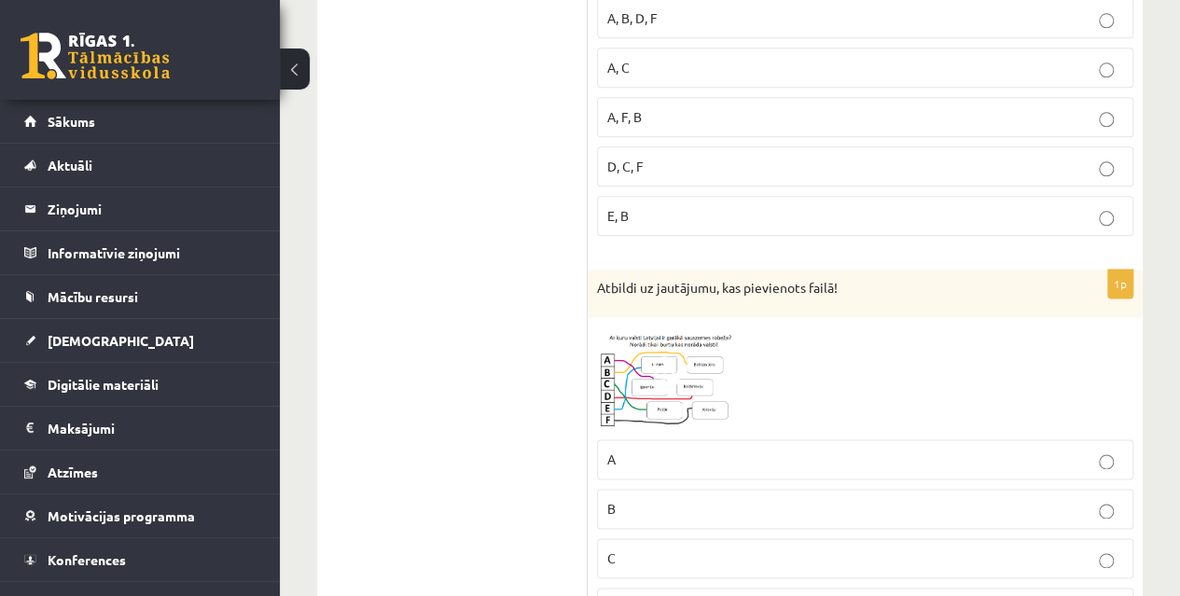
scroll to position [1090, 0]
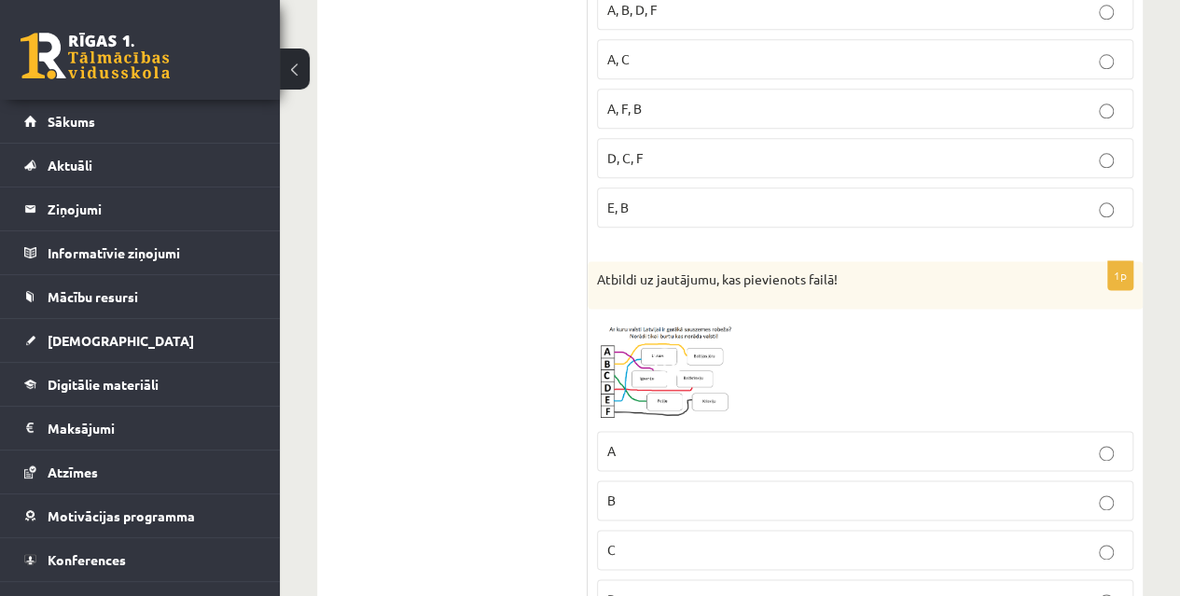
click at [672, 383] on img at bounding box center [667, 370] width 140 height 104
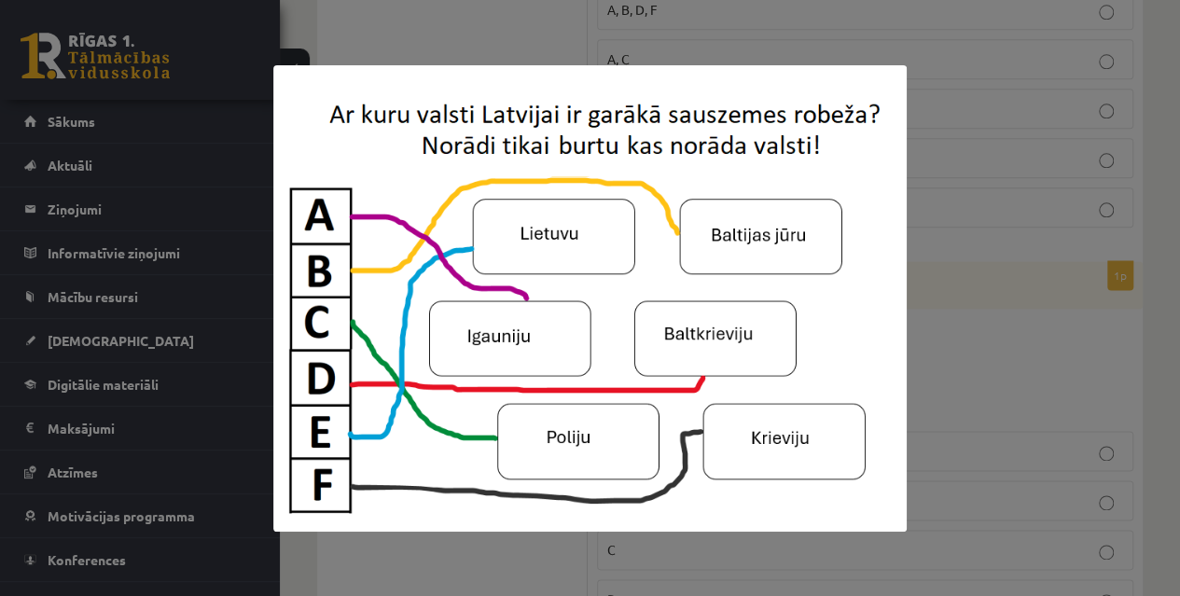
click at [1165, 382] on div at bounding box center [590, 298] width 1180 height 596
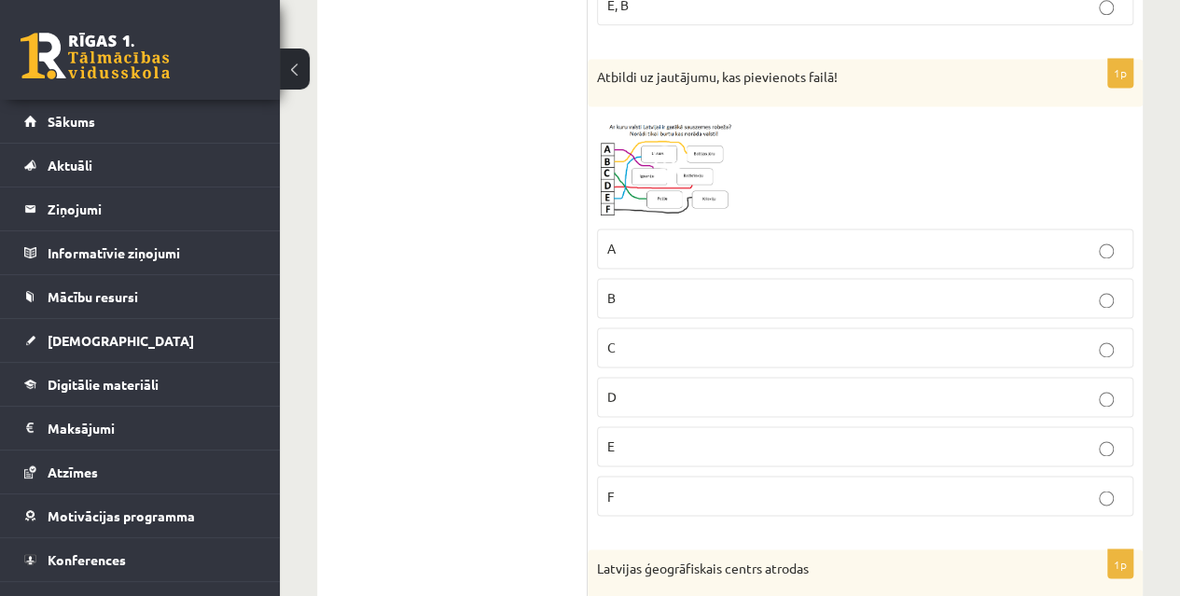
scroll to position [1815, 0]
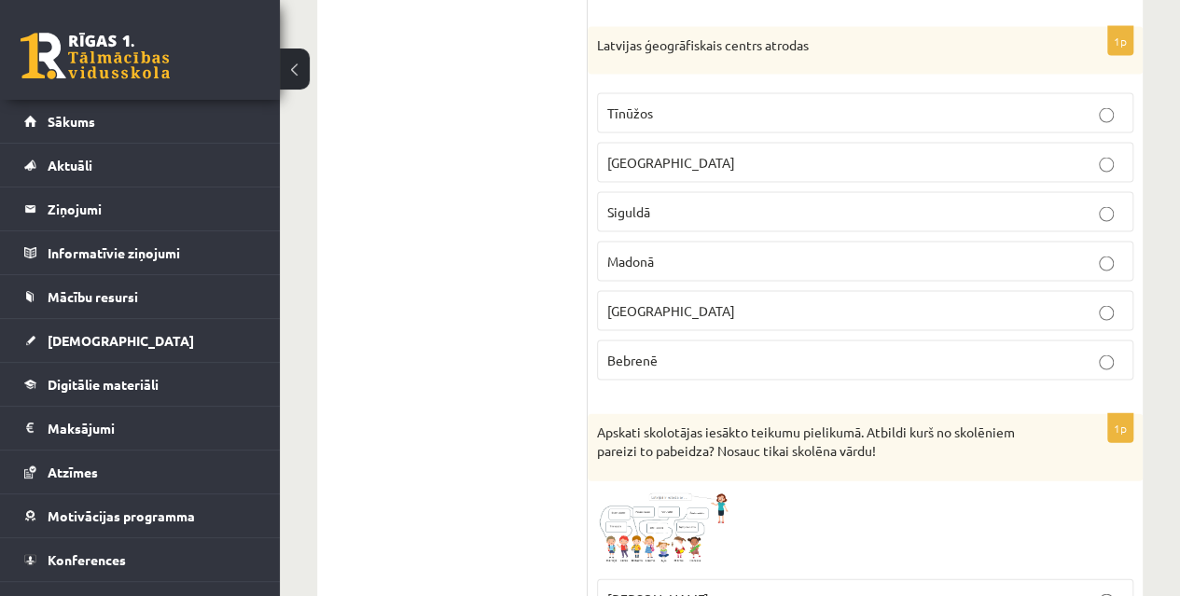
click at [1071, 528] on div at bounding box center [865, 530] width 536 height 79
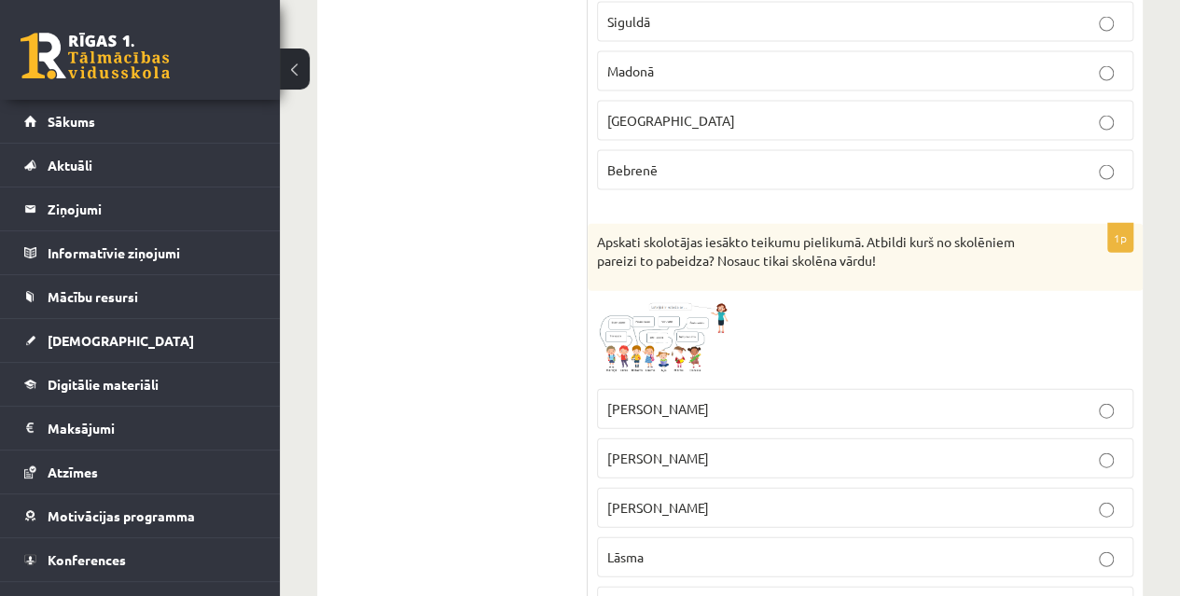
scroll to position [2007, 0]
click at [673, 329] on span at bounding box center [668, 344] width 30 height 30
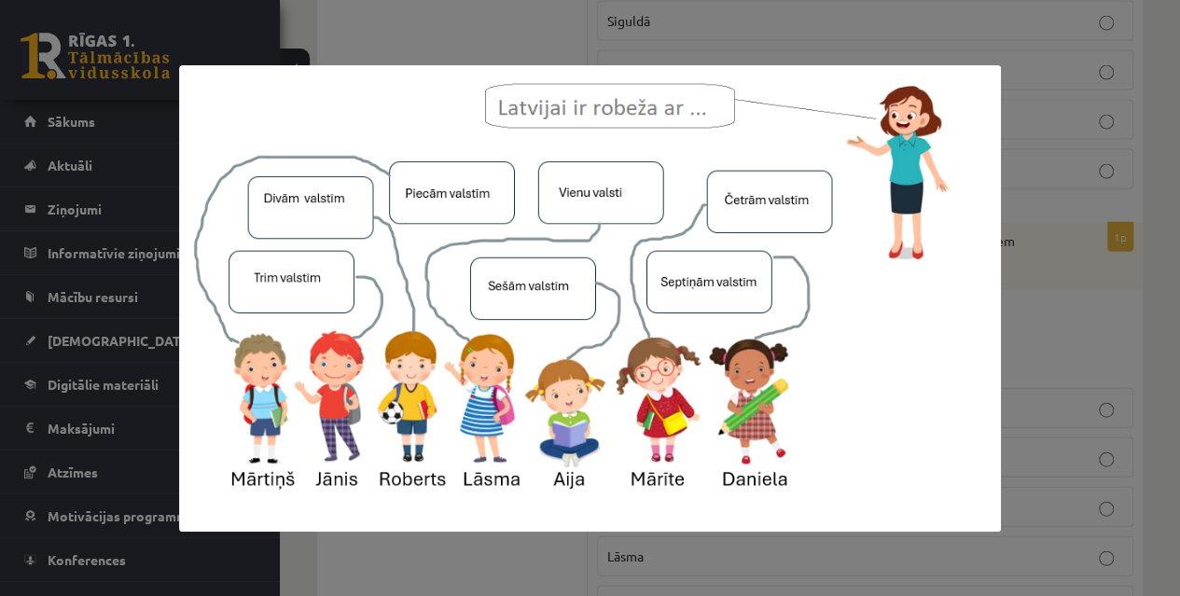
click at [1147, 317] on div at bounding box center [590, 298] width 1180 height 596
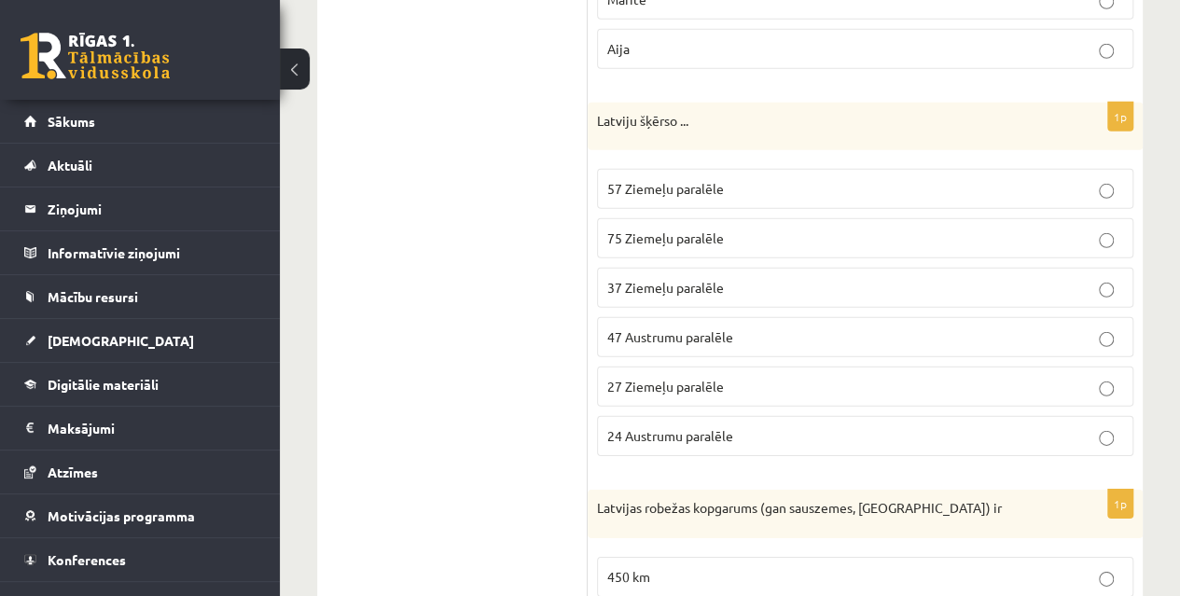
scroll to position [2678, 0]
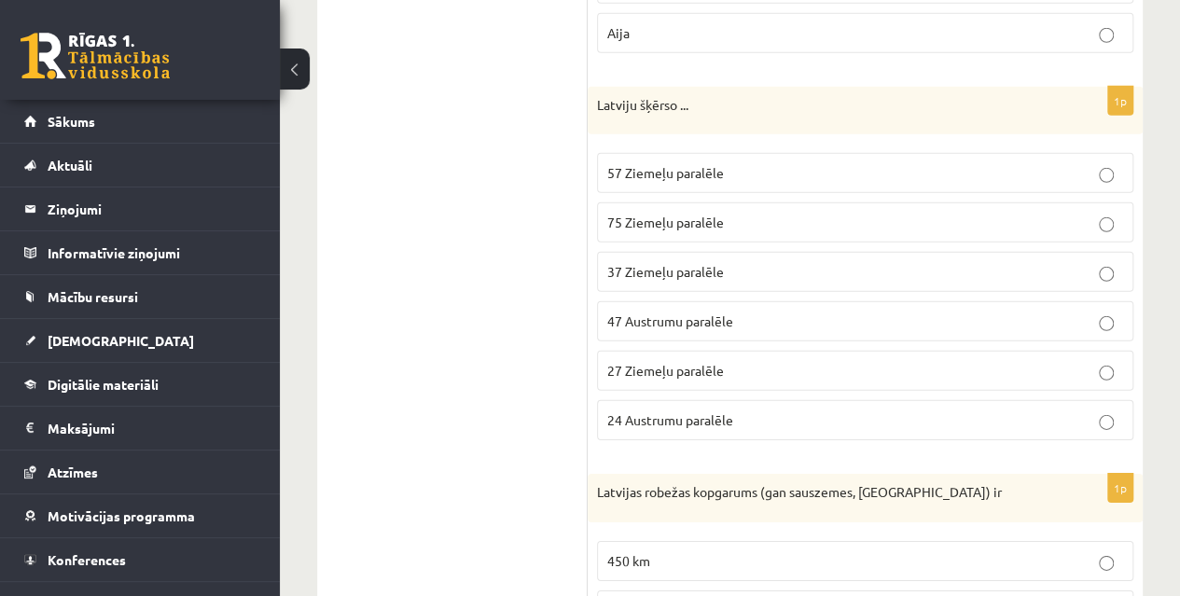
click at [819, 163] on p "57 Ziemeļu paralēle" at bounding box center [865, 173] width 516 height 20
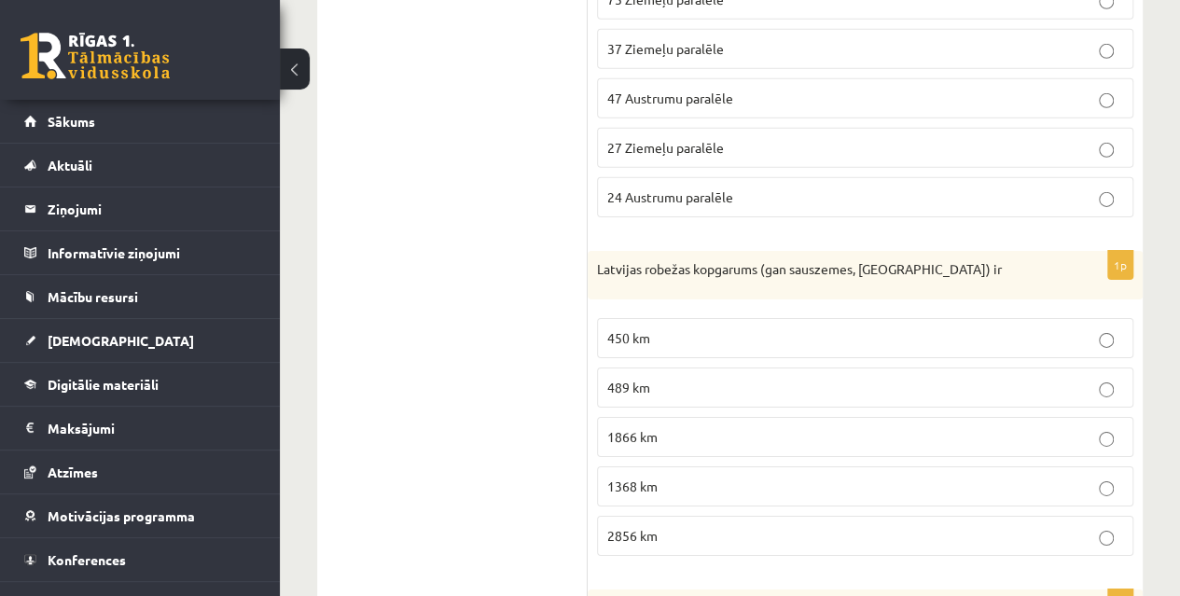
scroll to position [2902, 0]
click at [741, 426] on p "1866 km" at bounding box center [865, 436] width 516 height 20
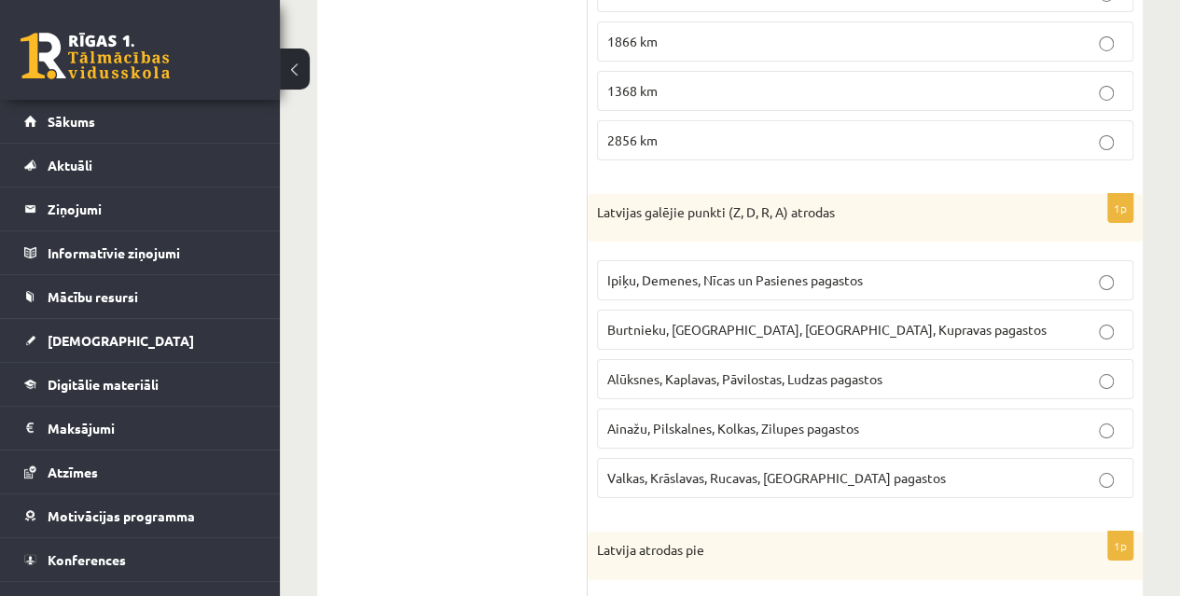
scroll to position [3311, 0]
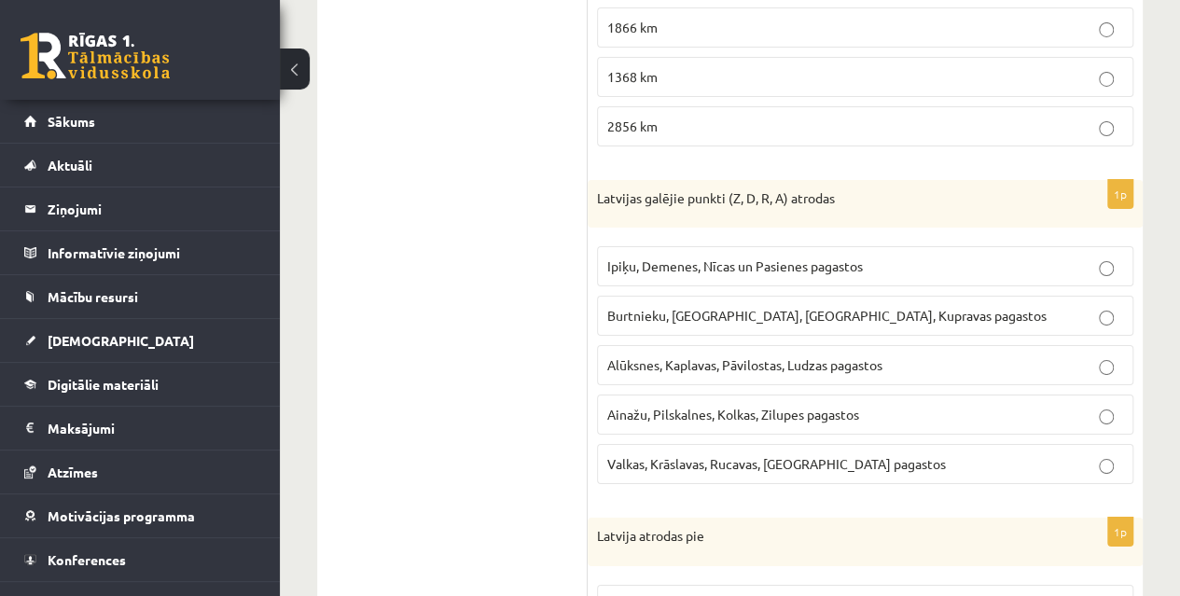
click at [962, 296] on label "Burtnieku, Bauskas, Ventspils, Kupravas pagastos" at bounding box center [865, 316] width 536 height 40
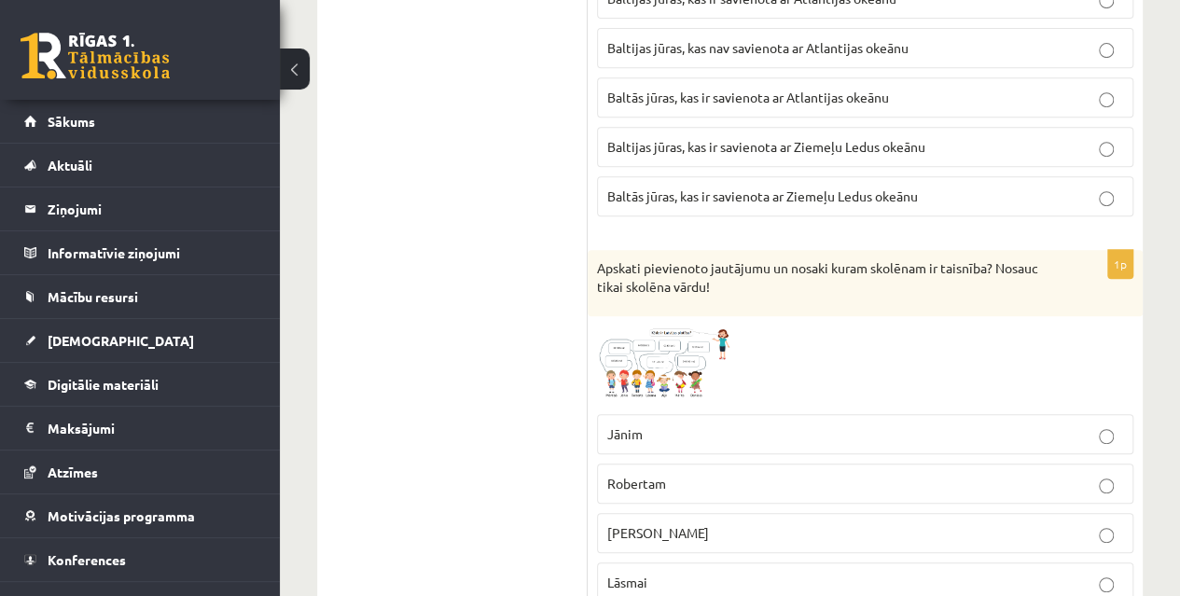
scroll to position [3921, 0]
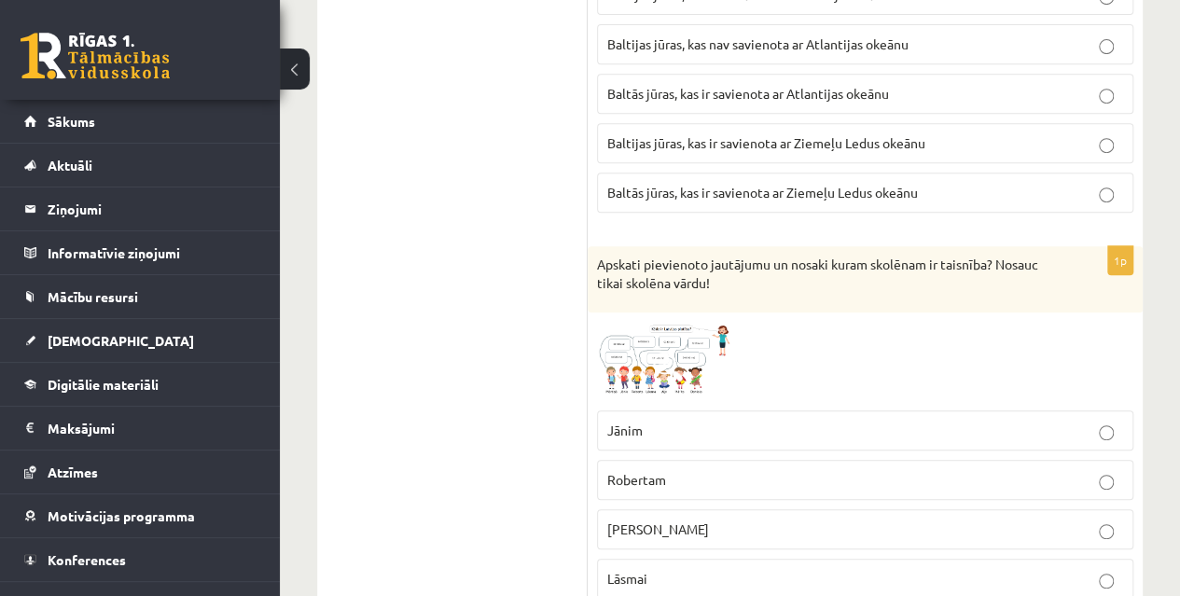
click at [660, 352] on span at bounding box center [668, 367] width 30 height 30
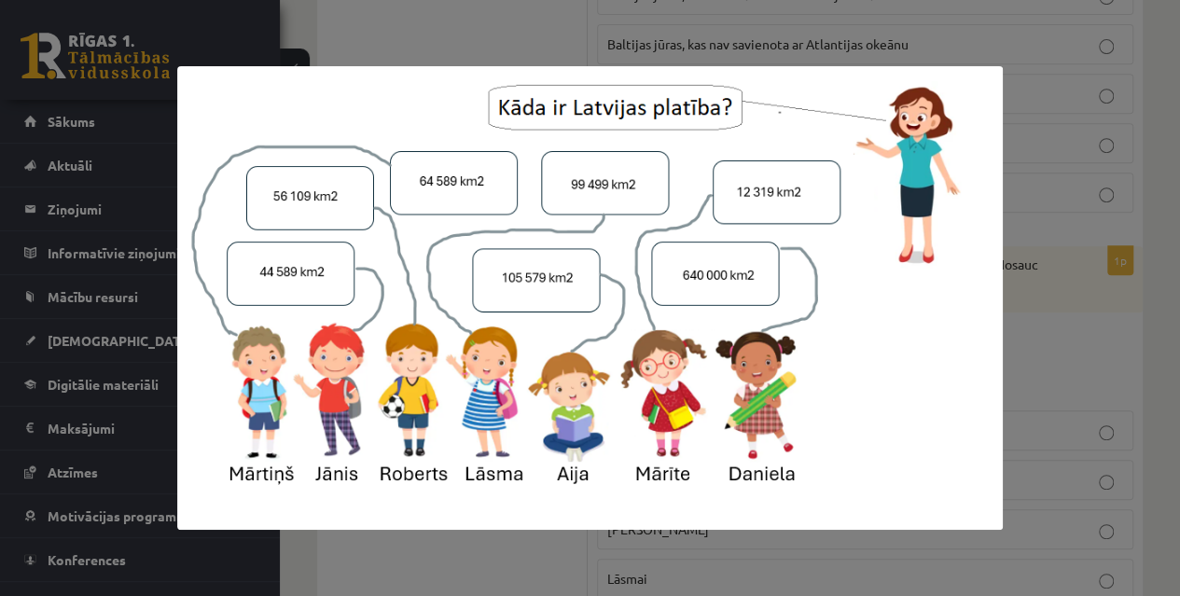
click at [1168, 235] on div at bounding box center [590, 298] width 1180 height 596
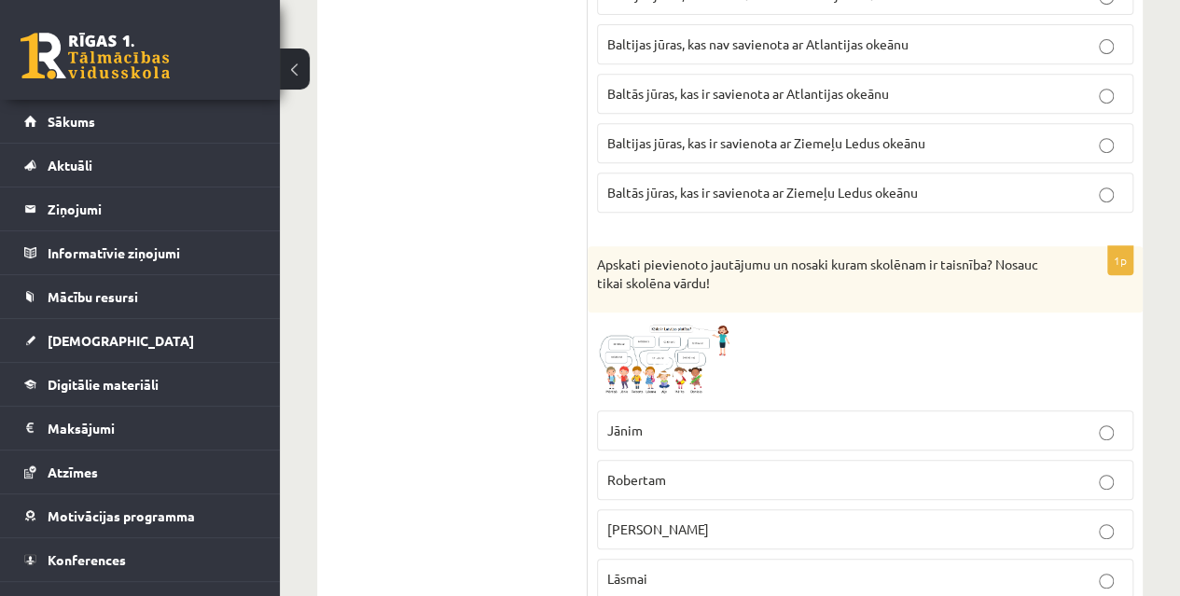
click at [727, 509] on label "Mārtiņam" at bounding box center [865, 529] width 536 height 40
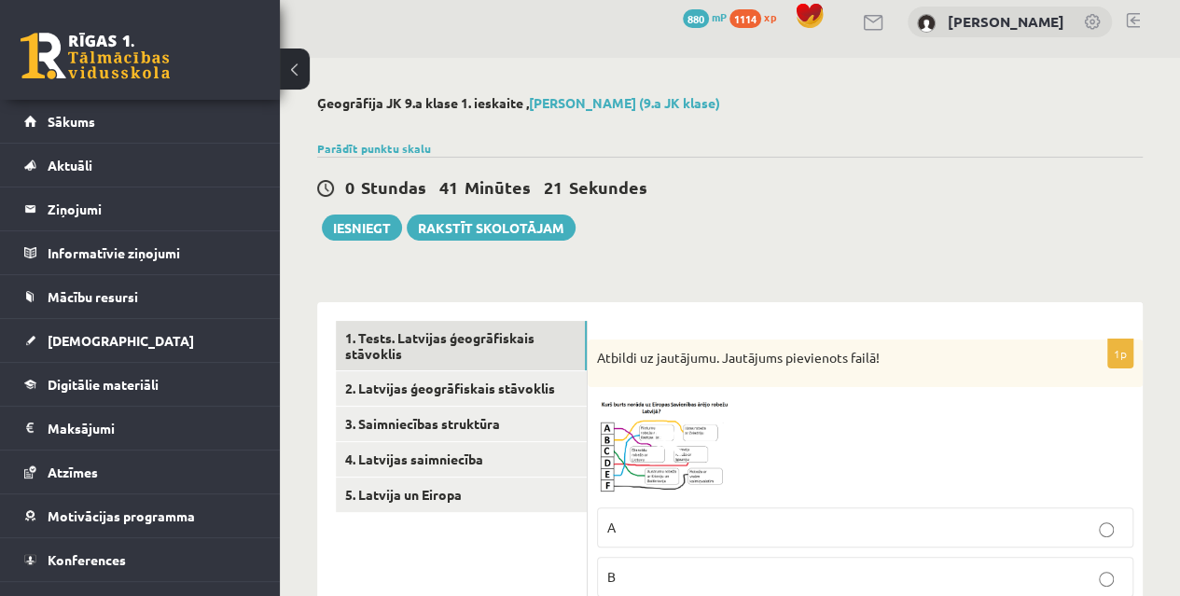
scroll to position [0, 0]
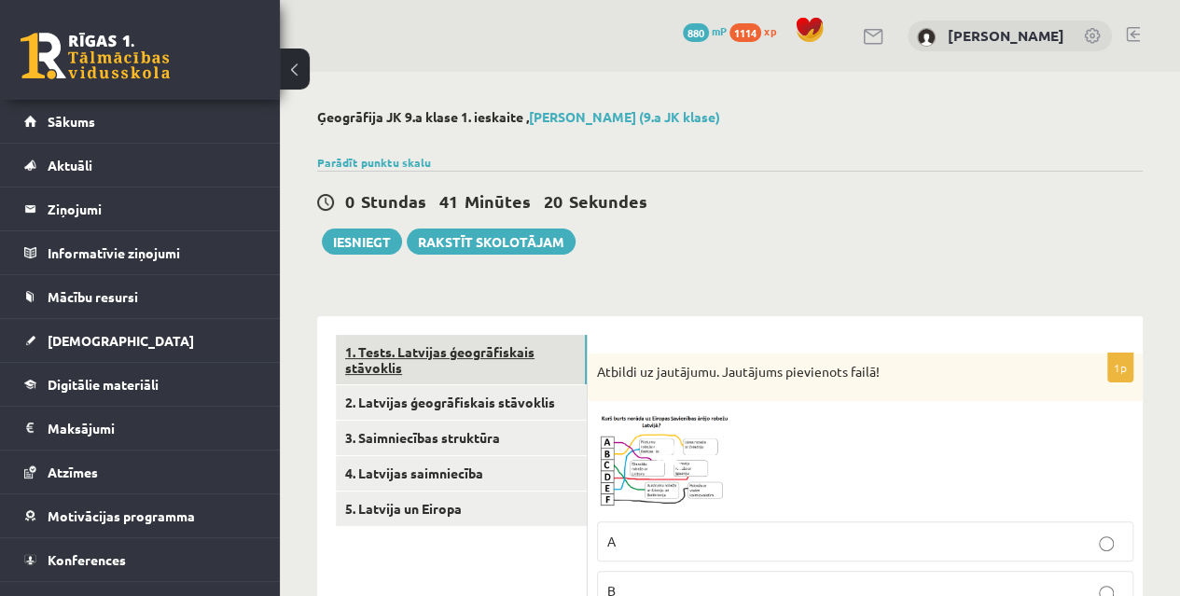
click at [471, 348] on link "1. Tests. Latvijas ģeogrāfiskais stāvoklis" at bounding box center [461, 360] width 251 height 50
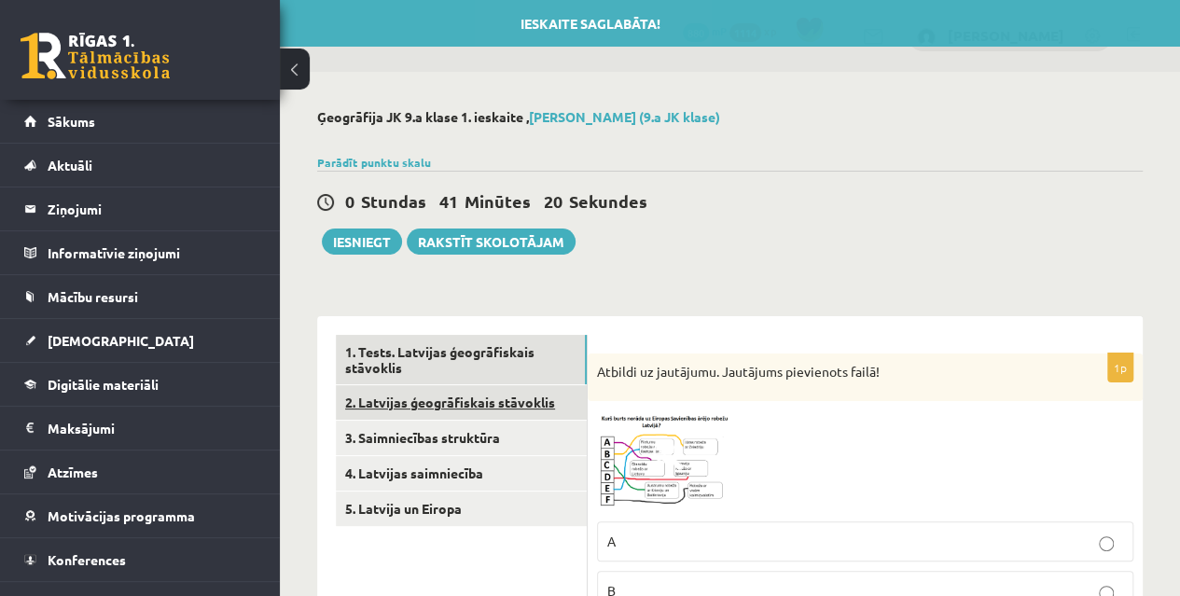
click at [462, 396] on link "2. Latvijas ģeogrāfiskais stāvoklis" at bounding box center [461, 402] width 251 height 35
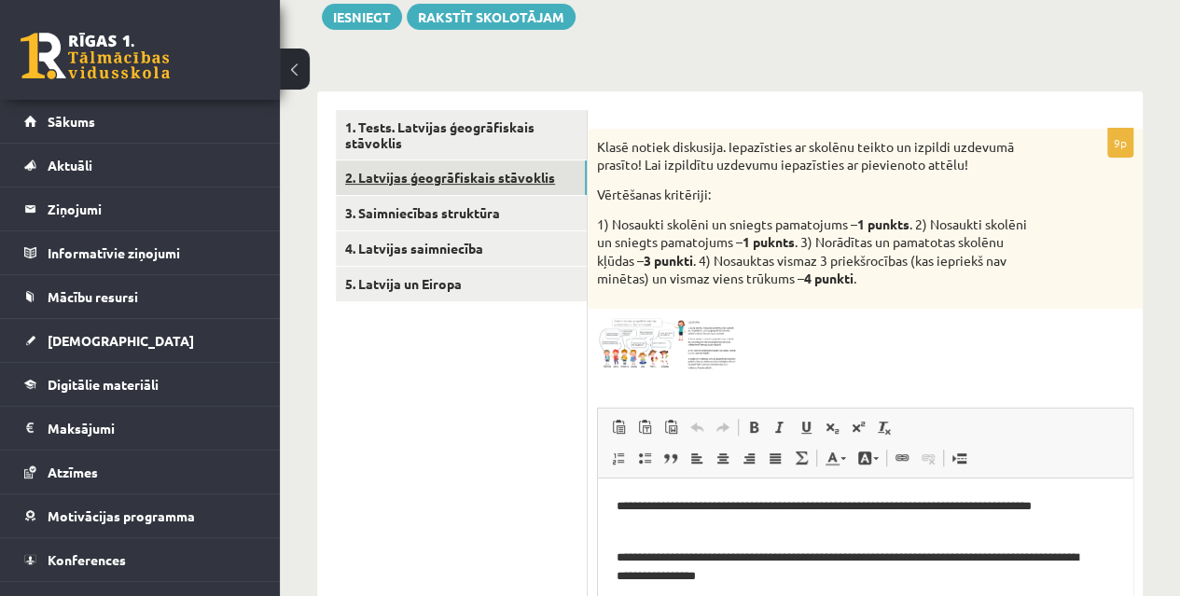
scroll to position [220, 0]
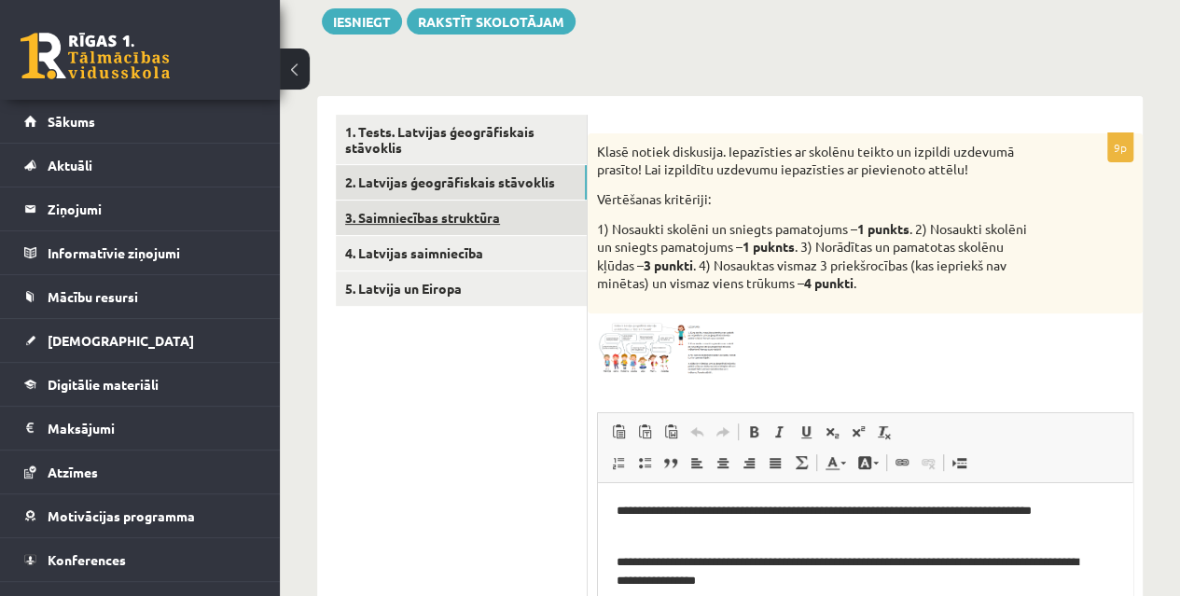
click at [522, 220] on link "3. Saimniecības struktūra" at bounding box center [461, 218] width 251 height 35
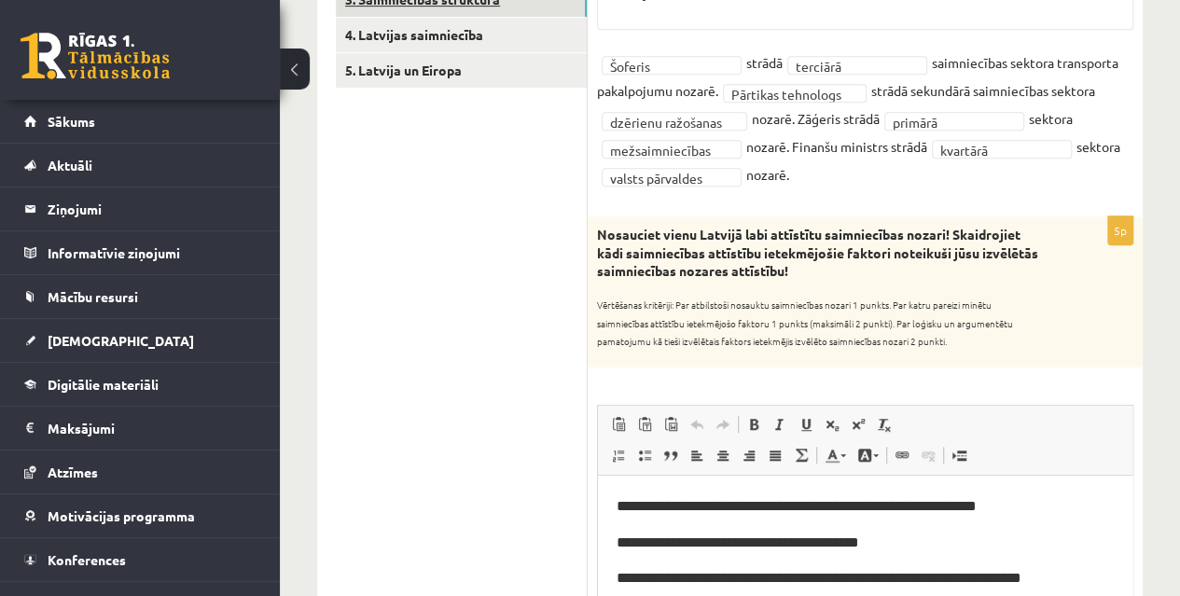
scroll to position [427, 0]
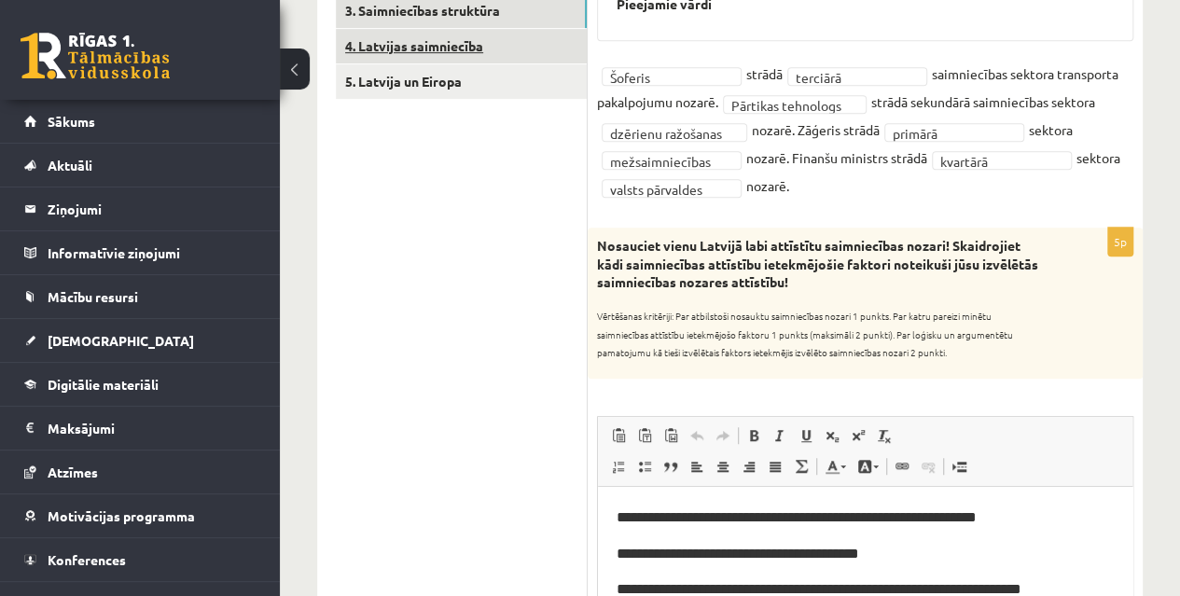
click at [525, 40] on link "4. Latvijas saimniecība" at bounding box center [461, 46] width 251 height 35
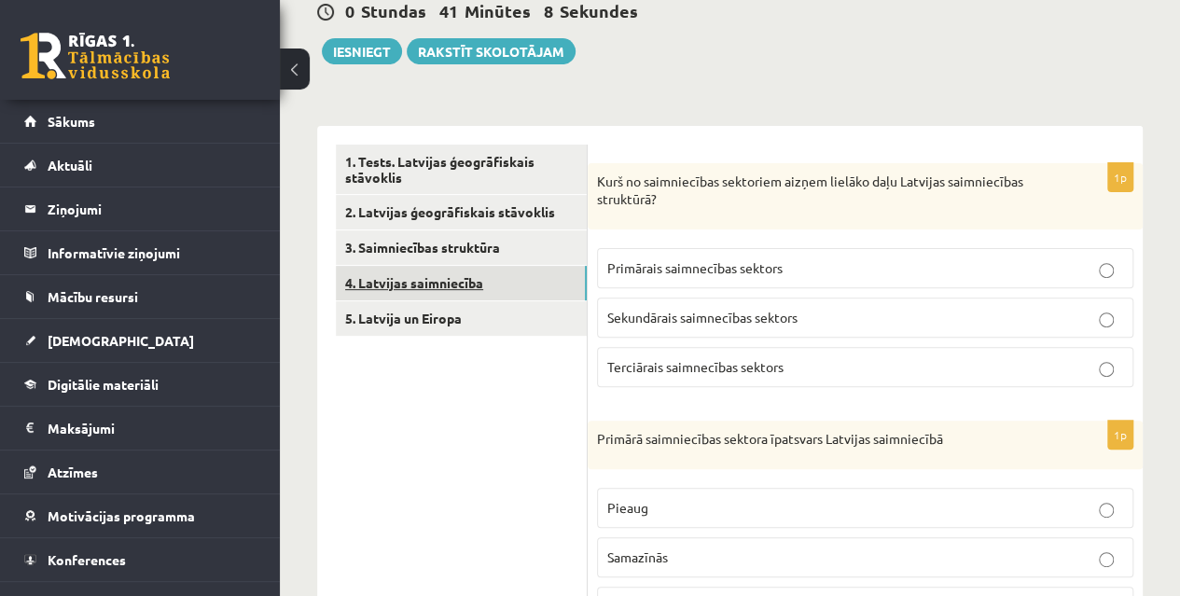
scroll to position [187, 0]
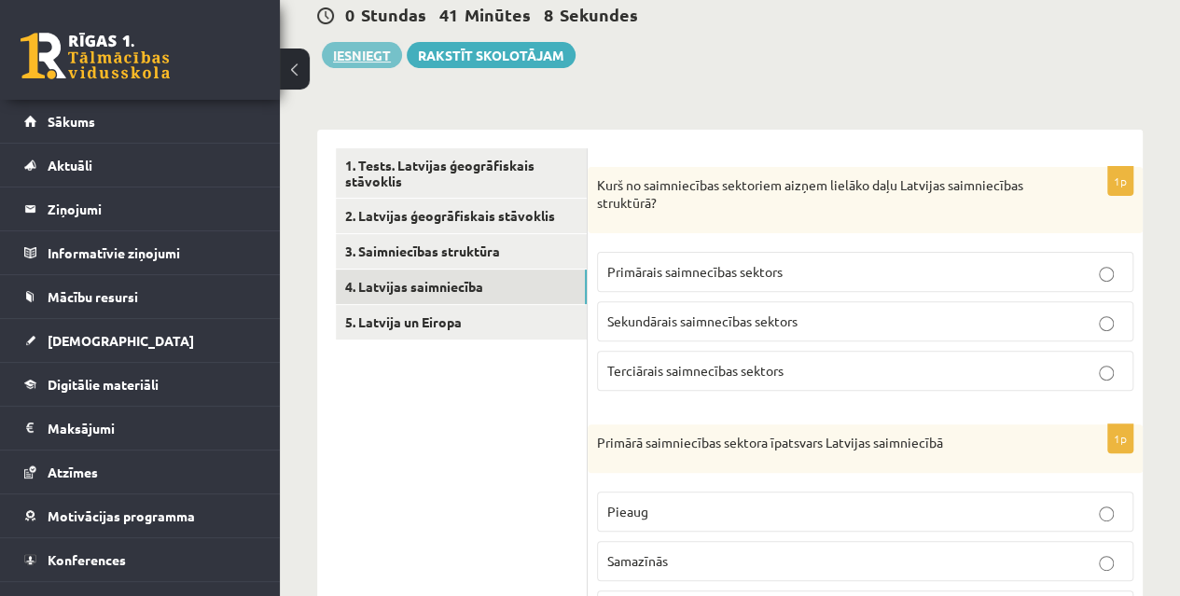
click at [356, 54] on button "Iesniegt" at bounding box center [362, 55] width 80 height 26
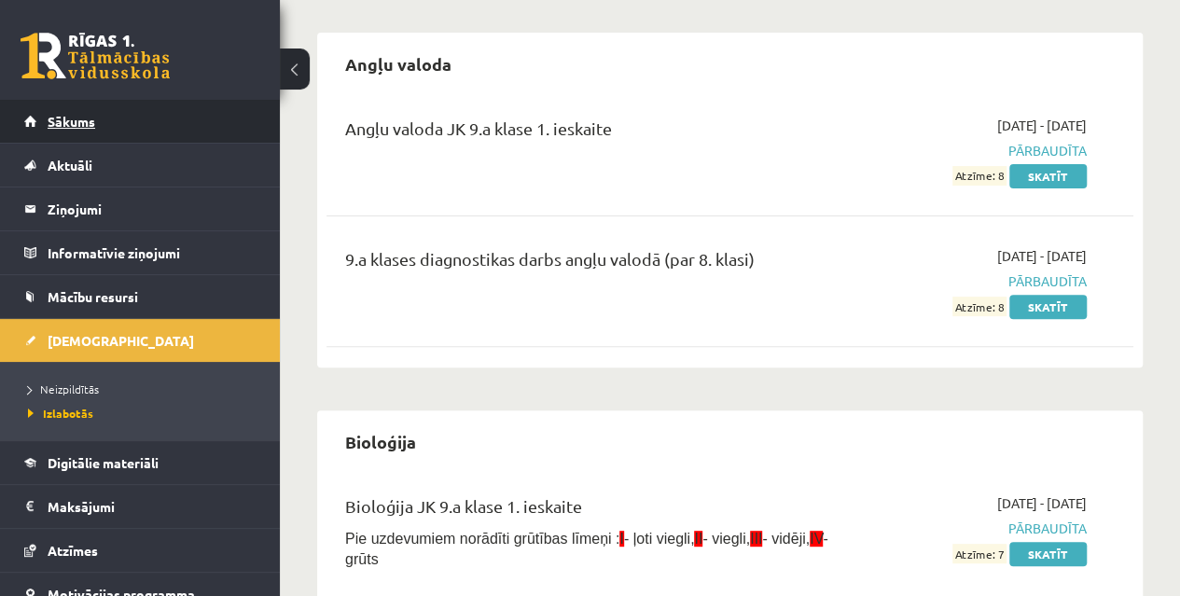
click at [77, 124] on span "Sākums" at bounding box center [72, 121] width 48 height 17
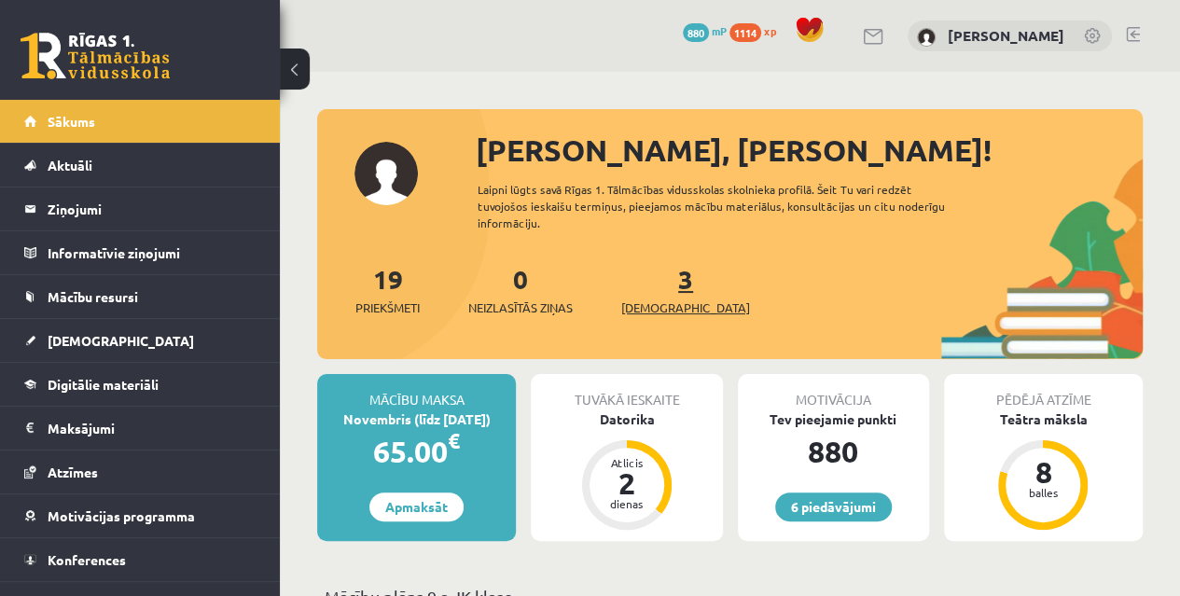
click at [650, 307] on span "[DEMOGRAPHIC_DATA]" at bounding box center [685, 308] width 129 height 19
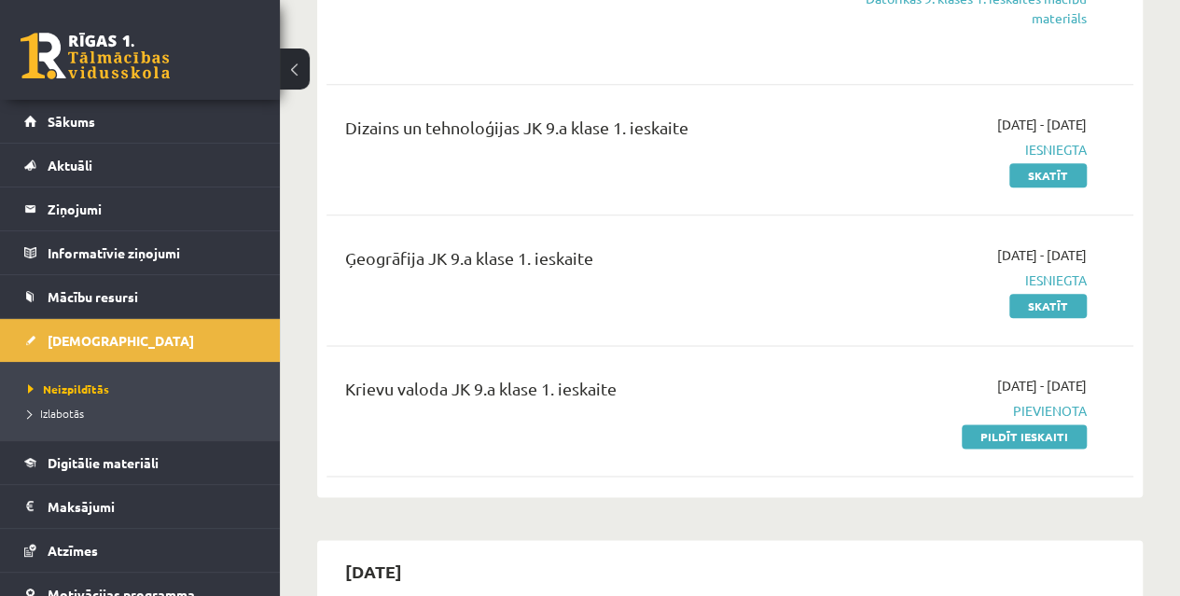
scroll to position [985, 0]
click at [976, 442] on link "Pildīt ieskaiti" at bounding box center [1024, 436] width 125 height 24
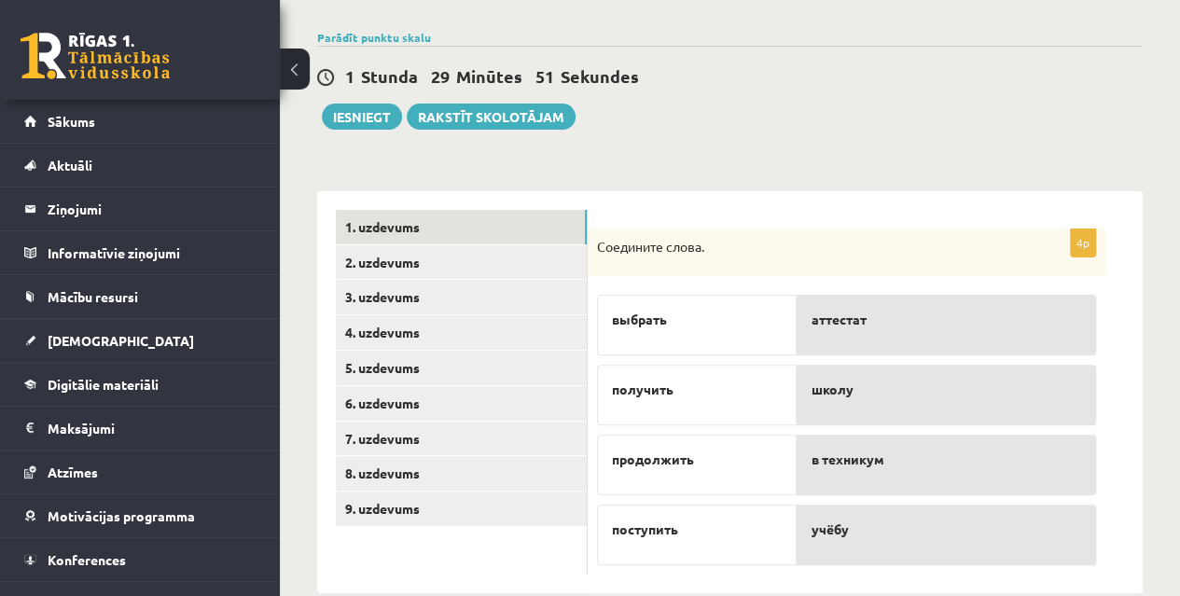
scroll to position [159, 0]
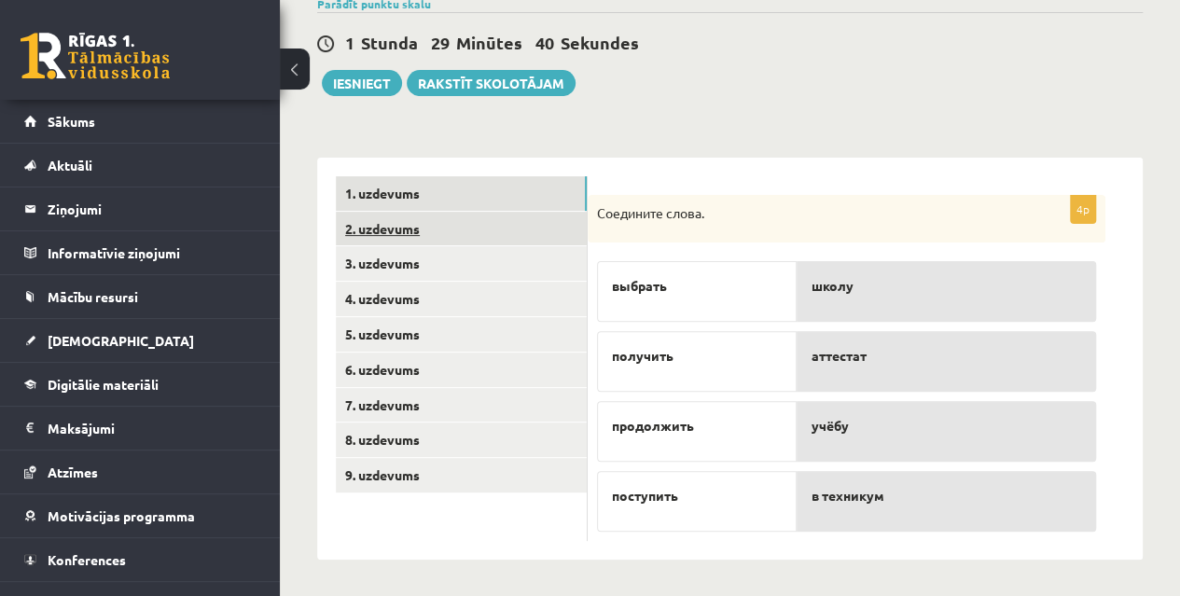
click at [457, 233] on link "2. uzdevums" at bounding box center [461, 229] width 251 height 35
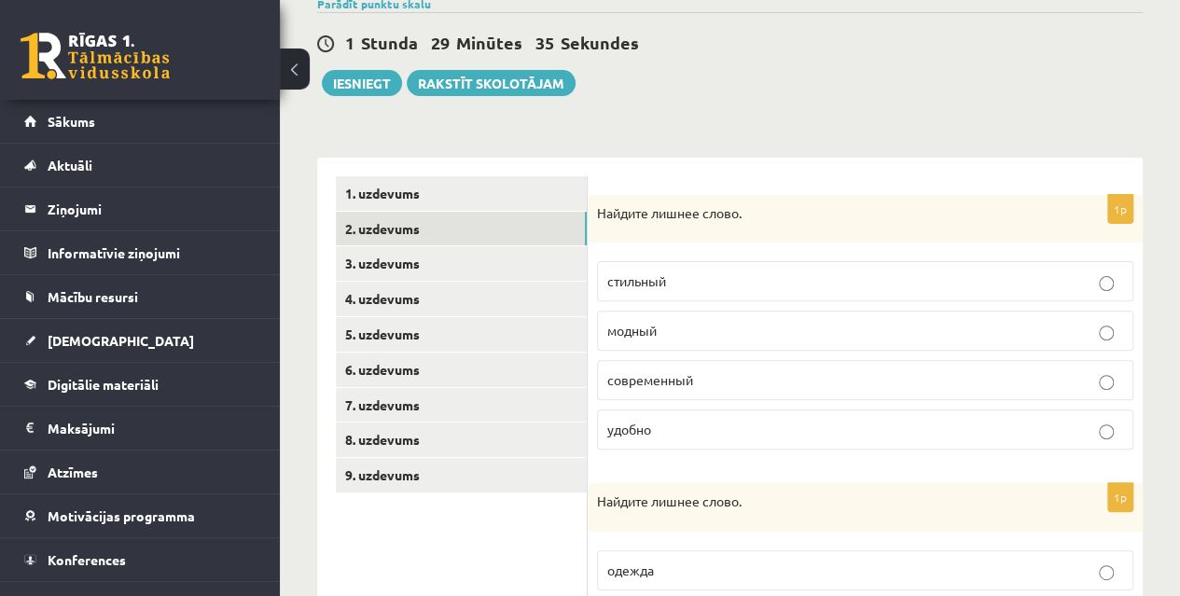
click at [745, 440] on label "удобно" at bounding box center [865, 430] width 536 height 40
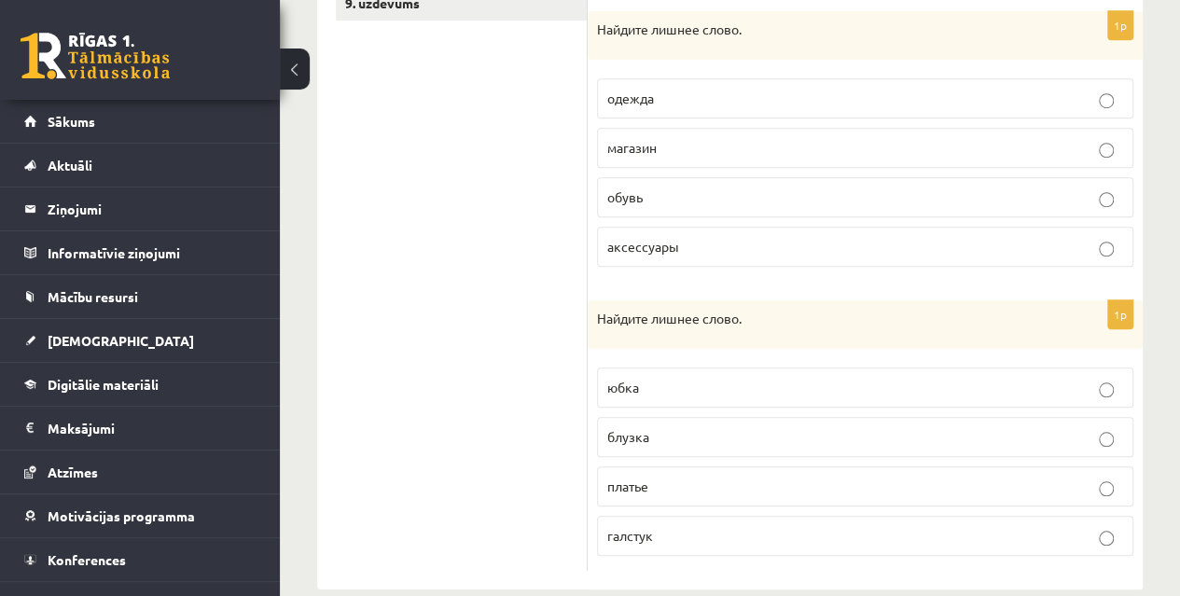
scroll to position [653, 0]
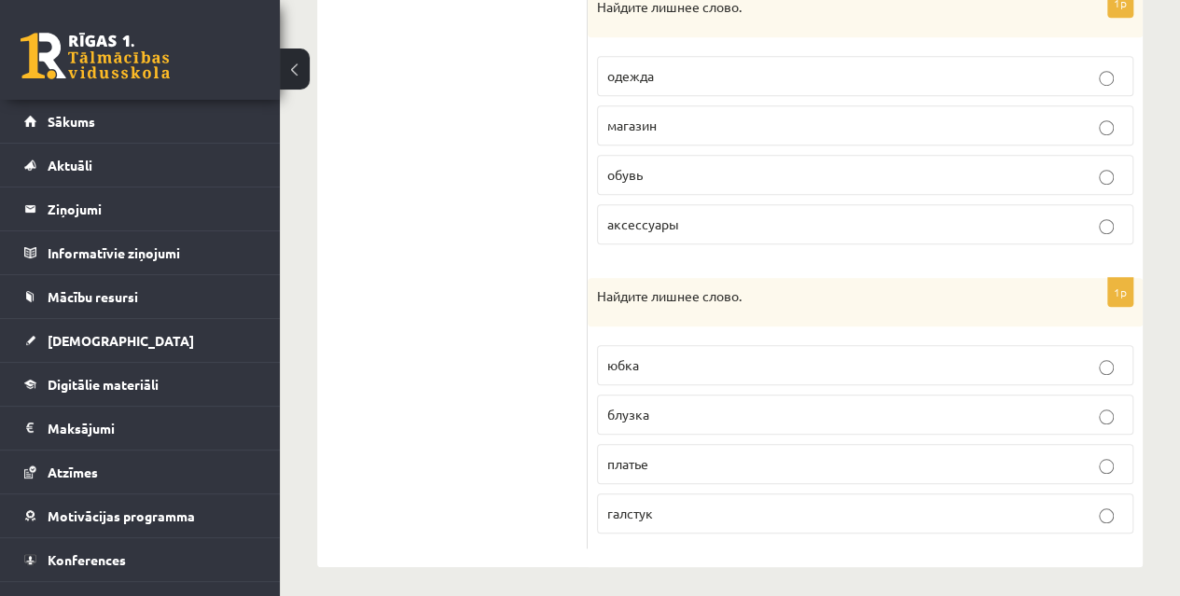
click at [597, 507] on label "галстук" at bounding box center [865, 513] width 536 height 40
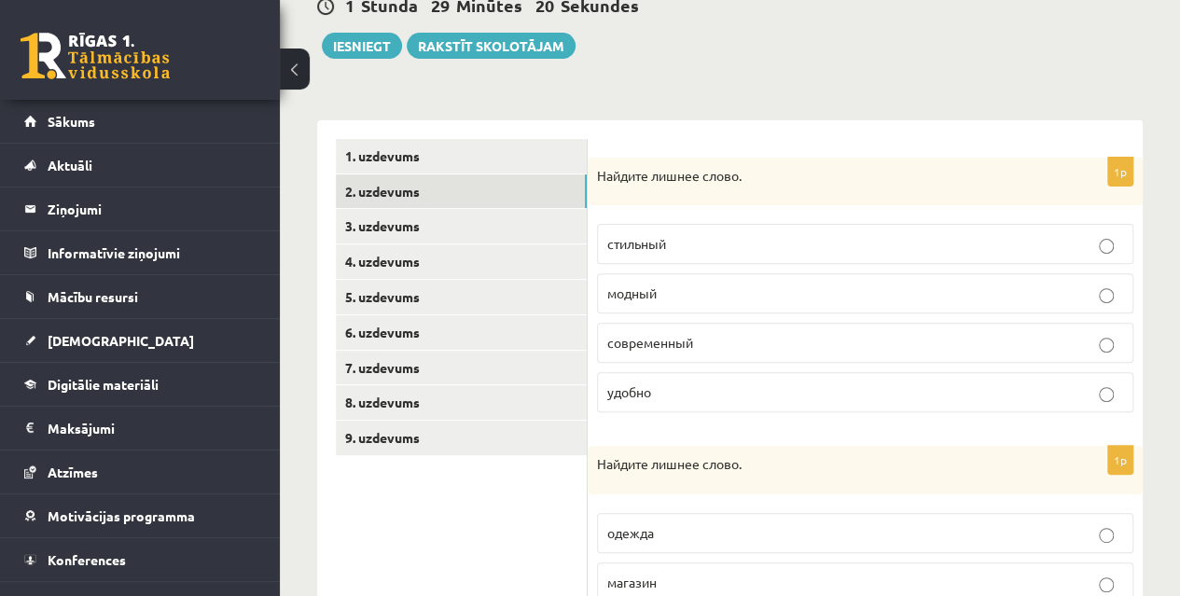
scroll to position [194, 0]
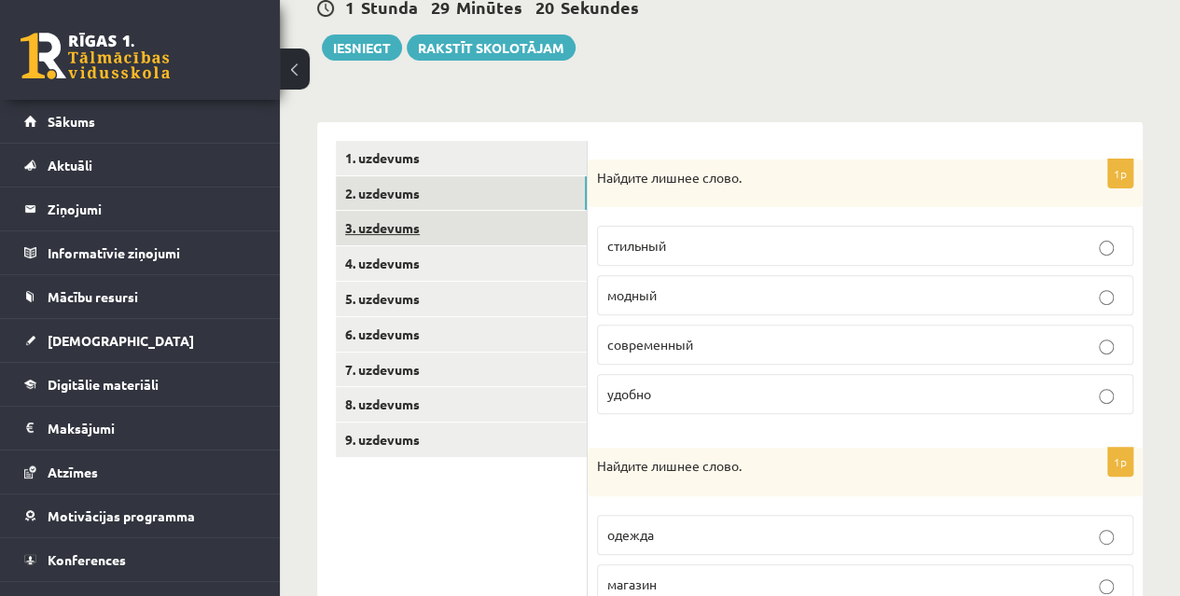
click at [390, 229] on link "3. uzdevums" at bounding box center [461, 228] width 251 height 35
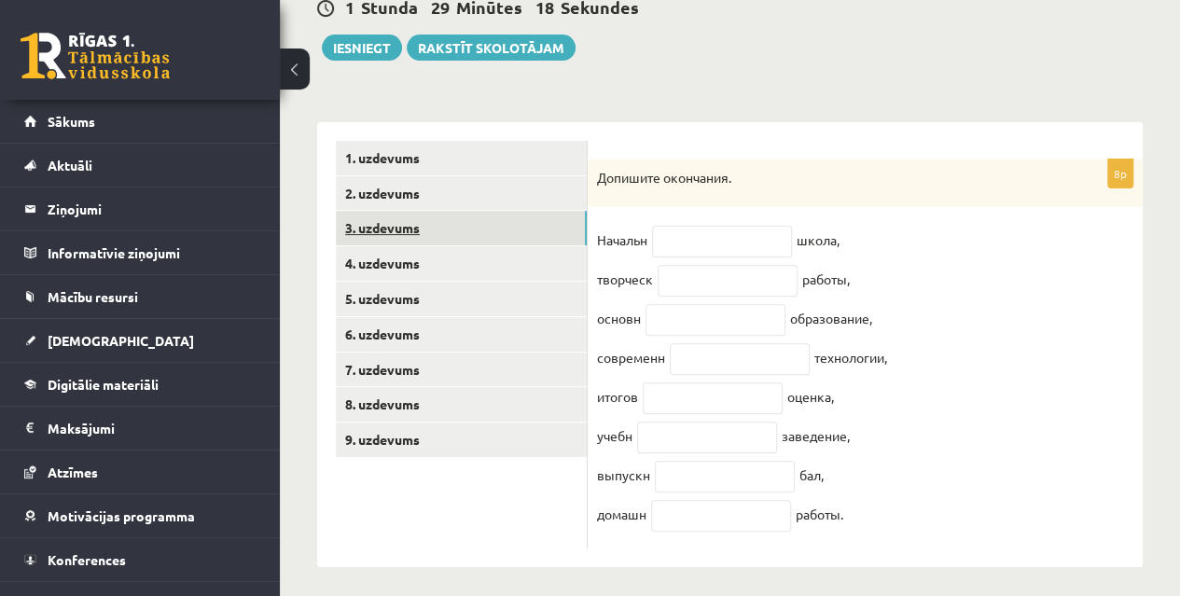
scroll to position [215, 0]
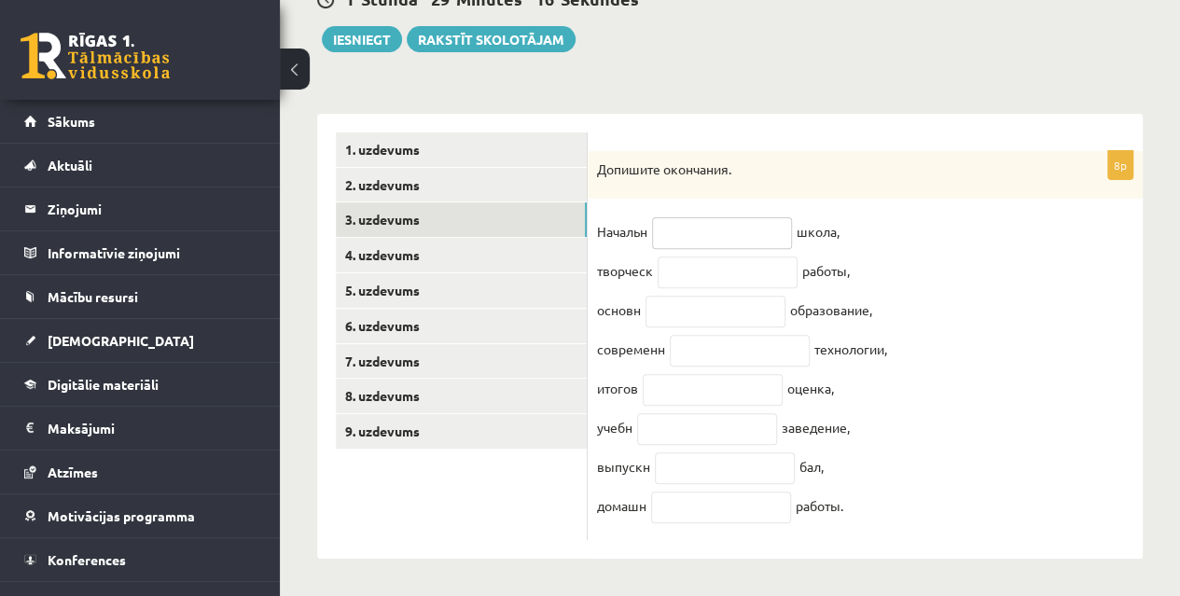
click at [693, 217] on input "text" at bounding box center [722, 233] width 140 height 32
click at [670, 217] on input "text" at bounding box center [722, 233] width 140 height 32
paste input "**"
type input "**"
drag, startPoint x: 600, startPoint y: 257, endPoint x: 762, endPoint y: 266, distance: 162.6
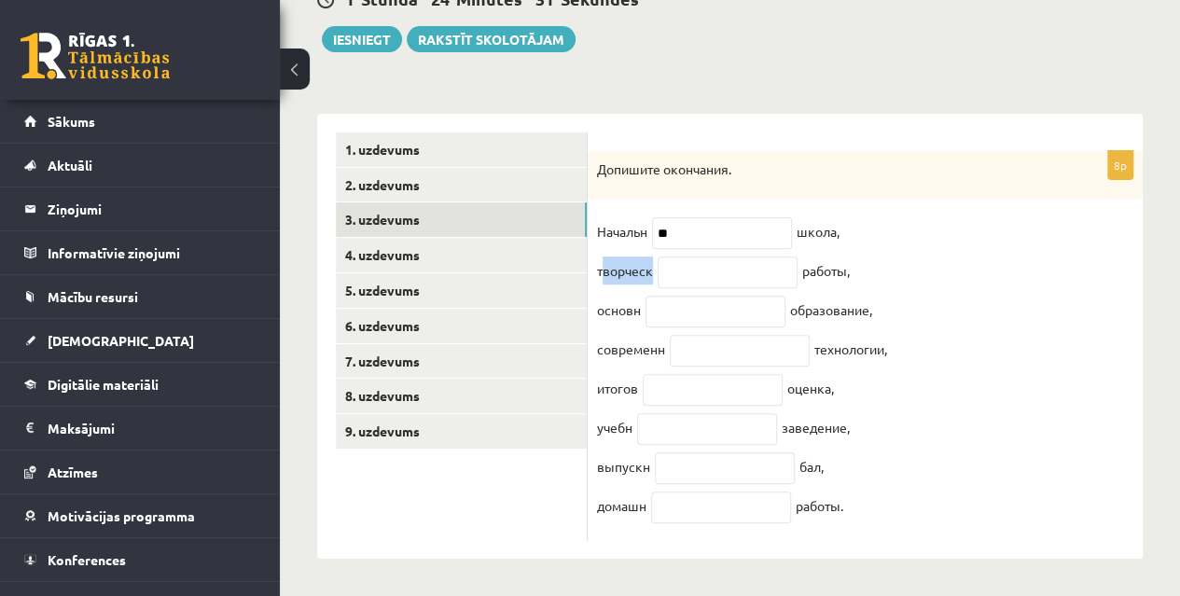
click at [762, 266] on fieldset "Начальн ** школа, творческ работы, основн образование, современн технологии, ит…" at bounding box center [865, 373] width 536 height 313
click at [593, 257] on div "8p Допишите окончания. Начальн ** школа, творческ работы, основн образование, с…" at bounding box center [865, 346] width 555 height 390
drag, startPoint x: 593, startPoint y: 257, endPoint x: 887, endPoint y: 266, distance: 294.0
click at [887, 266] on div "8p Допишите окончания. Начальн ** школа, творческ работы, основн образование, с…" at bounding box center [865, 346] width 555 height 390
copy fieldset "творческ работы,"
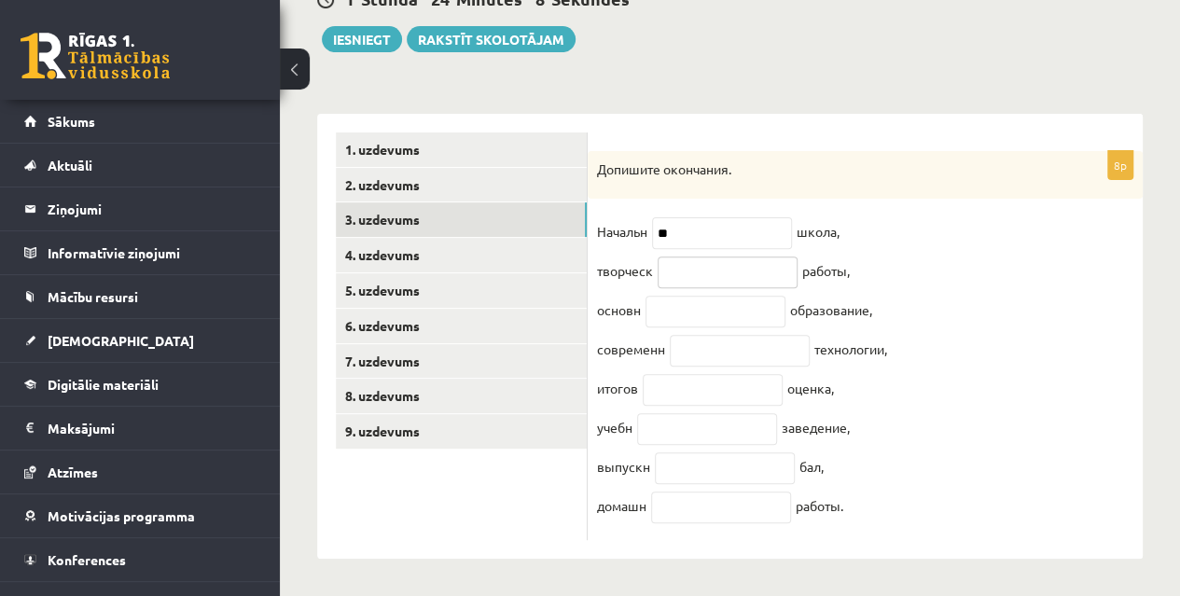
click at [682, 264] on input "text" at bounding box center [728, 273] width 140 height 32
paste input "**"
type input "**"
drag, startPoint x: 592, startPoint y: 296, endPoint x: 955, endPoint y: 310, distance: 363.1
click at [955, 310] on div "8p Допишите окончания. Начальн ** школа, творческ ** работы, основн образование…" at bounding box center [865, 346] width 555 height 390
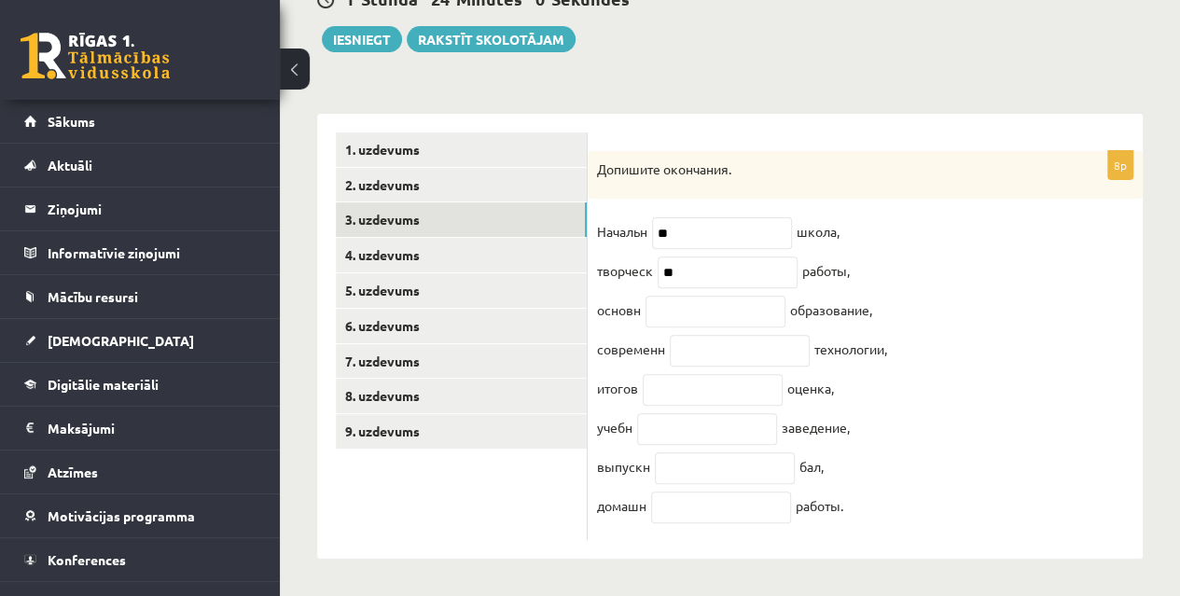
copy fieldset "основн образование,"
click at [663, 303] on input "text" at bounding box center [716, 312] width 140 height 32
paste input "**"
type input "**"
drag, startPoint x: 696, startPoint y: 229, endPoint x: 656, endPoint y: 215, distance: 42.2
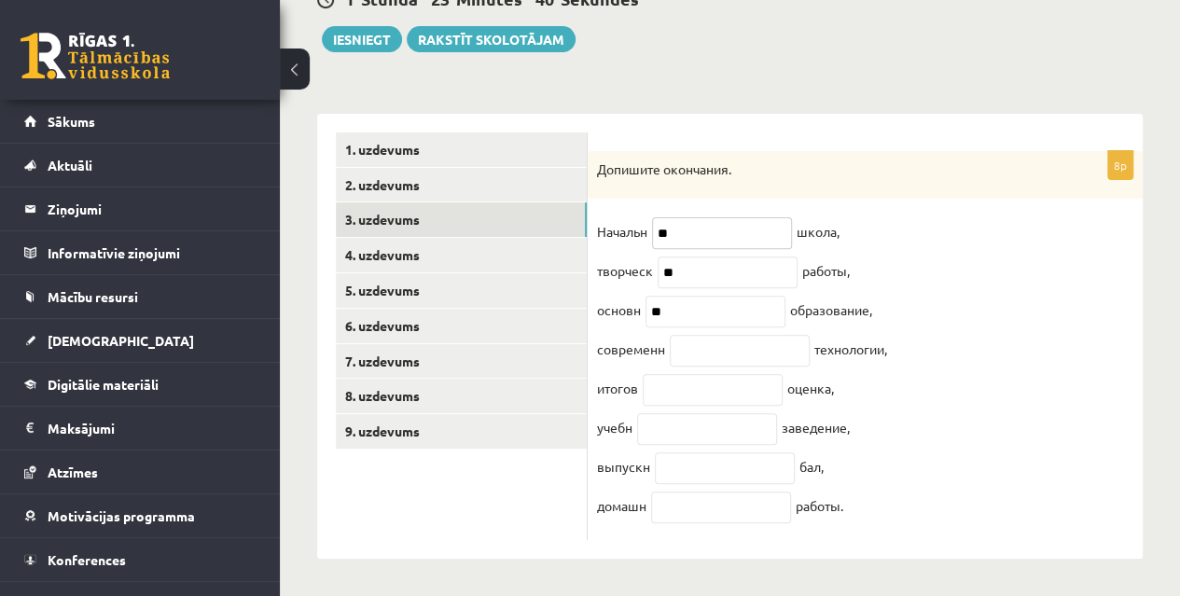
click at [656, 217] on input "**" at bounding box center [722, 233] width 140 height 32
click at [699, 352] on input "text" at bounding box center [740, 351] width 140 height 32
paste input "**"
click at [699, 352] on input "**" at bounding box center [740, 351] width 140 height 32
type input "**"
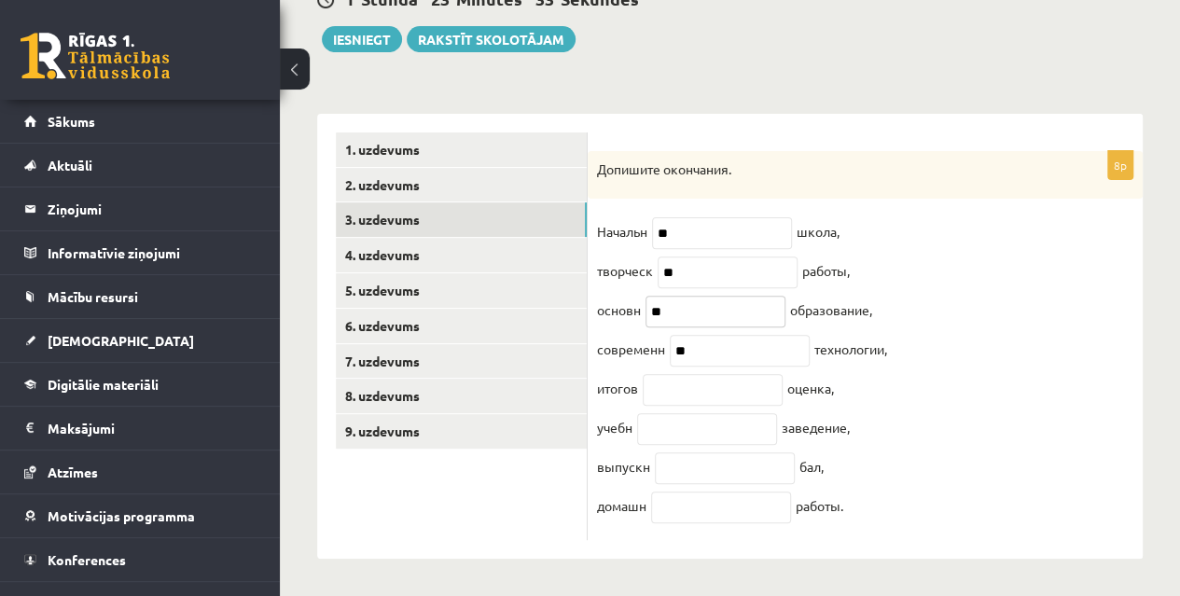
drag, startPoint x: 677, startPoint y: 300, endPoint x: 644, endPoint y: 303, distance: 33.7
click at [644, 303] on span "**" at bounding box center [715, 309] width 149 height 17
drag, startPoint x: 701, startPoint y: 348, endPoint x: 671, endPoint y: 344, distance: 30.1
click at [671, 344] on input "**" at bounding box center [740, 351] width 140 height 32
click at [668, 404] on fieldset "Начальн ** школа, творческ ** работы, основн ** образование, современн ** техно…" at bounding box center [865, 373] width 536 height 313
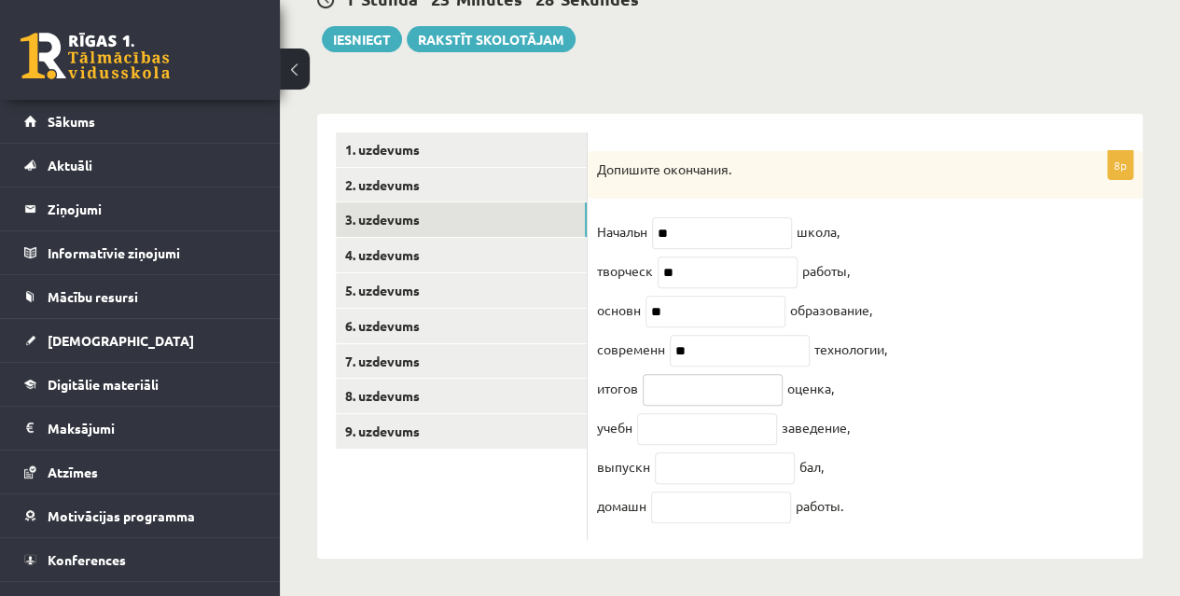
click at [661, 396] on input "text" at bounding box center [713, 390] width 140 height 32
paste input "**"
type input "**"
drag, startPoint x: 679, startPoint y: 296, endPoint x: 638, endPoint y: 298, distance: 41.1
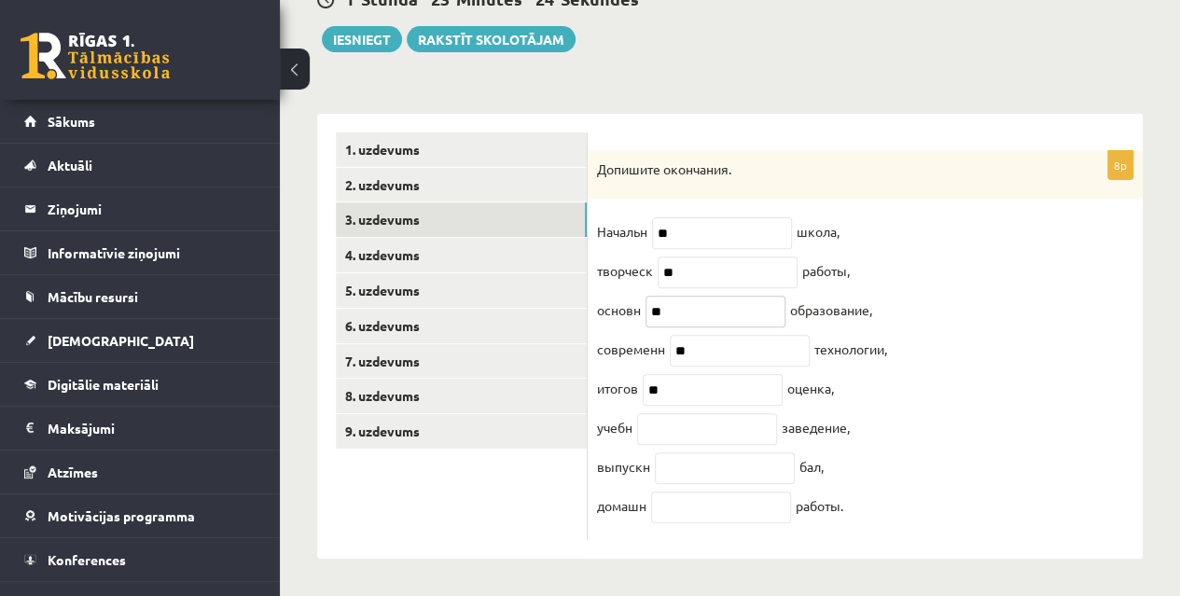
click at [638, 298] on fieldset "Начальн ** школа, творческ ** работы, основн ** образование, современн ** техно…" at bounding box center [865, 373] width 536 height 313
click at [660, 432] on input "text" at bounding box center [707, 429] width 140 height 32
paste input "**"
click at [660, 432] on input "**" at bounding box center [707, 429] width 140 height 32
type input "**"
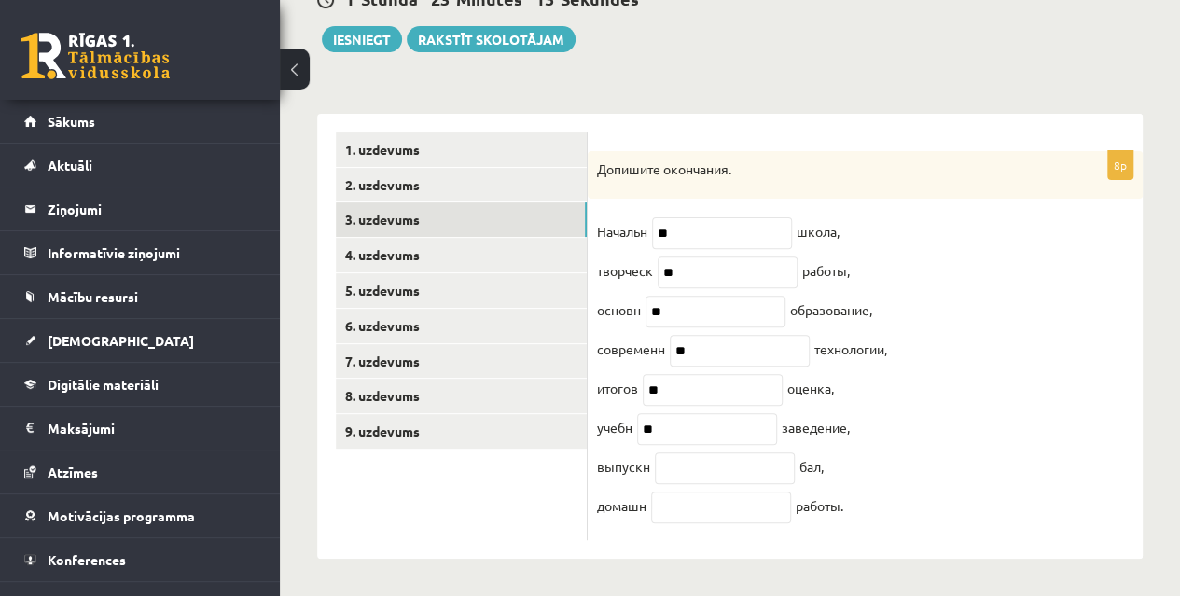
drag, startPoint x: 595, startPoint y: 465, endPoint x: 834, endPoint y: 474, distance: 239.0
click at [834, 474] on div "8p Допишите окончания. Начальн ** школа, творческ ** работы, основн ** образова…" at bounding box center [865, 346] width 555 height 390
copy fieldset "выпускн бал,"
click at [655, 460] on input "text" at bounding box center [725, 468] width 140 height 32
paste input "**"
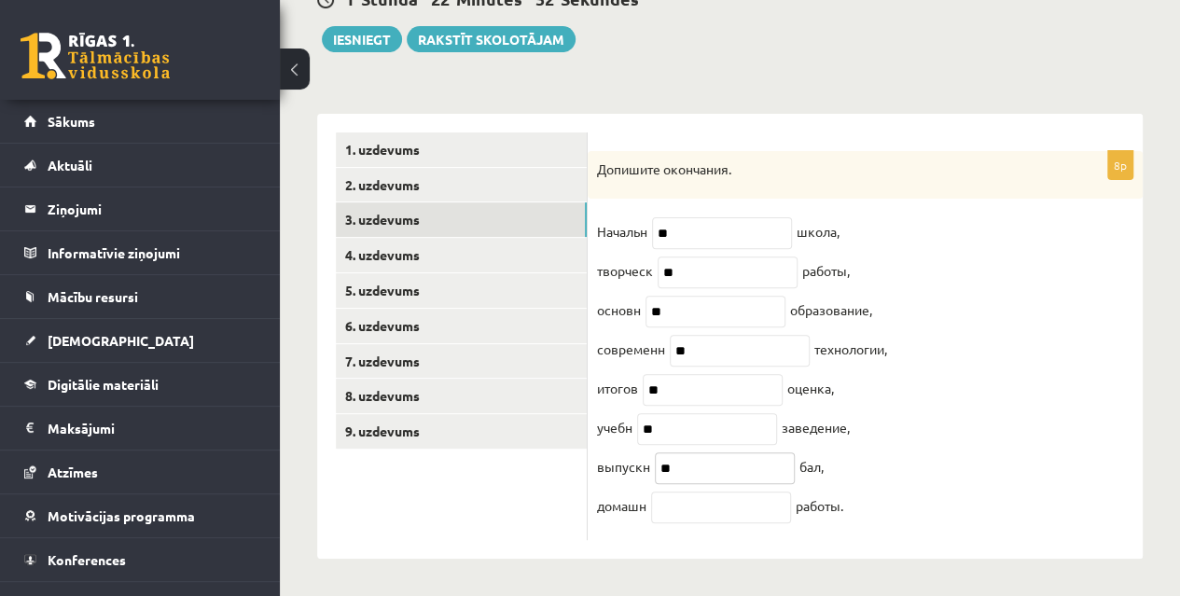
click at [655, 460] on input "**" at bounding box center [725, 468] width 140 height 32
type input "**"
drag, startPoint x: 595, startPoint y: 502, endPoint x: 855, endPoint y: 529, distance: 261.7
click at [855, 529] on div "8p Допишите окончания. Начальн ** школа, творческ ** работы, основн ** образова…" at bounding box center [865, 346] width 555 height 390
copy fieldset "домашн работы."
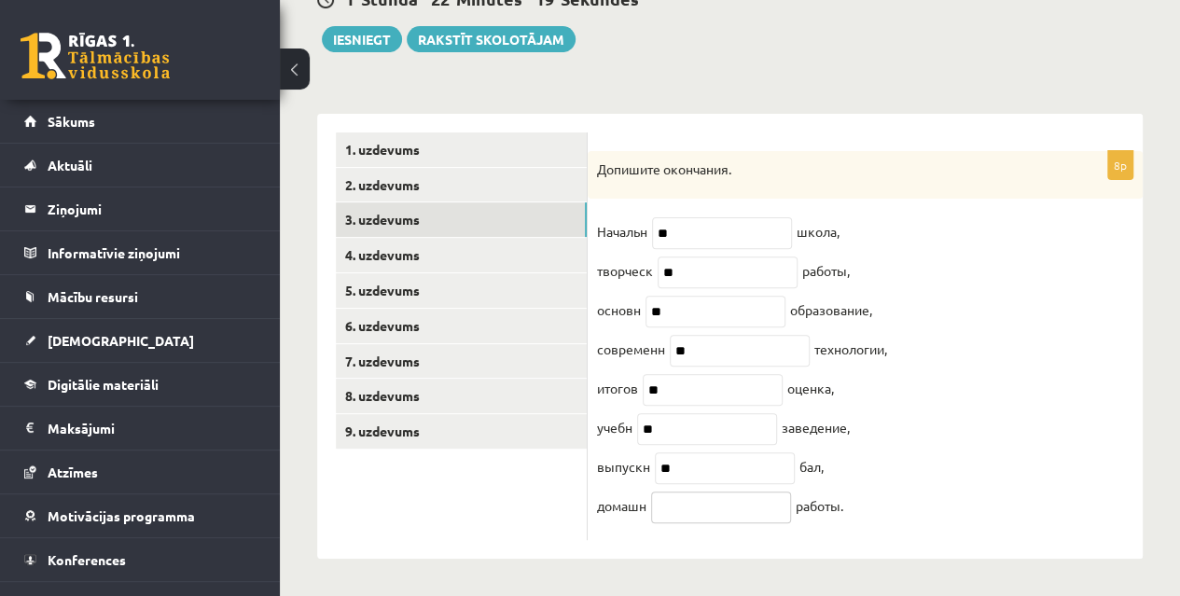
click at [696, 492] on input "text" at bounding box center [721, 508] width 140 height 32
paste input "**"
type input "**"
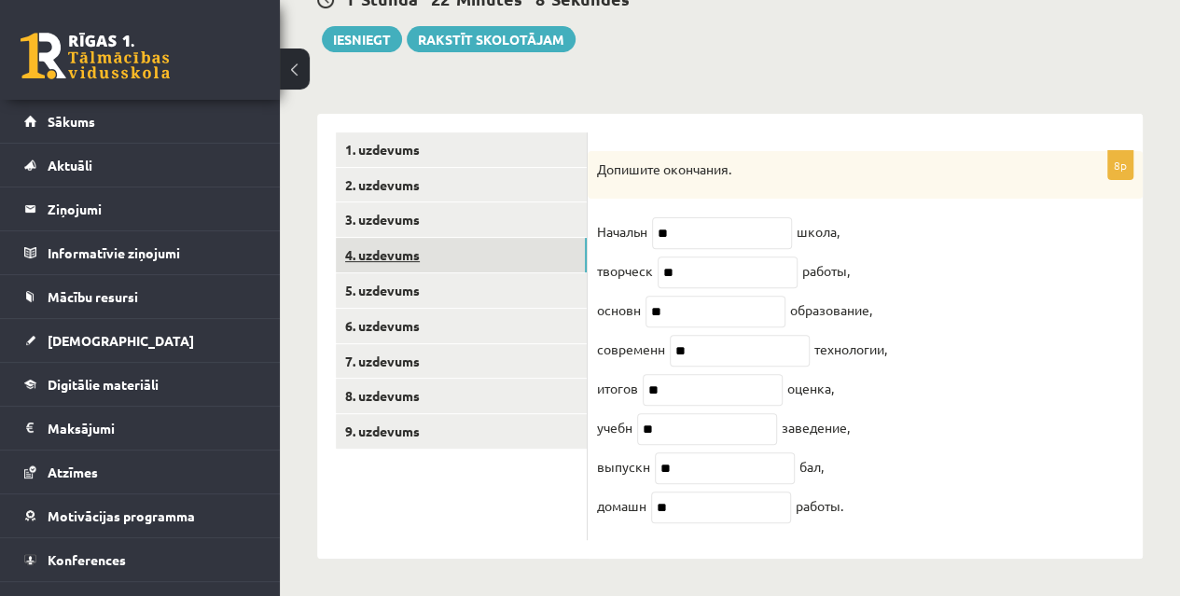
click at [390, 238] on link "4. uzdevums" at bounding box center [461, 255] width 251 height 35
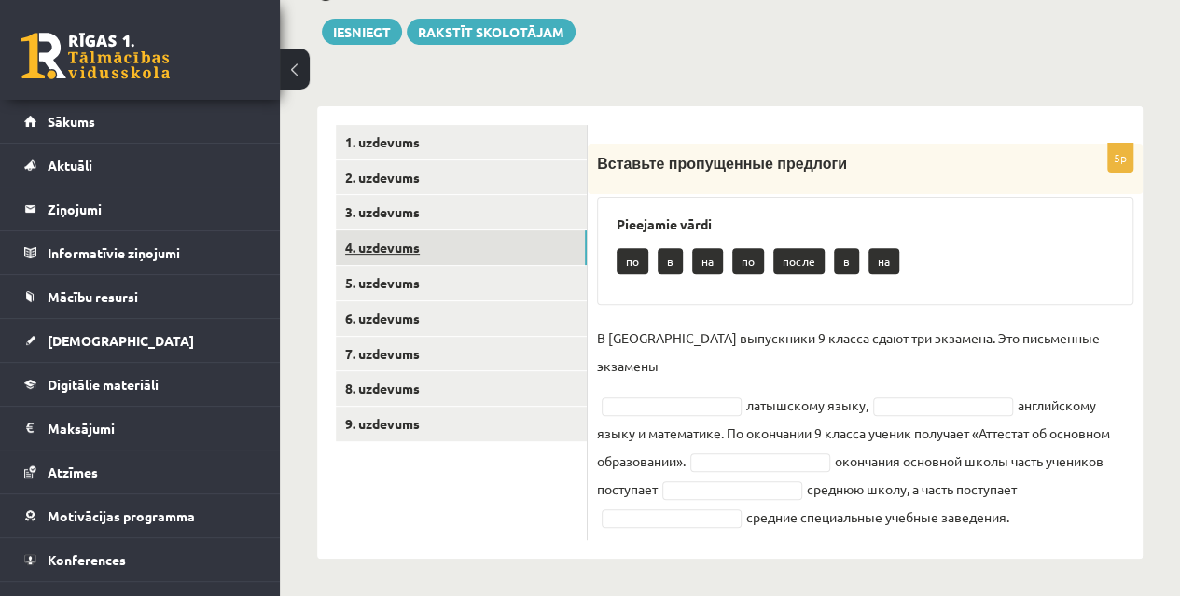
scroll to position [180, 0]
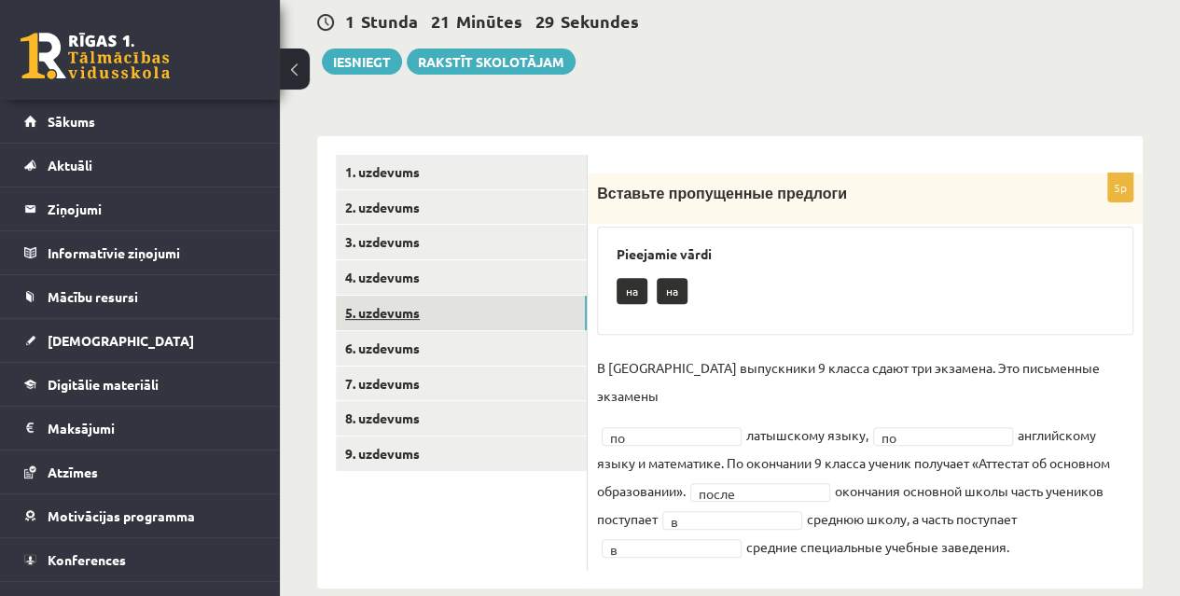
click at [412, 313] on link "5. uzdevums" at bounding box center [461, 313] width 251 height 35
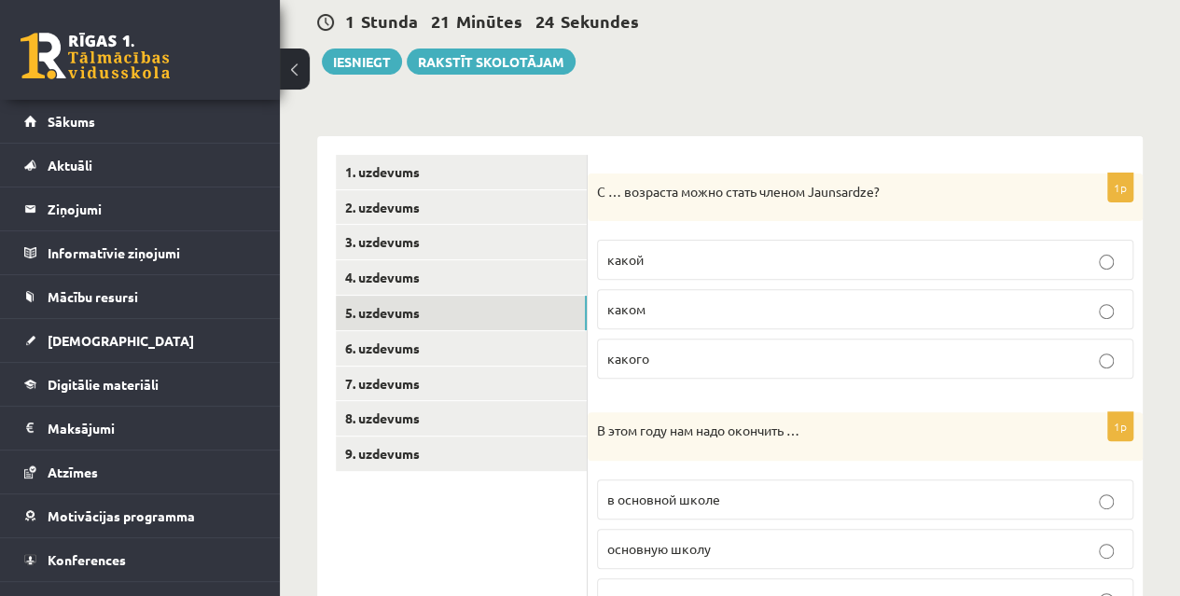
click at [635, 354] on span "какого" at bounding box center [628, 358] width 42 height 17
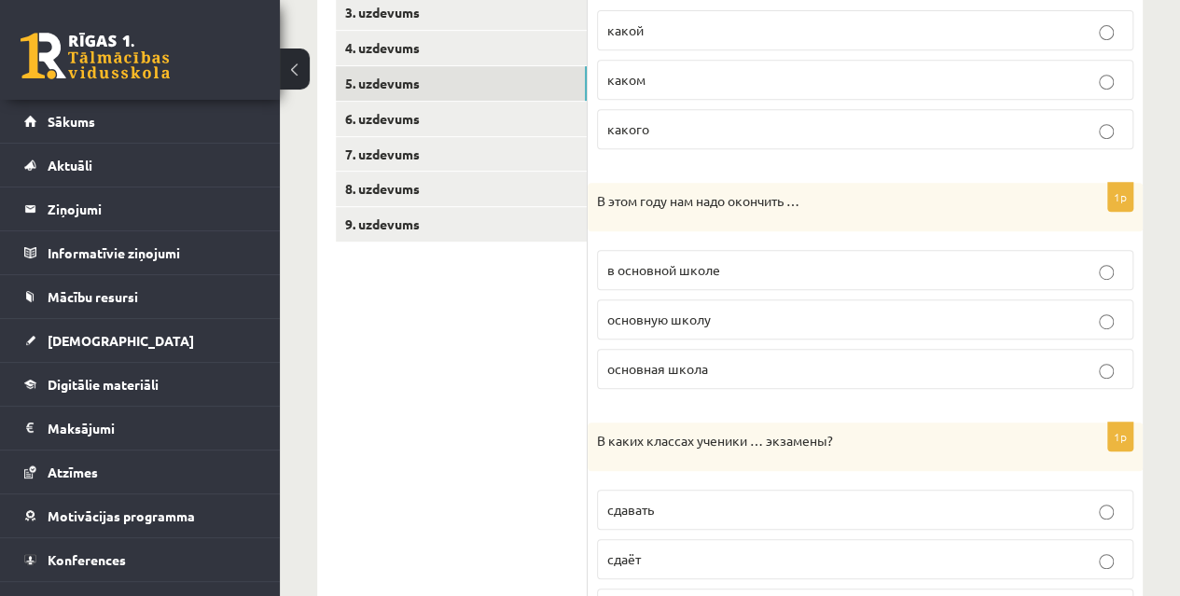
scroll to position [415, 0]
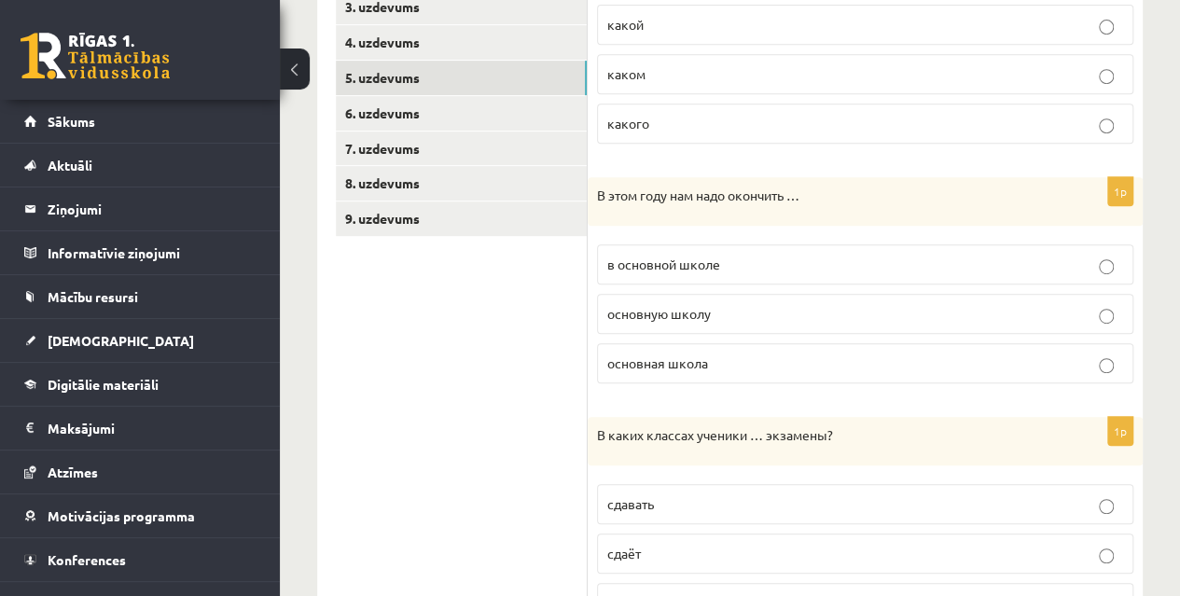
click at [808, 304] on p "основную школу" at bounding box center [865, 314] width 516 height 20
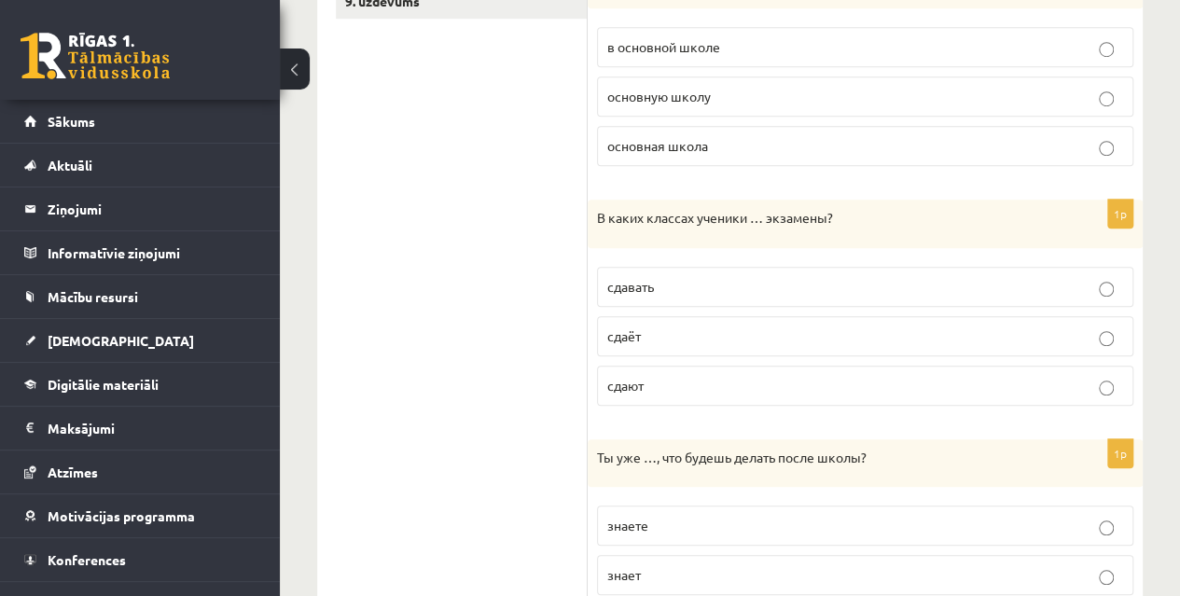
scroll to position [642, 0]
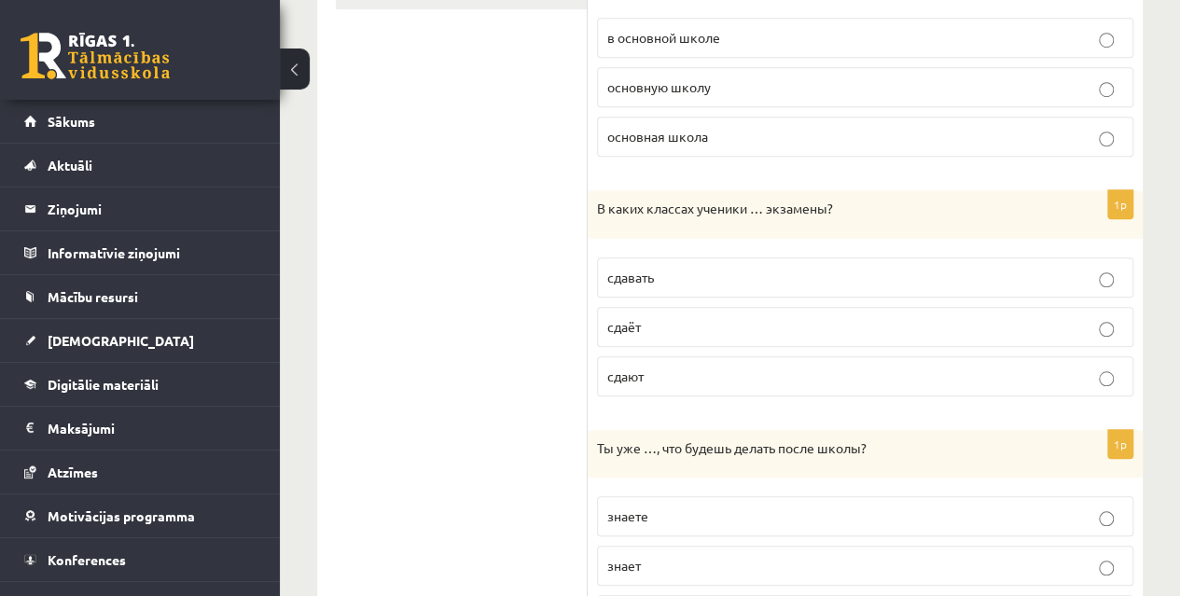
click at [769, 367] on p "сдают" at bounding box center [865, 377] width 516 height 20
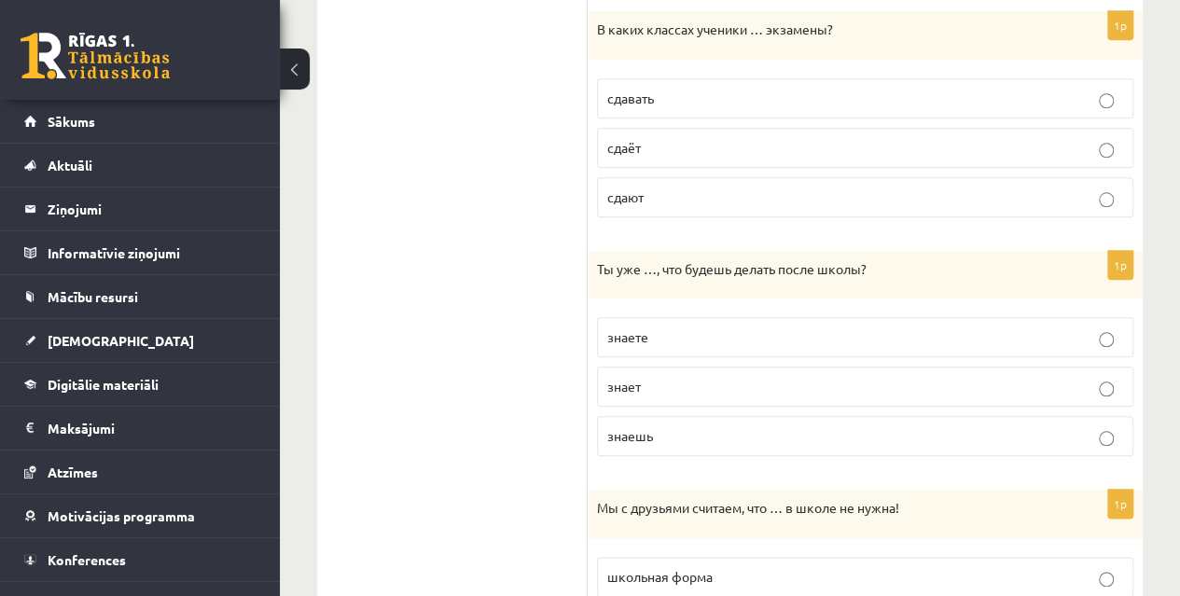
scroll to position [846, 0]
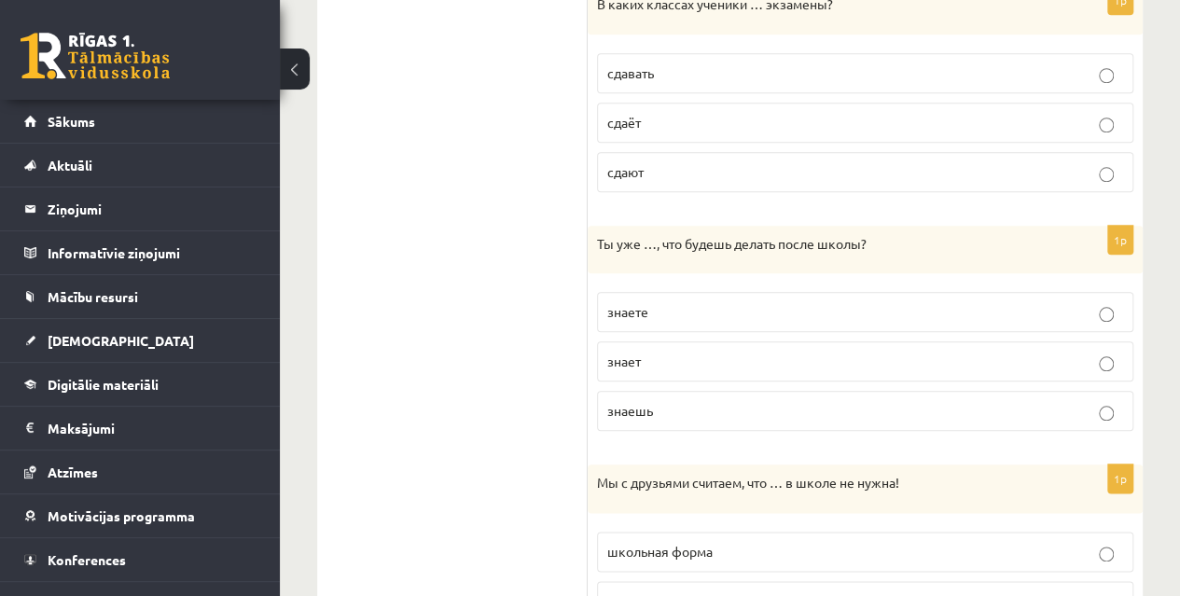
click at [668, 401] on p "знаешь" at bounding box center [865, 411] width 516 height 20
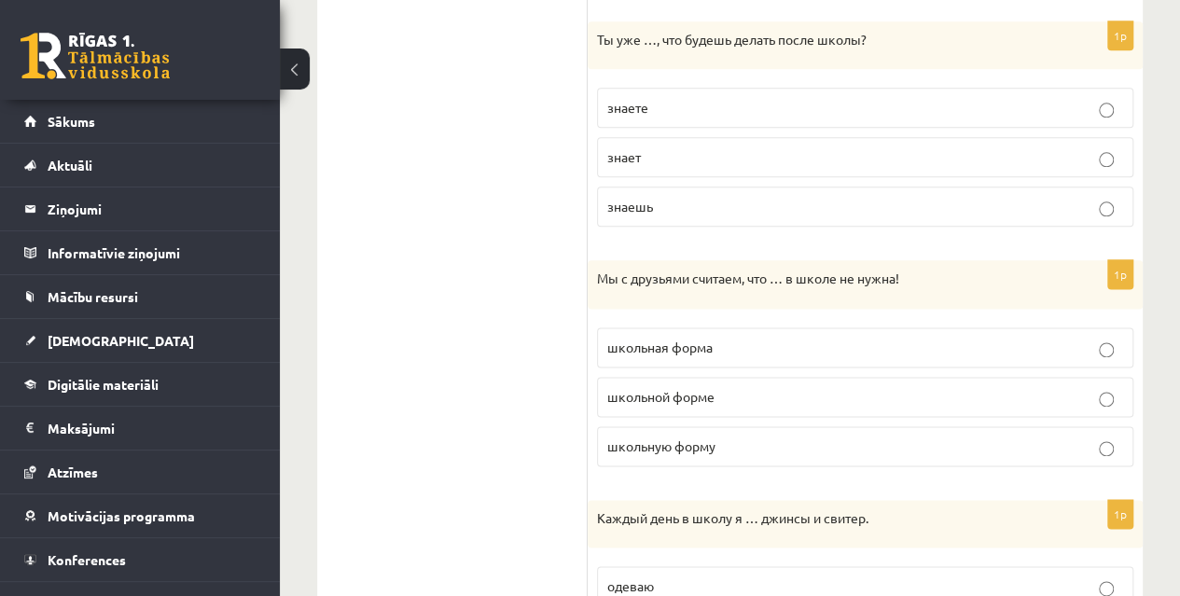
scroll to position [1060, 0]
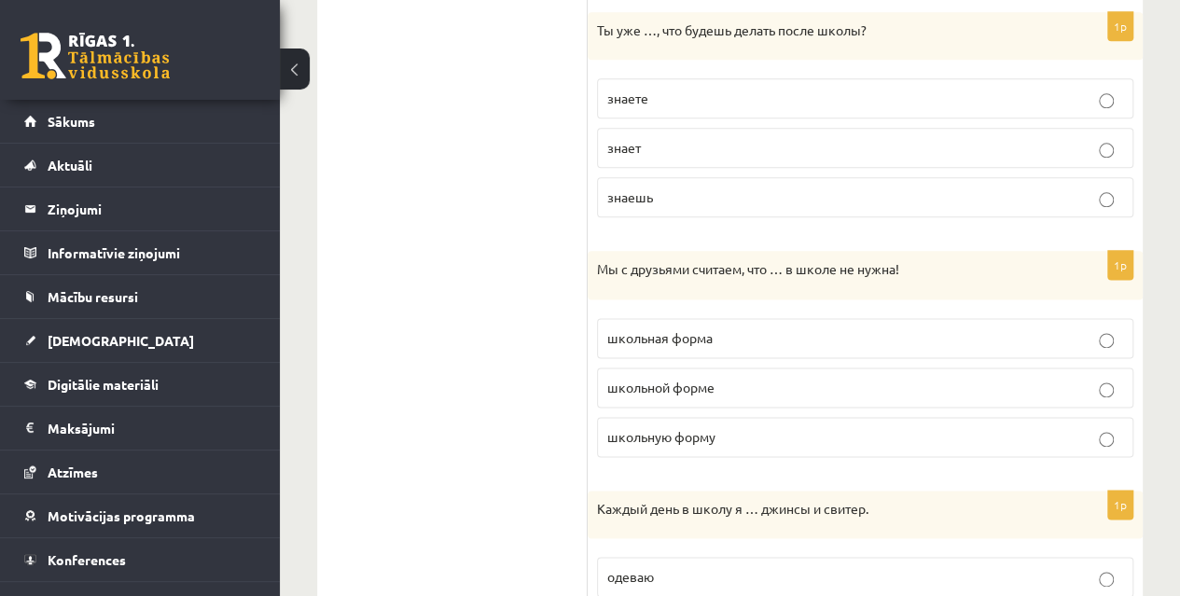
click at [820, 328] on p "школьная форма" at bounding box center [865, 338] width 516 height 20
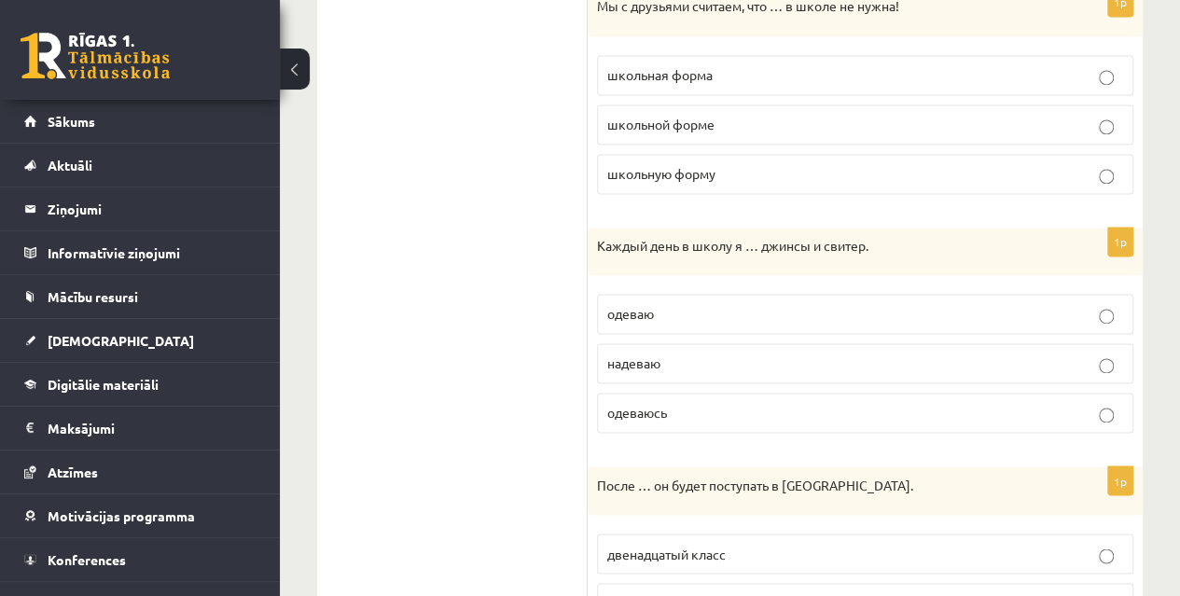
scroll to position [1341, 0]
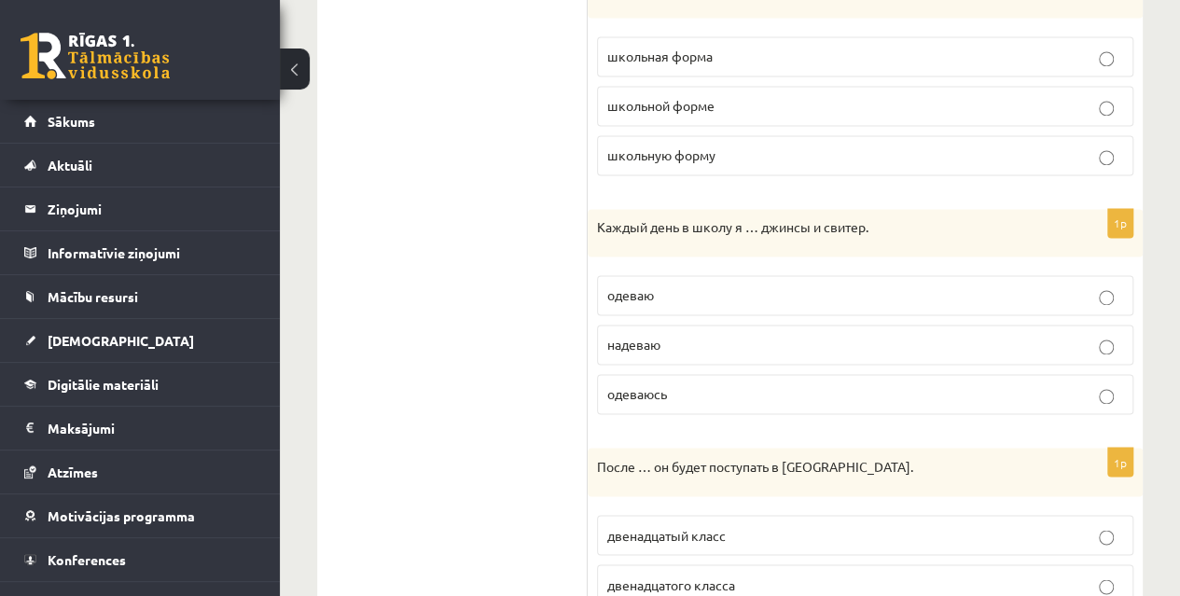
click at [780, 285] on p "одеваю" at bounding box center [865, 295] width 516 height 20
drag, startPoint x: 598, startPoint y: 214, endPoint x: 879, endPoint y: 225, distance: 281.0
click at [879, 225] on p "Каждый день в школу я … джинсы и свитер." at bounding box center [818, 227] width 443 height 19
copy p "Каждый день в школу я … джинсы и свитер."
click at [586, 206] on ul "1. uzdevums 2. uzdevums 3. uzdevums 4. uzdevums 5. uzdevums 6. uzdevums 7. uzde…" at bounding box center [462, 199] width 252 height 2412
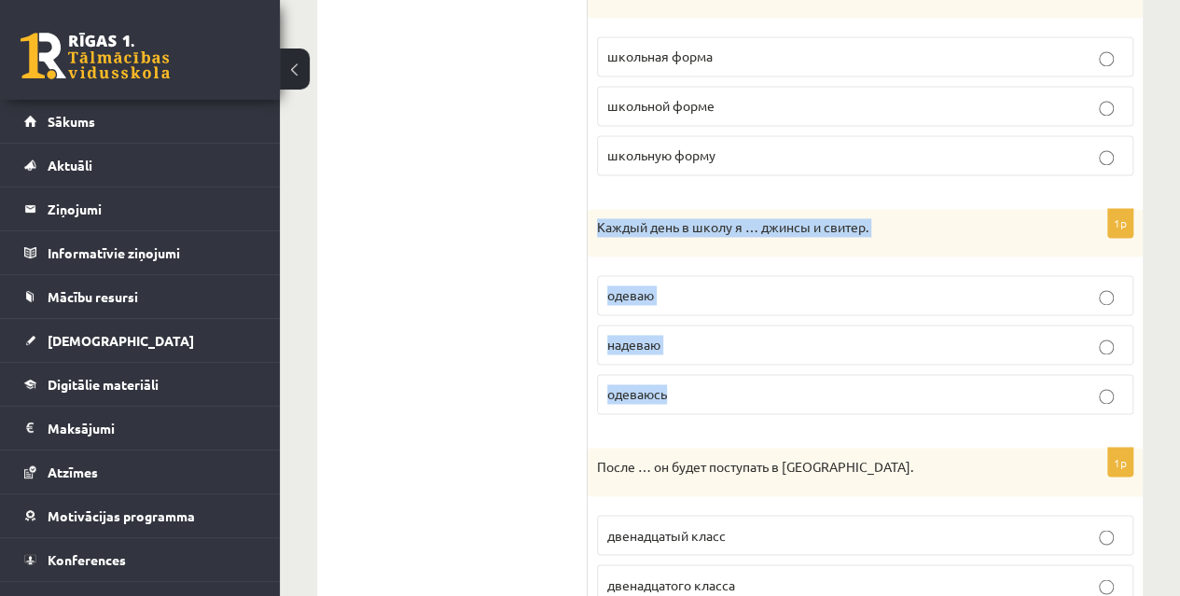
drag, startPoint x: 598, startPoint y: 221, endPoint x: 741, endPoint y: 379, distance: 212.7
click at [741, 379] on div "1p Каждый день в школу я … джинсы и свитер. одеваю надеваю одеваюсь" at bounding box center [865, 319] width 555 height 221
copy div "Каждый день в школу я … джинсы и свитер. одеваю надеваю одеваюсь"
click at [741, 384] on p "одеваюсь" at bounding box center [865, 394] width 516 height 20
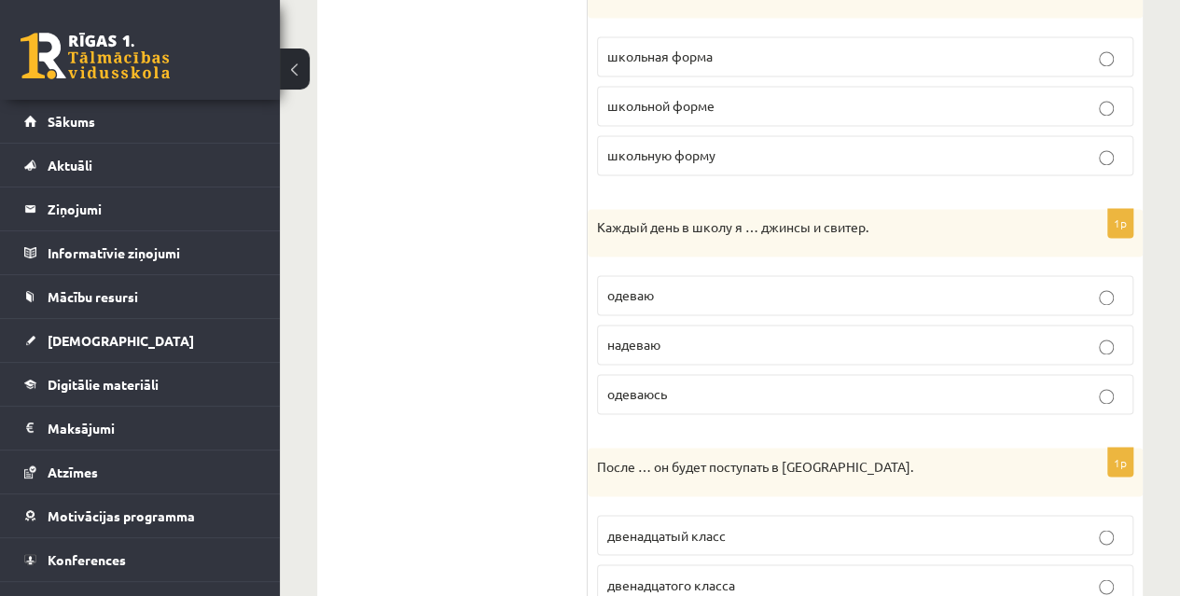
click at [662, 335] on p "надеваю" at bounding box center [865, 345] width 516 height 20
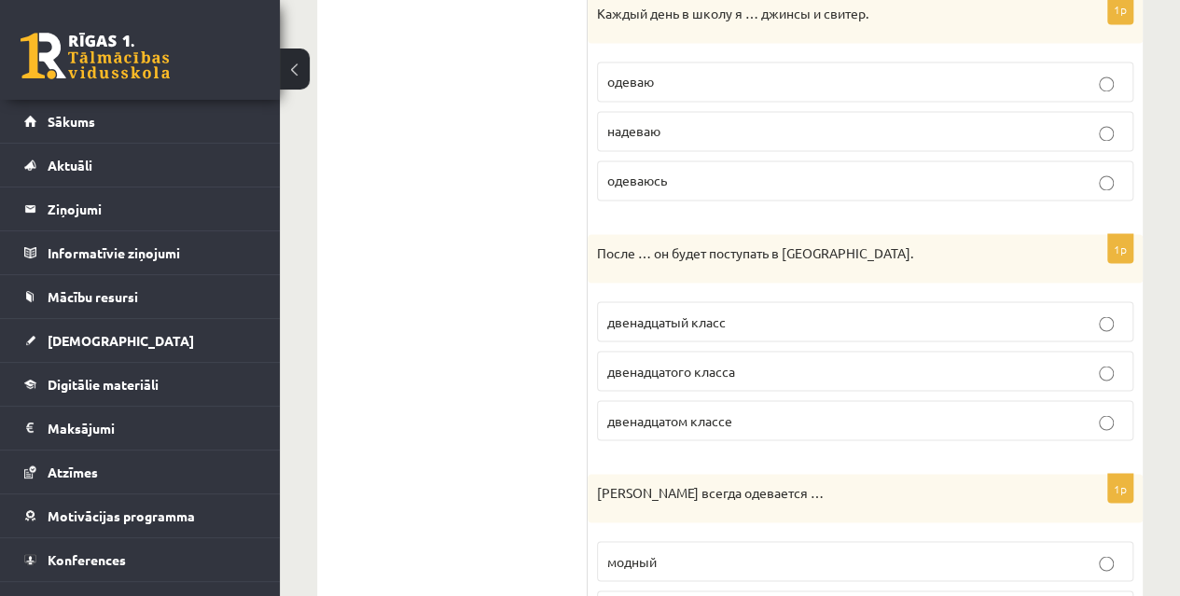
scroll to position [1586, 0]
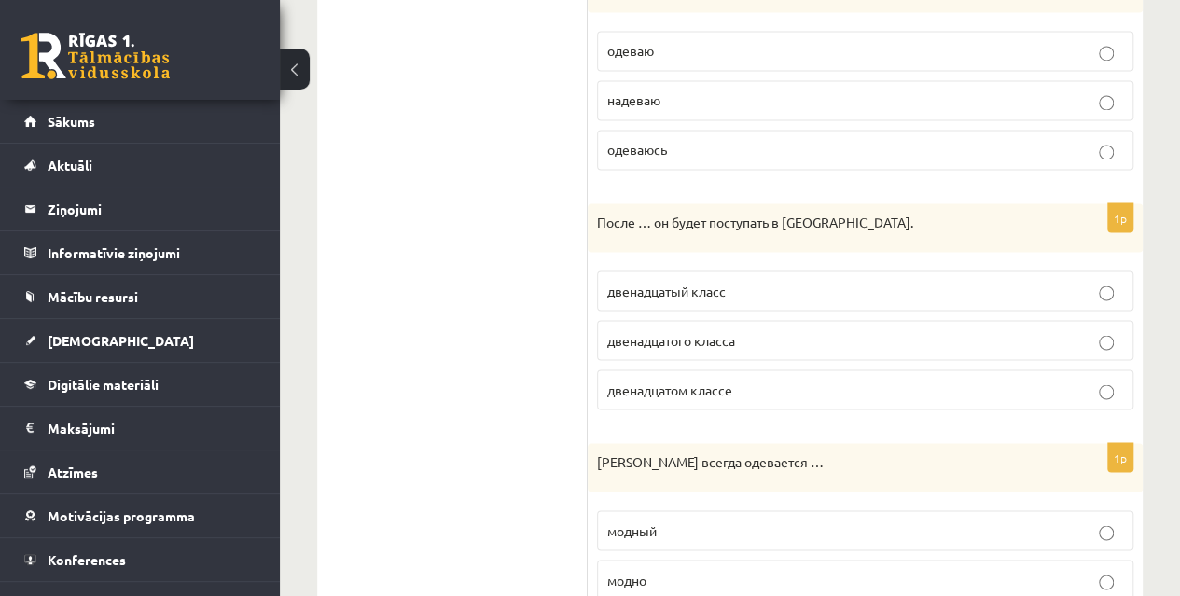
click at [826, 330] on p "двенадцатого класса" at bounding box center [865, 340] width 516 height 20
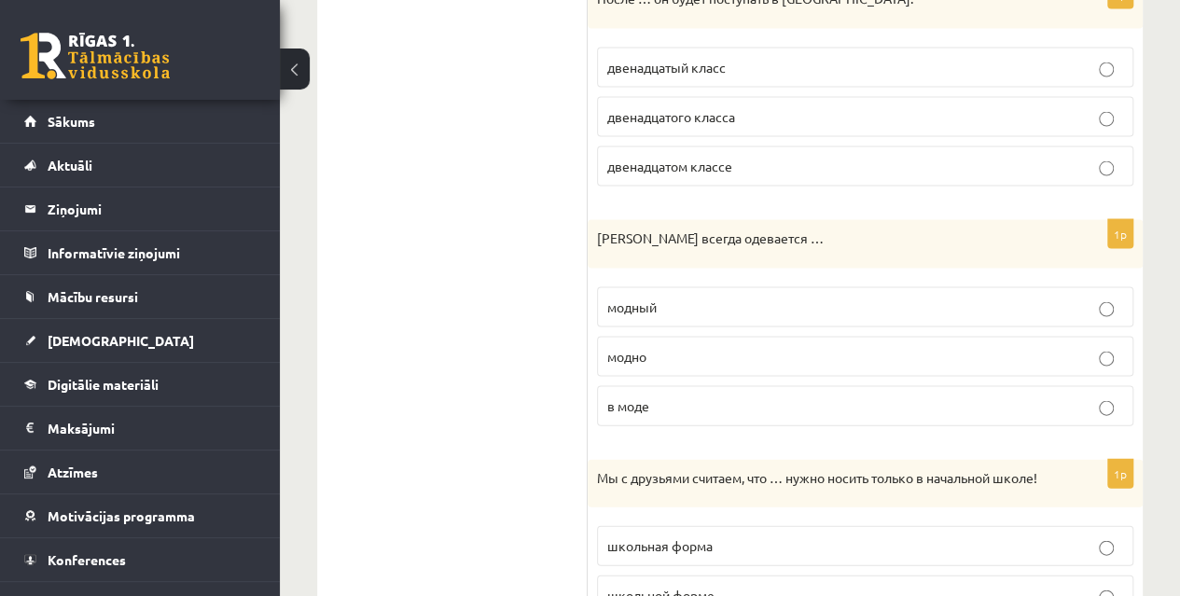
scroll to position [1830, 0]
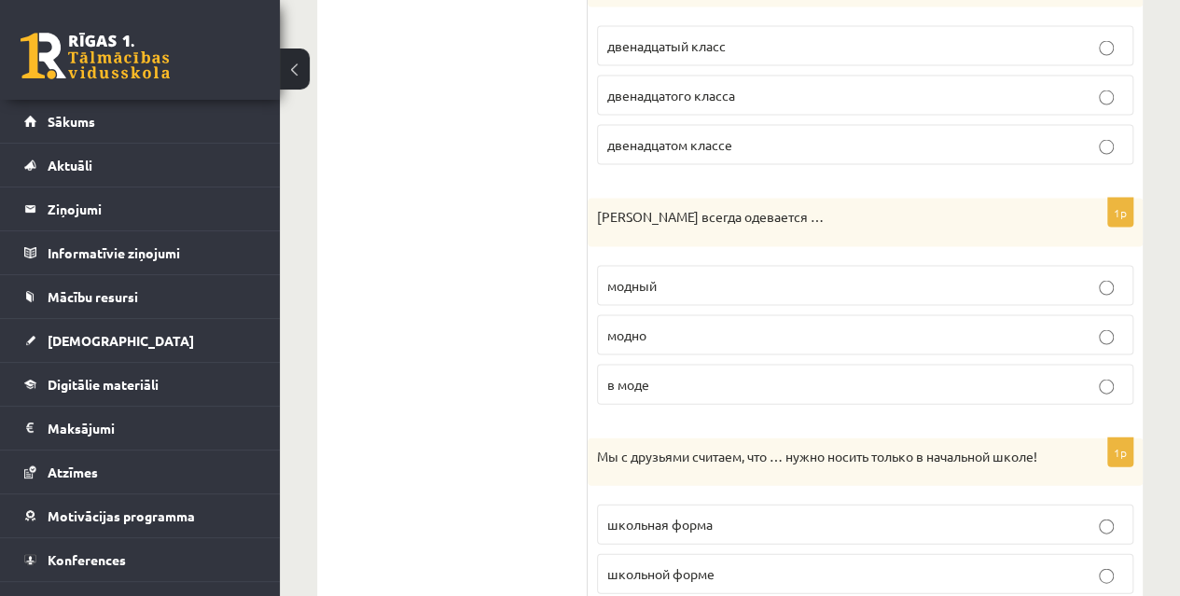
click at [1111, 330] on label "модно" at bounding box center [865, 335] width 536 height 40
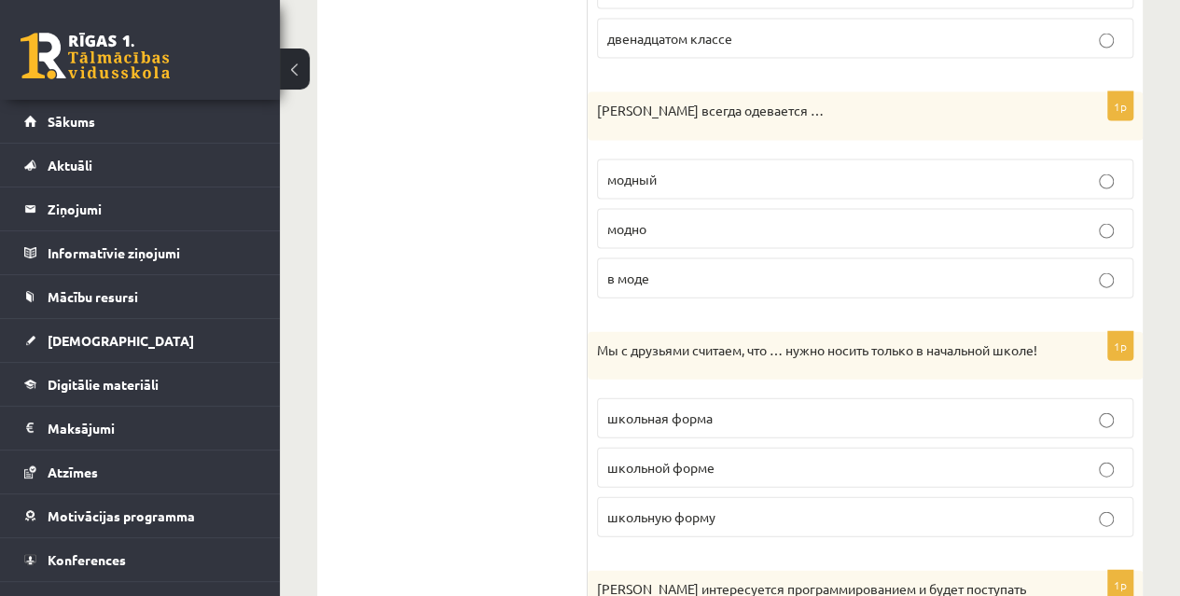
scroll to position [1965, 0]
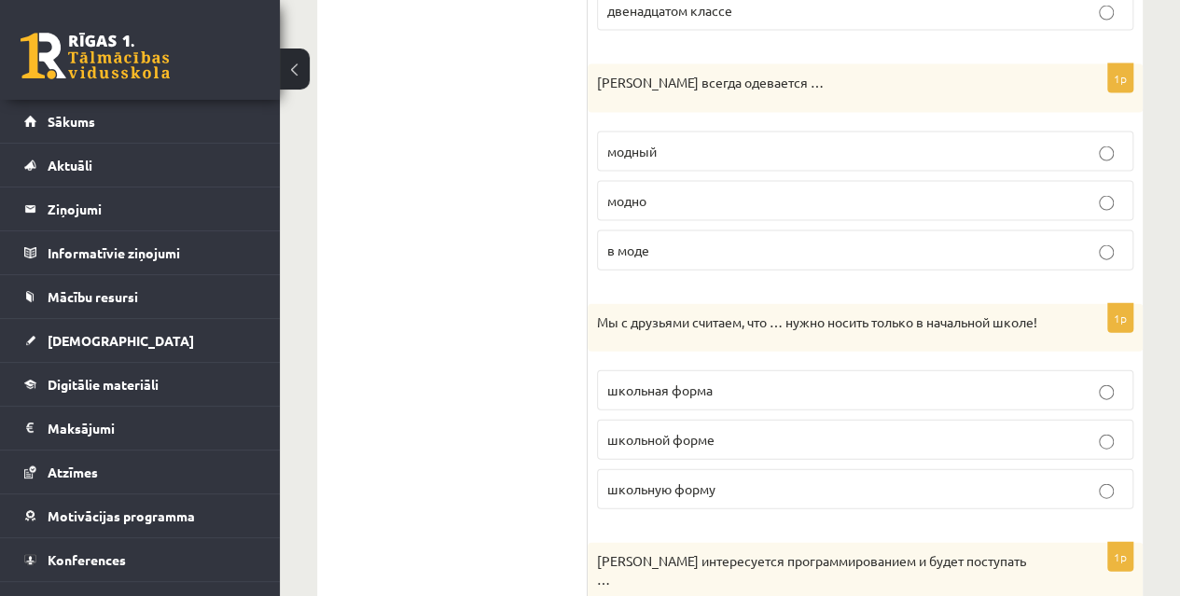
click at [840, 480] on p "школьную форму" at bounding box center [865, 489] width 516 height 20
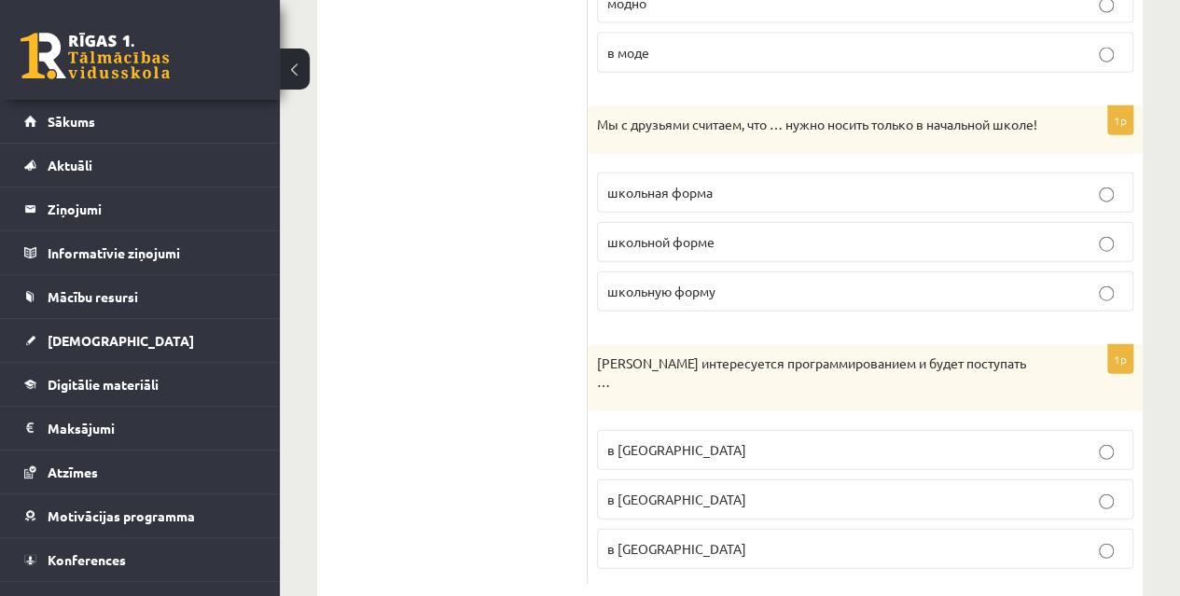
scroll to position [2187, 0]
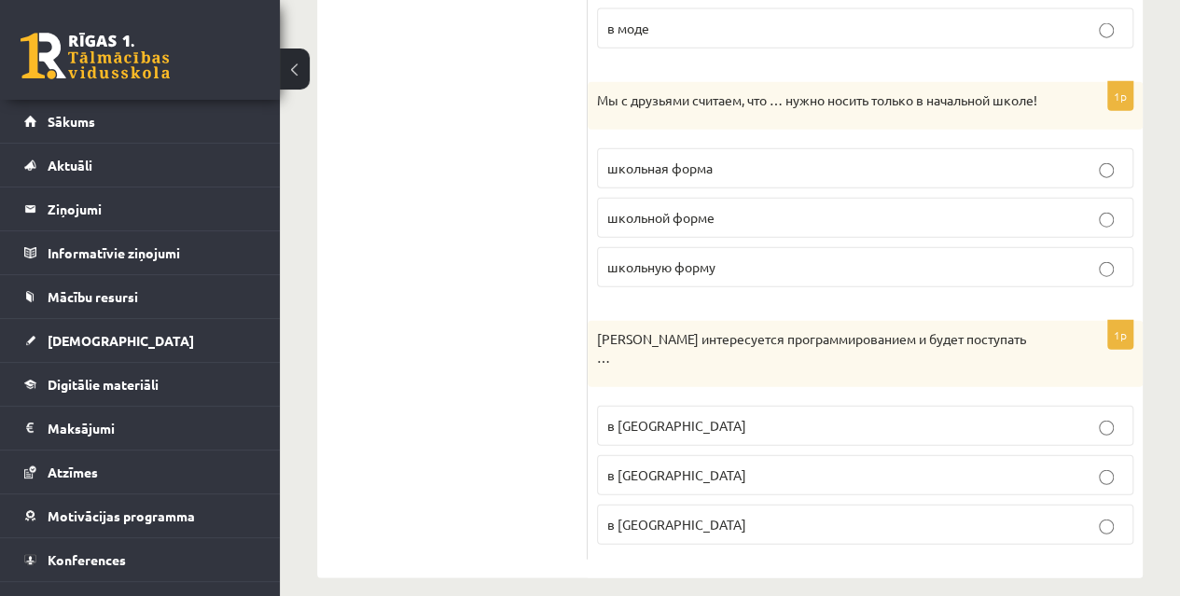
click at [746, 466] on span "в Рижский Технический университет" at bounding box center [676, 474] width 139 height 17
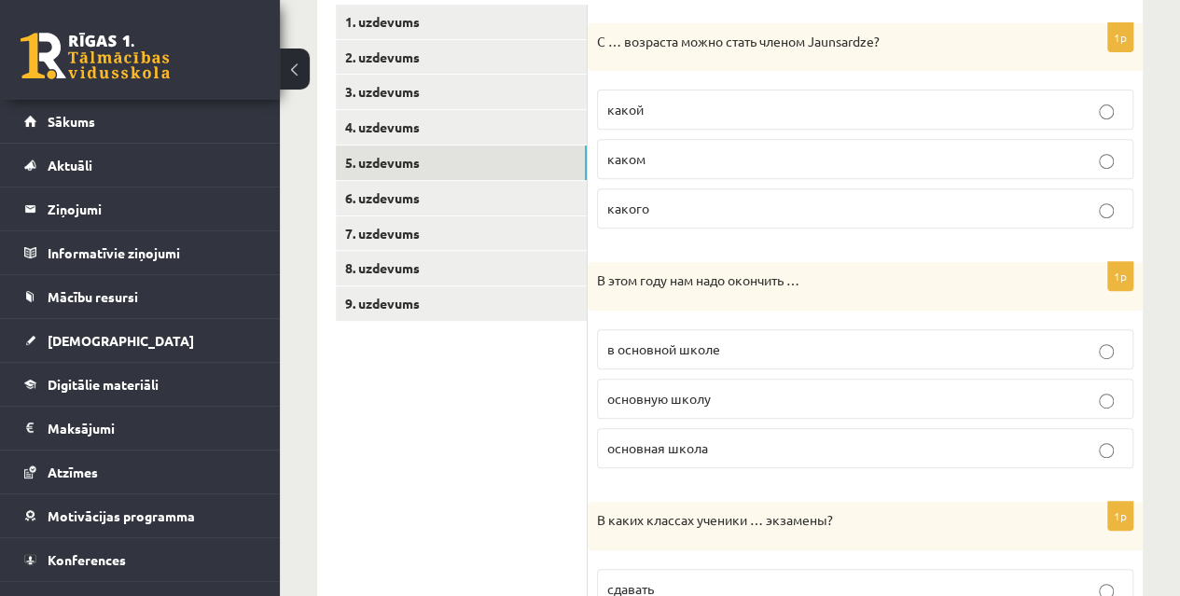
scroll to position [306, 0]
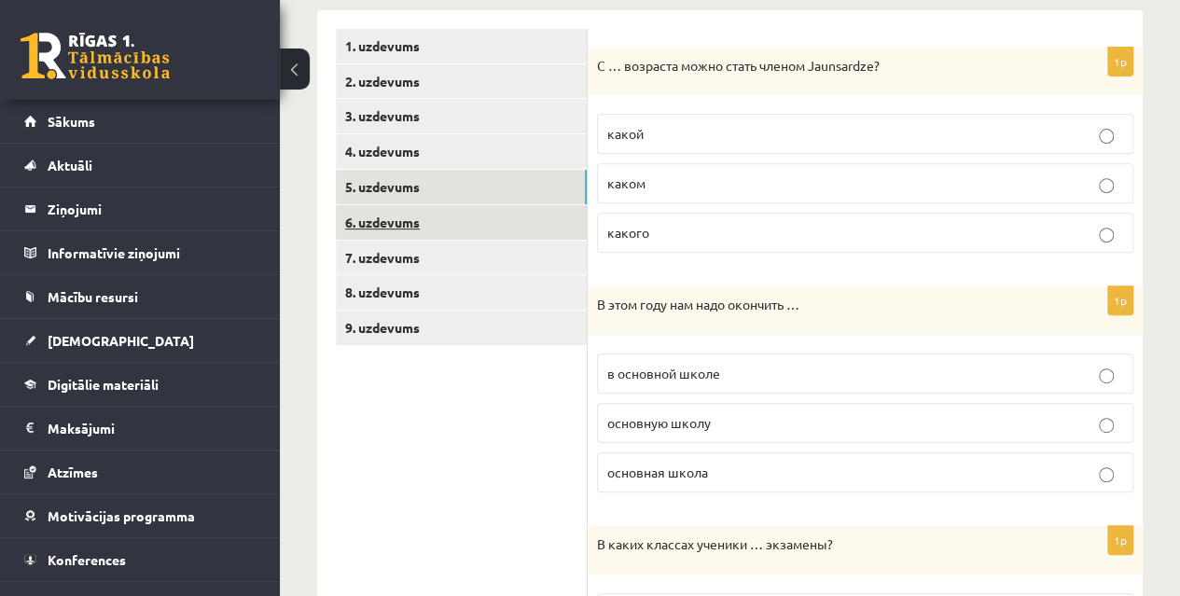
click at [478, 223] on link "6. uzdevums" at bounding box center [461, 222] width 251 height 35
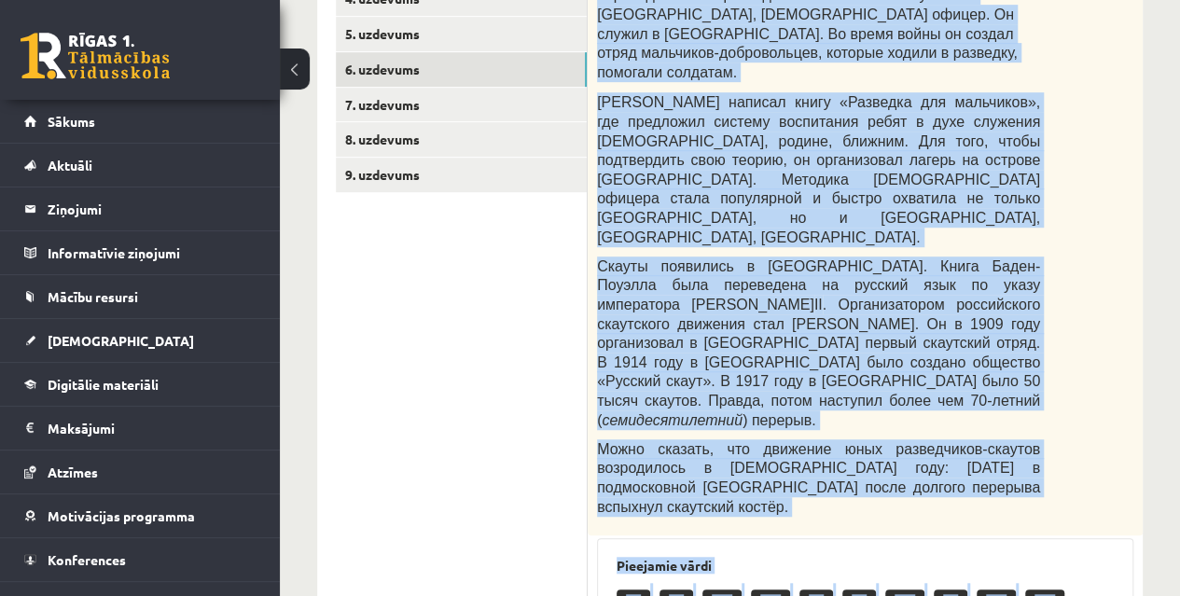
scroll to position [727, 0]
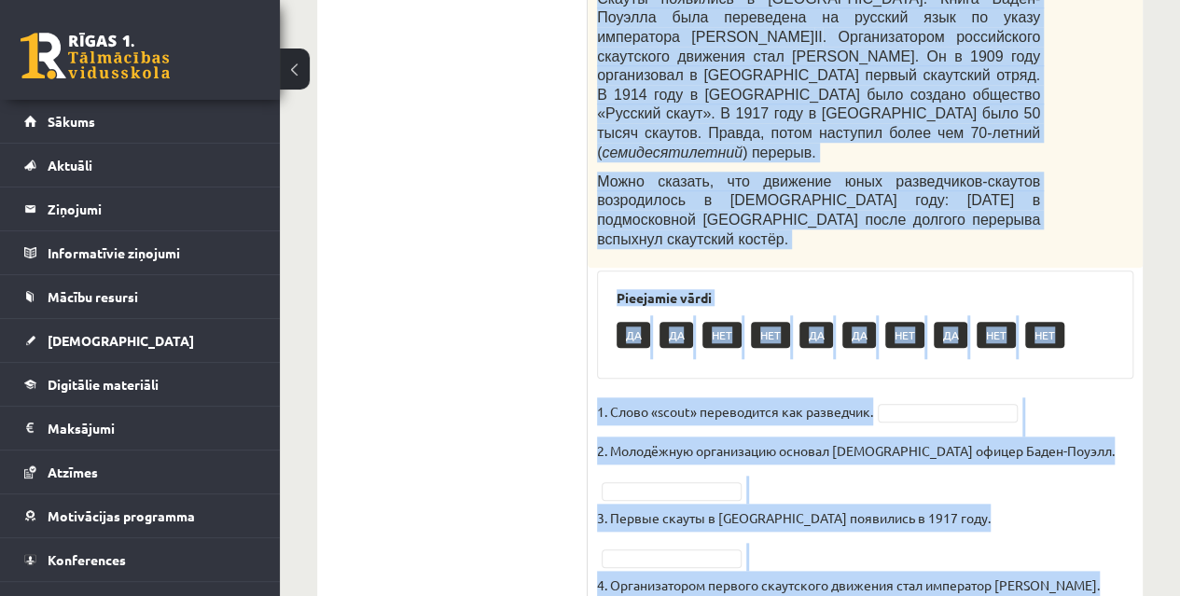
drag, startPoint x: 599, startPoint y: 91, endPoint x: 858, endPoint y: 626, distance: 594.1
copy div "Прочитайте текст и выполните задание. Из истории скаутинга Как появился скаутин…"
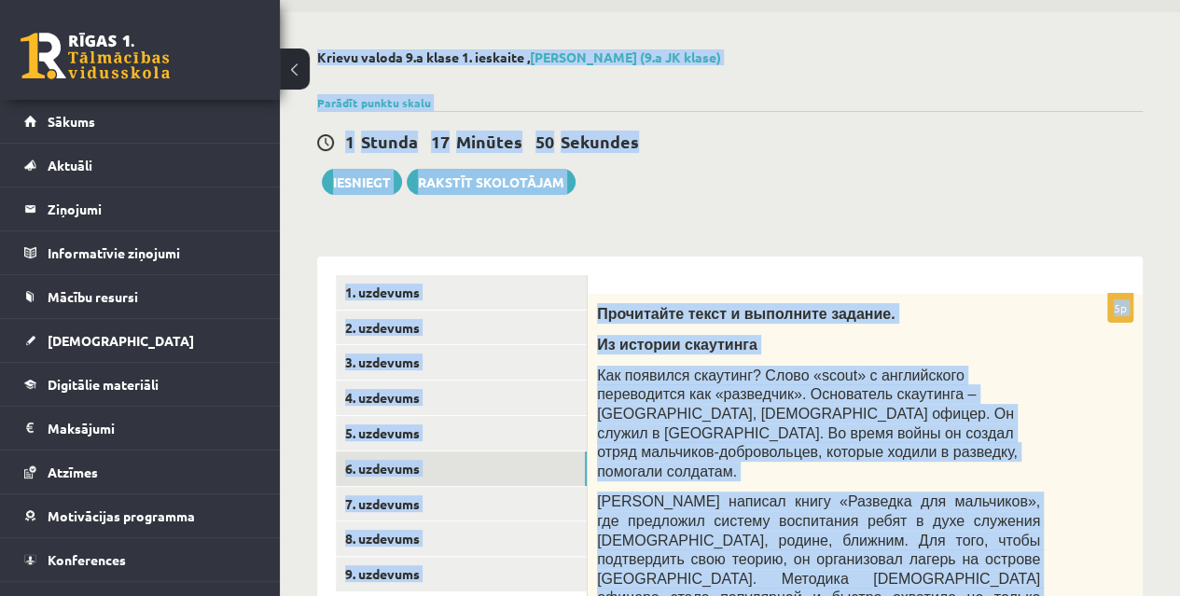
scroll to position [0, 0]
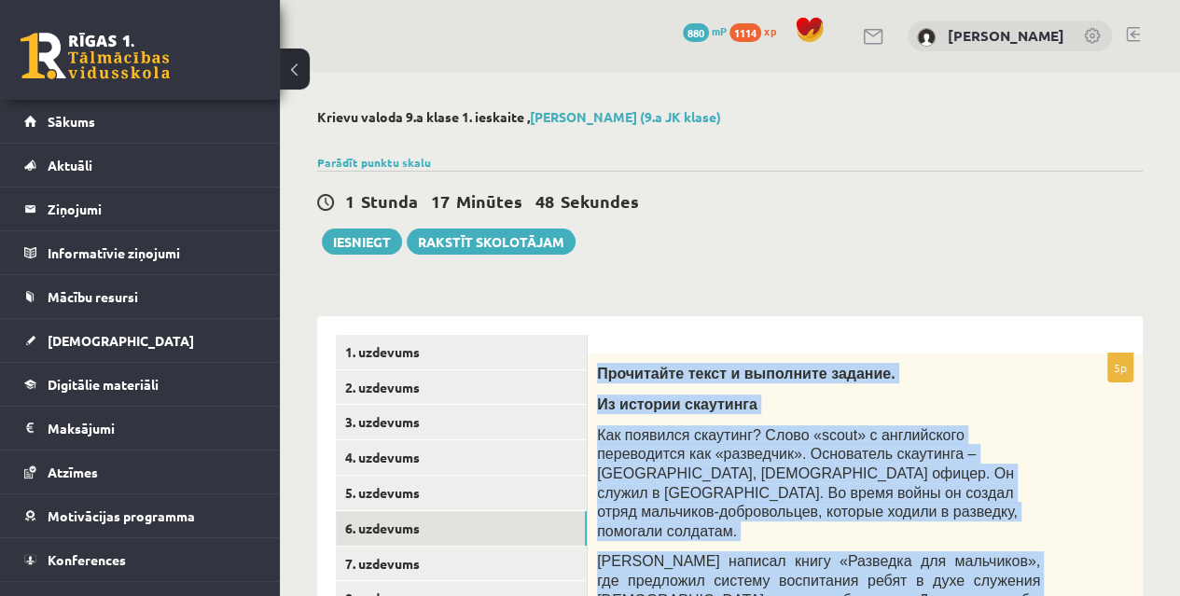
drag, startPoint x: 1127, startPoint y: 514, endPoint x: 599, endPoint y: 367, distance: 548.2
copy div "Прочитайте текст и выполните задание. Из истории скаутинга Как появился скаутин…"
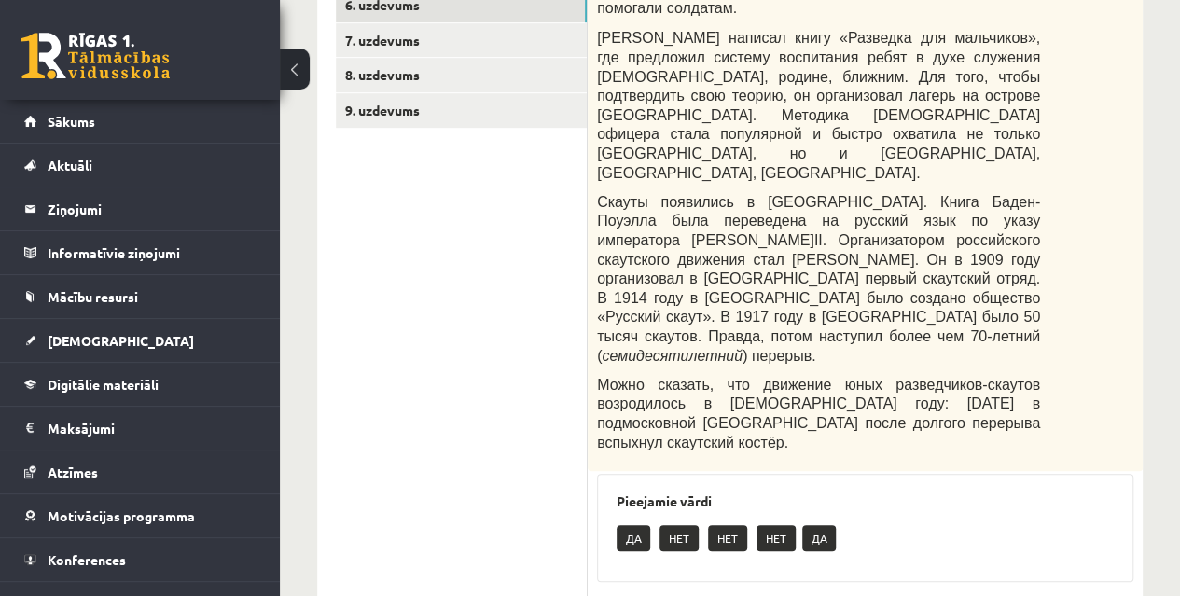
scroll to position [387, 0]
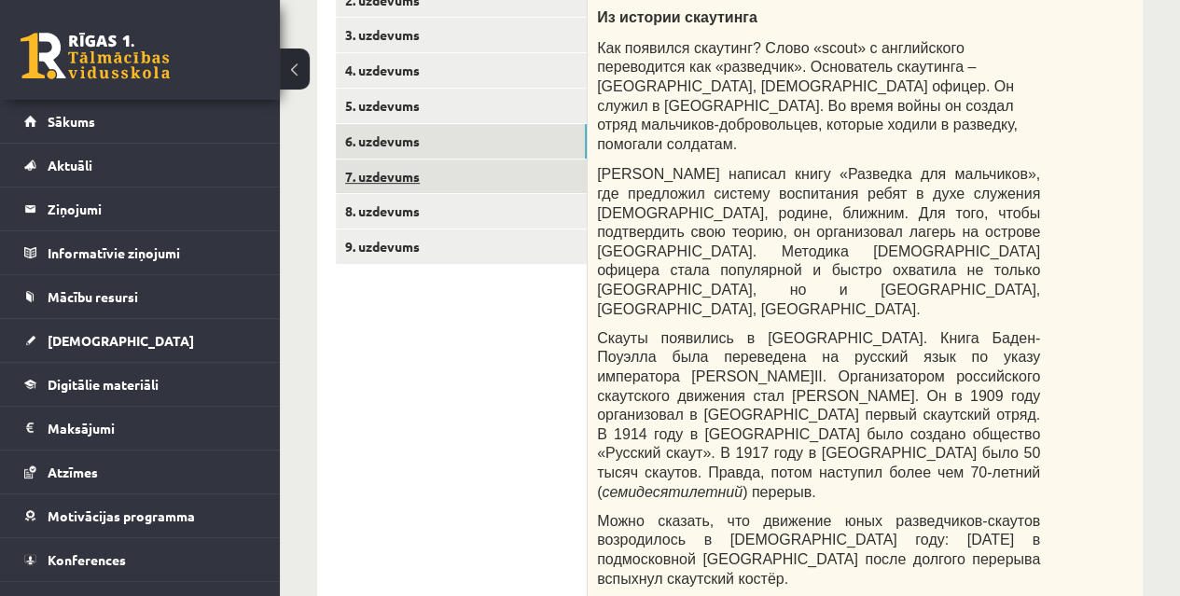
click at [537, 163] on link "7. uzdevums" at bounding box center [461, 177] width 251 height 35
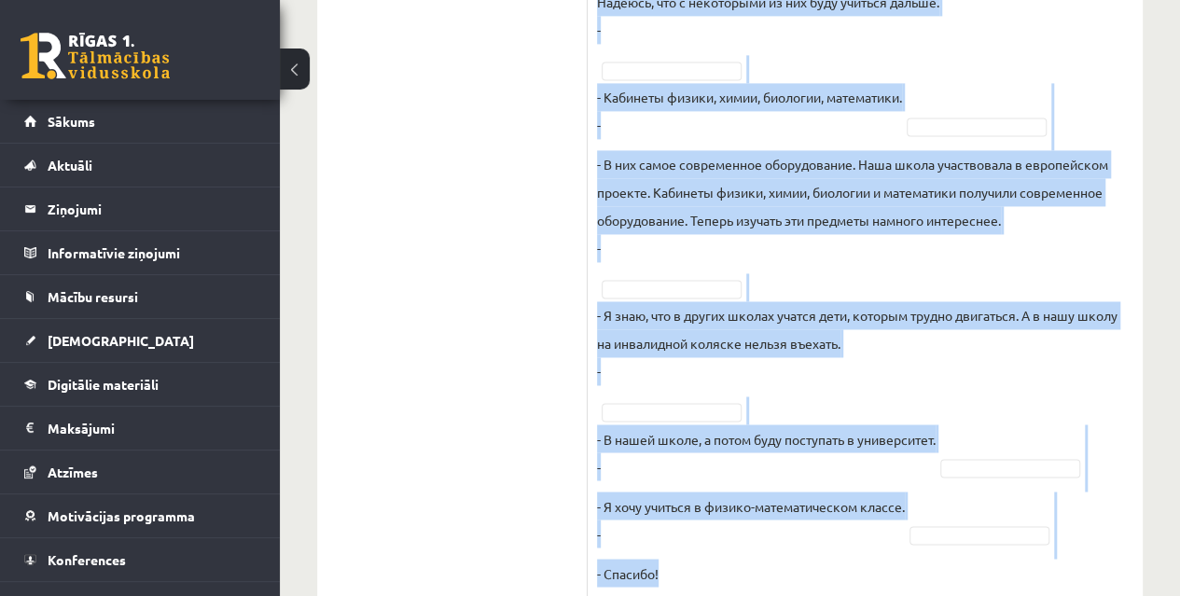
scroll to position [1357, 0]
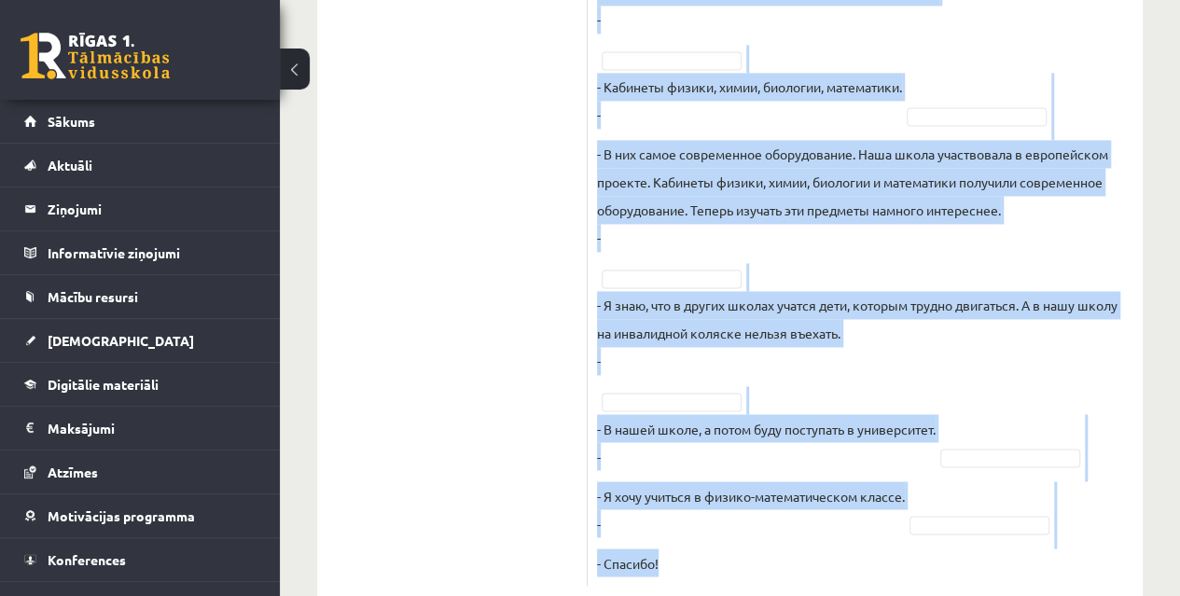
drag, startPoint x: 593, startPoint y: 365, endPoint x: 864, endPoint y: 508, distance: 306.3
copy div "Восстановите интервью. Запишите букву вопроса А Будешь вспоминать своих однокла…"
click at [864, 508] on fieldset "Корреспондент школьной газеты Анна Берзиня беседует с учеником 9 класса Андреем…" at bounding box center [865, 86] width 536 height 979
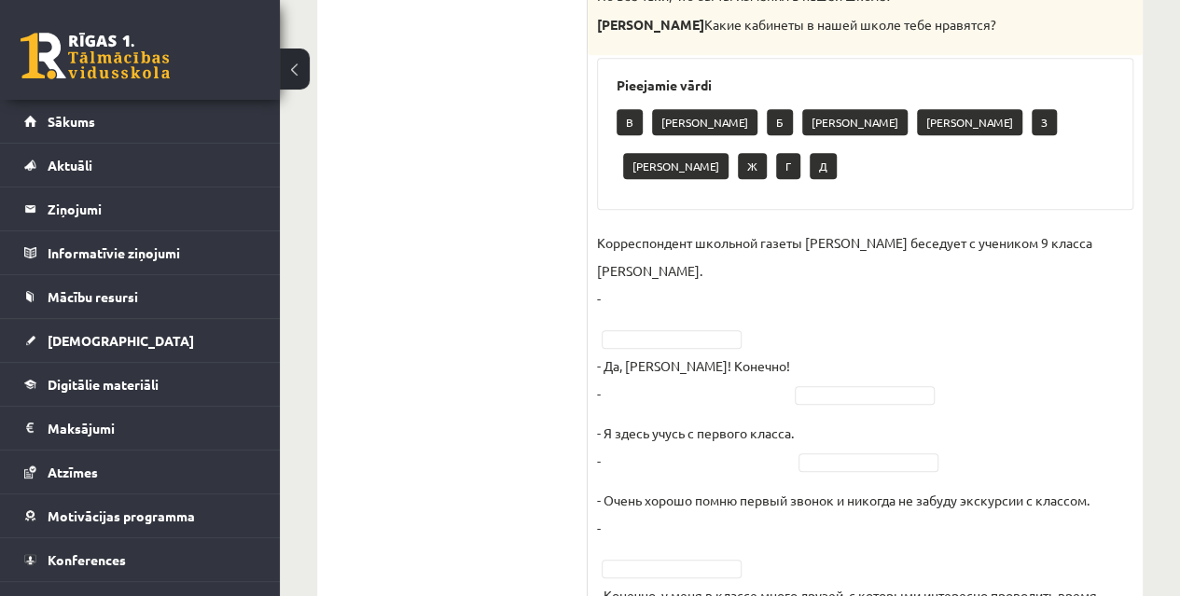
scroll to position [719, 0]
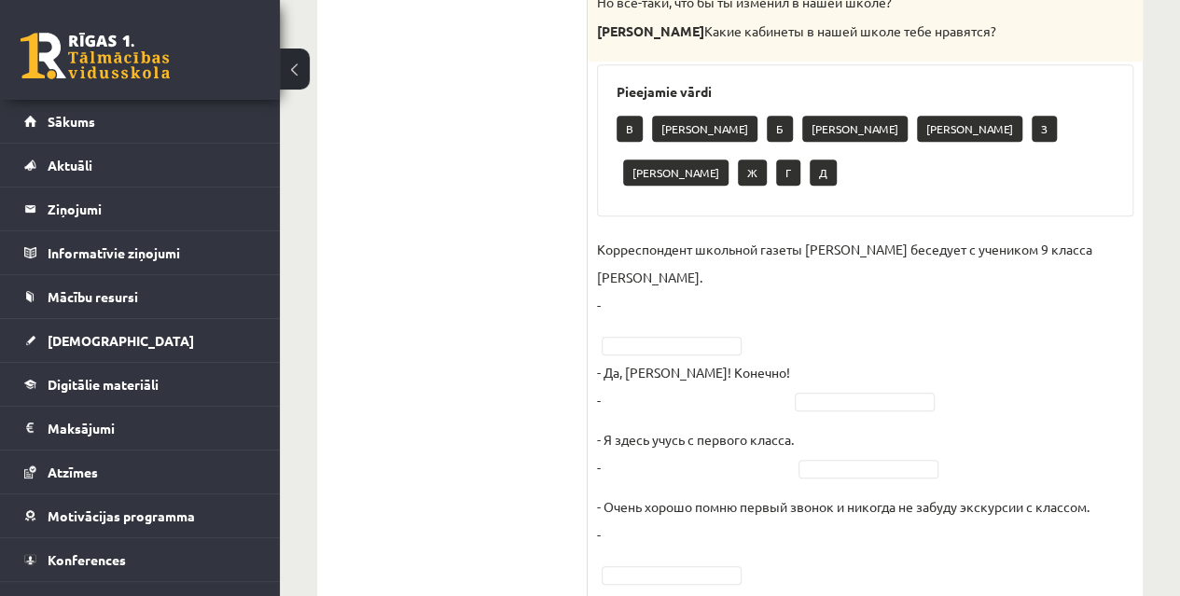
click at [690, 358] on p "- Да, Анна! Конечно! -" at bounding box center [693, 386] width 193 height 56
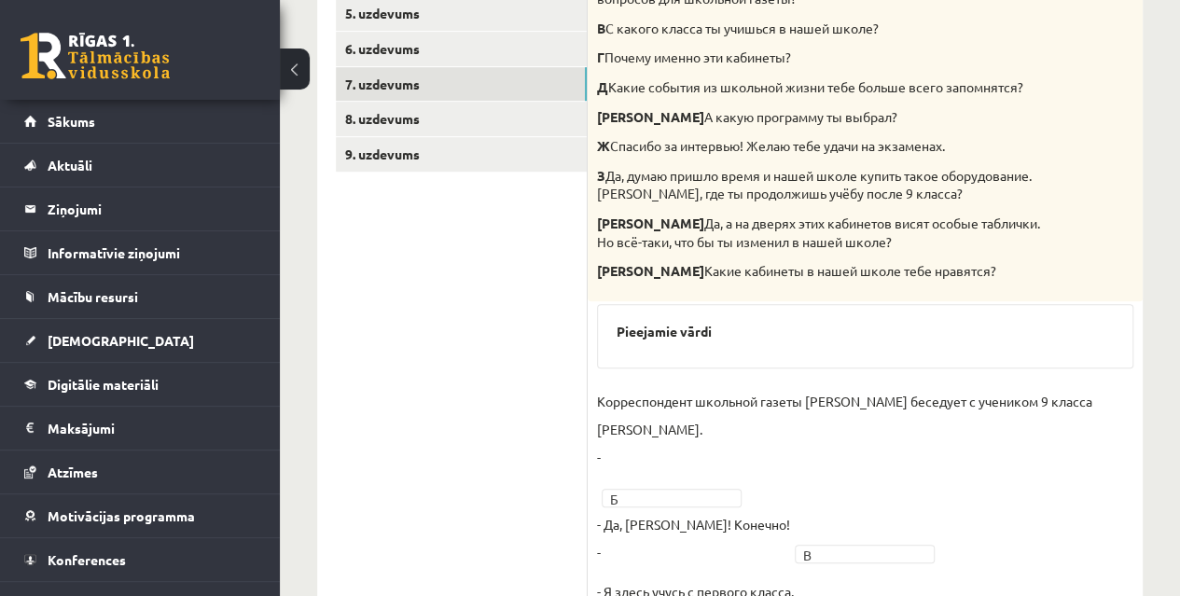
scroll to position [463, 0]
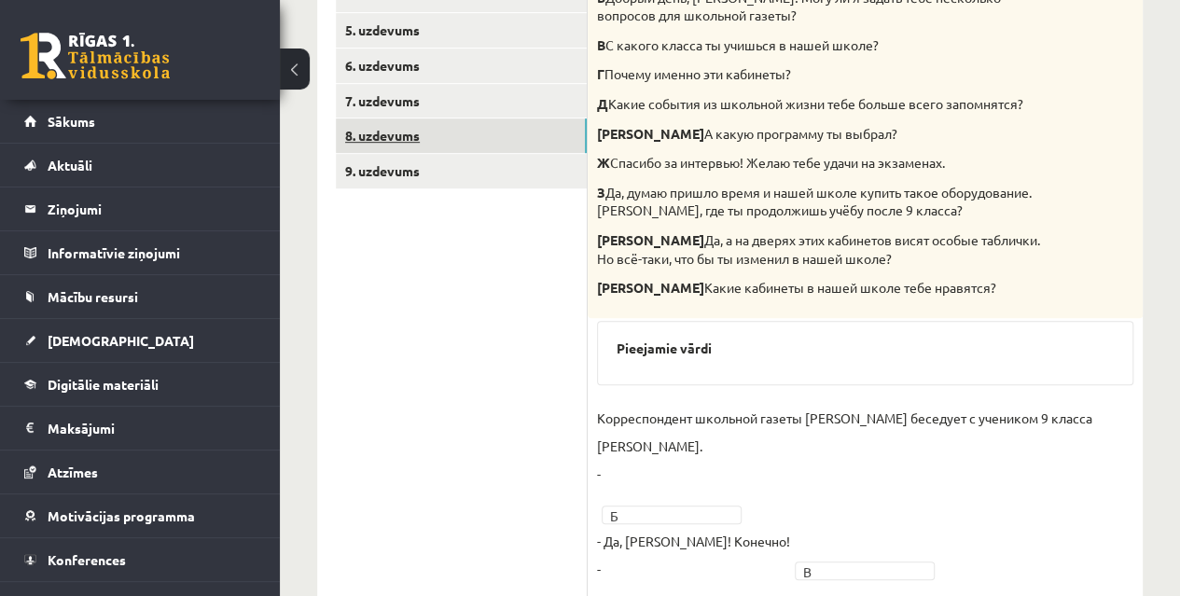
click at [490, 118] on link "8. uzdevums" at bounding box center [461, 135] width 251 height 35
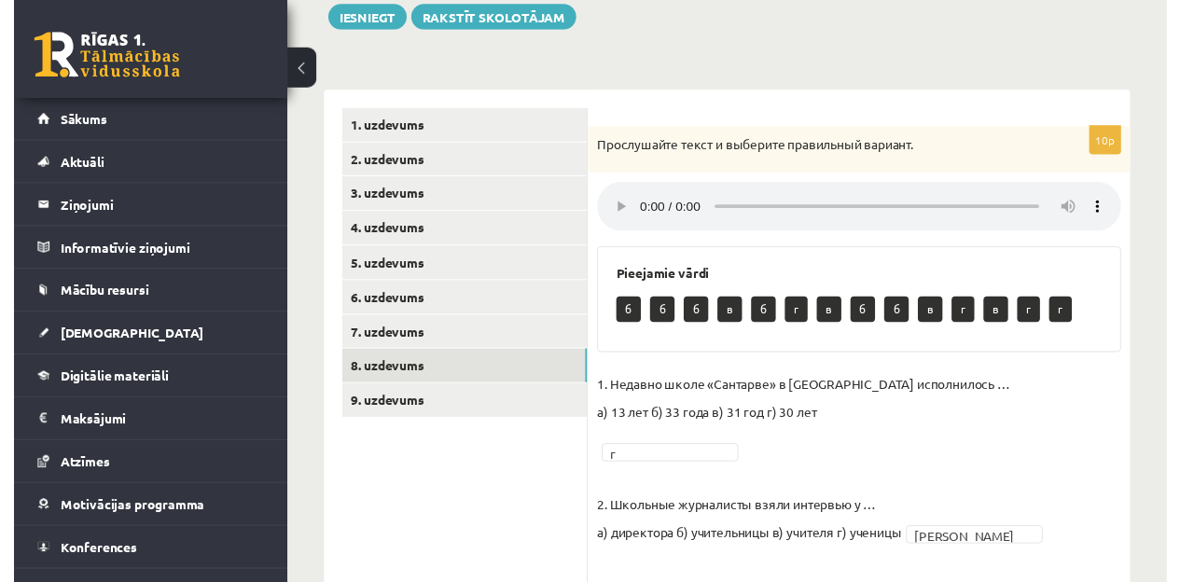
scroll to position [234, 0]
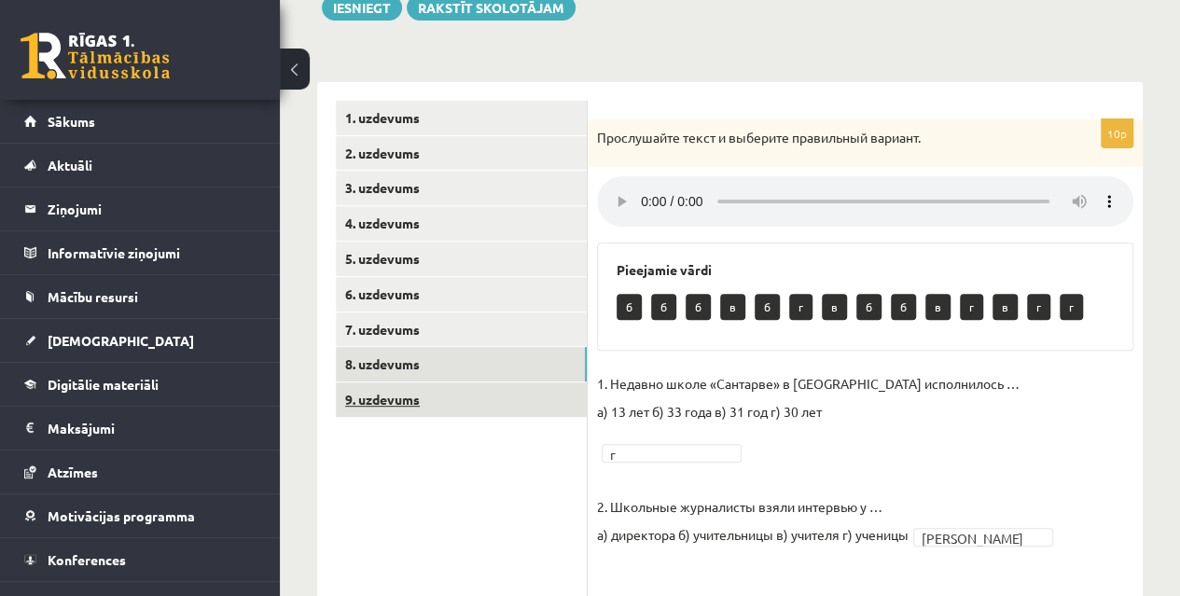
click at [528, 393] on link "9. uzdevums" at bounding box center [461, 399] width 251 height 35
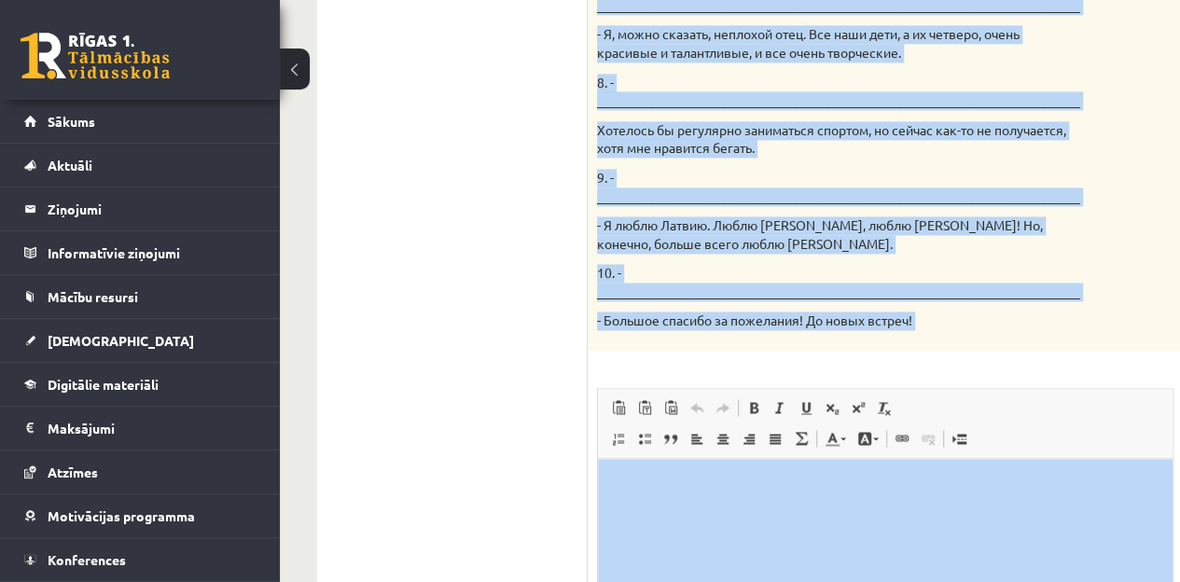
scroll to position [1521, 0]
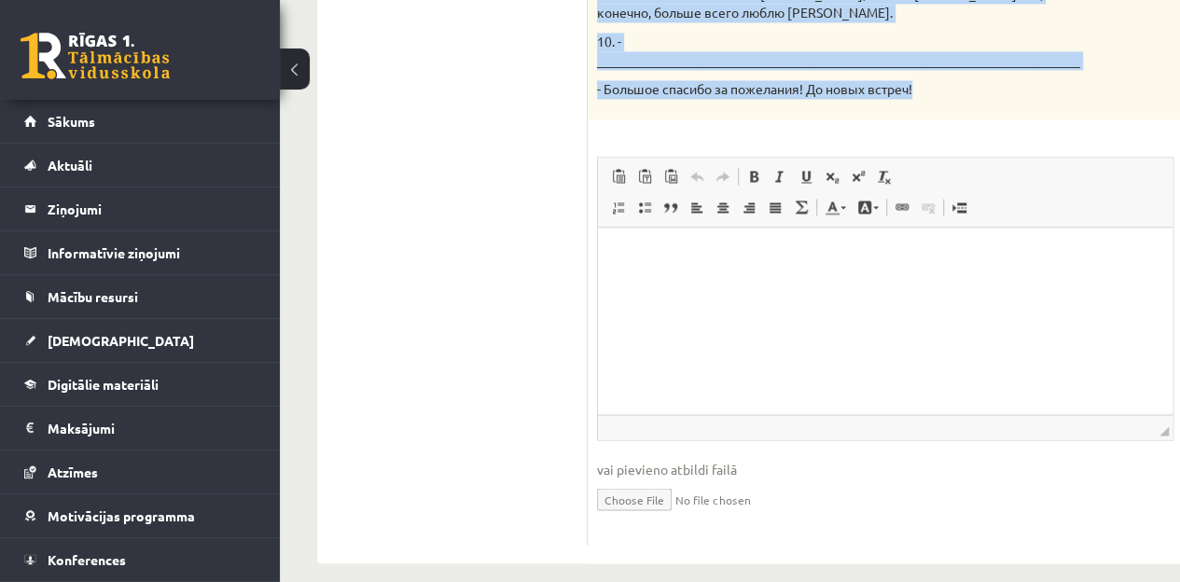
drag, startPoint x: 600, startPoint y: 133, endPoint x: 923, endPoint y: 87, distance: 327.0
copy div "Твой собеседник – известный латвийский музыкант Интарс Бусулис. К данным ответа…"
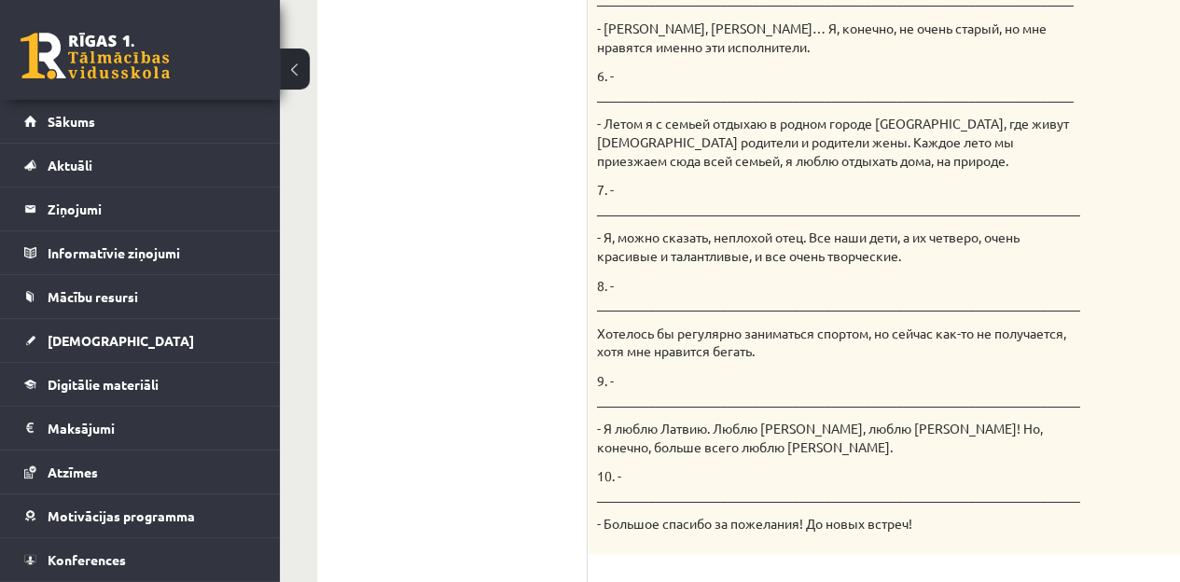
scroll to position [1209, 0]
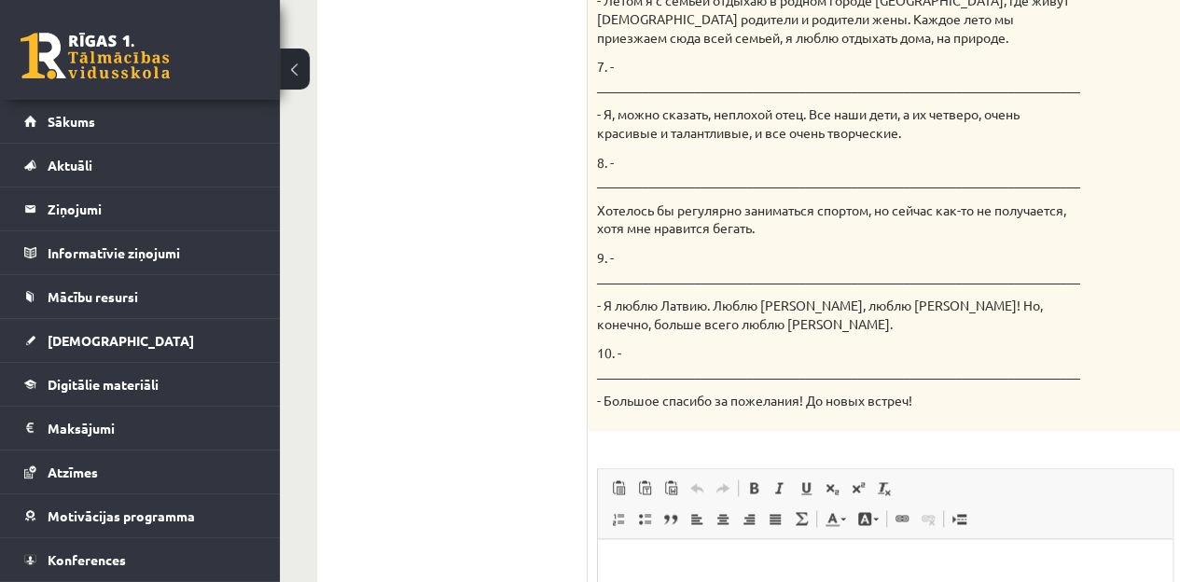
click at [957, 344] on p "10. - __________________________________________________________________________" at bounding box center [838, 362] width 483 height 36
click at [804, 562] on p "Bagātinātā teksta redaktors, wiswyg-editor-user-answer-47433891857920" at bounding box center [885, 568] width 537 height 20
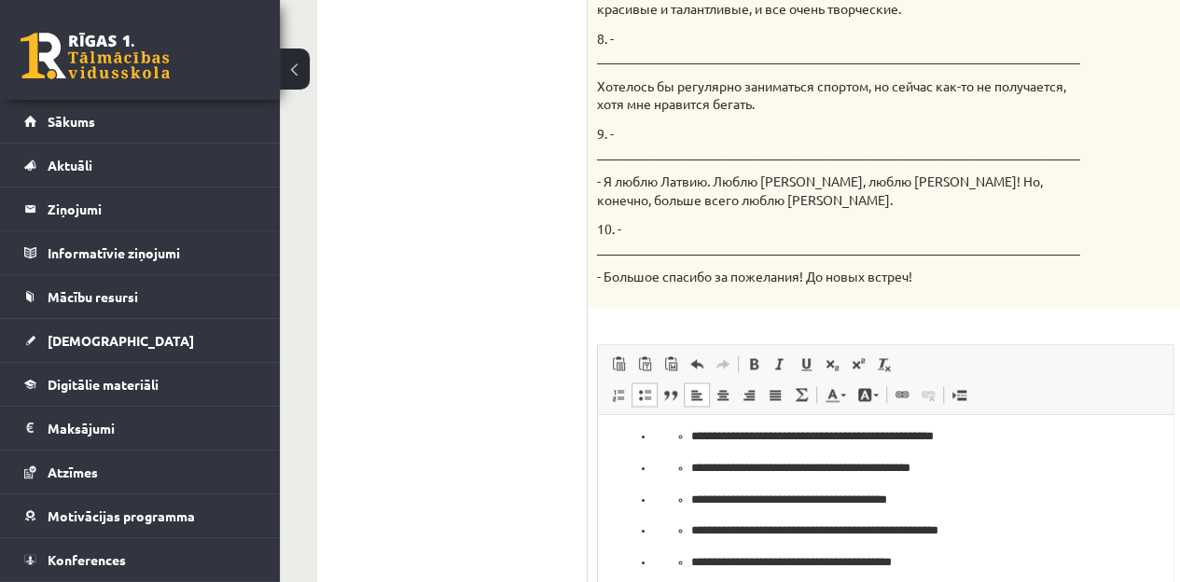
click at [687, 439] on ul "**********" at bounding box center [885, 437] width 463 height 20
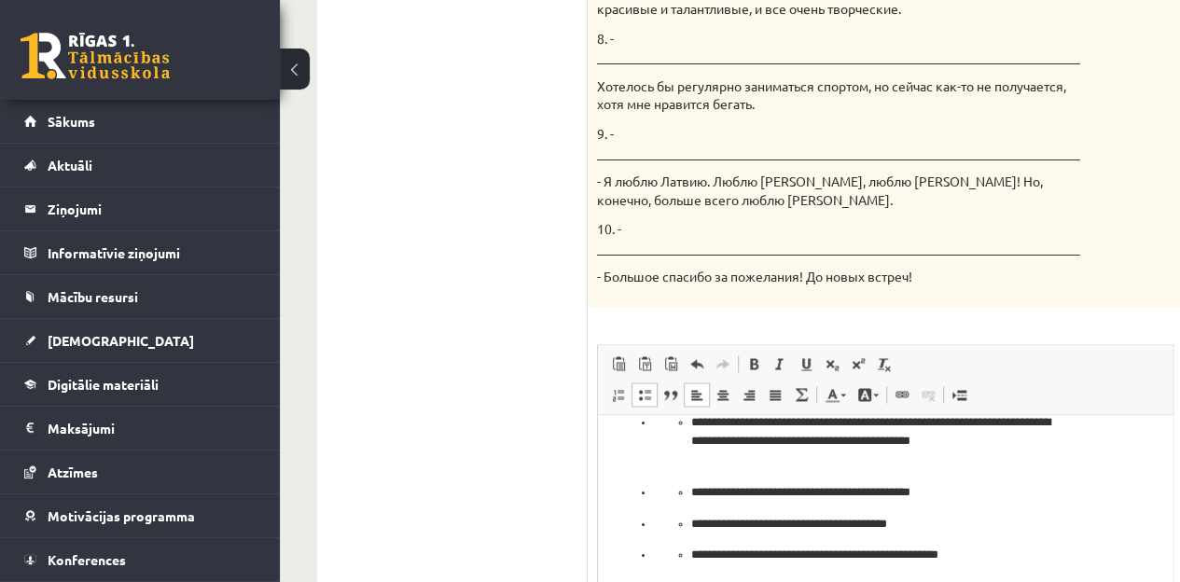
scroll to position [122, 0]
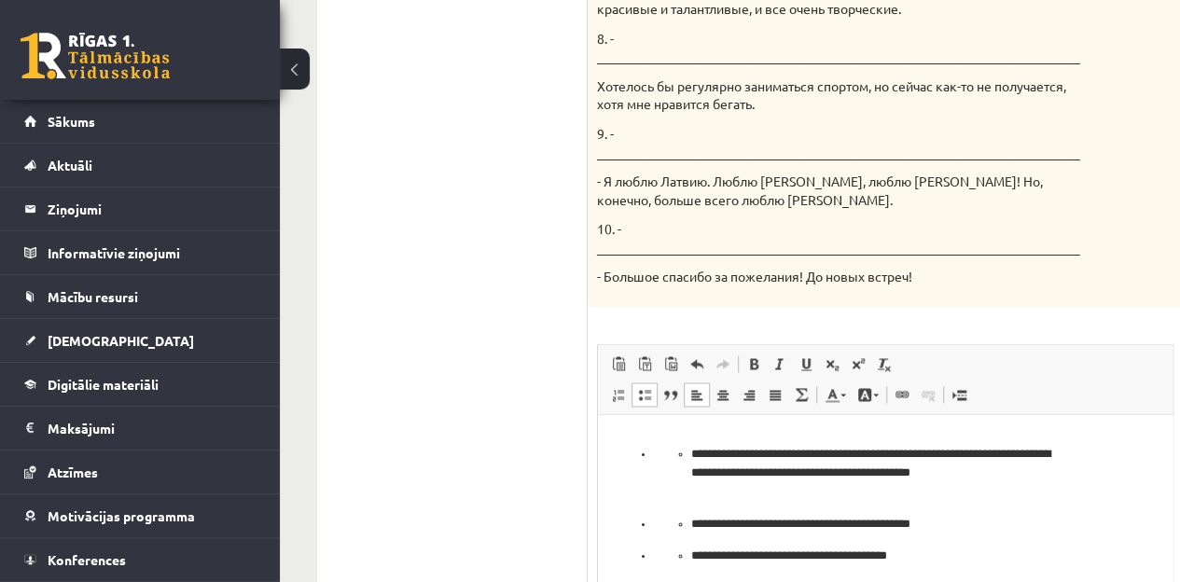
click at [819, 472] on p "**********" at bounding box center [874, 474] width 367 height 58
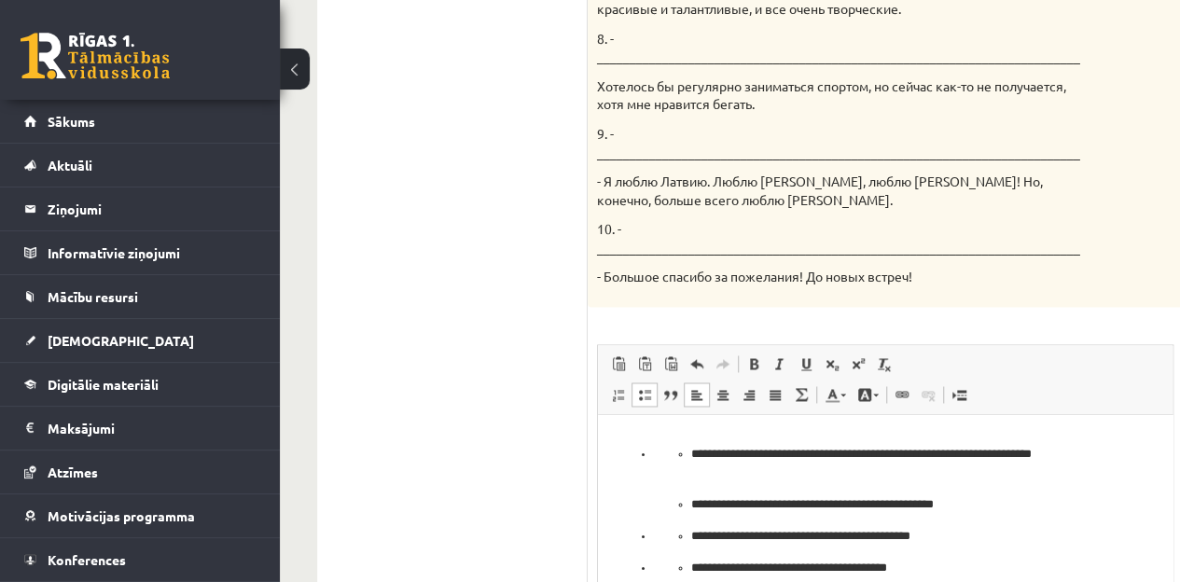
click at [687, 451] on ul "**********" at bounding box center [885, 480] width 463 height 70
drag, startPoint x: 1764, startPoint y: 898, endPoint x: 1164, endPoint y: 471, distance: 736.4
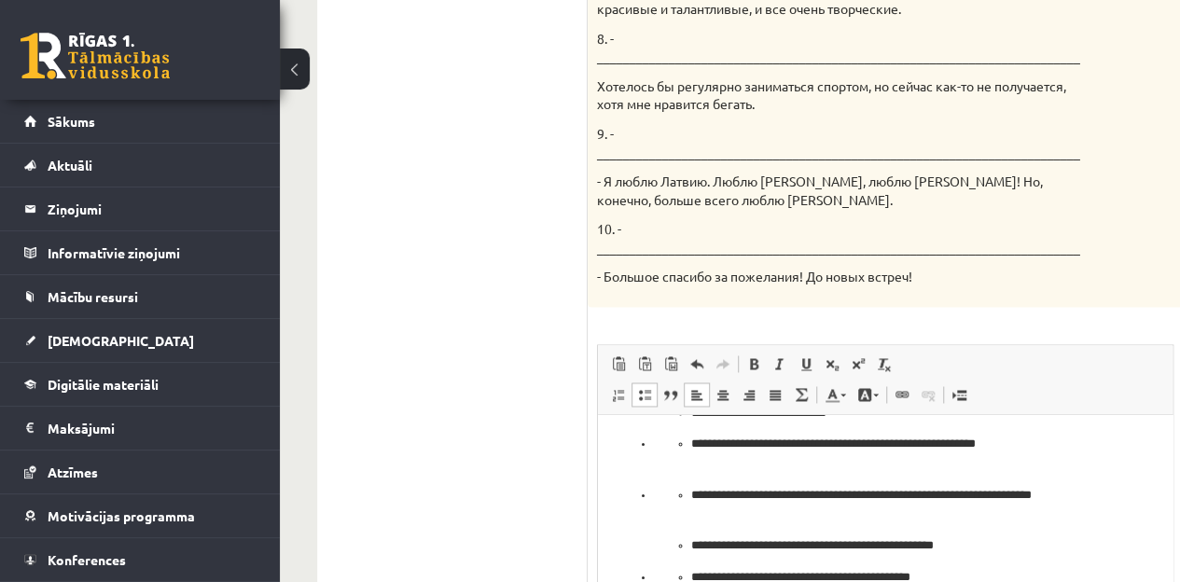
scroll to position [0, 0]
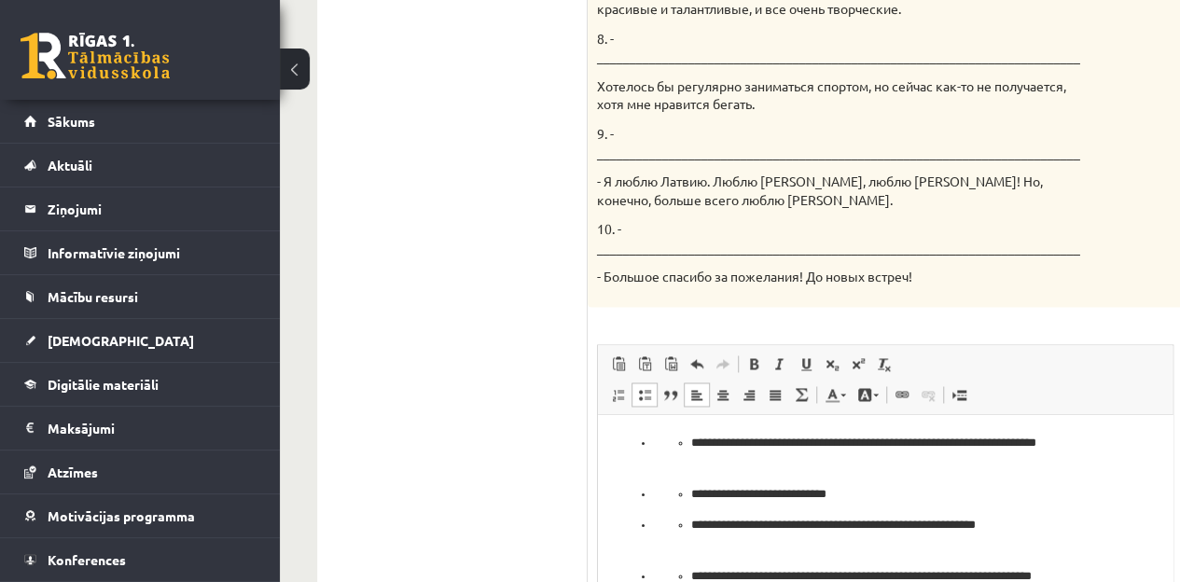
click at [685, 441] on ul "**********" at bounding box center [885, 453] width 463 height 39
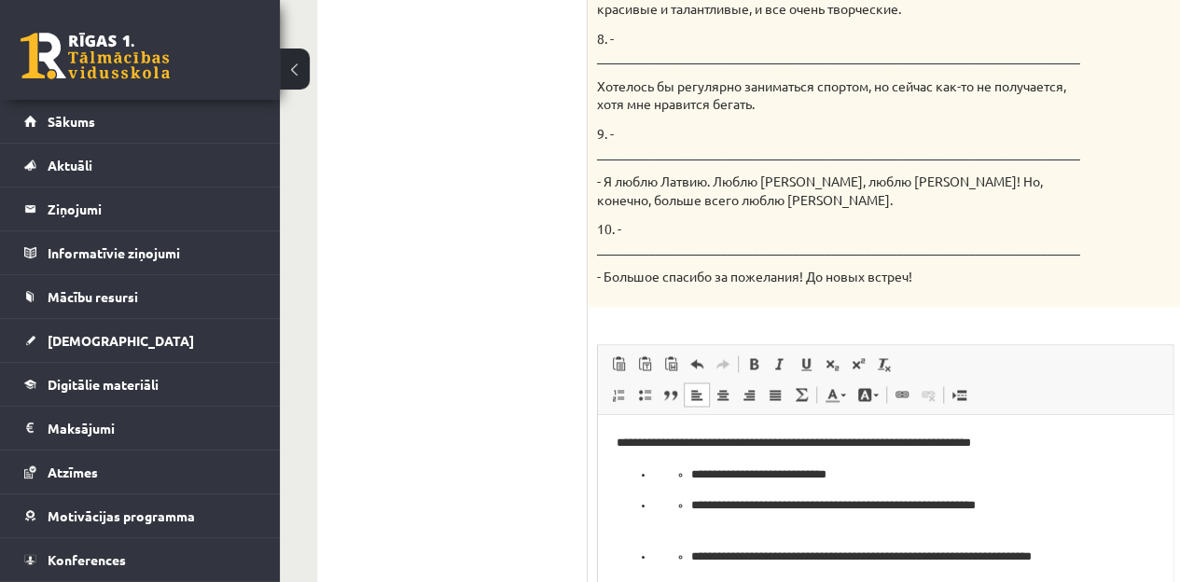
click at [690, 473] on ul "**********" at bounding box center [885, 475] width 463 height 20
click at [689, 505] on ul "**********" at bounding box center [885, 515] width 463 height 39
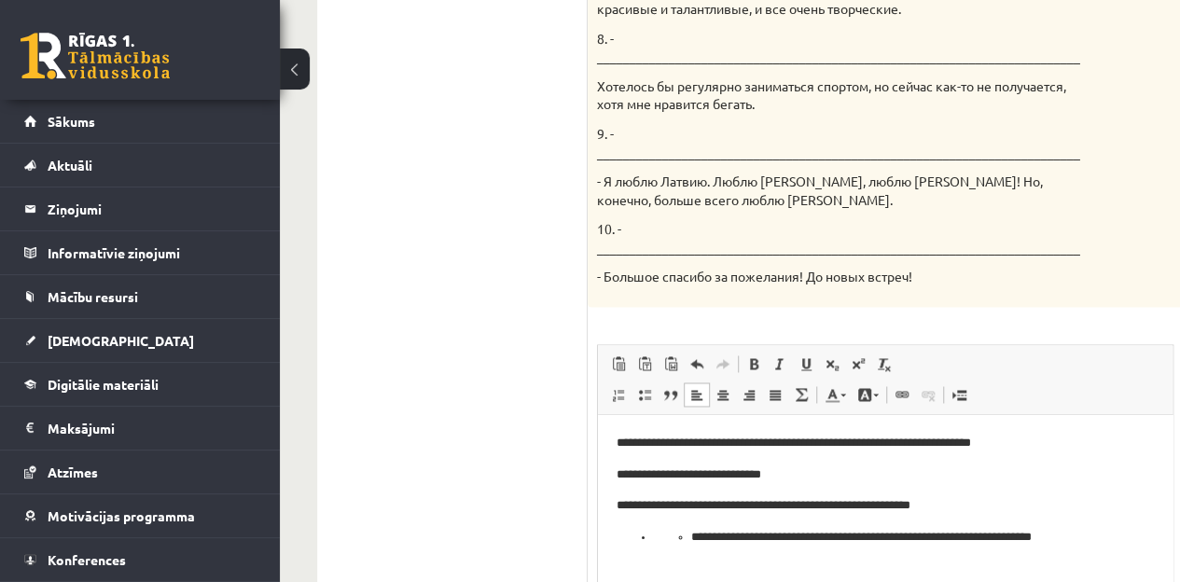
click at [691, 540] on p "**********" at bounding box center [874, 547] width 367 height 39
click at [658, 535] on li "**********" at bounding box center [874, 563] width 441 height 70
click at [654, 535] on li "**********" at bounding box center [874, 563] width 441 height 70
click at [689, 579] on ul "**********" at bounding box center [874, 570] width 441 height 20
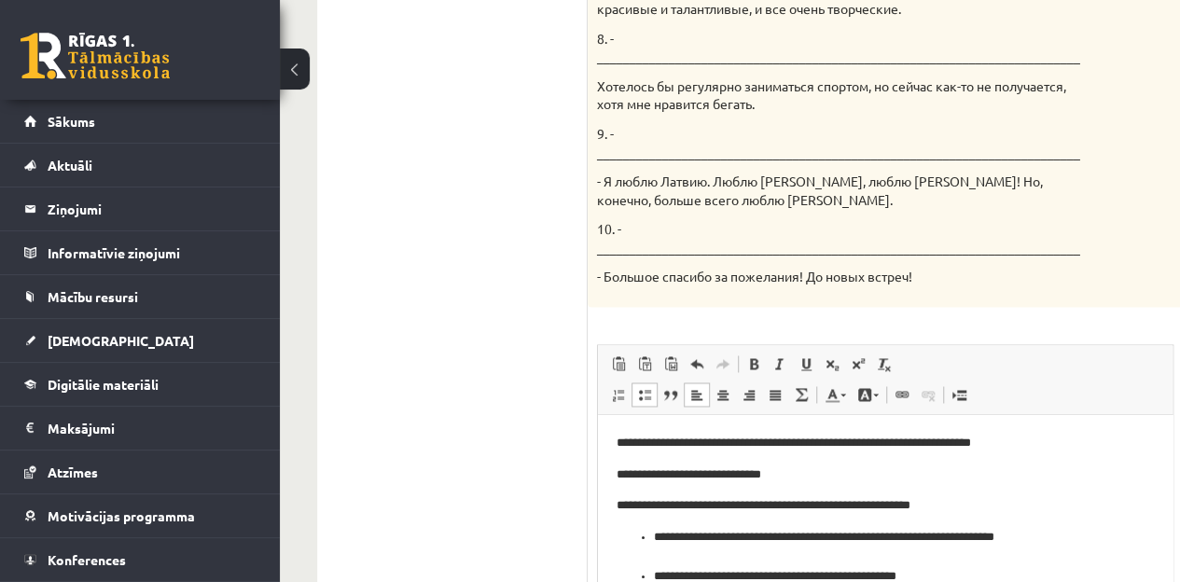
click at [658, 536] on li "**********" at bounding box center [874, 547] width 441 height 39
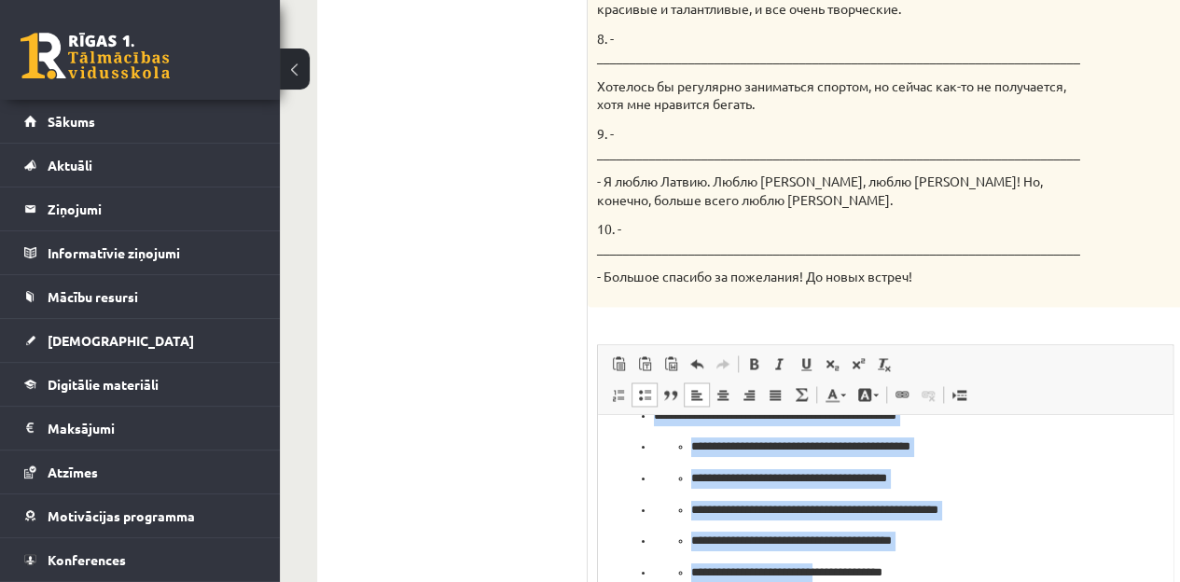
scroll to position [1521, 0]
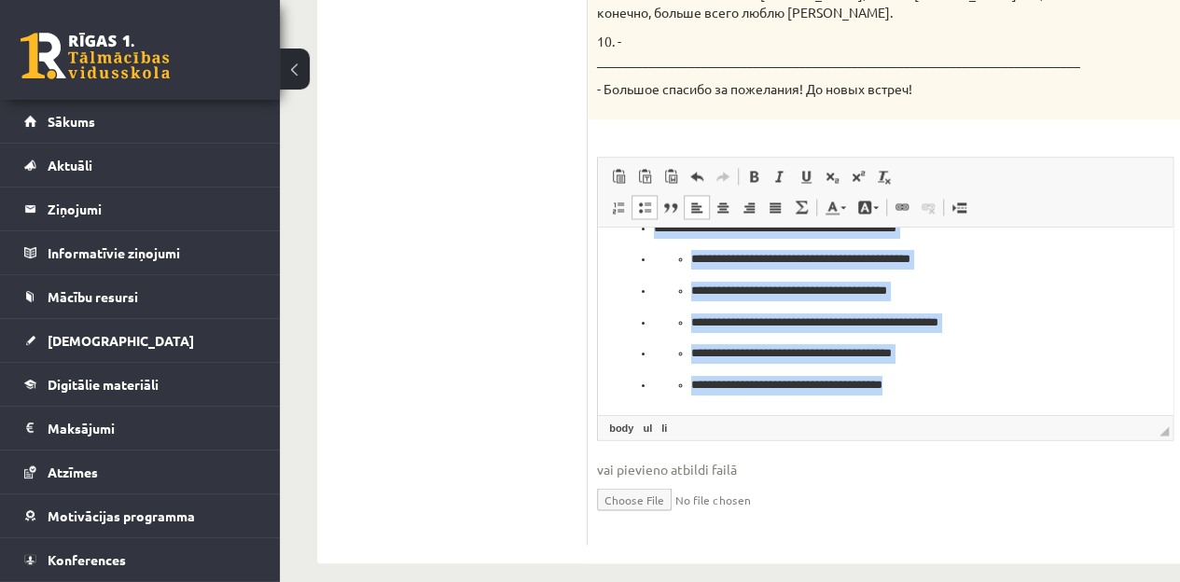
drag, startPoint x: 639, startPoint y: 347, endPoint x: 960, endPoint y: 398, distance: 325.0
click at [960, 398] on html "**********" at bounding box center [885, 240] width 575 height 347
click at [638, 200] on span at bounding box center [644, 207] width 15 height 15
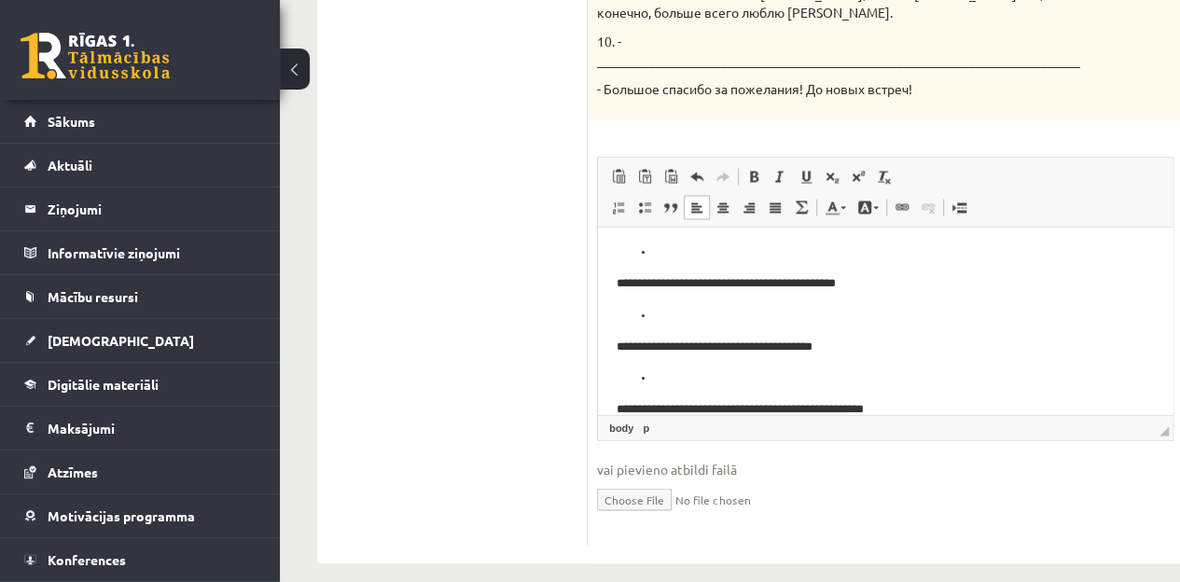
click at [695, 196] on link "Izlīdzināt pa kreisi" at bounding box center [697, 207] width 26 height 24
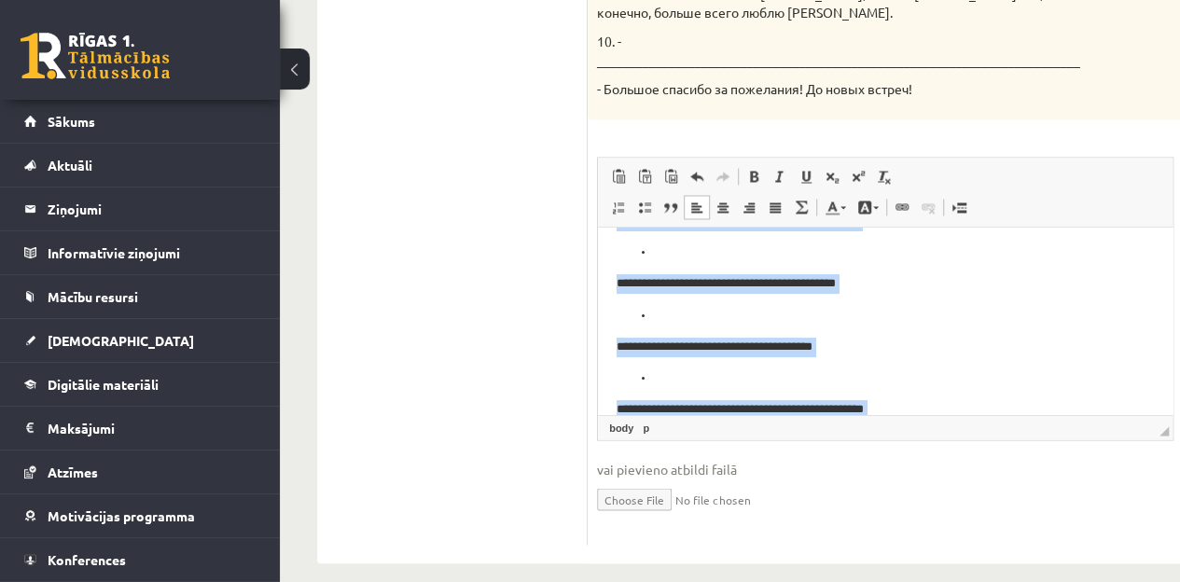
click at [671, 266] on body "**********" at bounding box center [885, 316] width 537 height 460
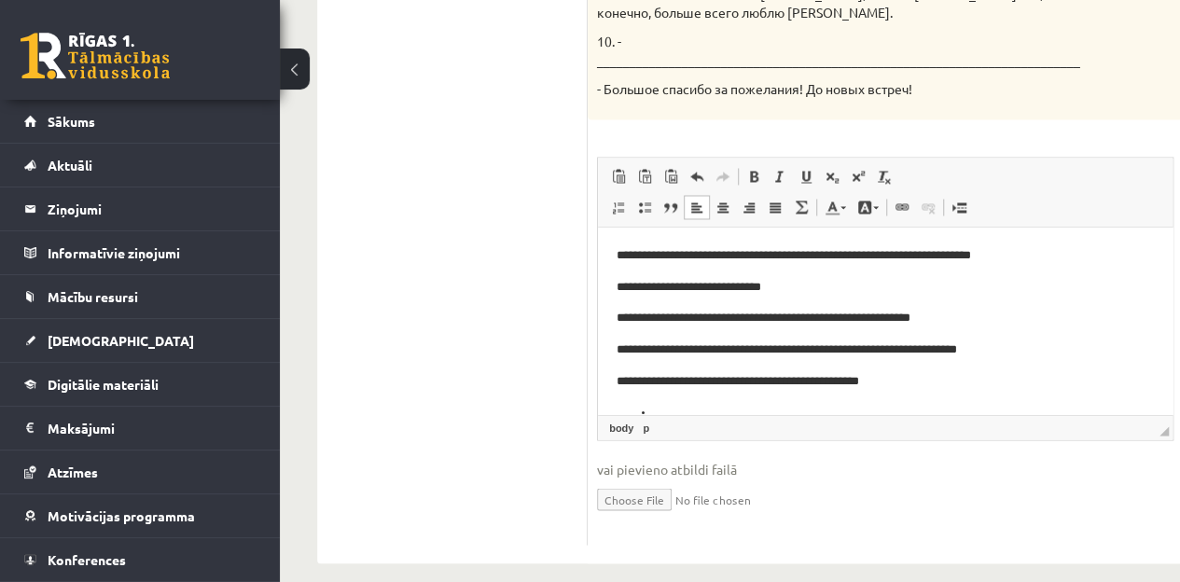
scroll to position [2, 0]
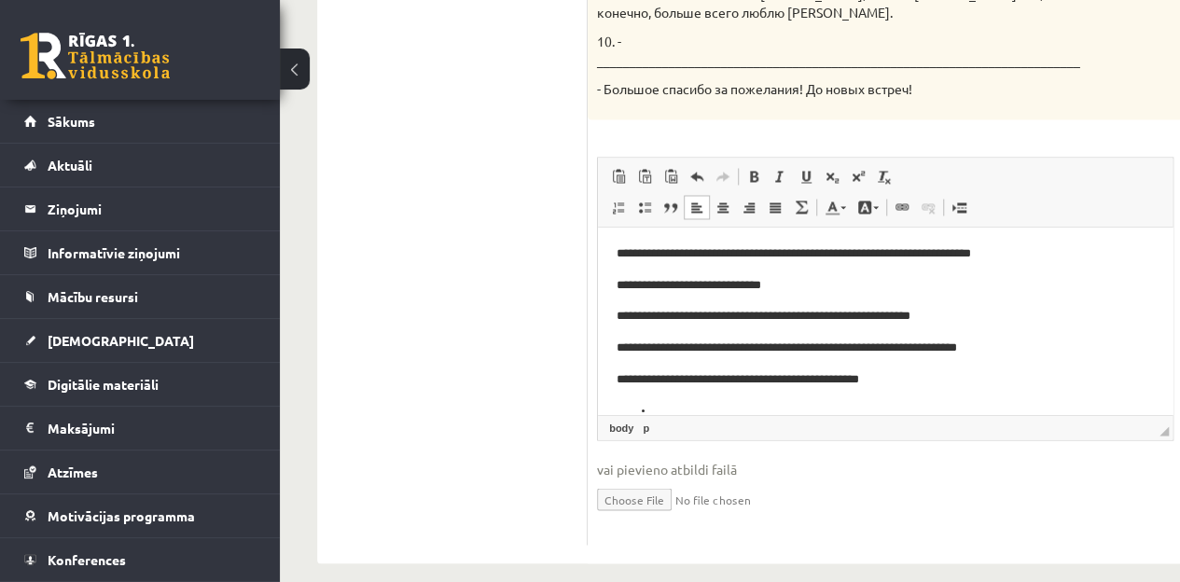
click at [618, 340] on p "**********" at bounding box center [875, 349] width 516 height 20
click at [616, 376] on html "**********" at bounding box center [885, 474] width 575 height 497
click at [652, 399] on body "**********" at bounding box center [885, 474] width 537 height 460
click at [613, 408] on html "**********" at bounding box center [885, 458] width 575 height 465
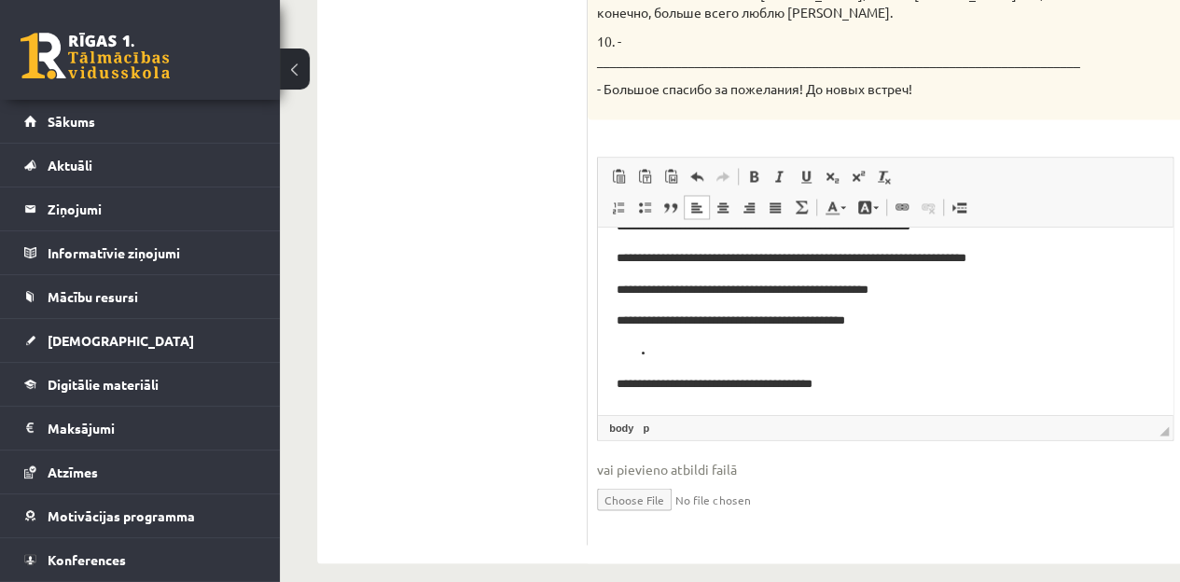
scroll to position [128, 0]
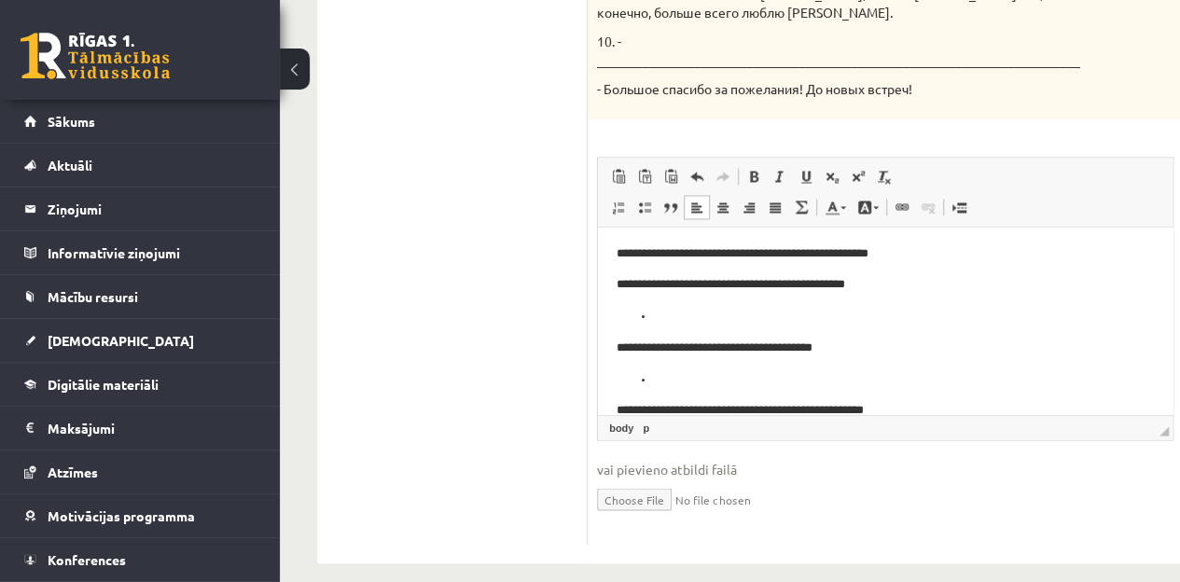
drag, startPoint x: 1158, startPoint y: 285, endPoint x: 1771, endPoint y: 535, distance: 662.4
click at [618, 339] on p "**********" at bounding box center [875, 349] width 516 height 20
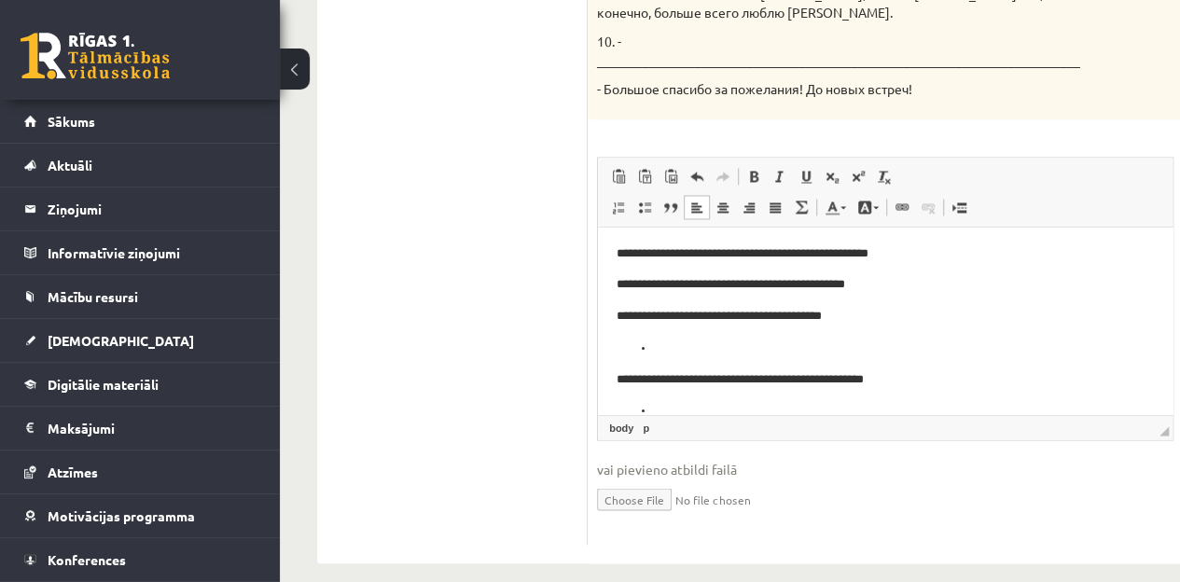
click at [609, 377] on html "**********" at bounding box center [885, 317] width 575 height 434
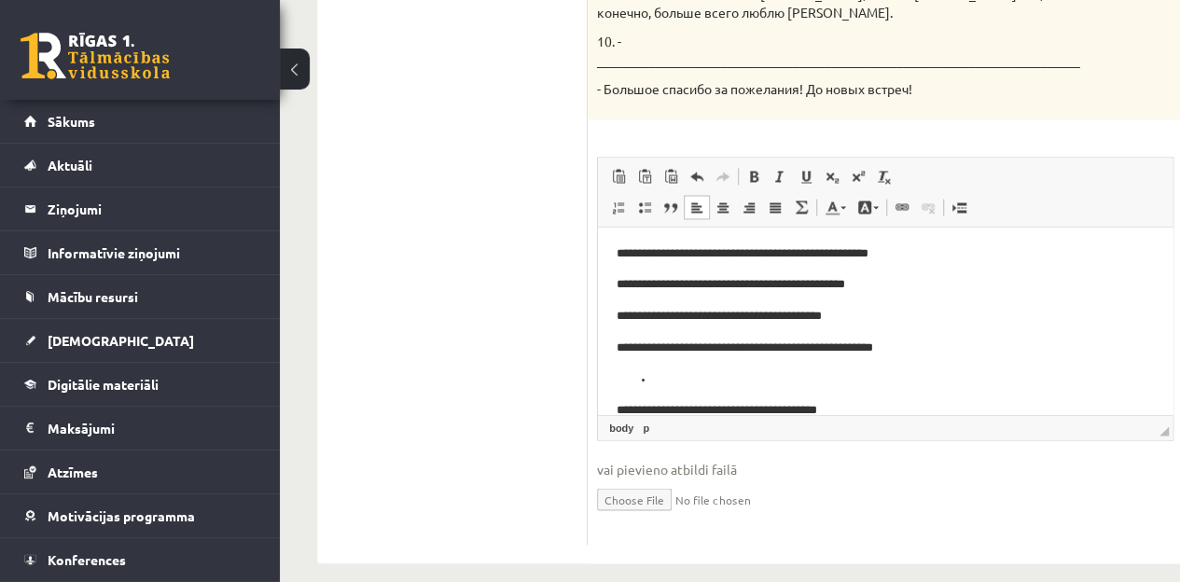
click at [615, 403] on html "**********" at bounding box center [885, 301] width 575 height 402
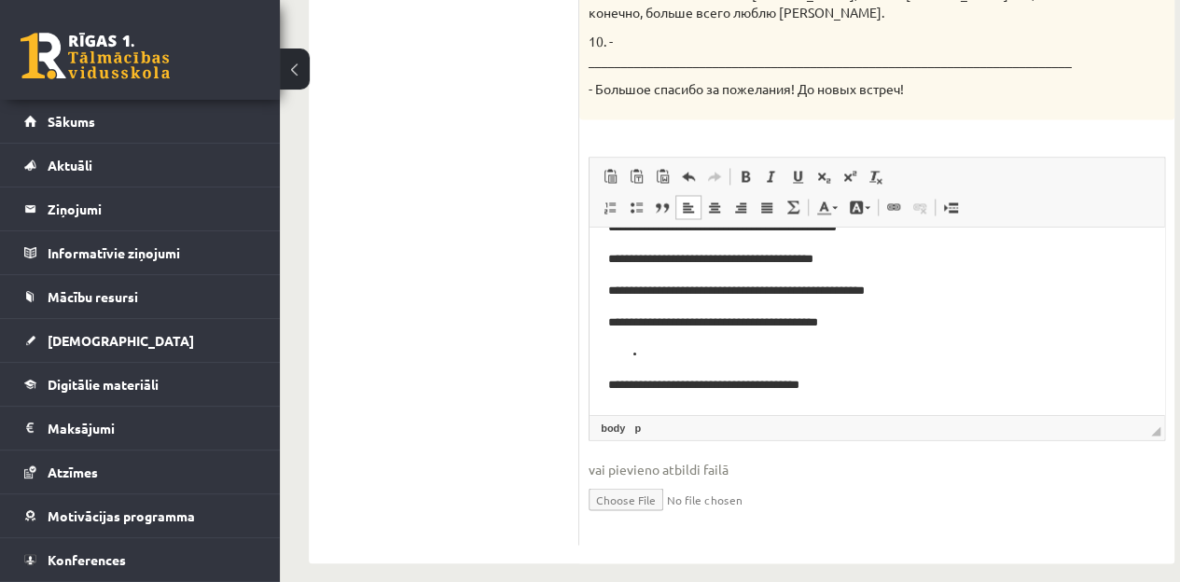
scroll to position [1521, 7]
click at [610, 384] on p "**********" at bounding box center [867, 386] width 516 height 20
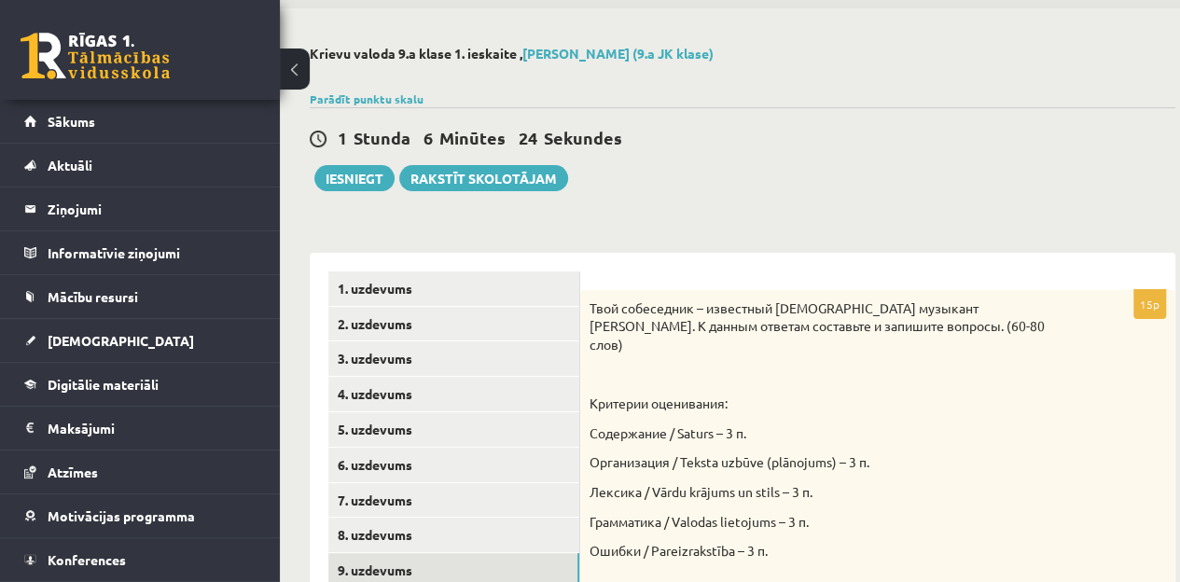
scroll to position [18, 7]
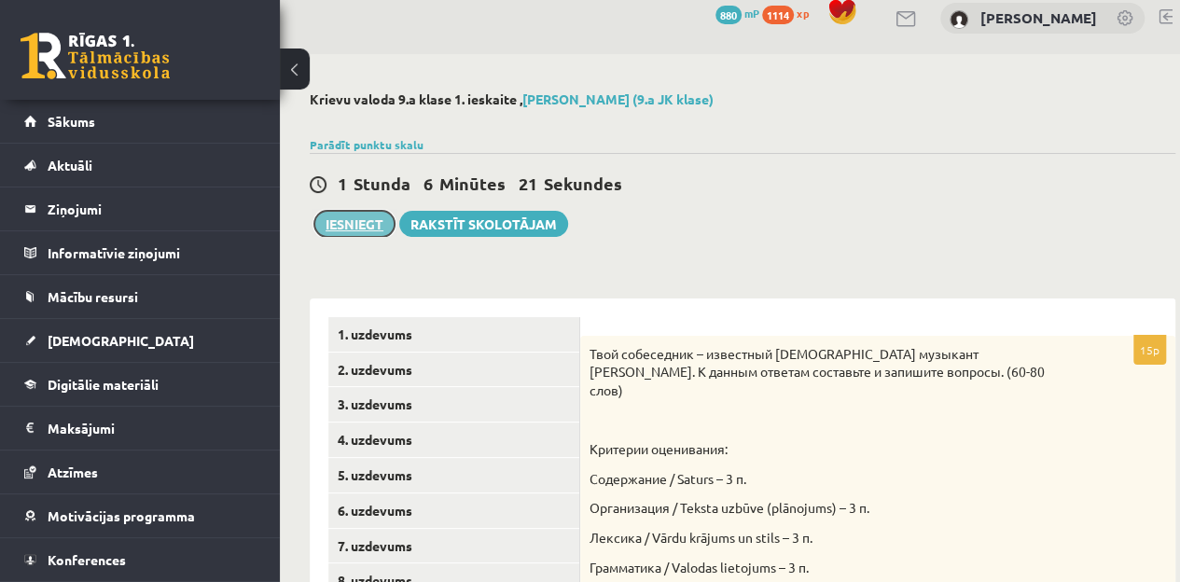
click at [351, 220] on button "Iesniegt" at bounding box center [354, 224] width 80 height 26
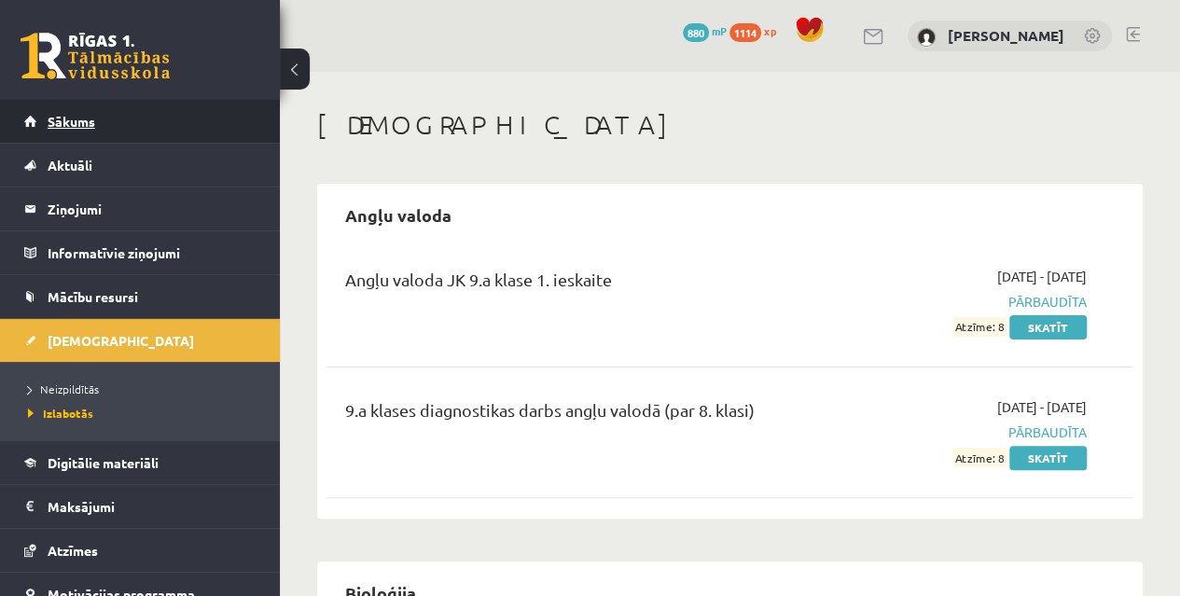
click at [91, 118] on span "Sākums" at bounding box center [72, 121] width 48 height 17
